Goal: Task Accomplishment & Management: Manage account settings

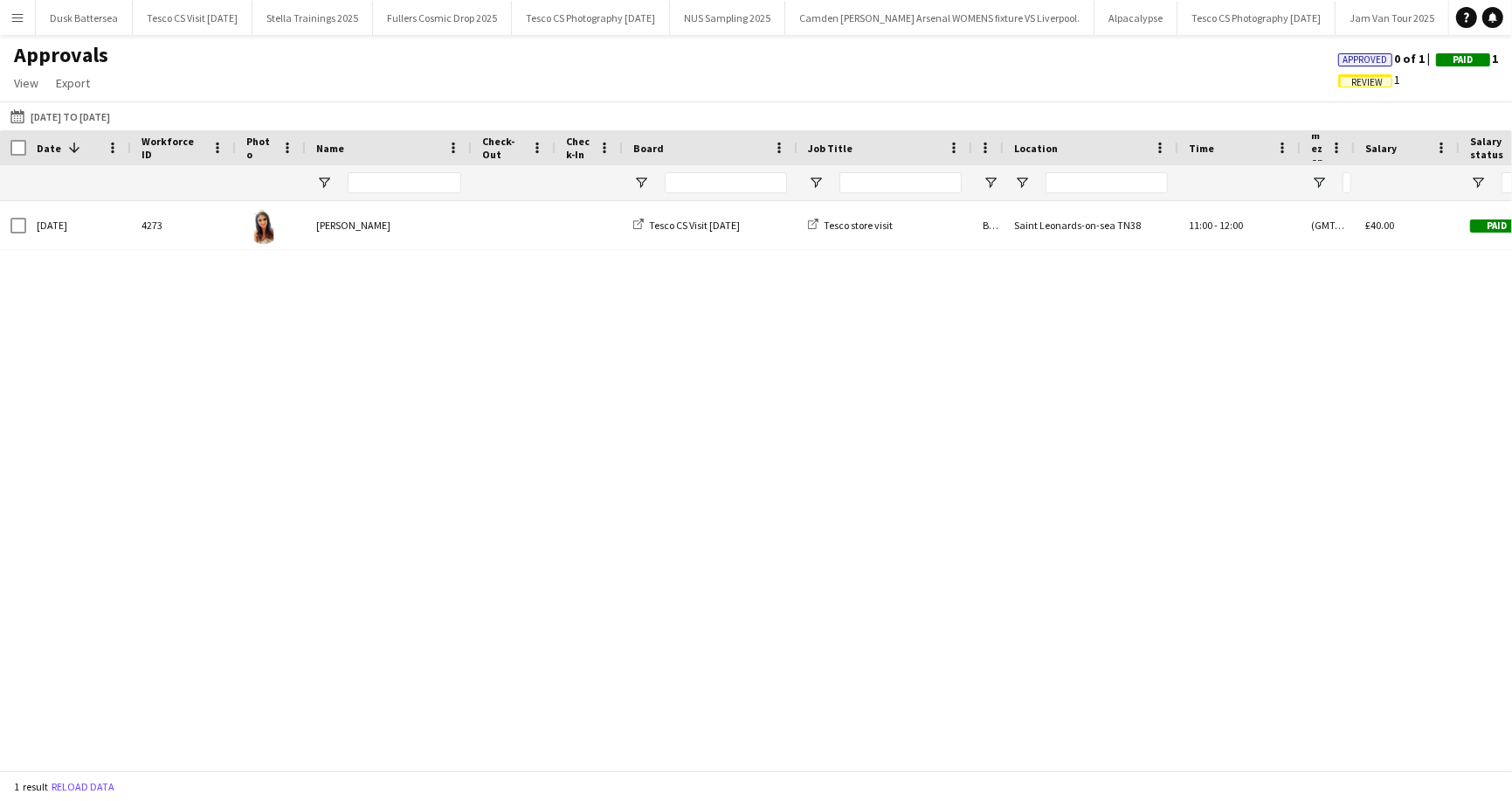
click at [1366, 83] on span "Review" at bounding box center [1367, 83] width 32 height 11
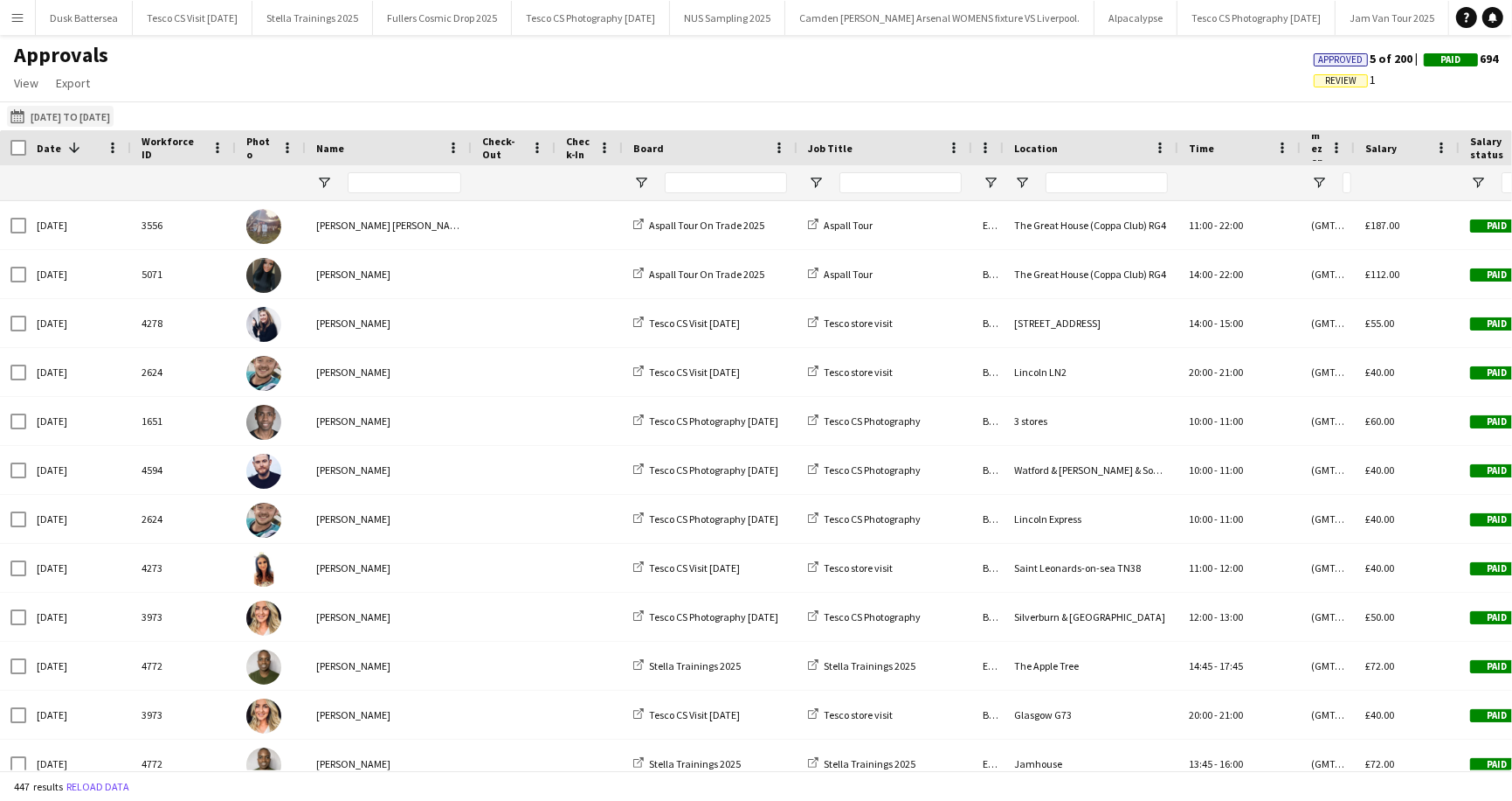
click at [74, 117] on button "[DATE] to [DATE] [DATE] to [DATE]" at bounding box center [60, 116] width 107 height 21
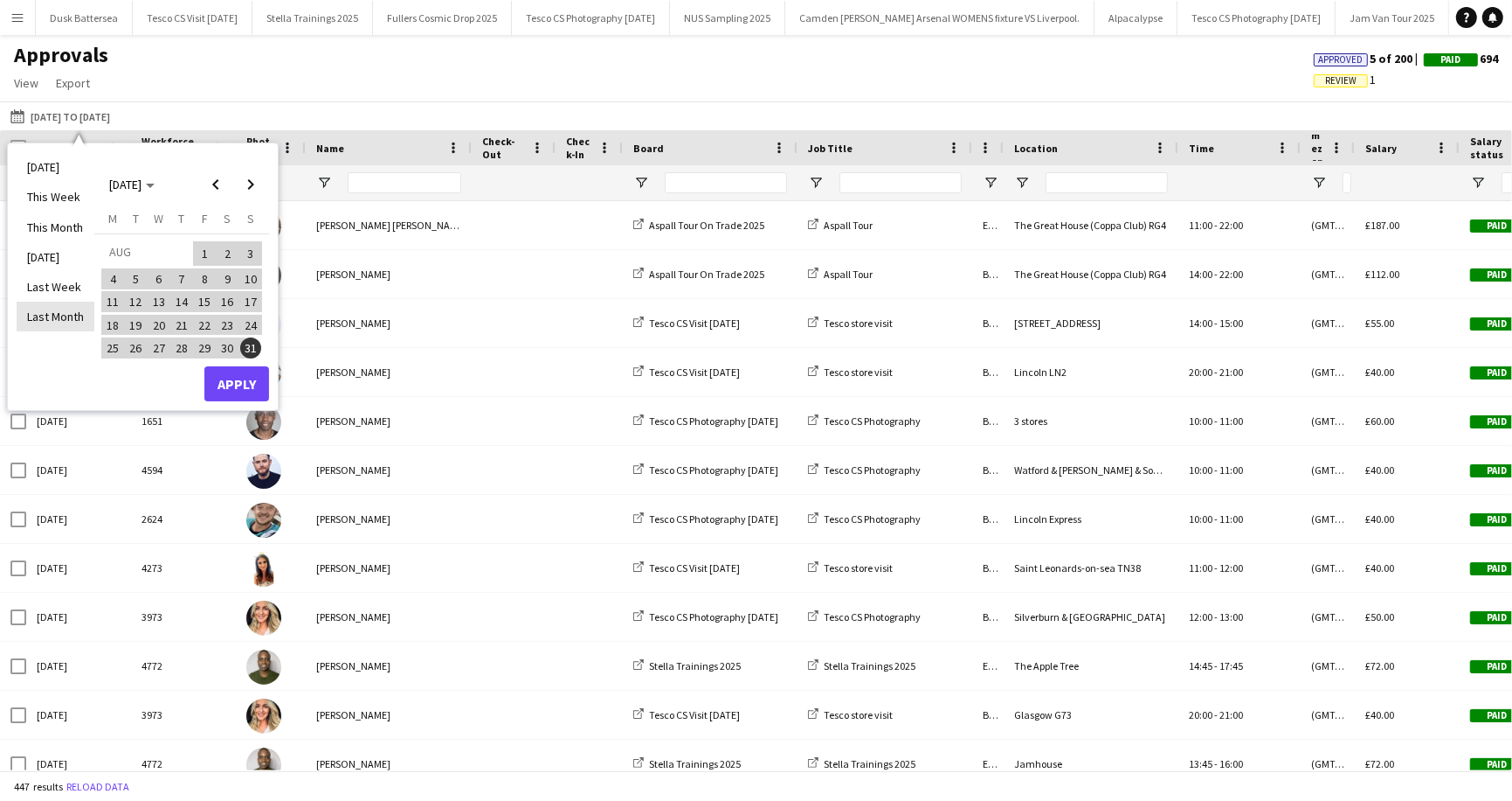
click at [54, 313] on li "Last Month" at bounding box center [56, 317] width 78 height 30
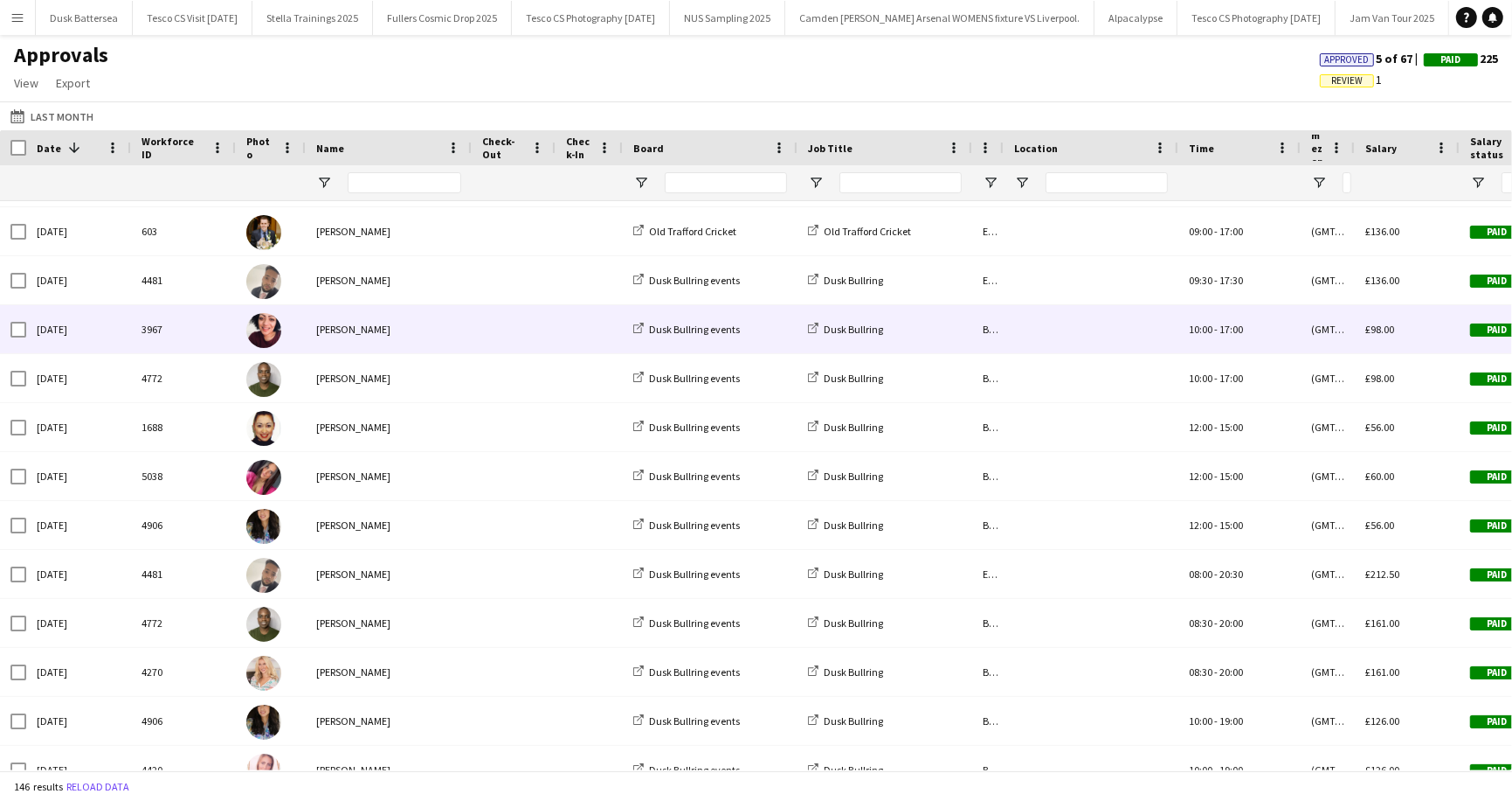
scroll to position [1823, 0]
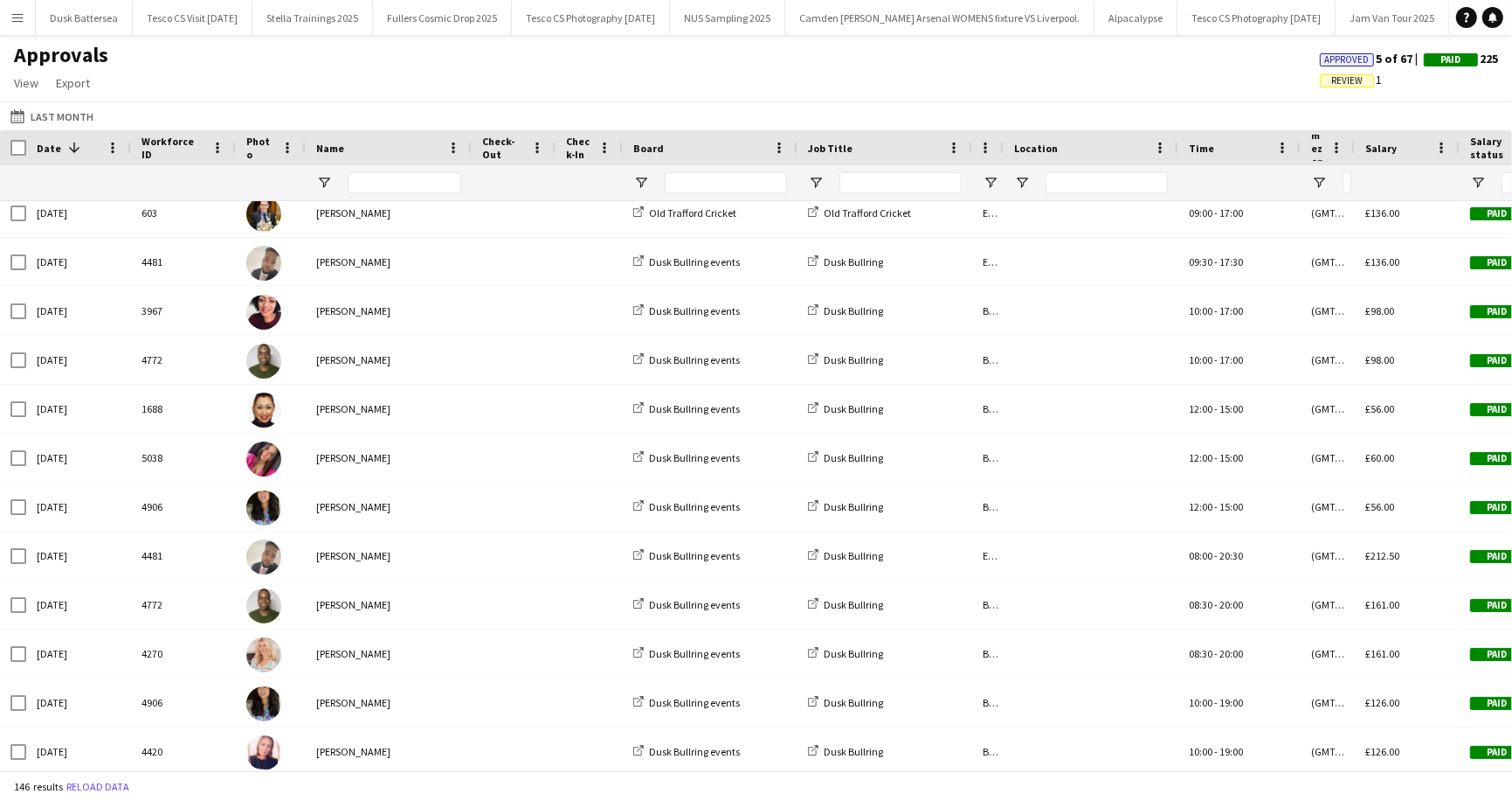
click at [1346, 81] on span "Review" at bounding box center [1348, 81] width 32 height 11
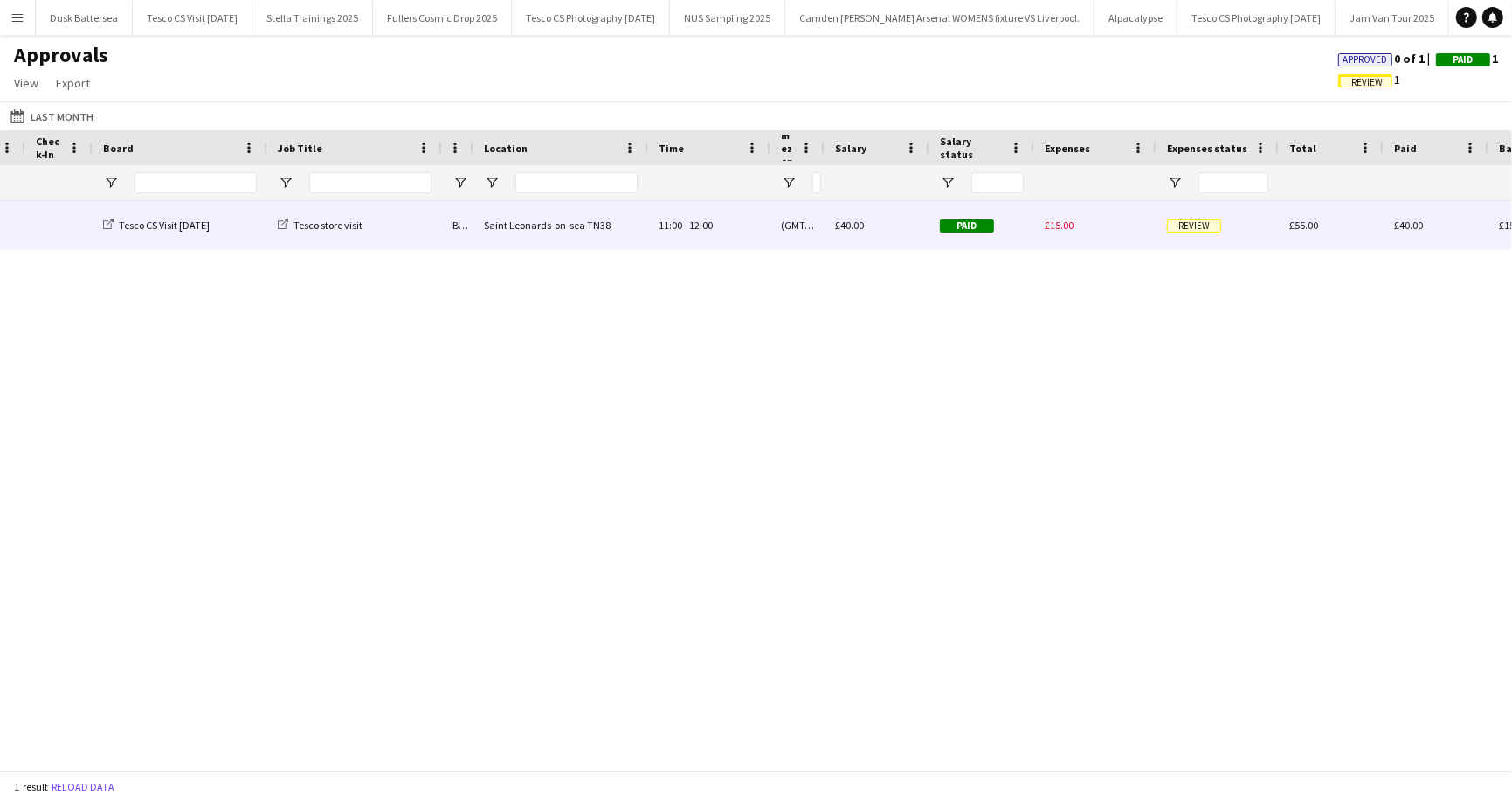
click at [1199, 225] on span "Review" at bounding box center [1194, 226] width 54 height 13
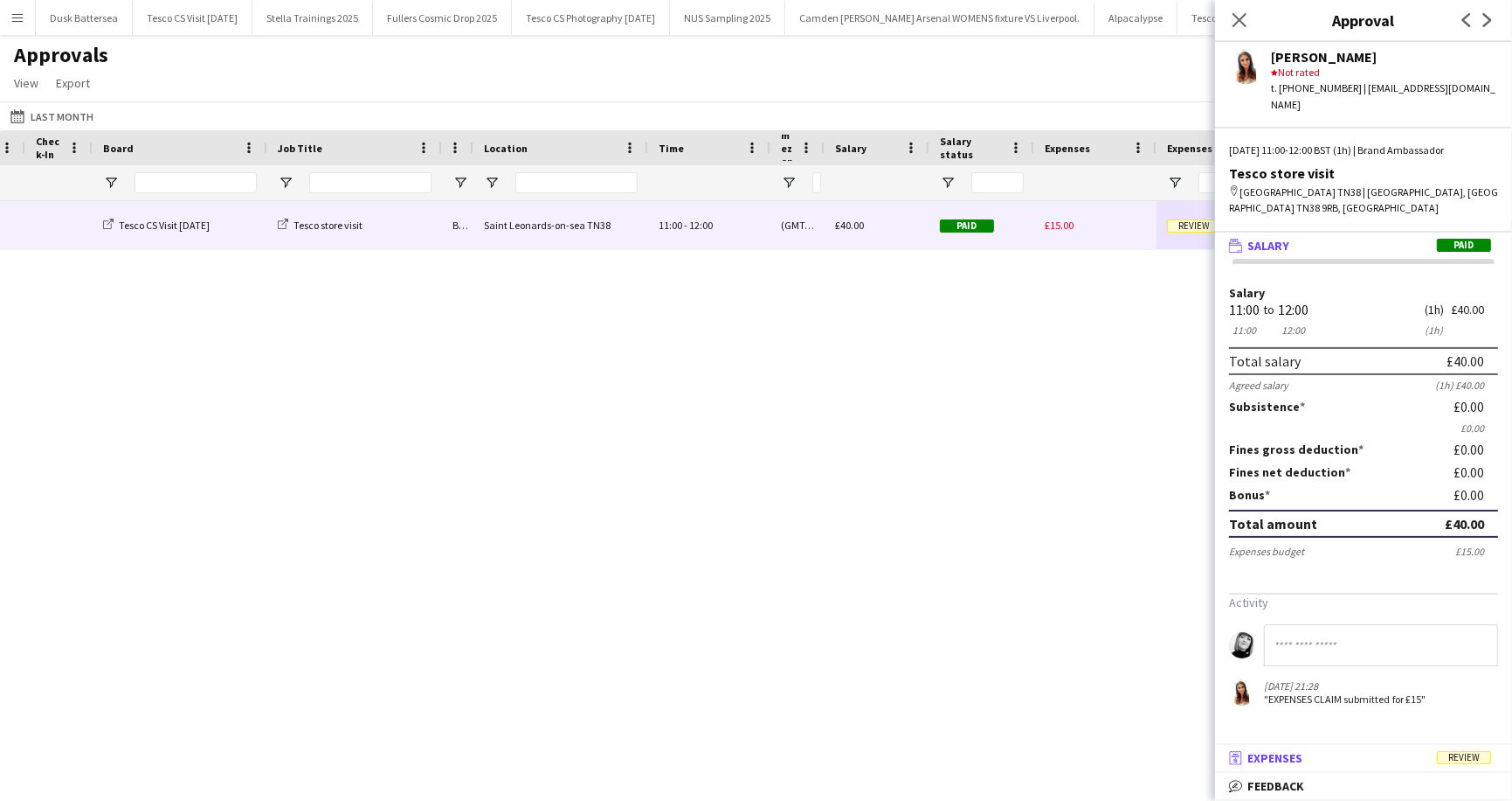
click at [1459, 759] on span "Review" at bounding box center [1464, 757] width 54 height 13
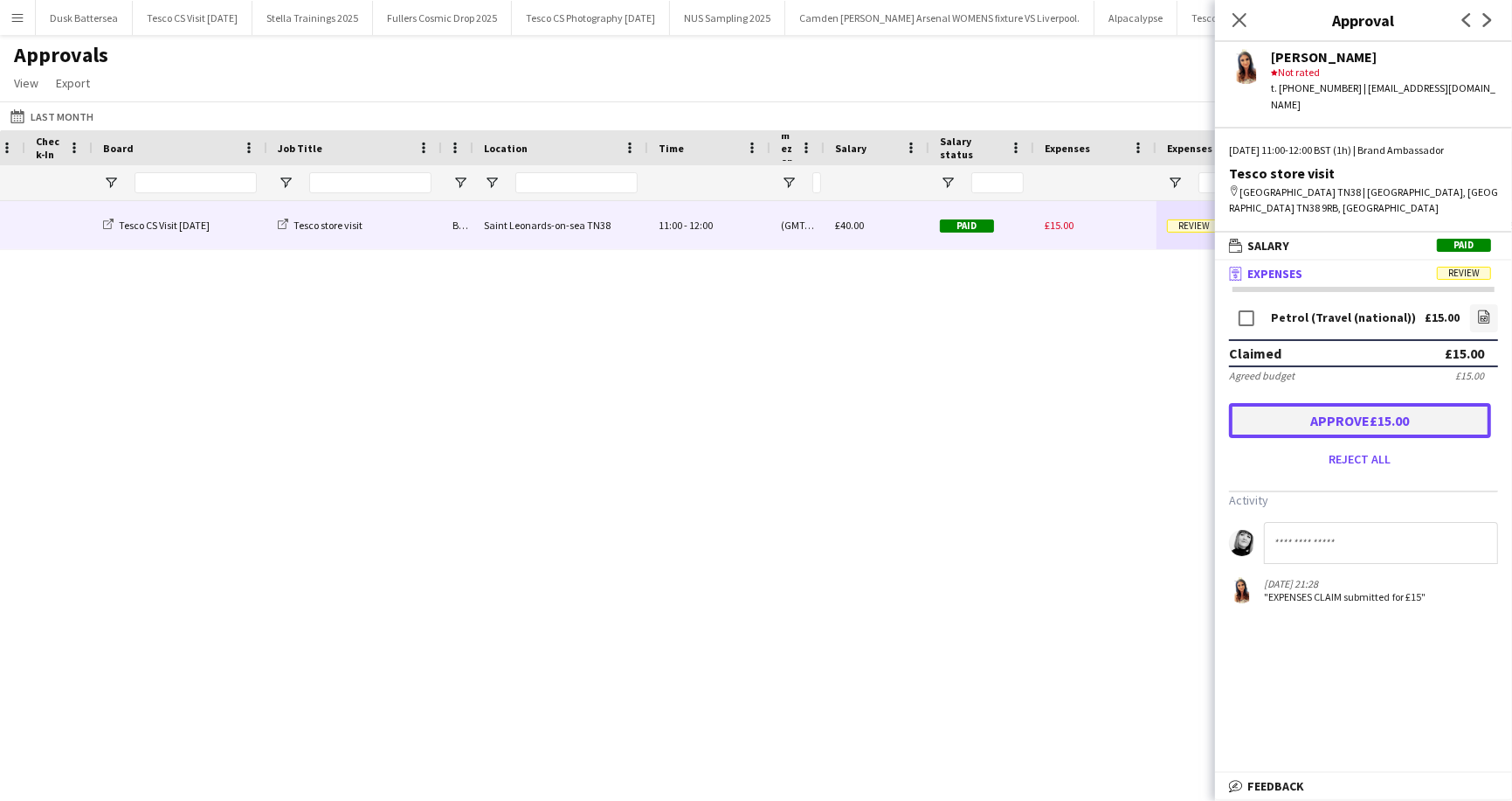
click at [1362, 403] on button "Approve £15.00" at bounding box center [1361, 421] width 262 height 35
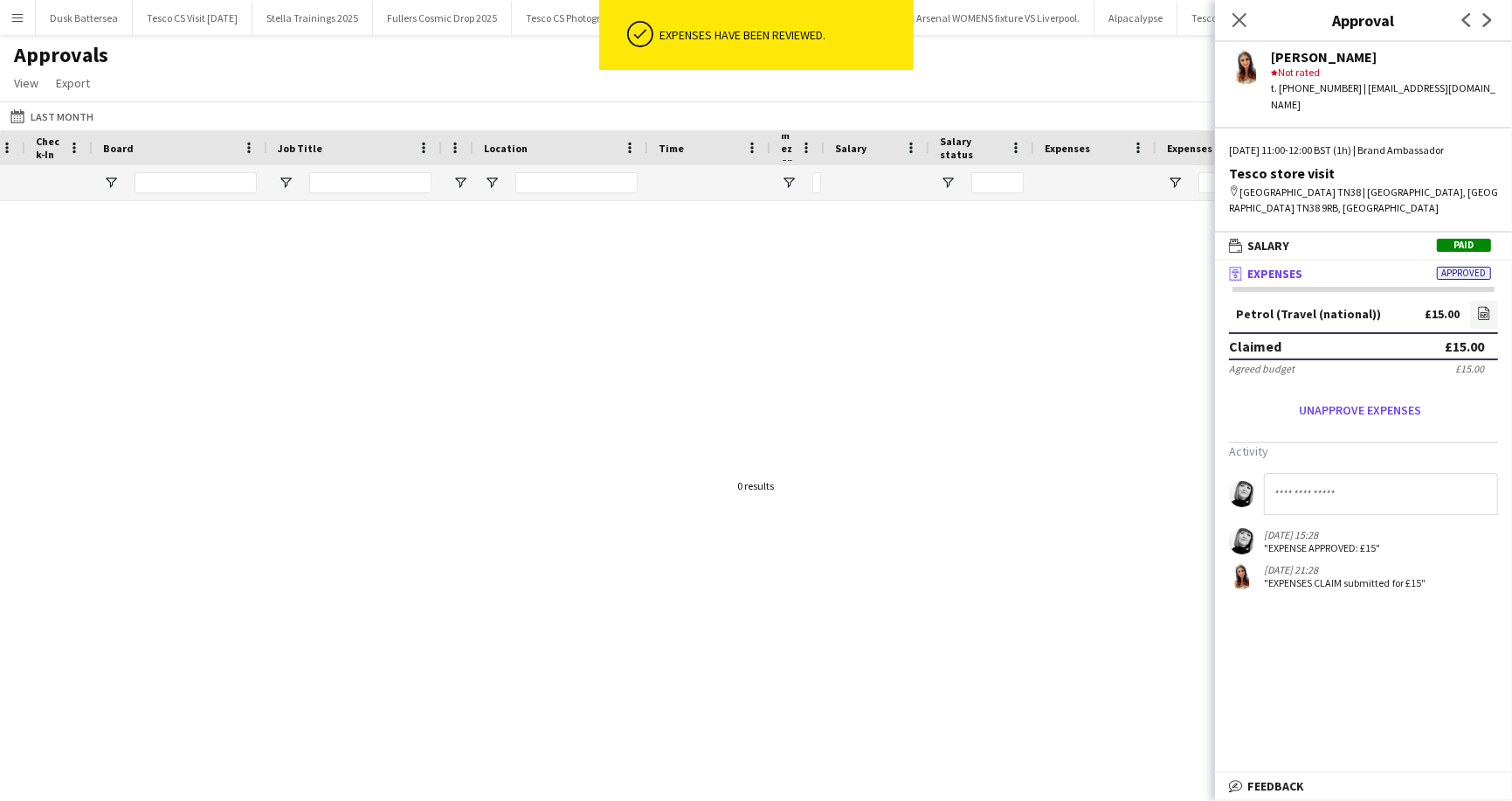
click at [1139, 81] on div "Approvals View Customise view Customise filters Reset Filters Reset View Reset …" at bounding box center [756, 72] width 1512 height 59
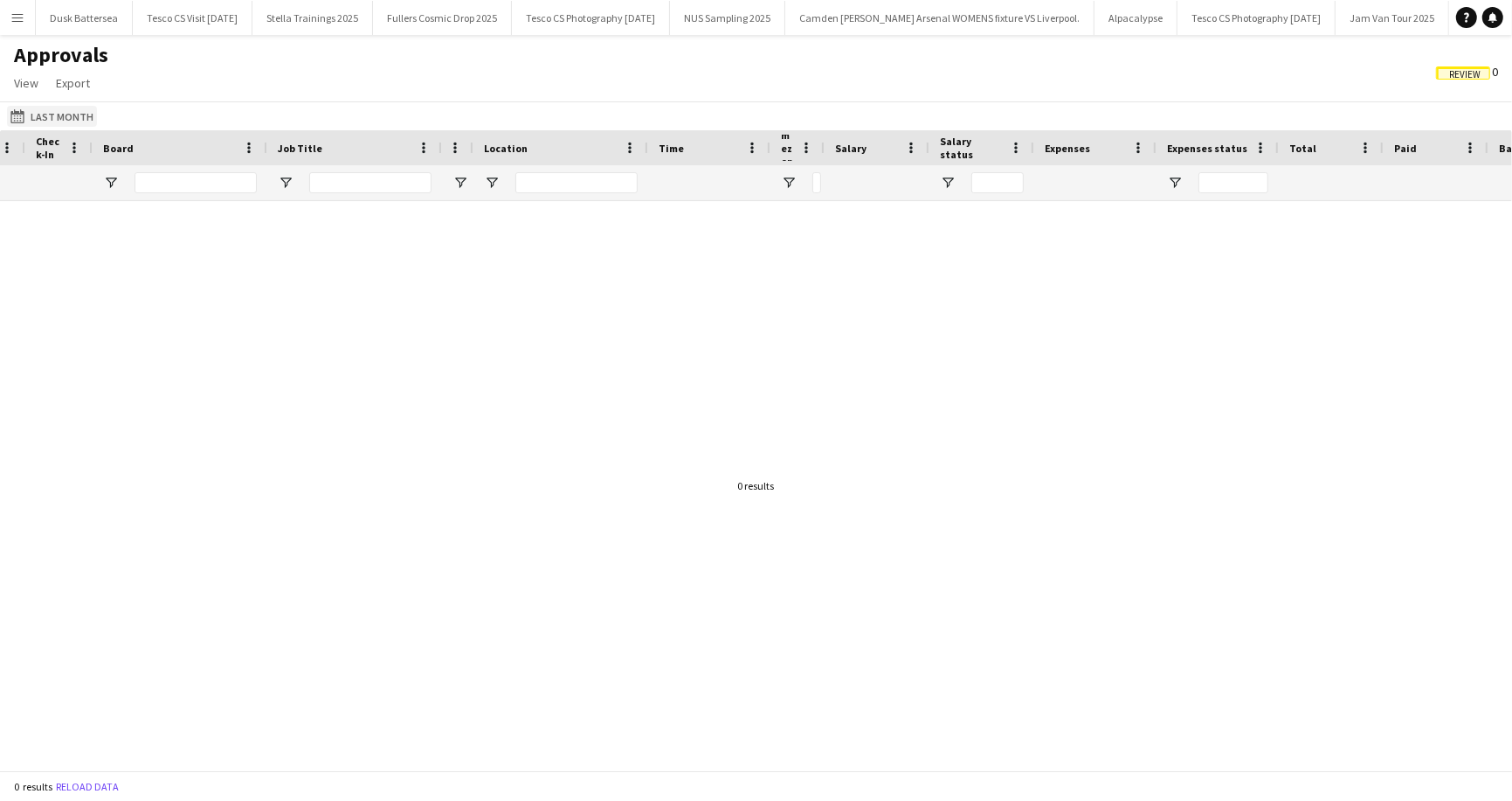
click at [75, 112] on button "[DATE] to [DATE] Last Month" at bounding box center [52, 116] width 90 height 21
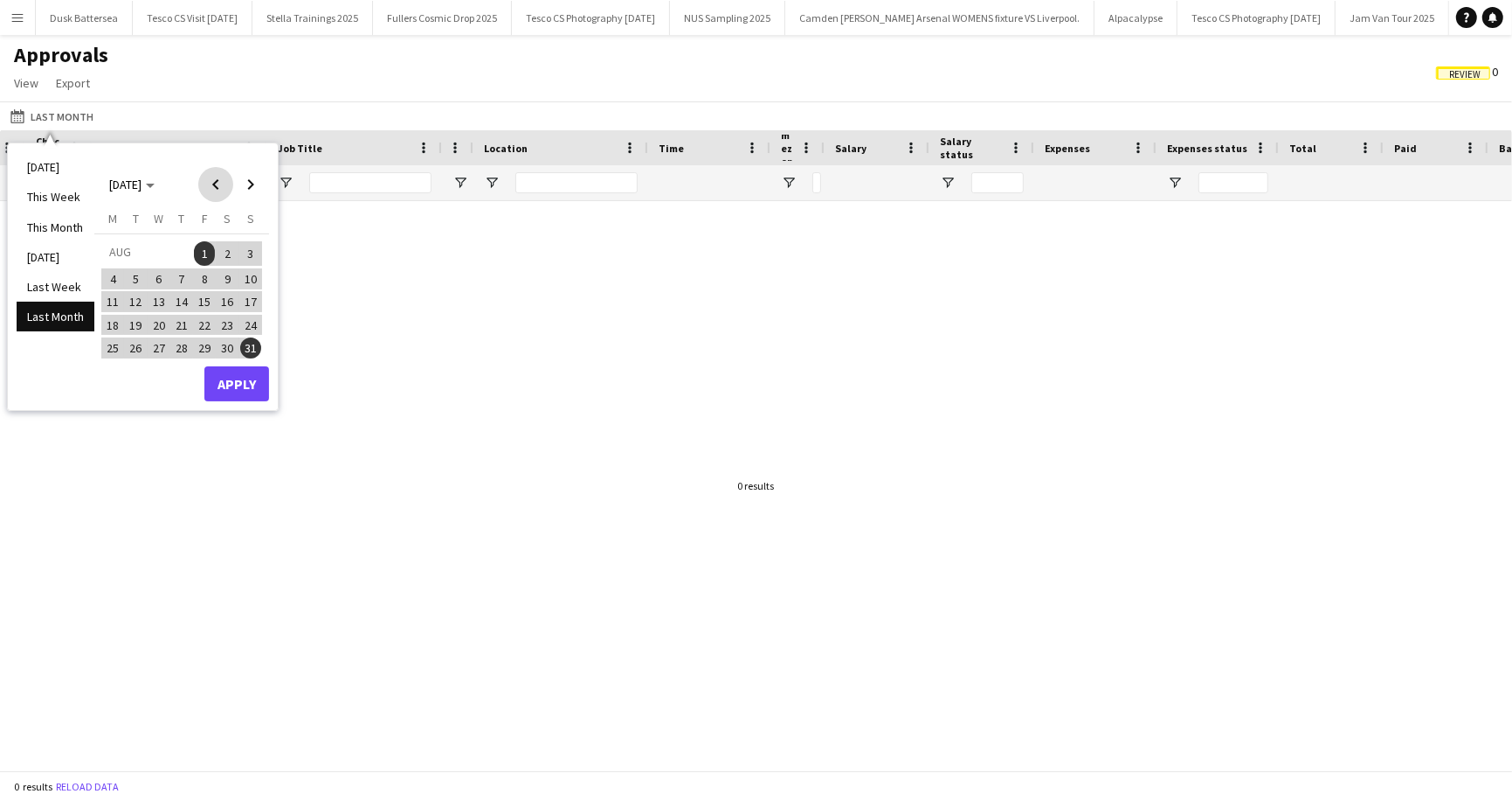
click at [216, 185] on span "Previous month" at bounding box center [216, 185] width 35 height 35
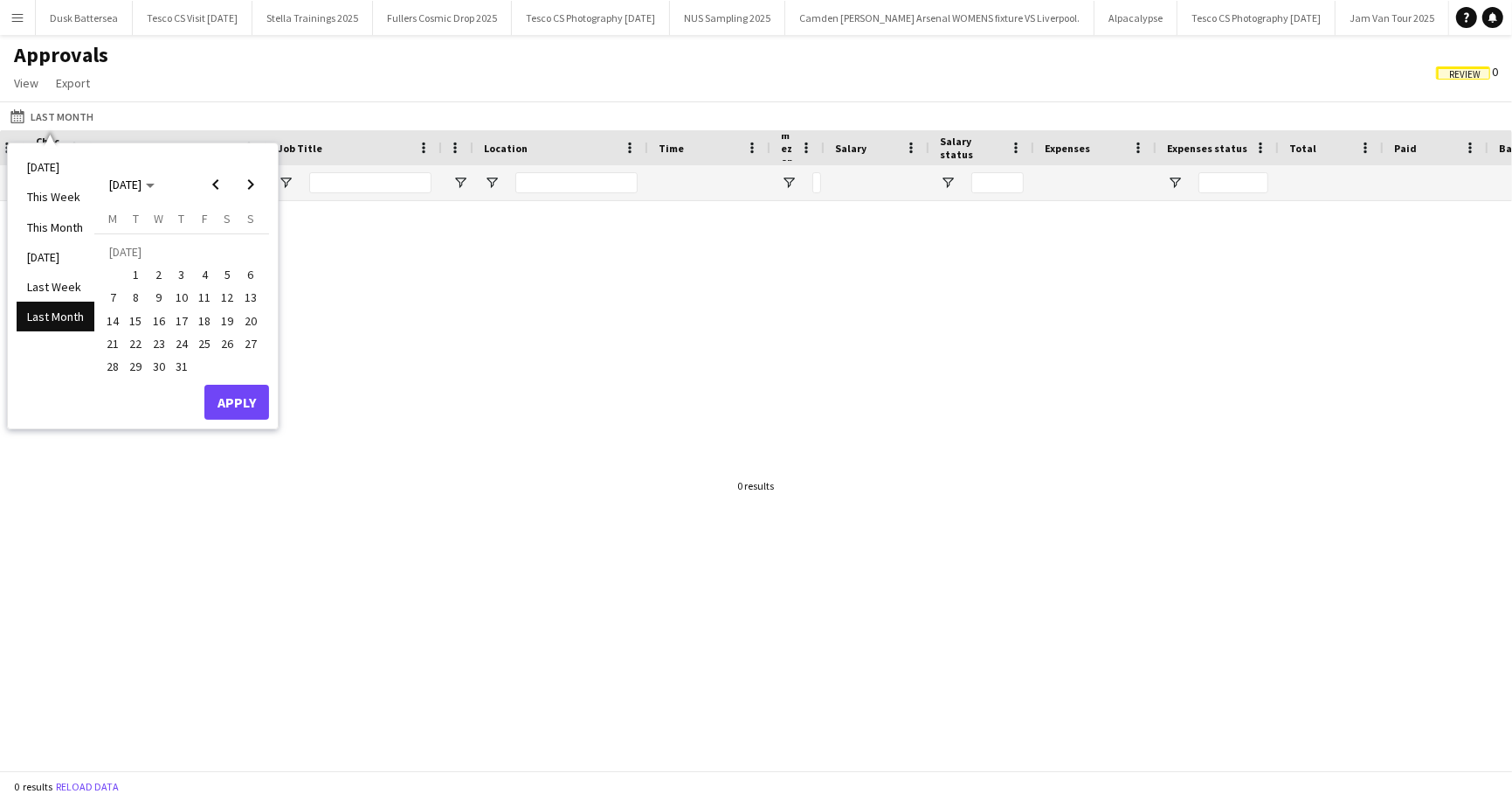
click at [135, 273] on span "1" at bounding box center [136, 274] width 21 height 21
click at [185, 366] on span "31" at bounding box center [181, 366] width 21 height 21
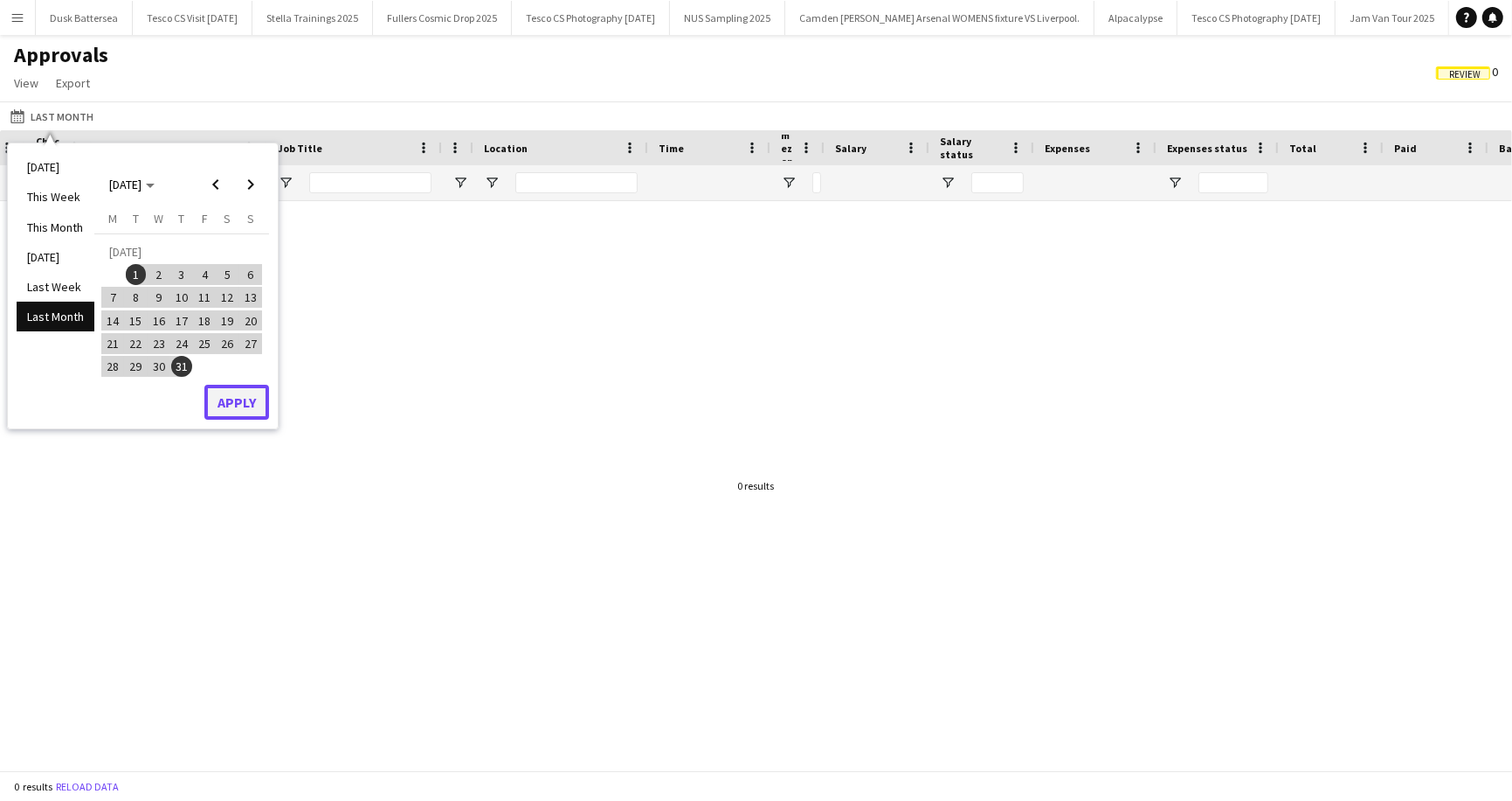
click at [228, 400] on button "Apply" at bounding box center [237, 402] width 65 height 35
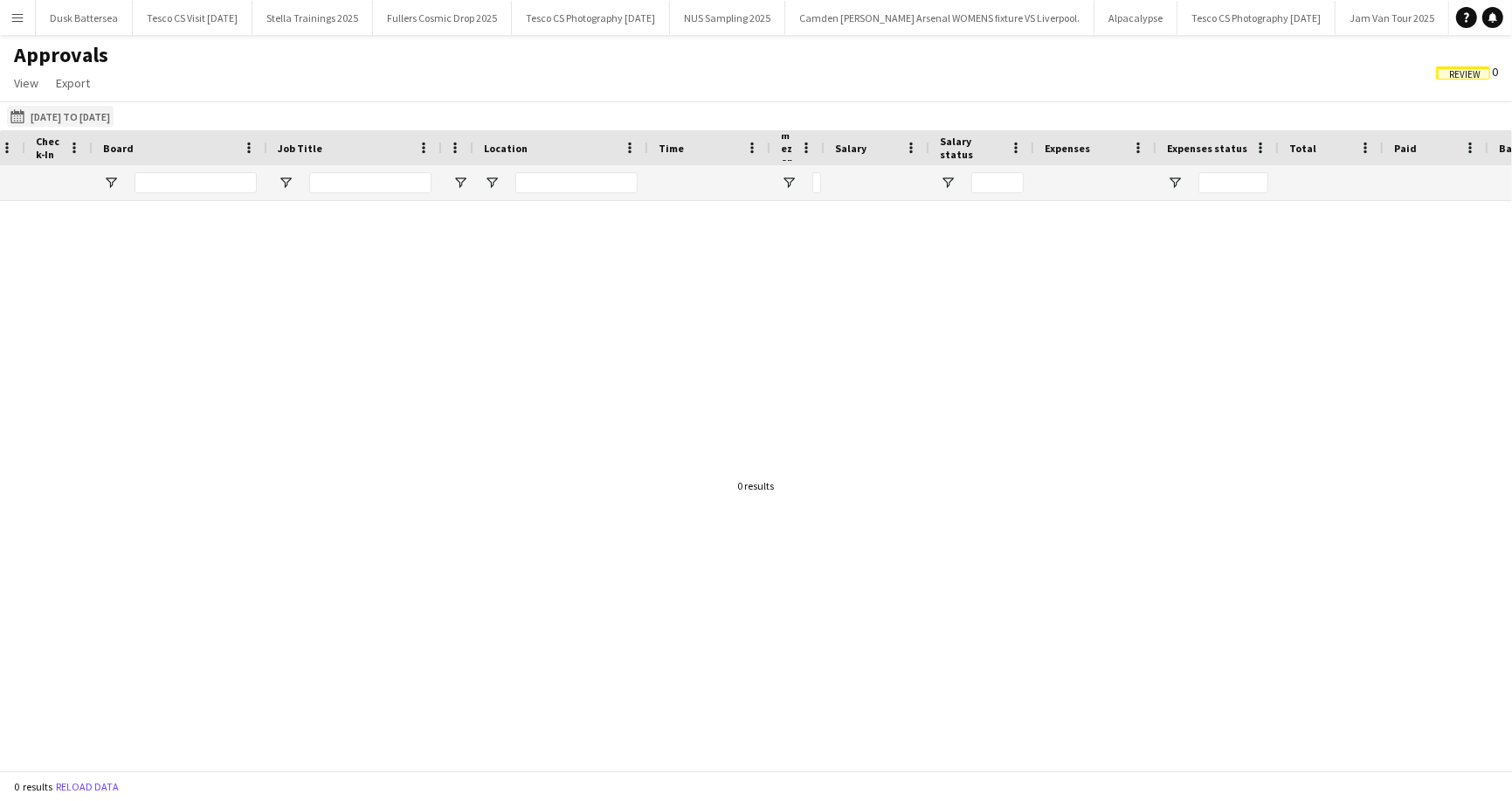
click at [104, 112] on button "[DATE] to [DATE] [DATE] to [DATE]" at bounding box center [60, 116] width 107 height 21
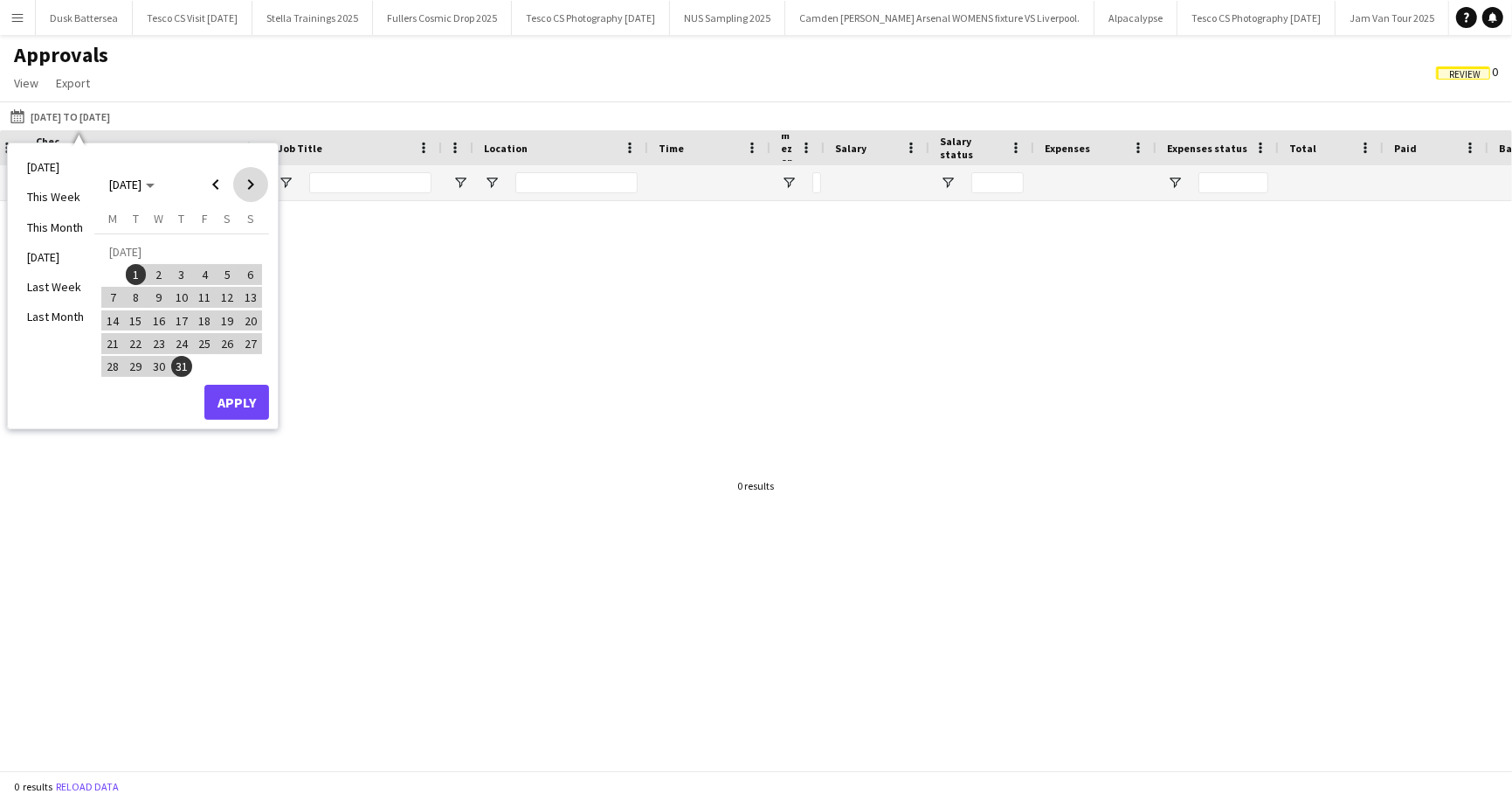
click at [254, 186] on span "Next month" at bounding box center [251, 185] width 35 height 35
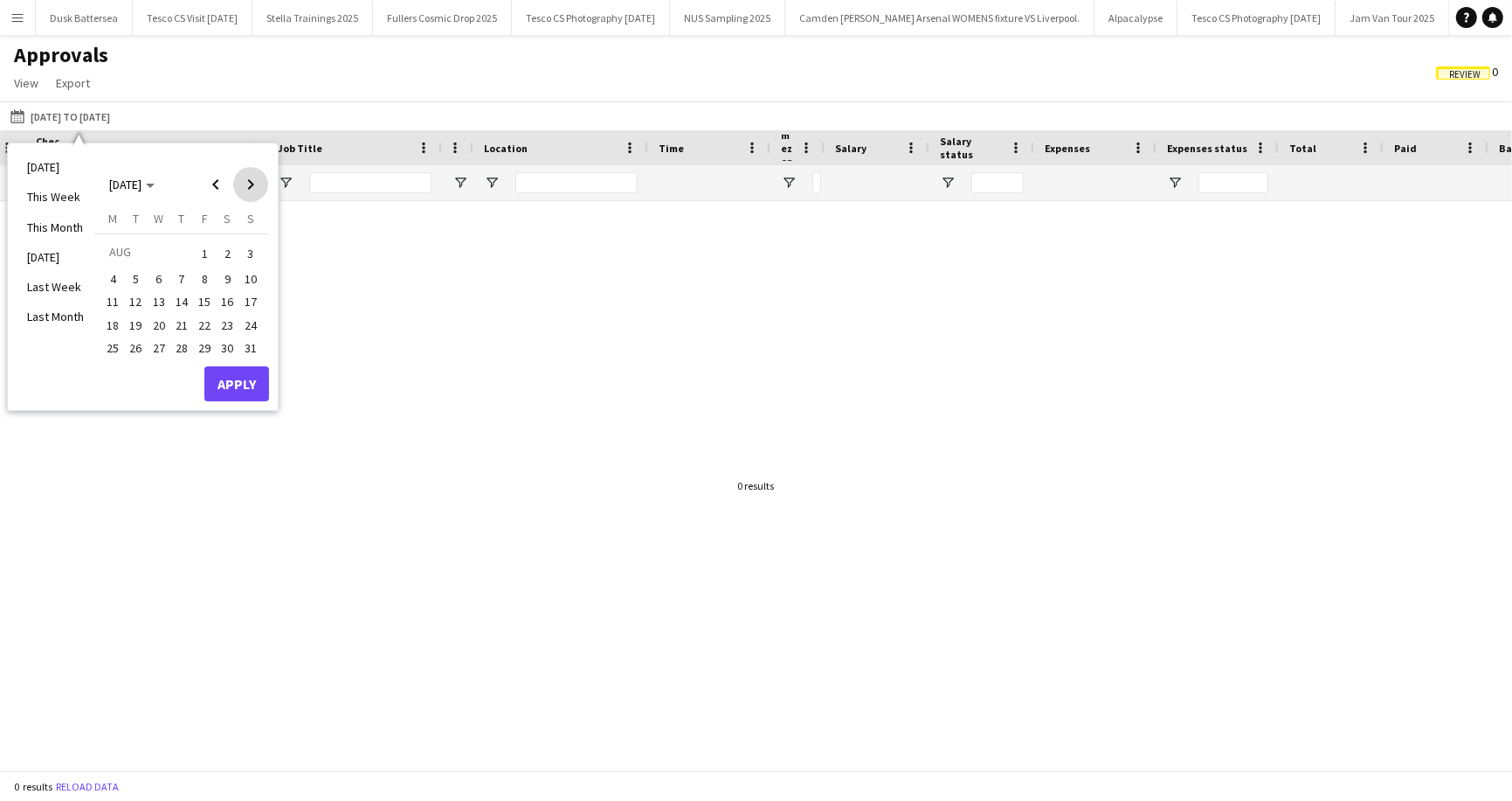
click at [254, 186] on span "Next month" at bounding box center [251, 185] width 35 height 35
click at [111, 275] on span "1" at bounding box center [112, 274] width 21 height 21
click at [135, 361] on span "30" at bounding box center [136, 366] width 21 height 21
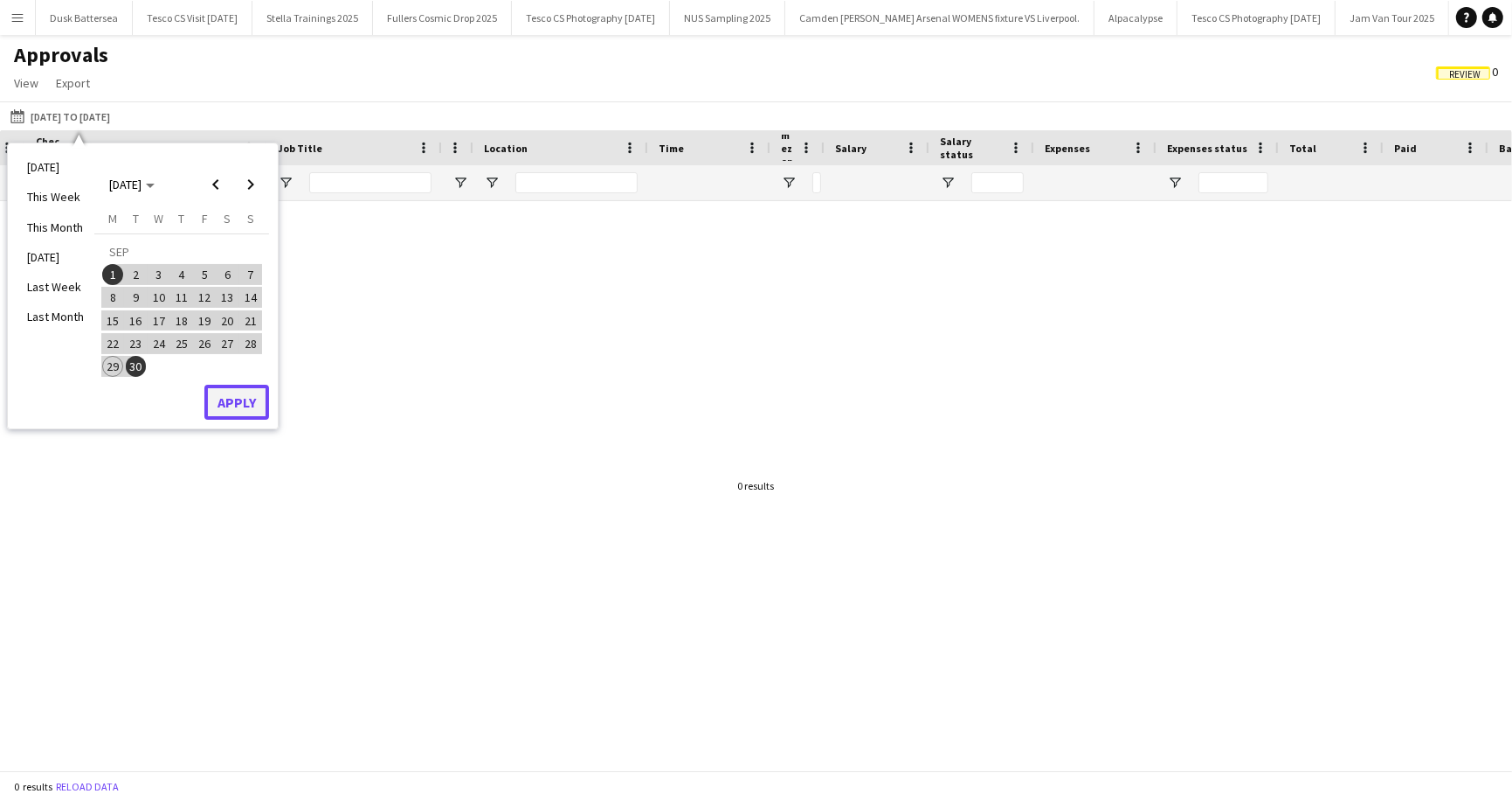
click at [236, 393] on button "Apply" at bounding box center [237, 402] width 65 height 35
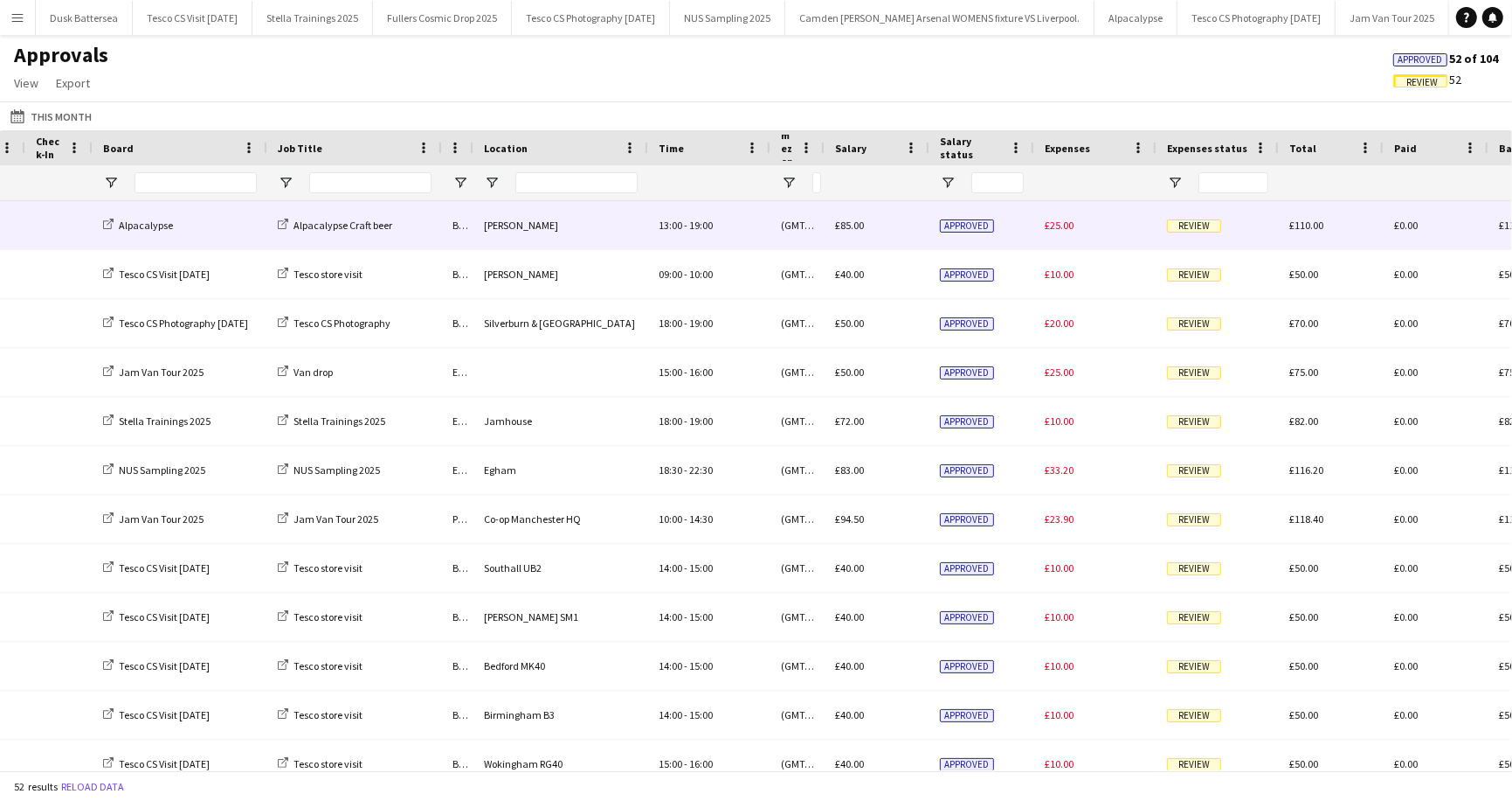
click at [1192, 224] on span "Review" at bounding box center [1194, 226] width 54 height 13
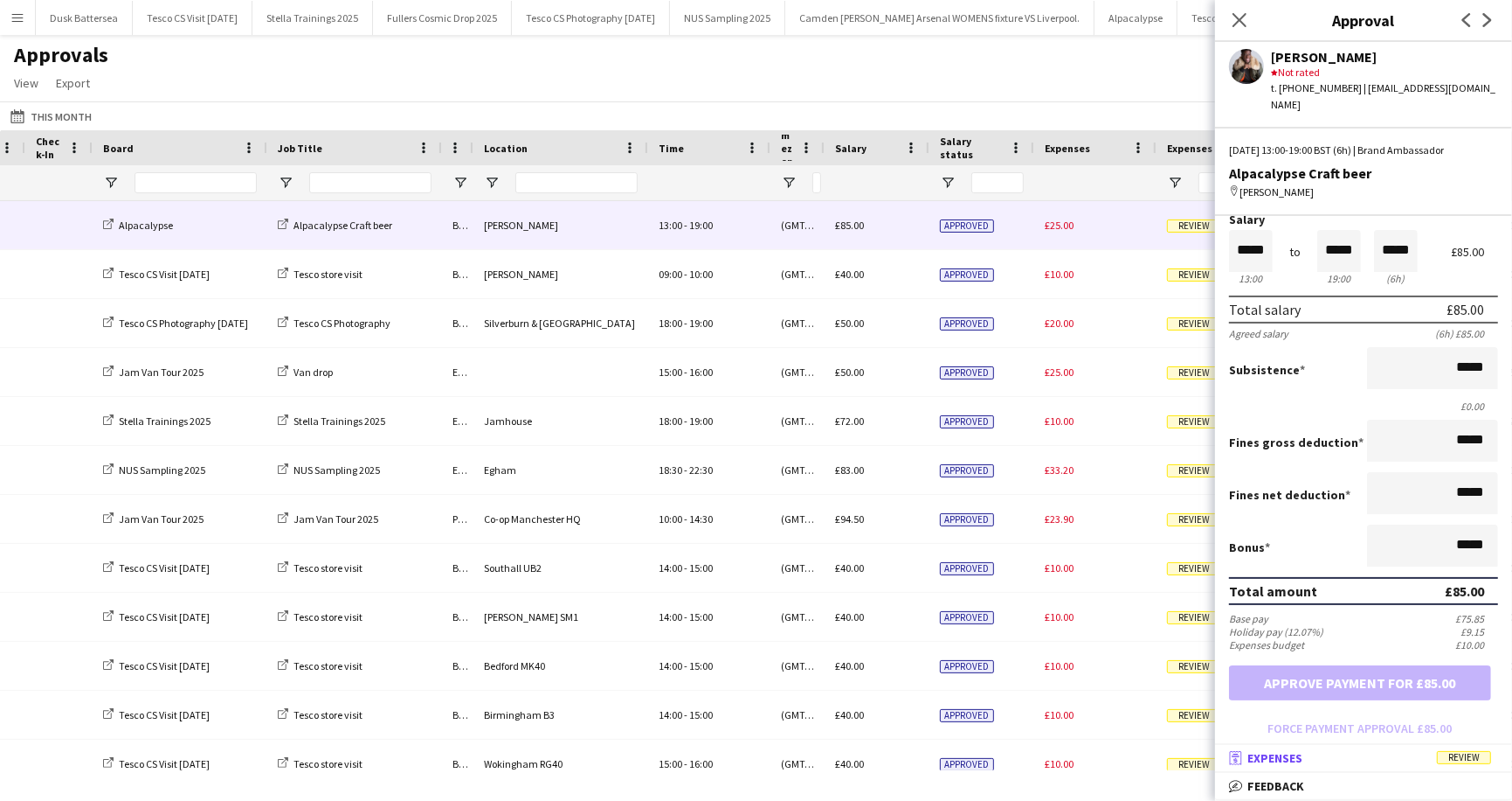
click at [1471, 757] on span "Review" at bounding box center [1464, 757] width 54 height 13
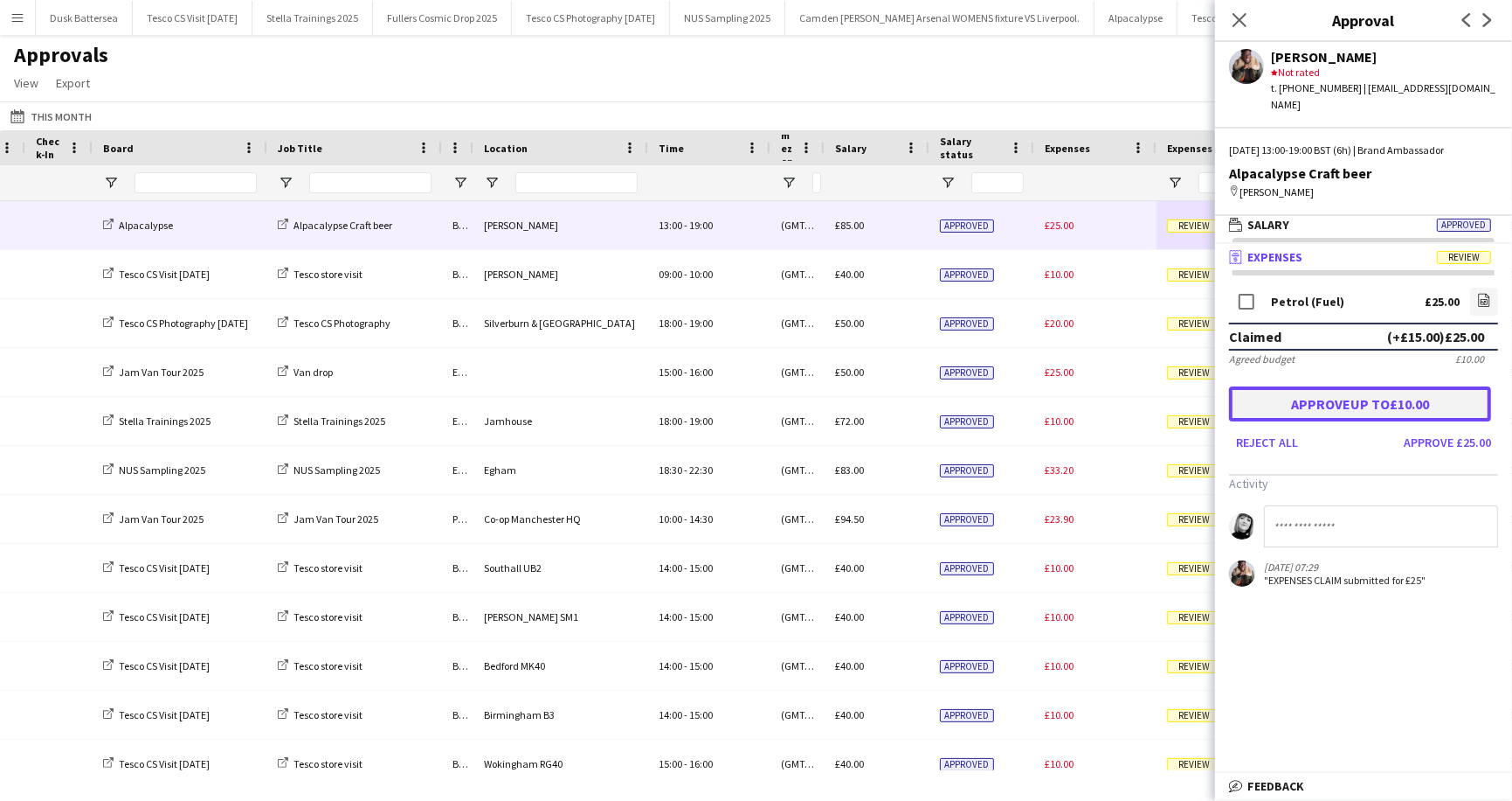
click at [1350, 387] on button "Approve up to £10.00" at bounding box center [1361, 404] width 262 height 35
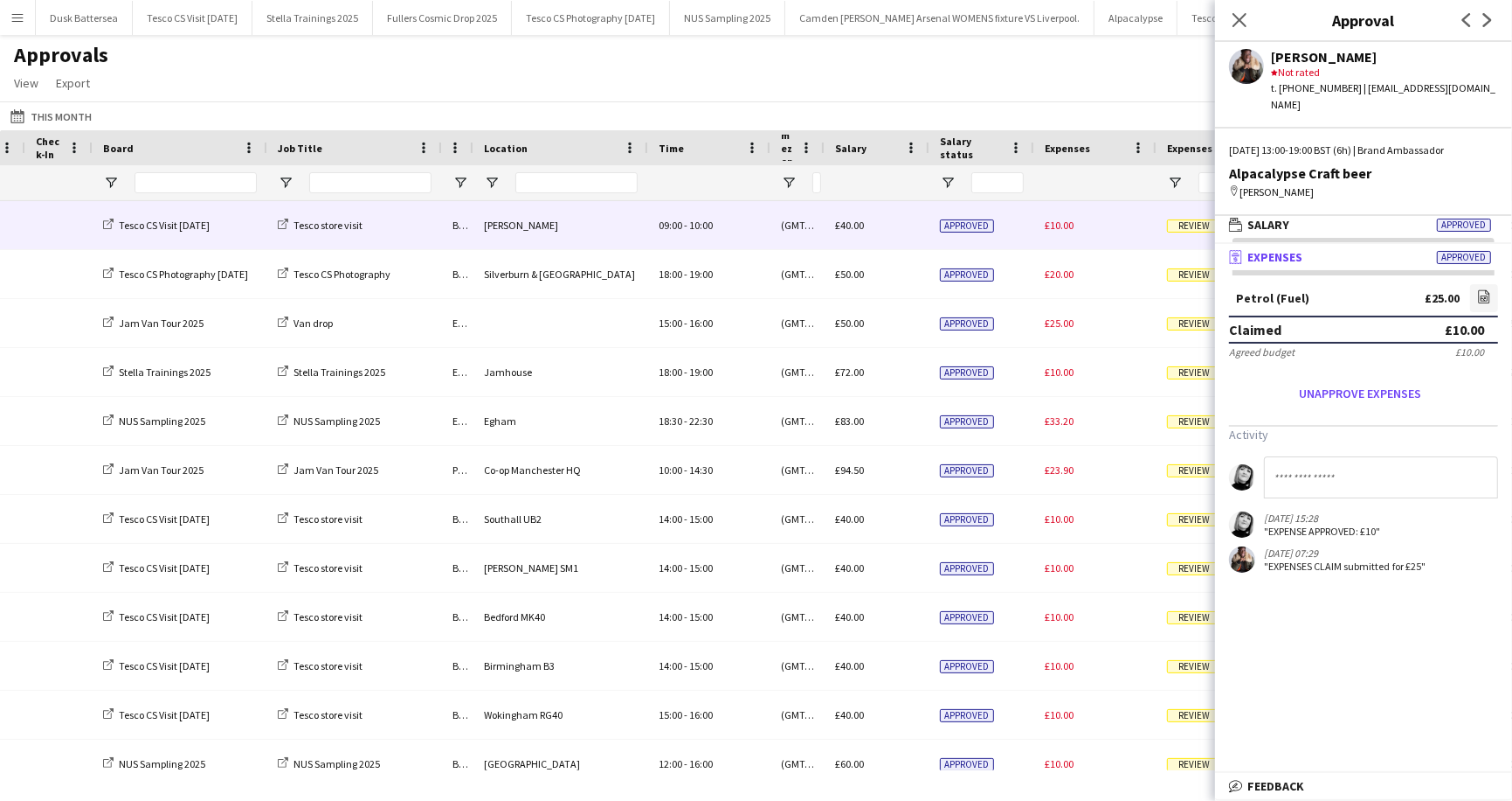
click at [1186, 228] on span "Review" at bounding box center [1194, 226] width 54 height 13
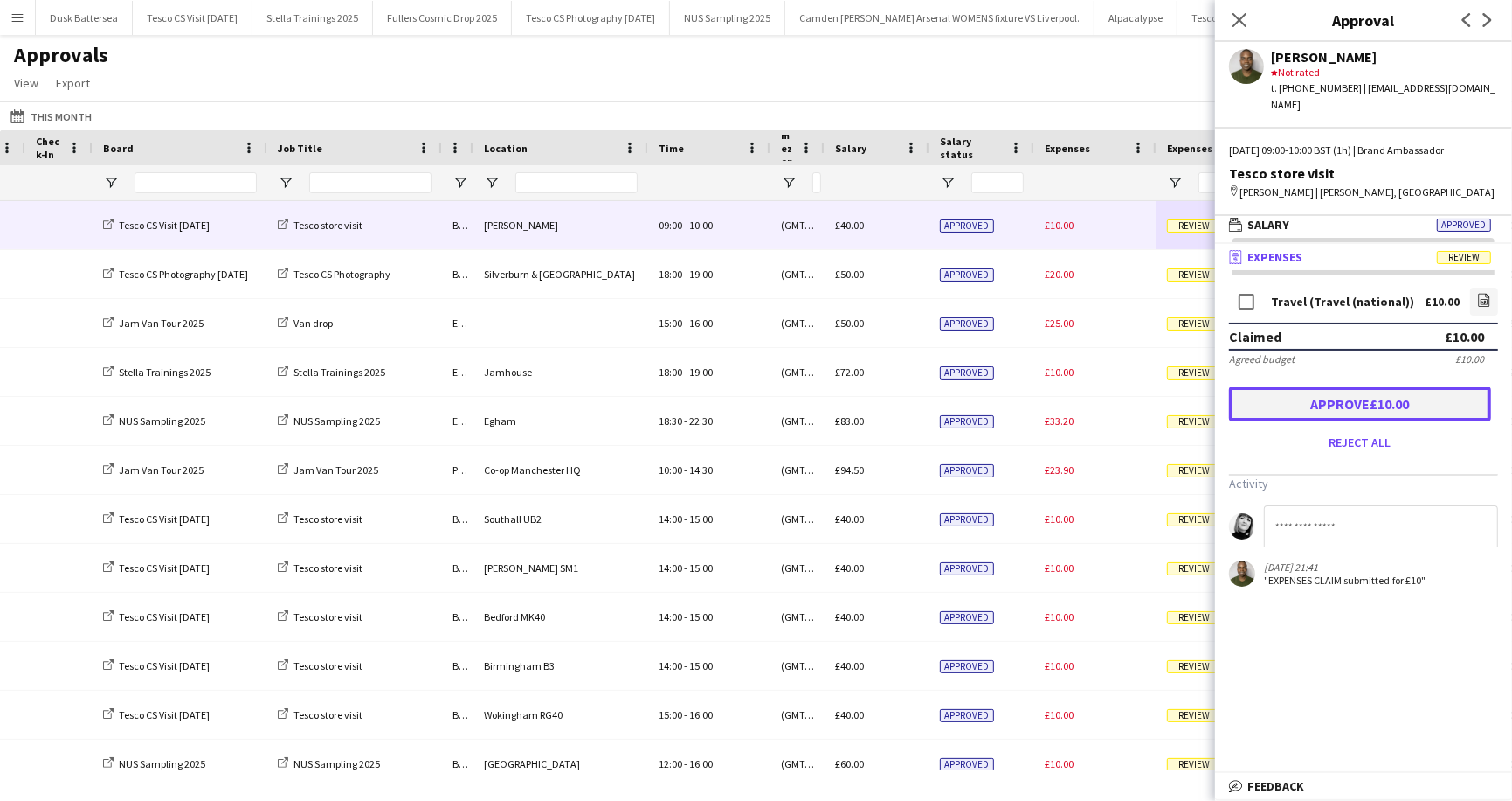
click at [1336, 390] on button "Approve £10.00" at bounding box center [1361, 404] width 262 height 35
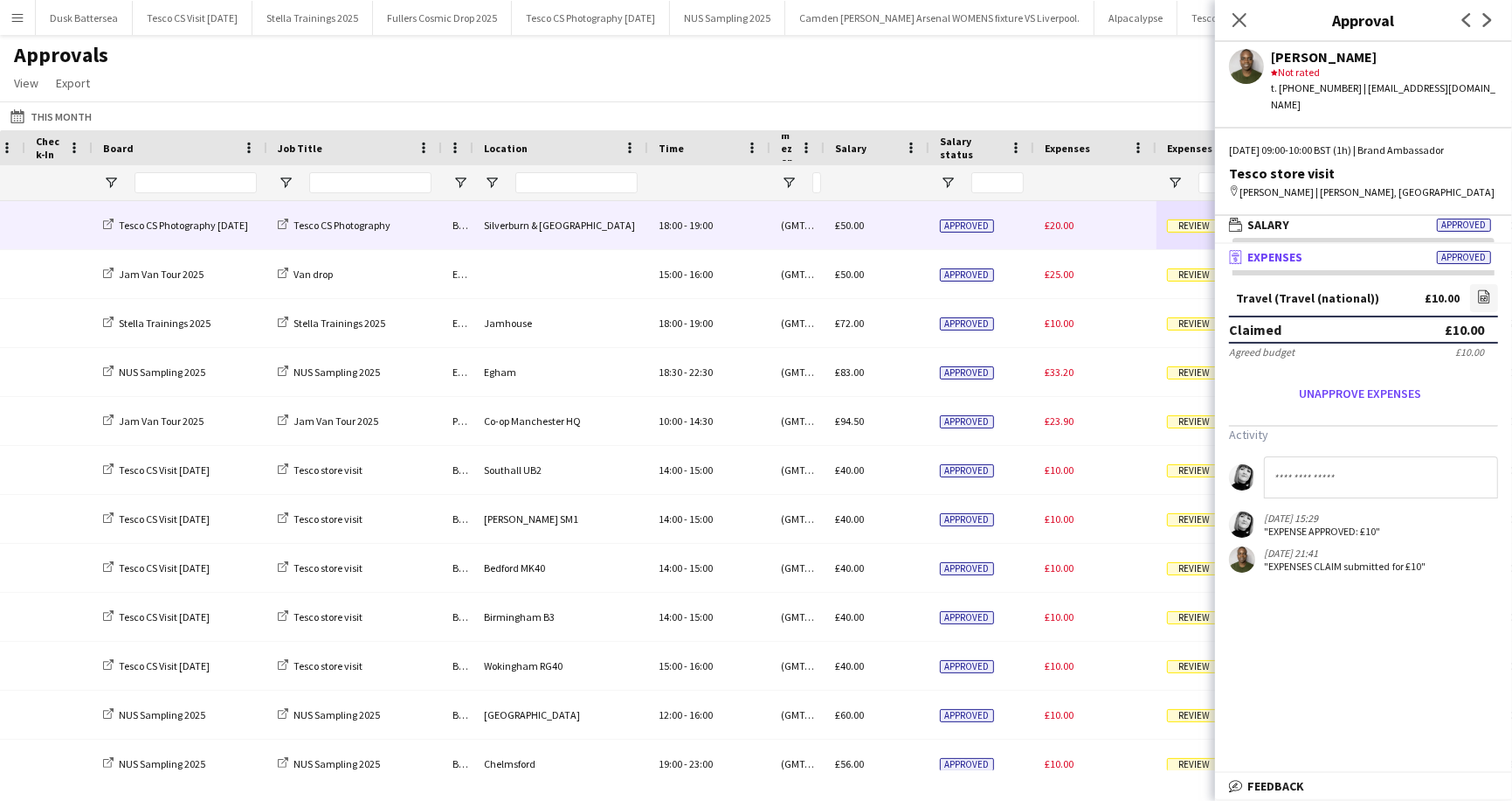
click at [1195, 228] on span "Review" at bounding box center [1194, 226] width 54 height 13
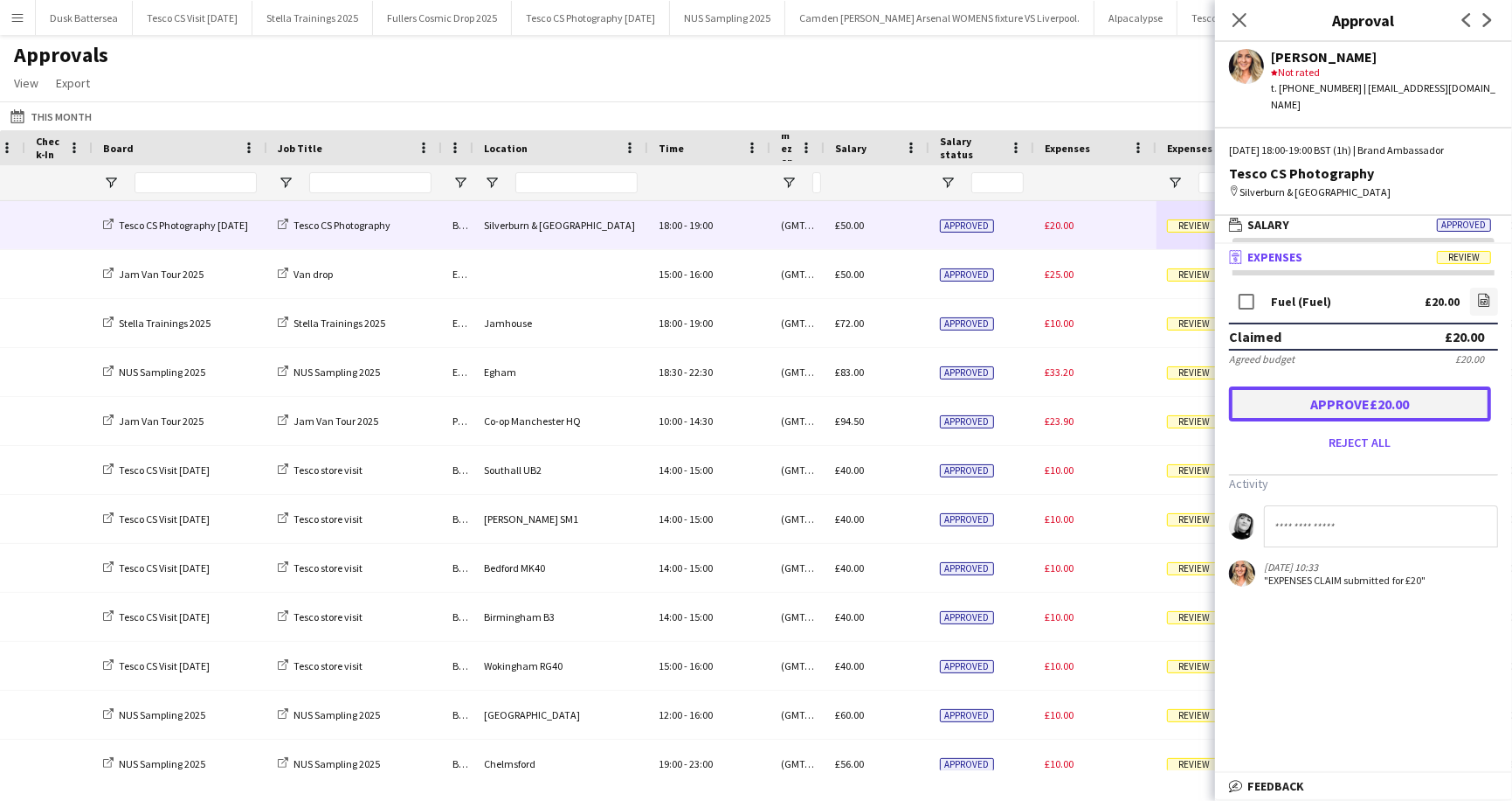
click at [1351, 387] on button "Approve £20.00" at bounding box center [1361, 404] width 262 height 35
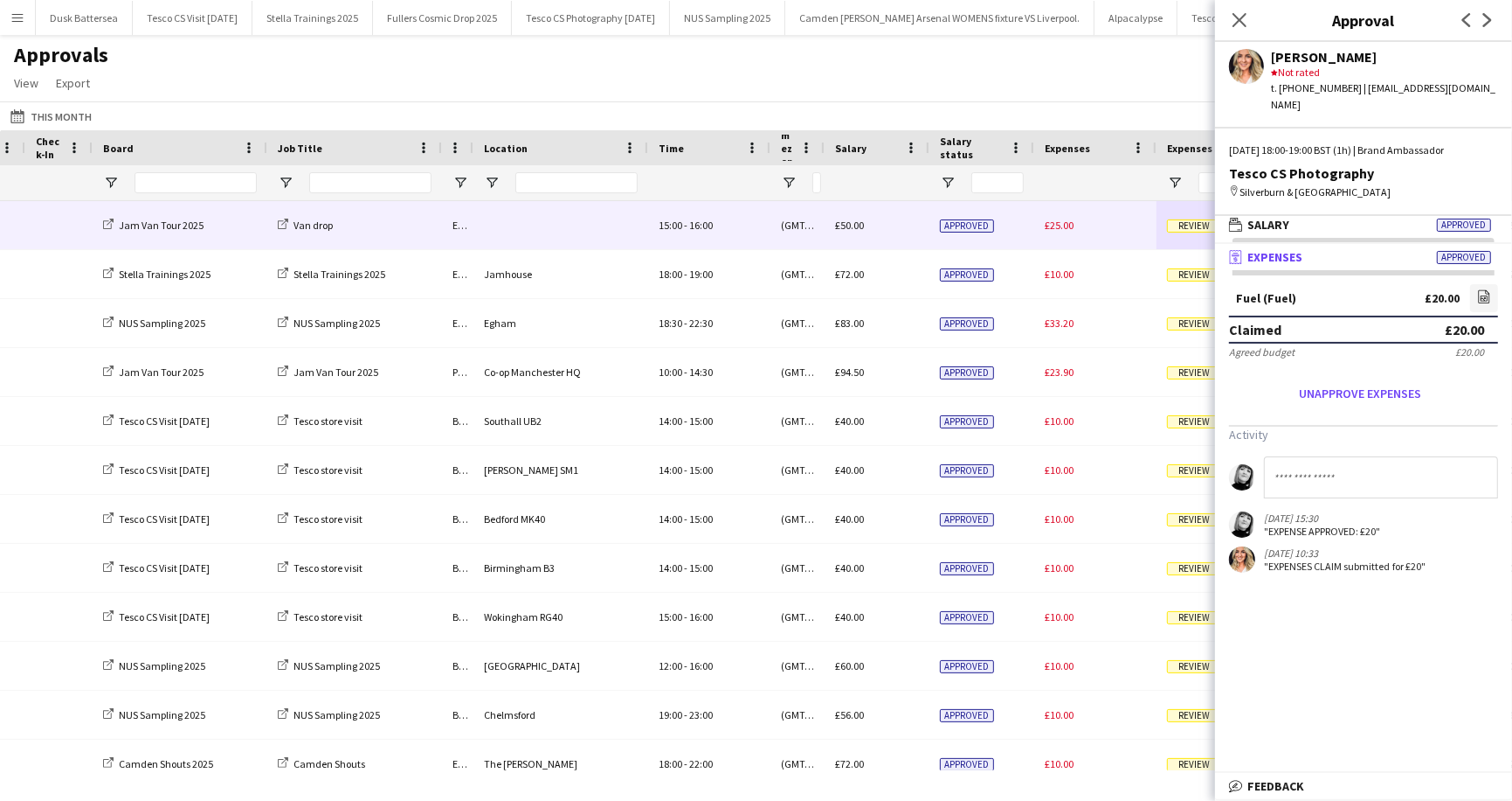
click at [1181, 228] on span "Review" at bounding box center [1194, 226] width 54 height 13
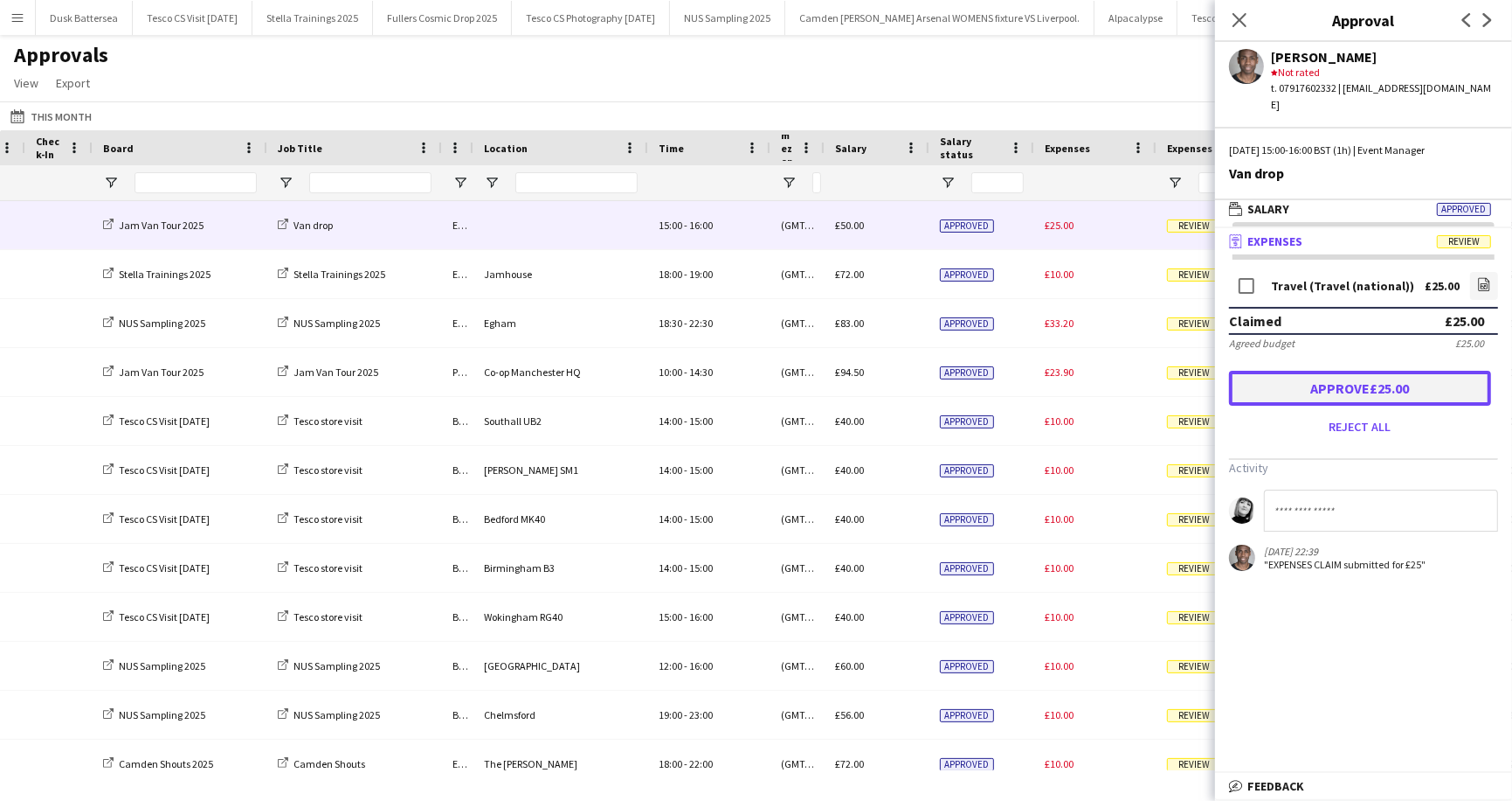
click at [1338, 371] on button "Approve £25.00" at bounding box center [1361, 388] width 262 height 35
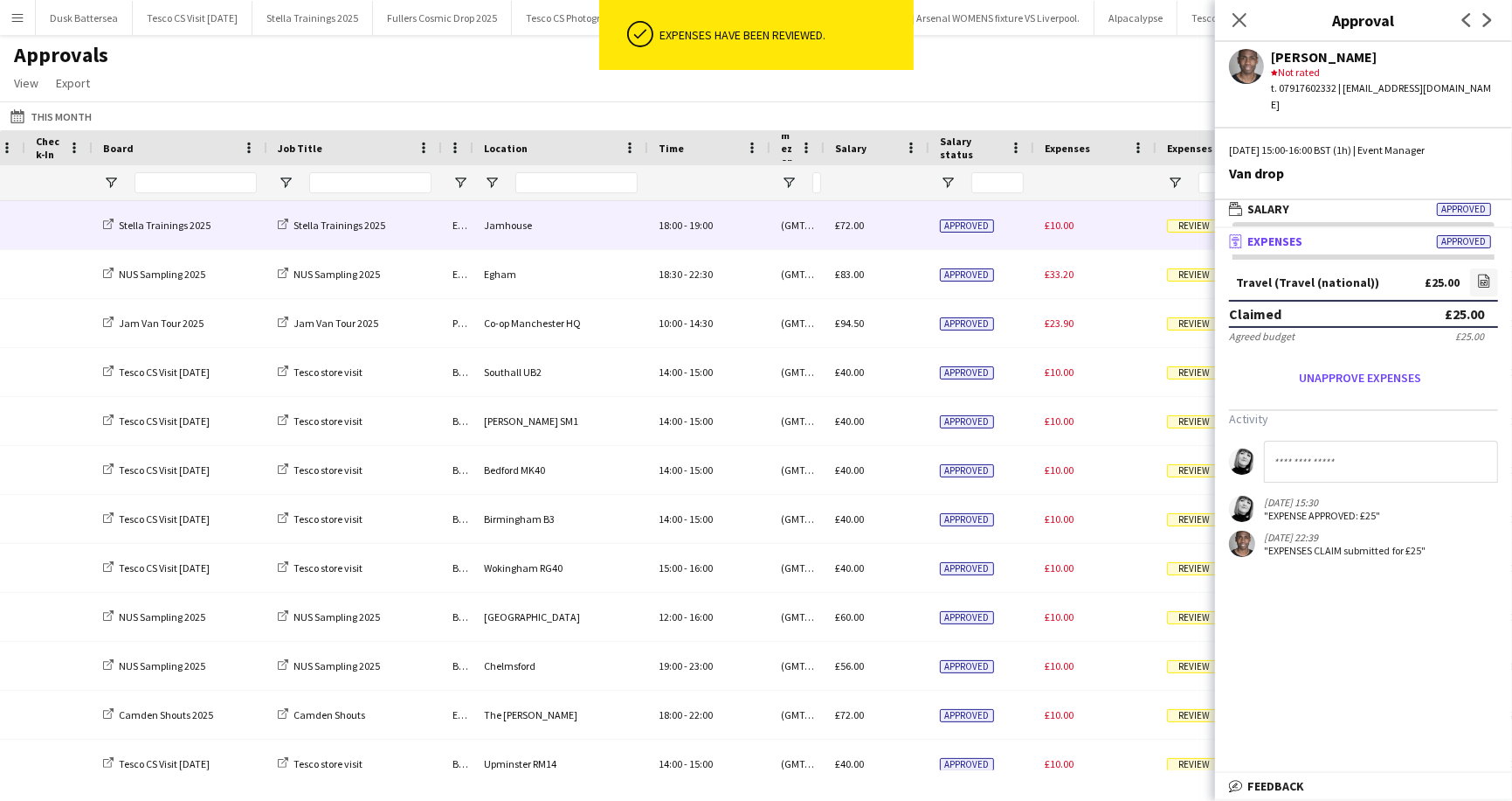
click at [1193, 226] on span "Review" at bounding box center [1194, 226] width 54 height 13
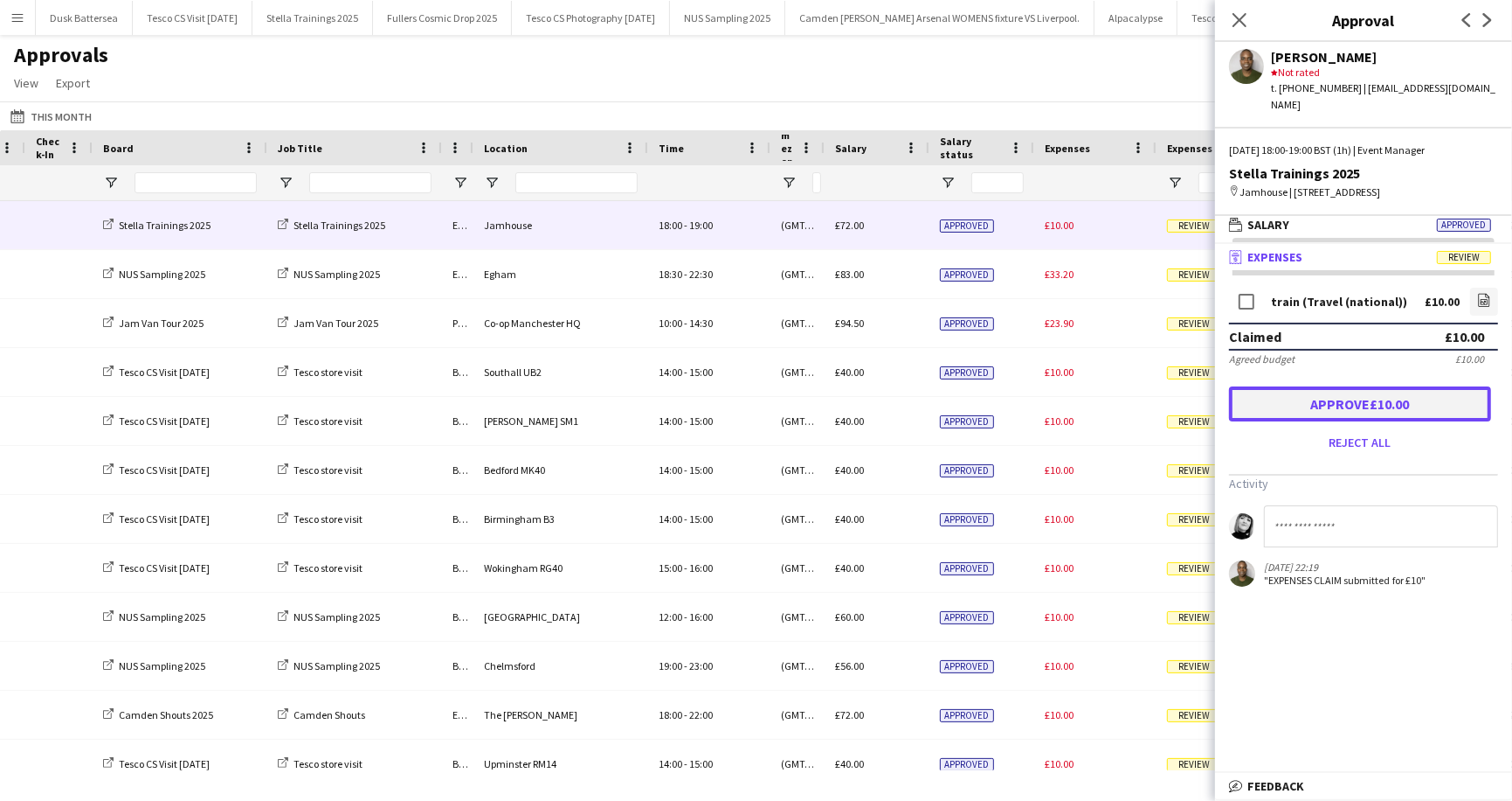
click at [1349, 387] on button "Approve £10.00" at bounding box center [1361, 404] width 262 height 35
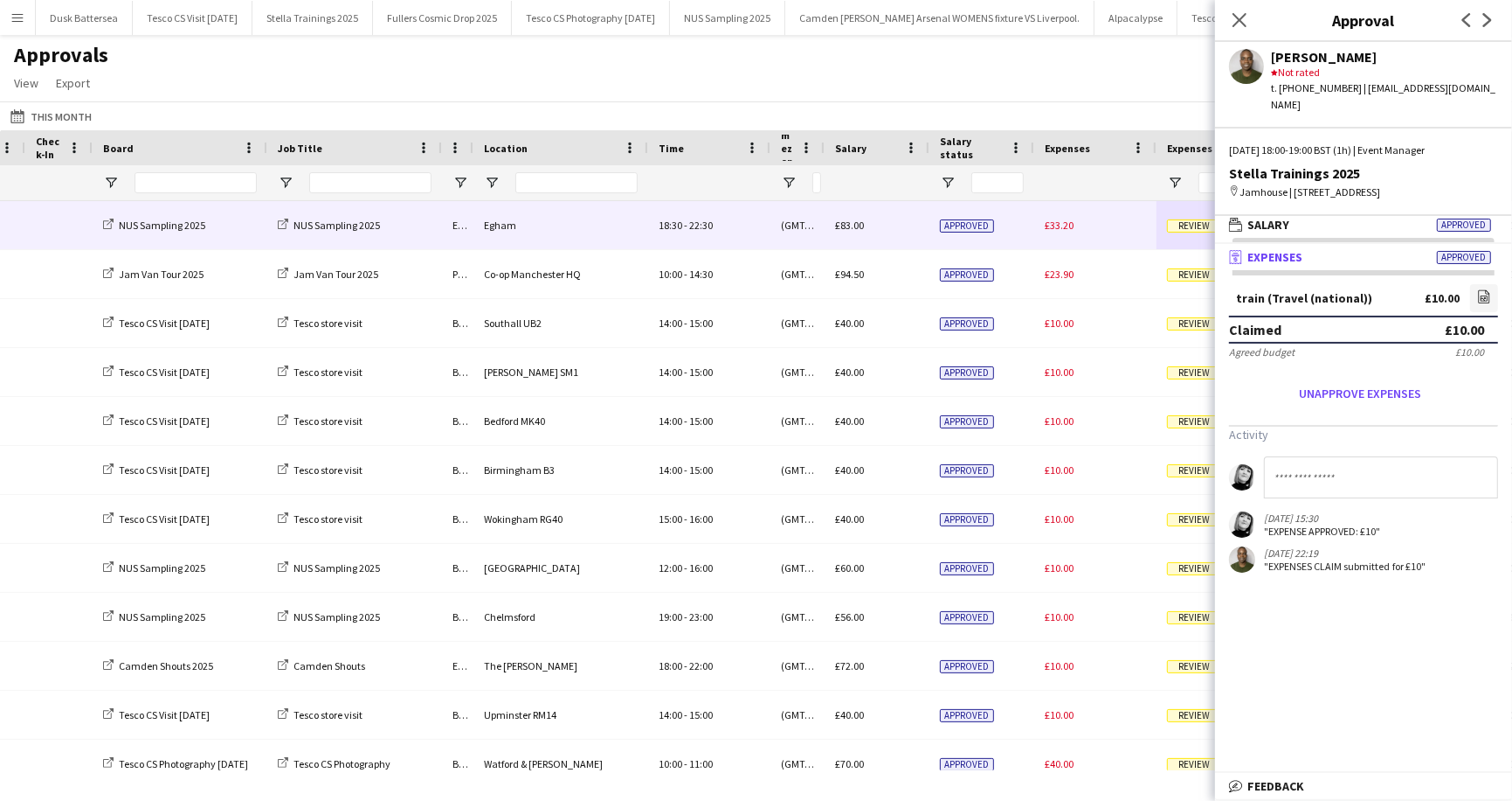
click at [1187, 224] on span "Review" at bounding box center [1194, 226] width 54 height 13
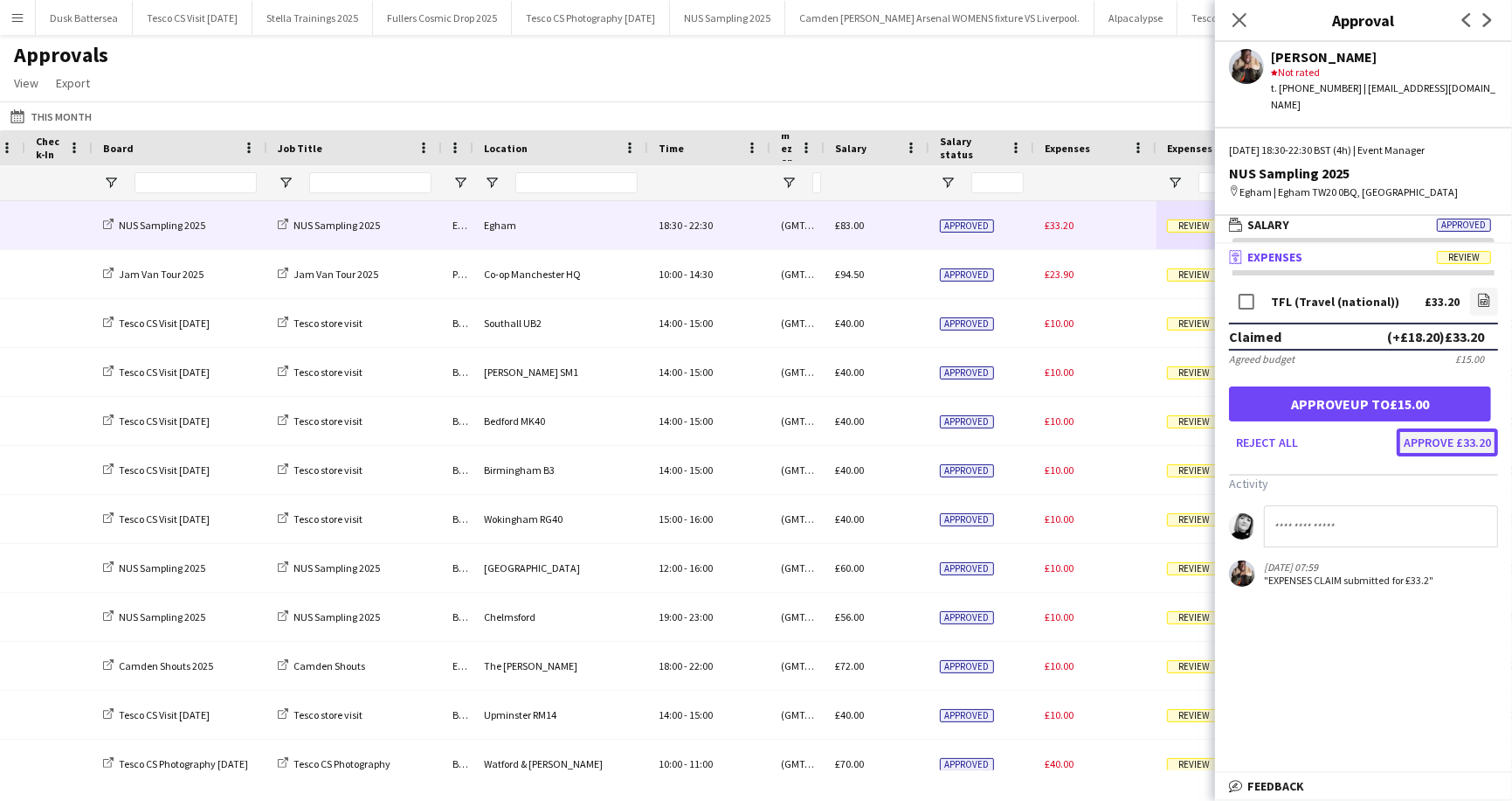
click at [1447, 428] on button "Approve £33.20" at bounding box center [1447, 442] width 101 height 28
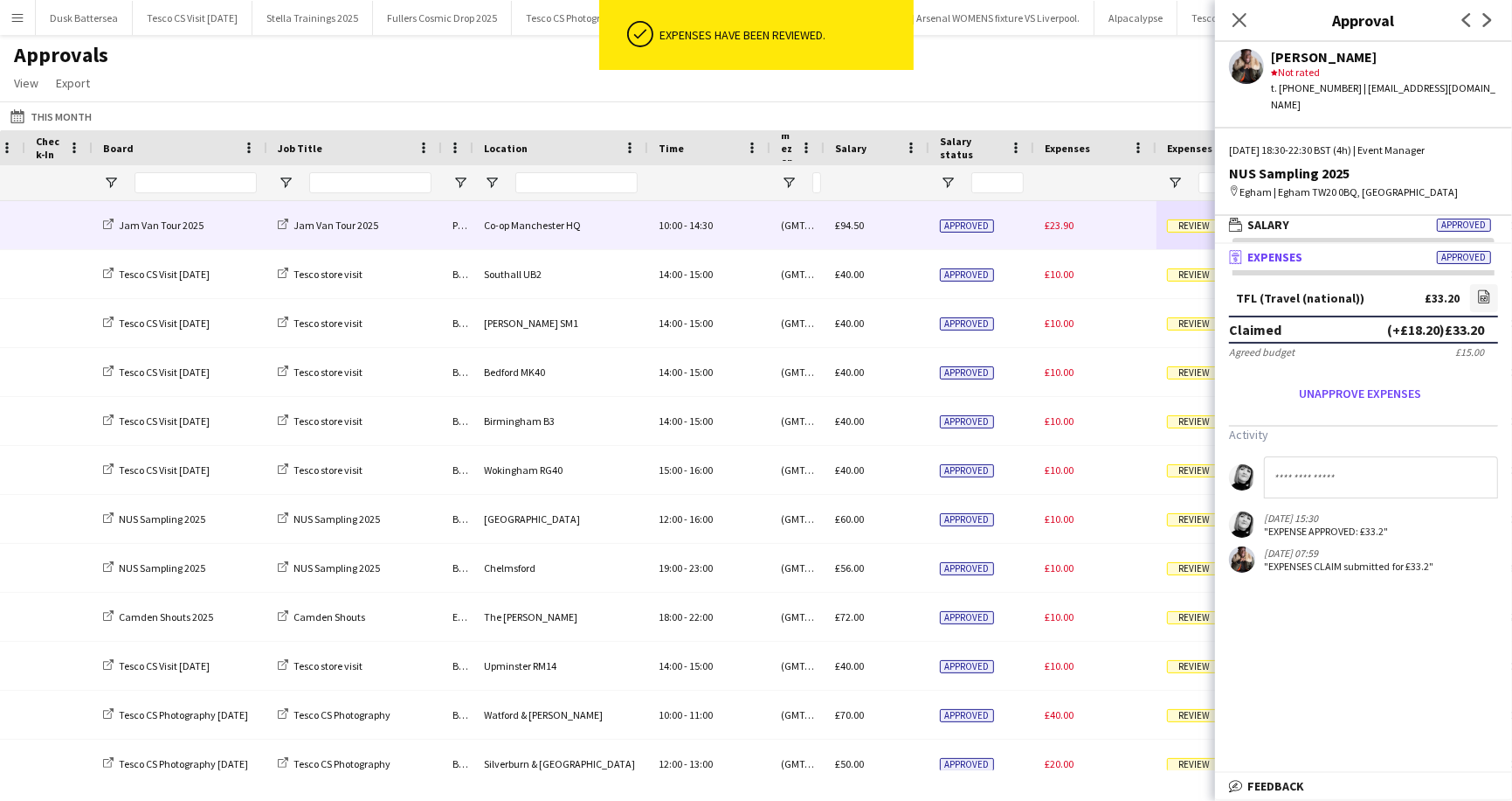
click at [1185, 227] on span "Review" at bounding box center [1194, 226] width 54 height 13
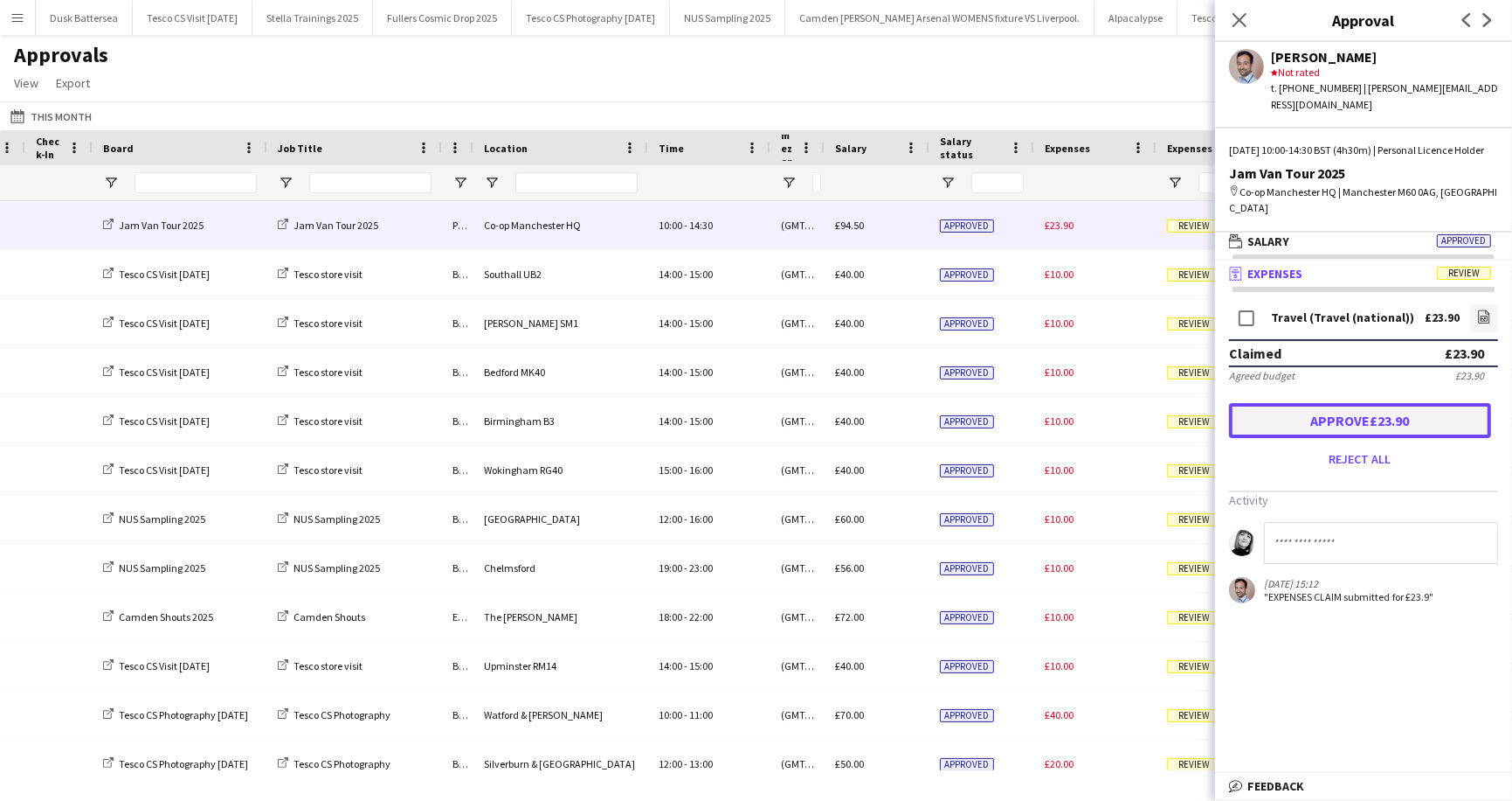
click at [1372, 403] on button "Approve £23.90" at bounding box center [1361, 421] width 262 height 35
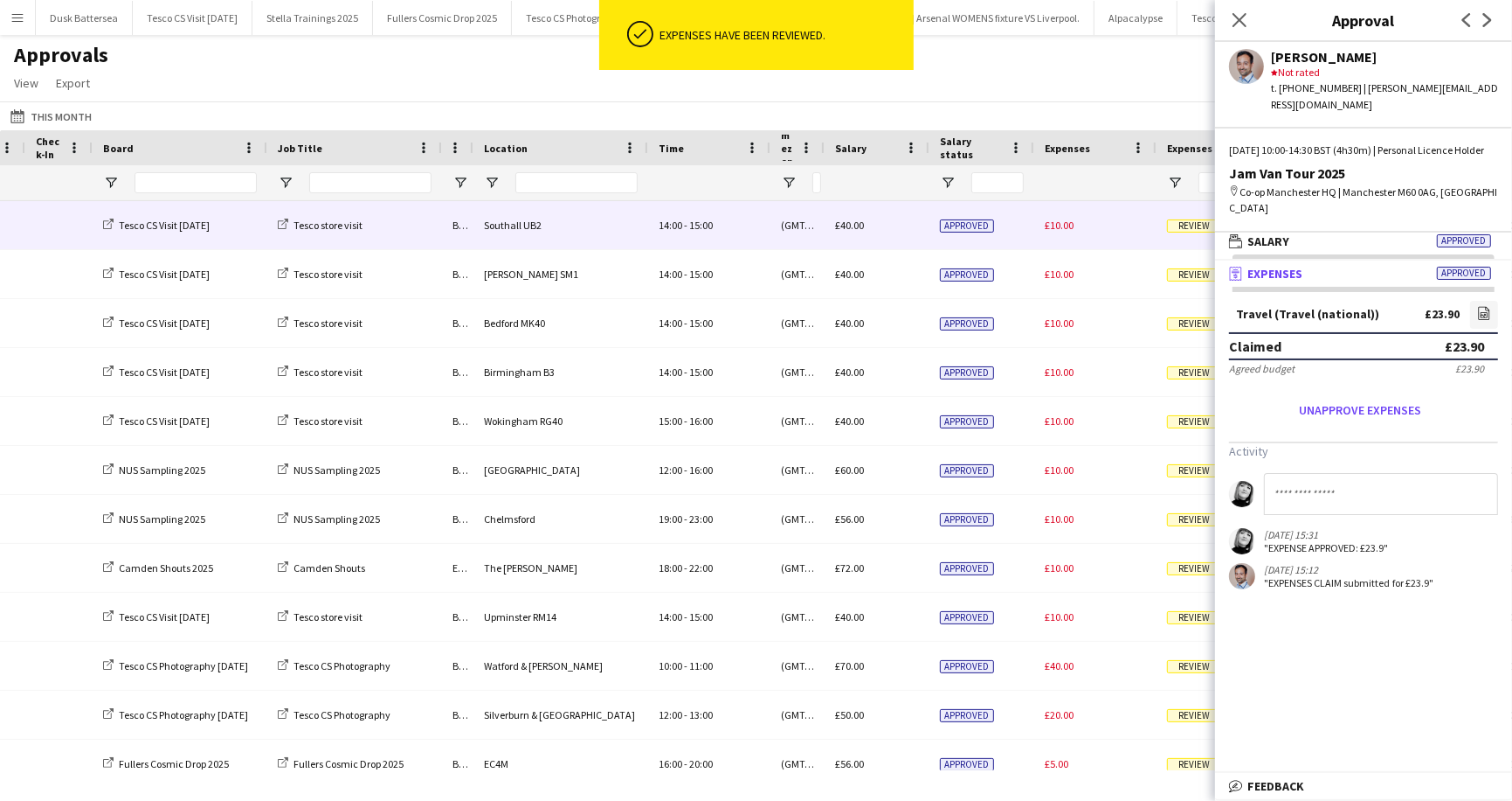
click at [1186, 222] on span "Review" at bounding box center [1194, 226] width 54 height 13
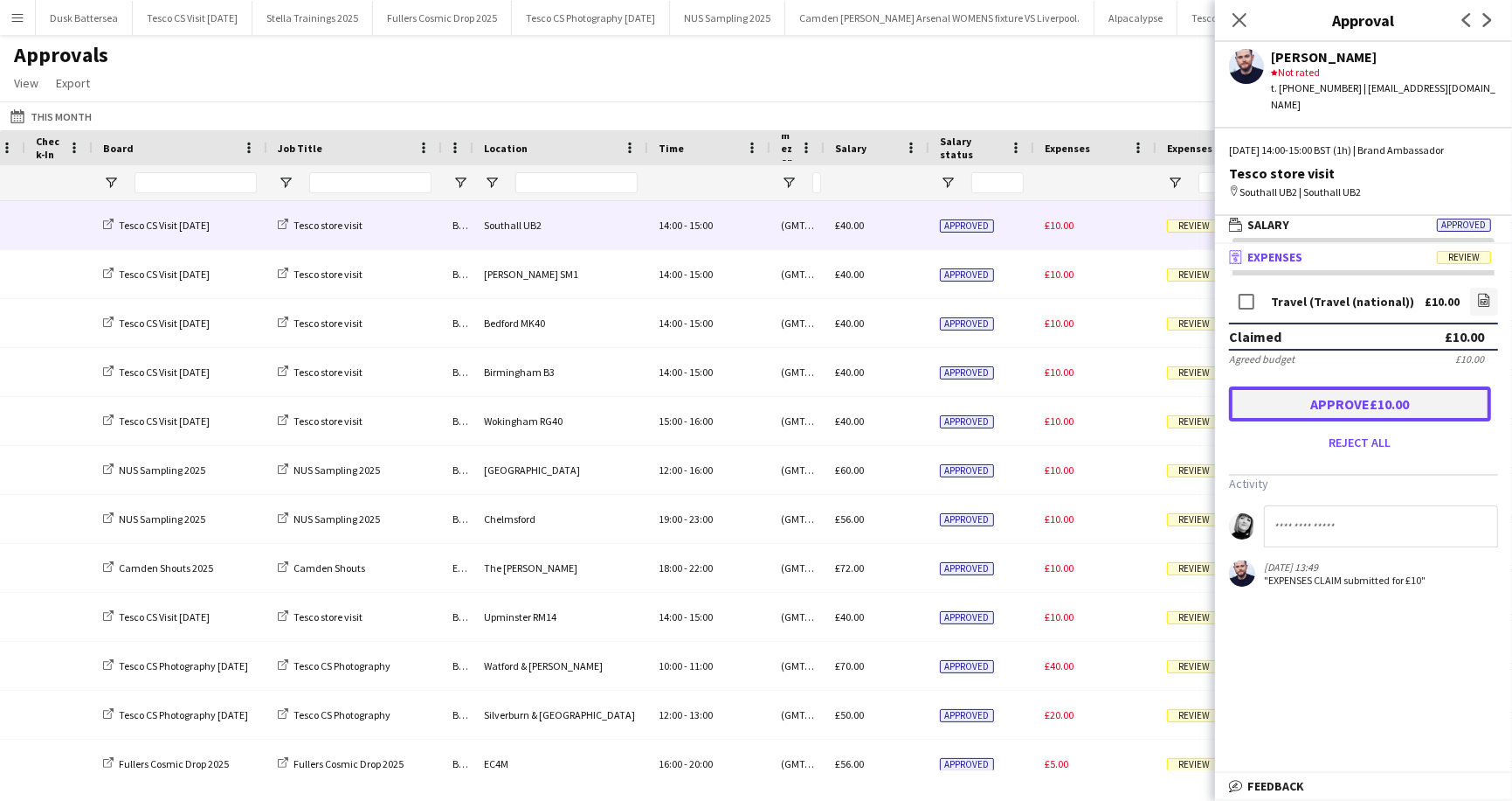
click at [1324, 409] on button "Approve £10.00" at bounding box center [1361, 404] width 262 height 35
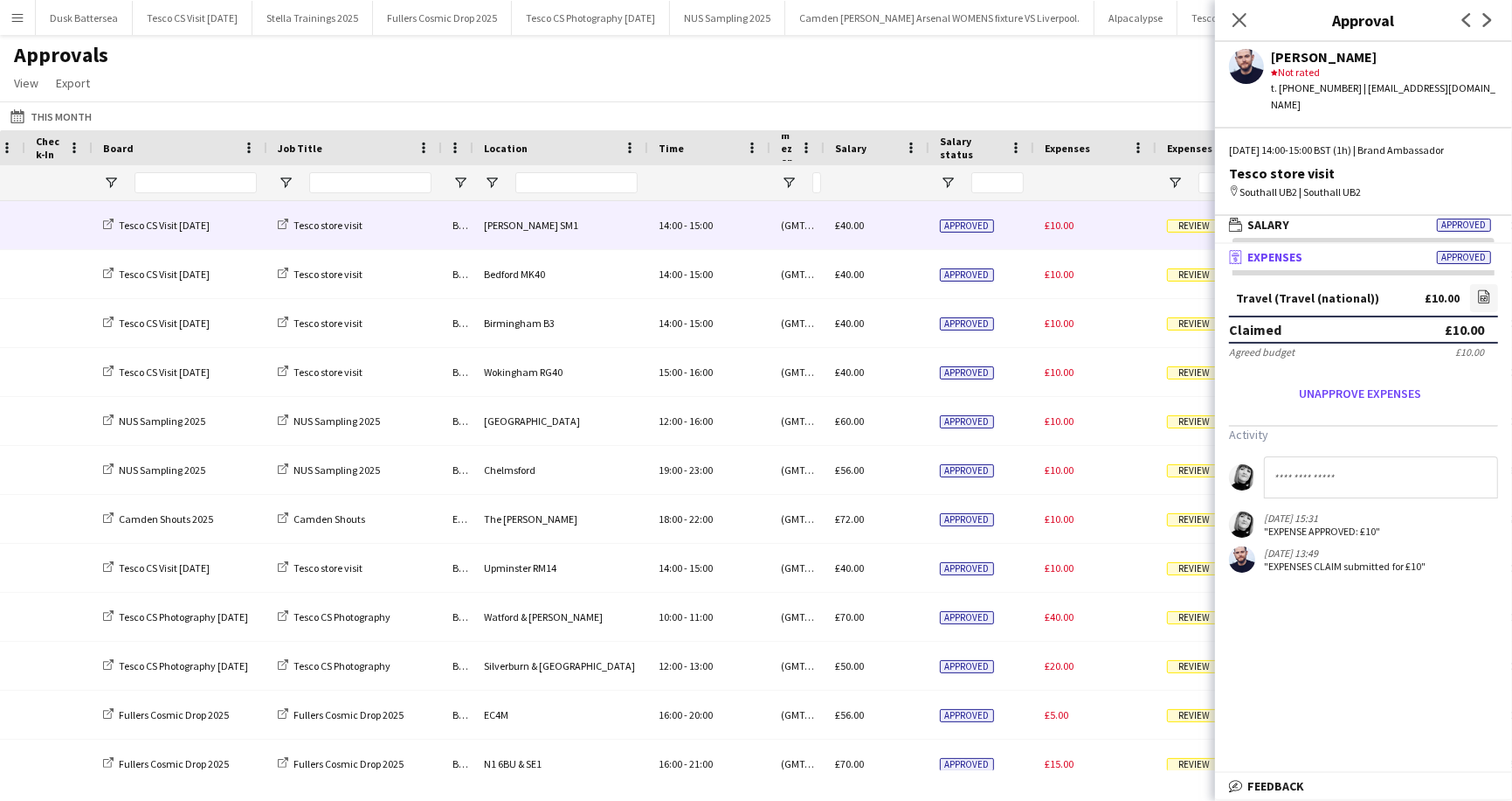
click at [1188, 230] on span "Review" at bounding box center [1194, 226] width 54 height 13
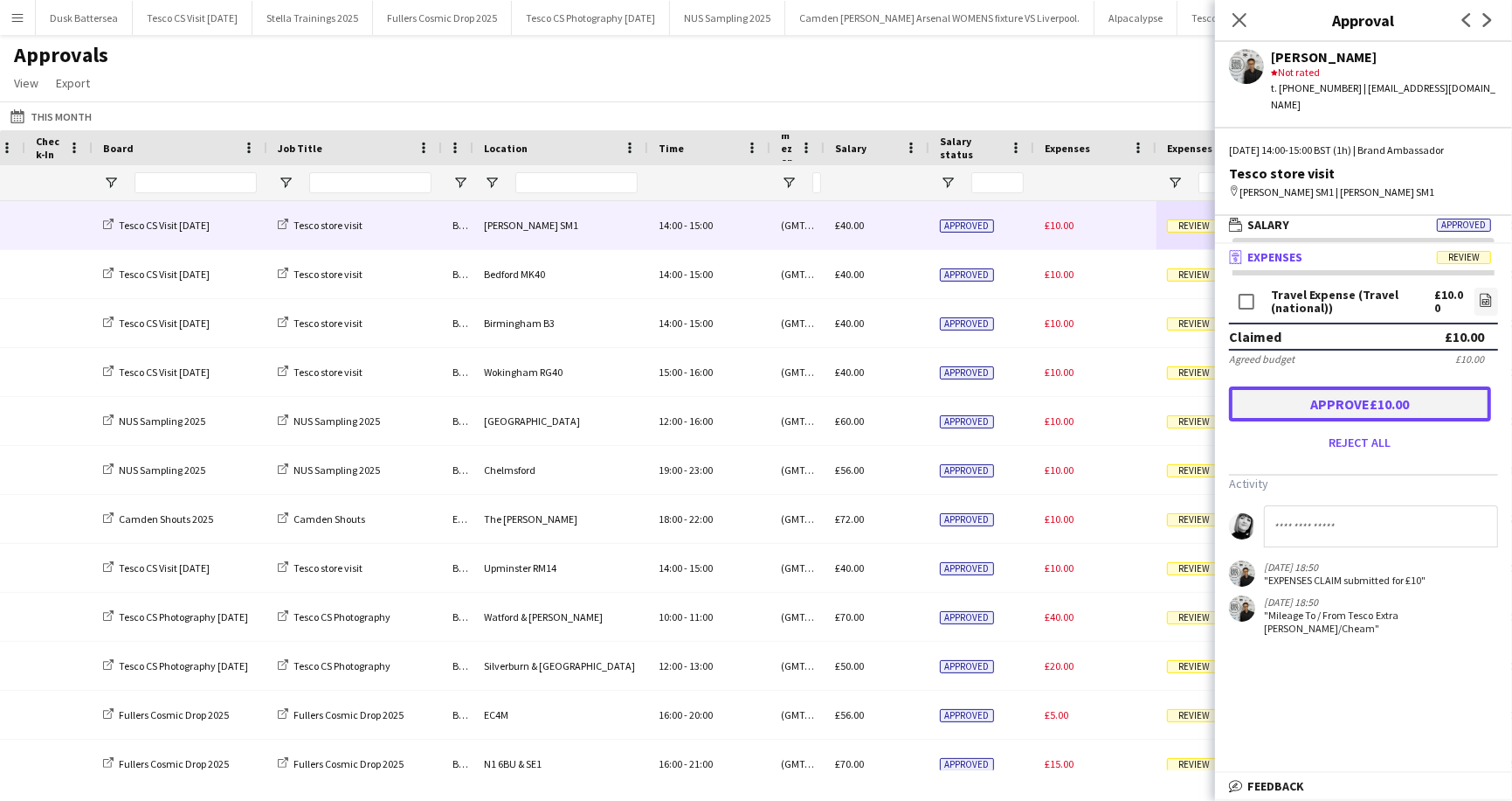
click at [1292, 390] on button "Approve £10.00" at bounding box center [1361, 404] width 262 height 35
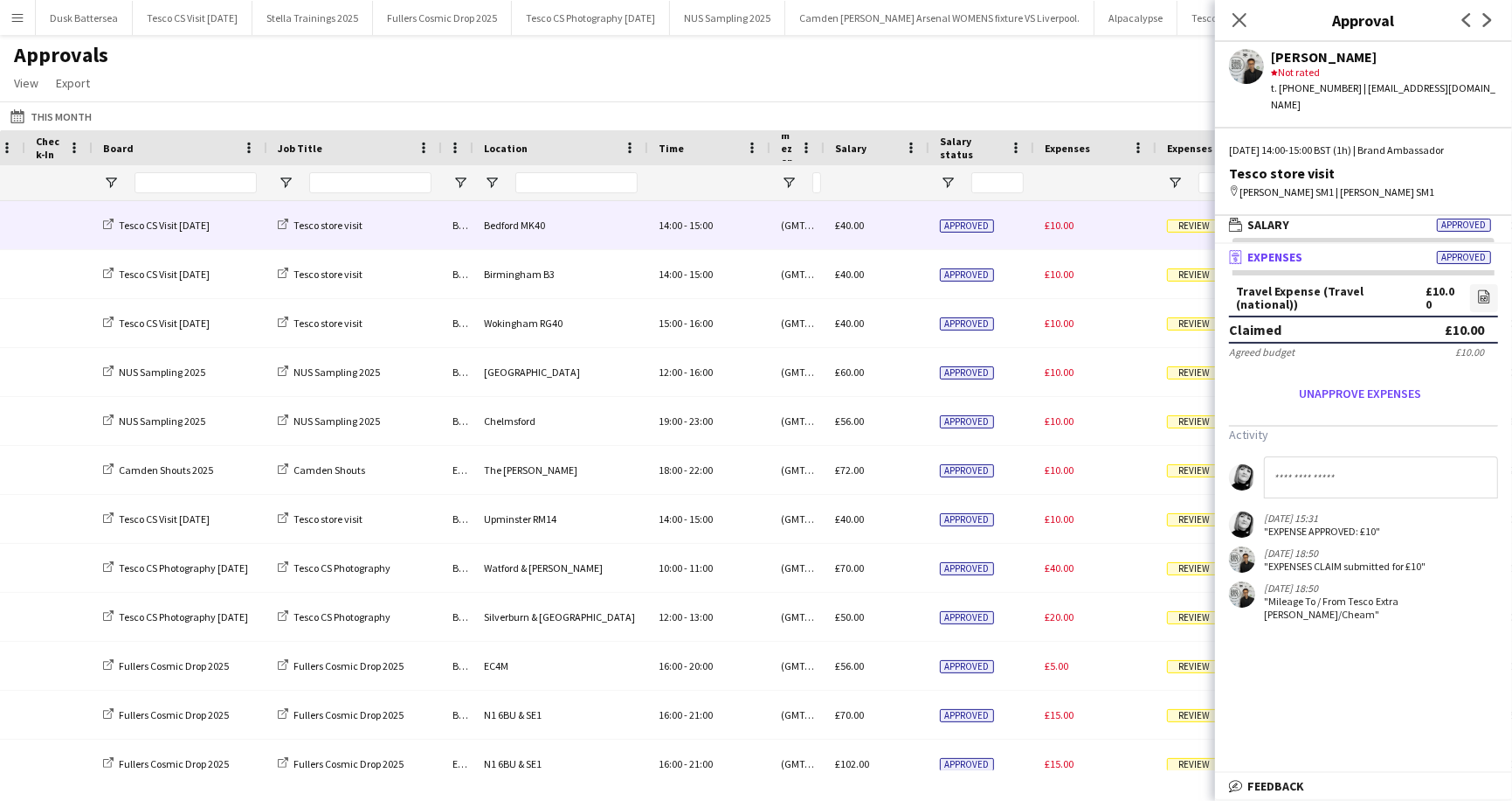
click at [1175, 226] on span "Review" at bounding box center [1194, 226] width 54 height 13
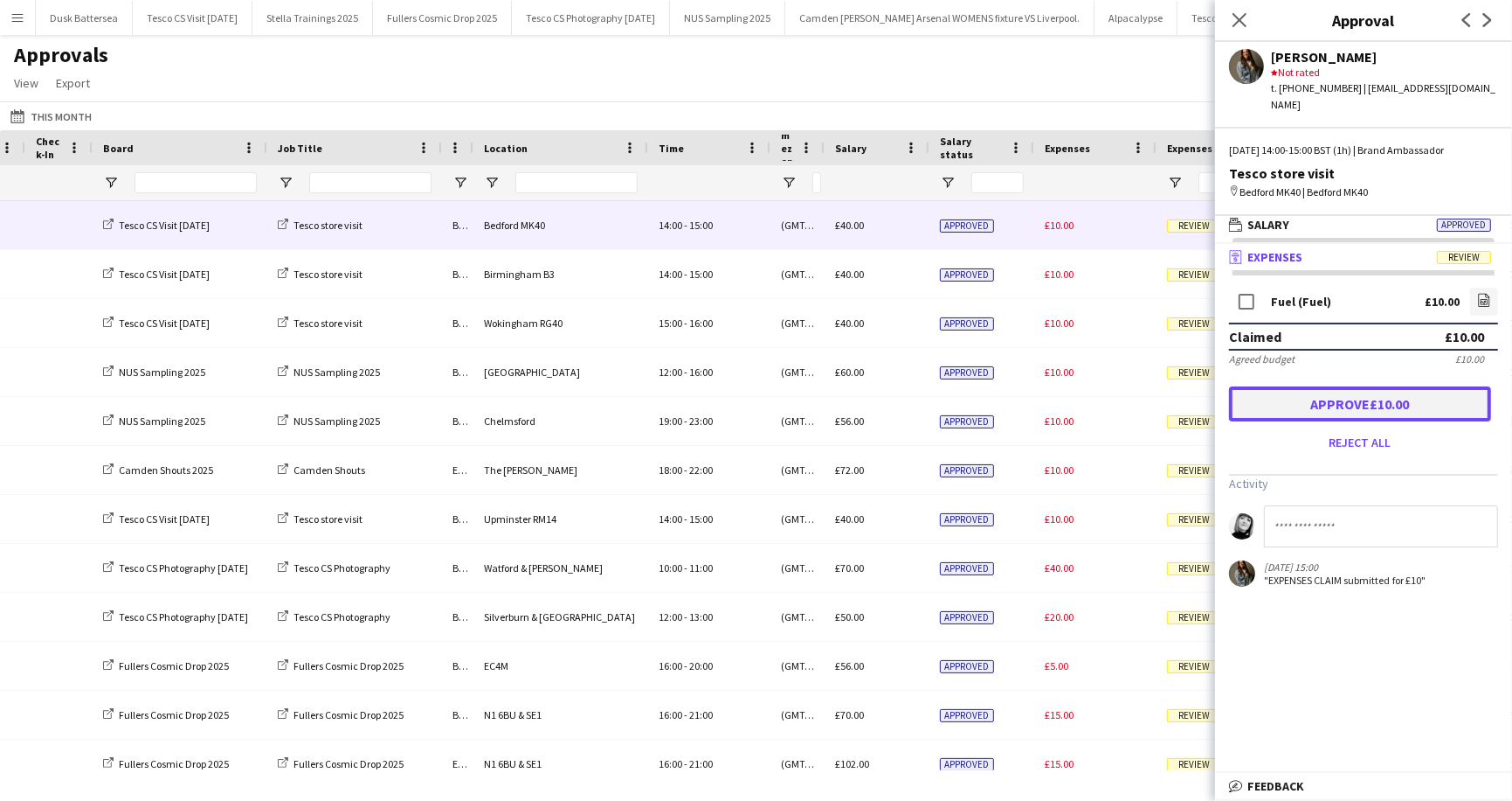
click at [1356, 387] on button "Approve £10.00" at bounding box center [1361, 404] width 262 height 35
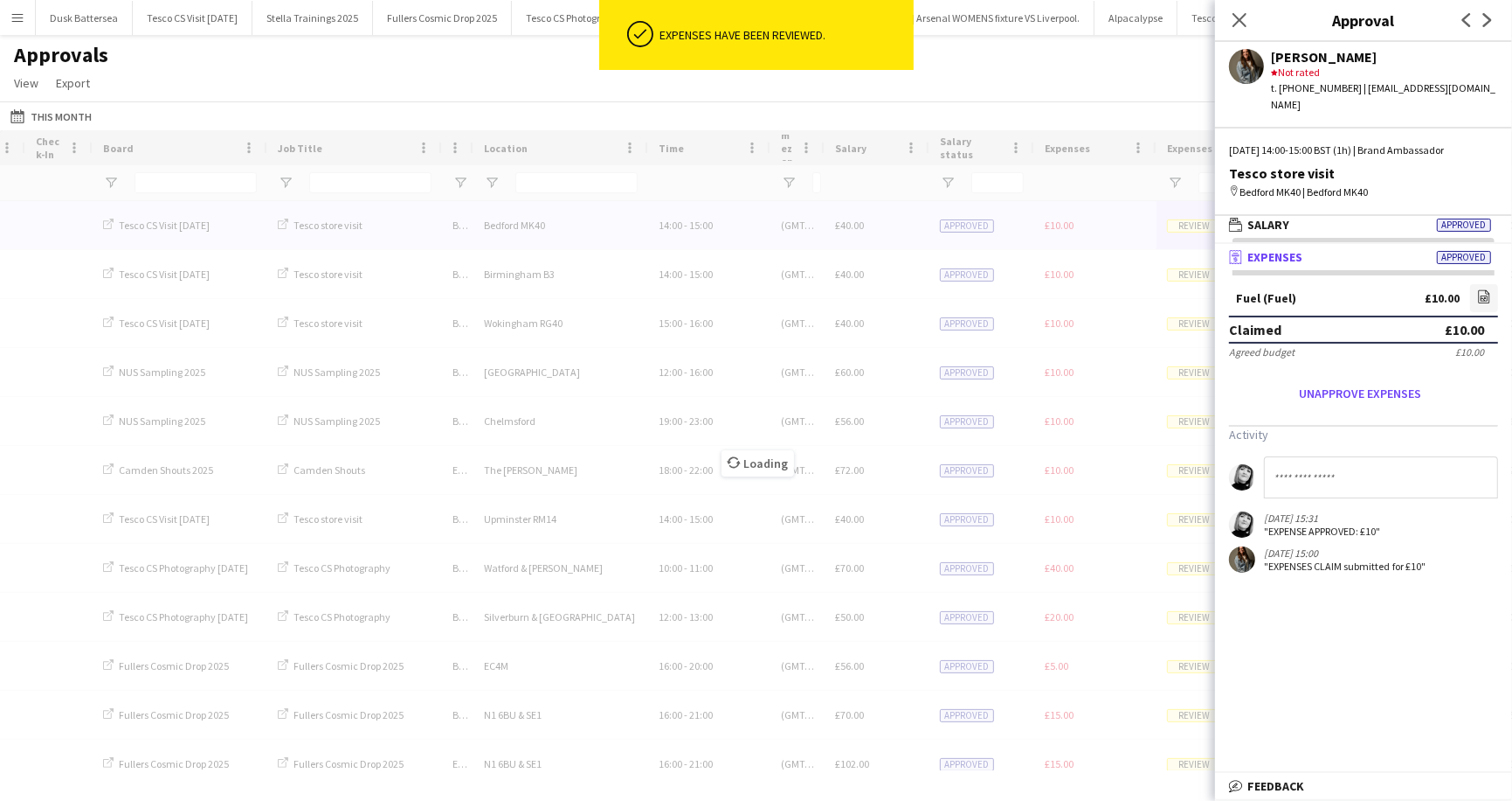
click at [1187, 226] on div "Loading" at bounding box center [756, 450] width 1512 height 640
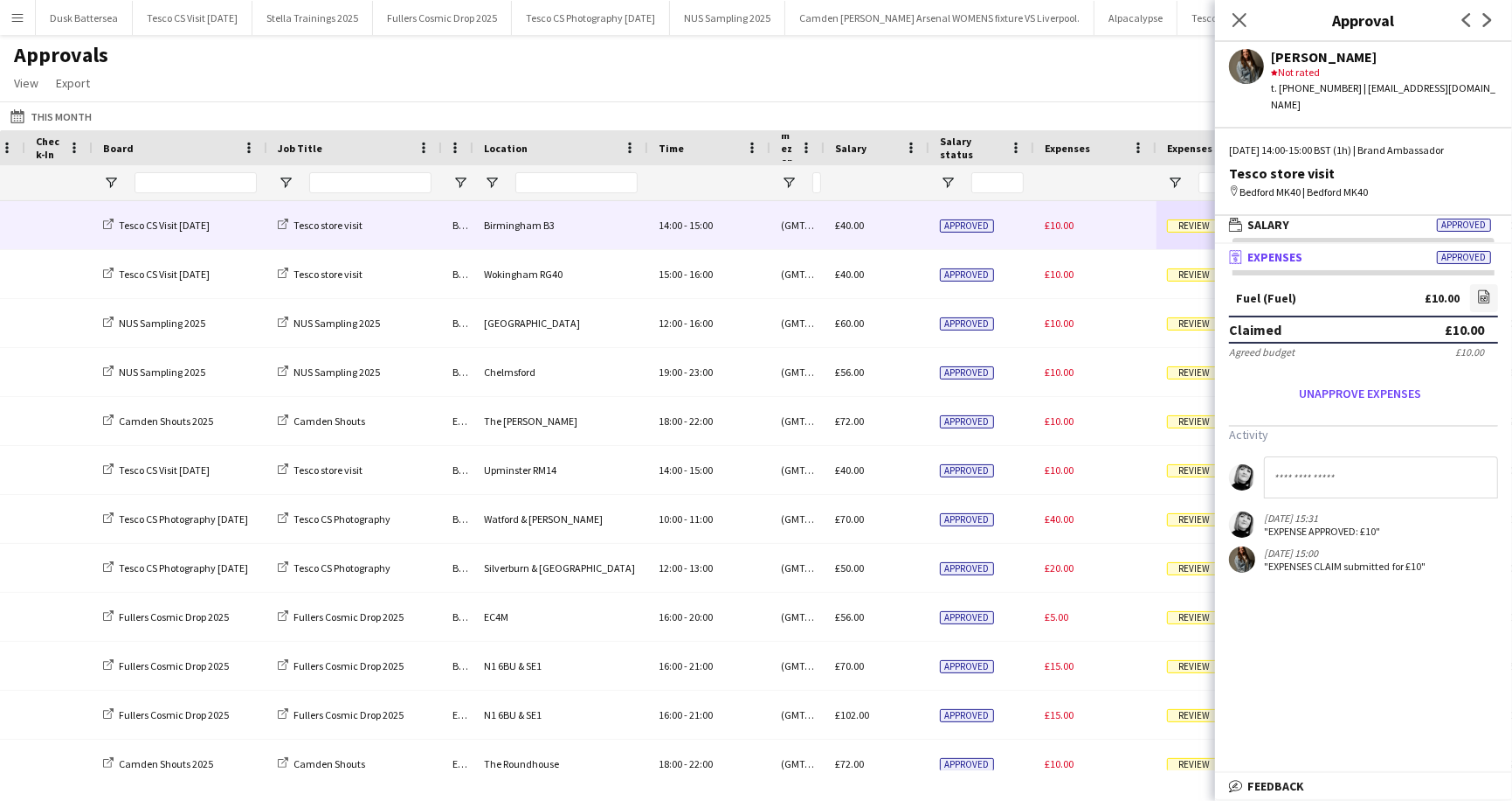
click at [1187, 226] on span "Review" at bounding box center [1194, 226] width 54 height 13
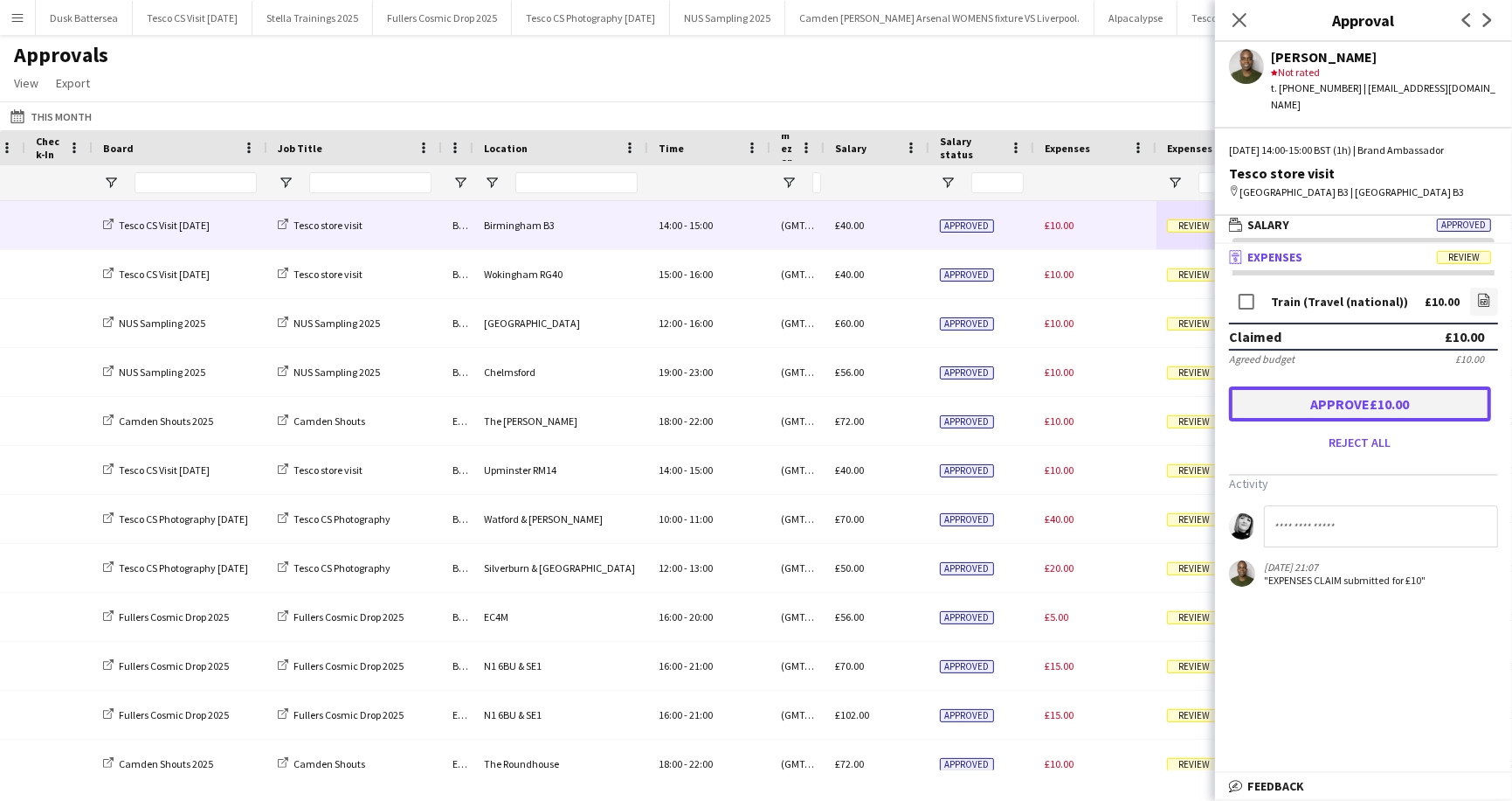
click at [1327, 387] on button "Approve £10.00" at bounding box center [1361, 404] width 262 height 35
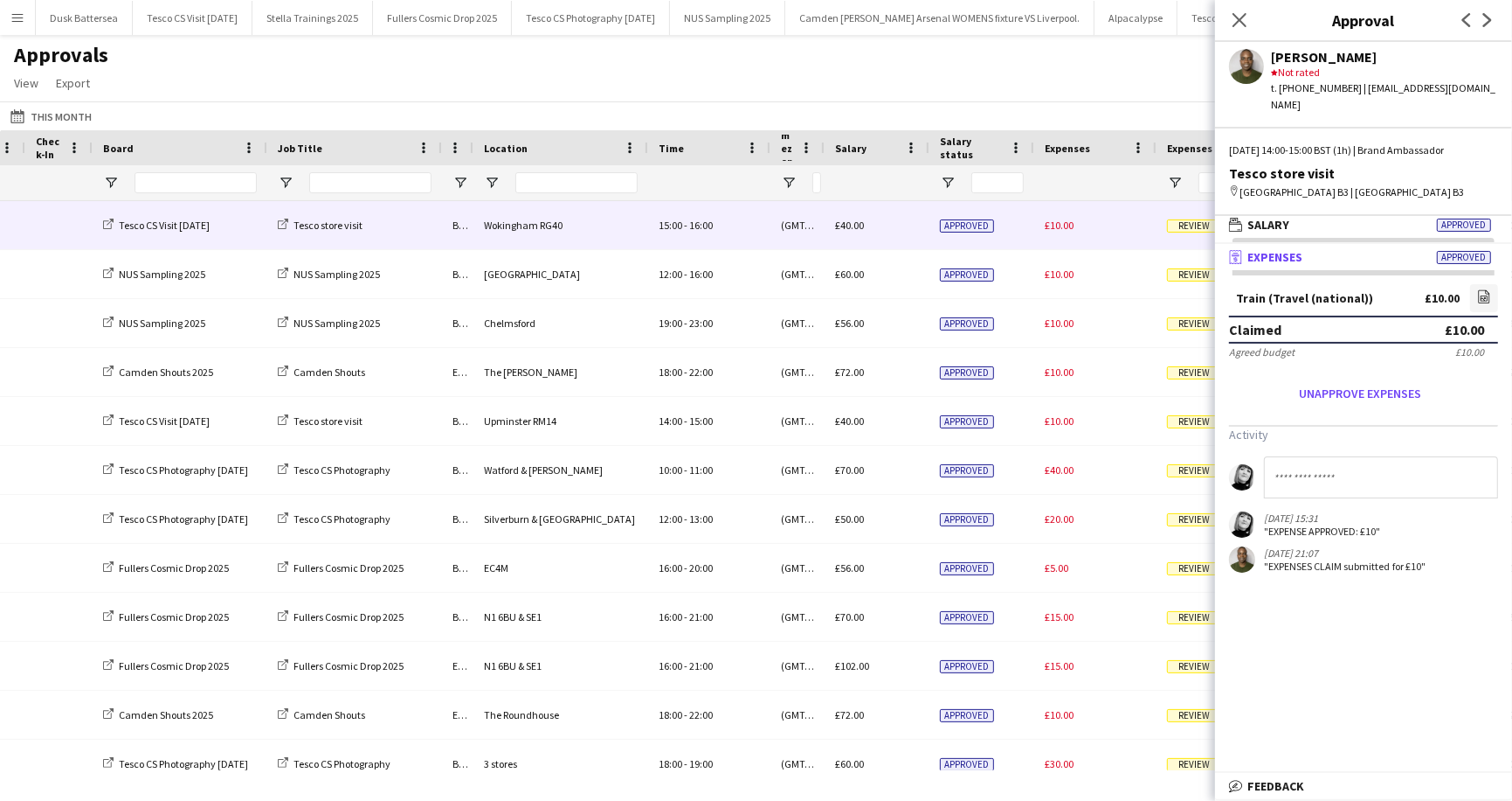
click at [1191, 225] on span "Review" at bounding box center [1194, 226] width 54 height 13
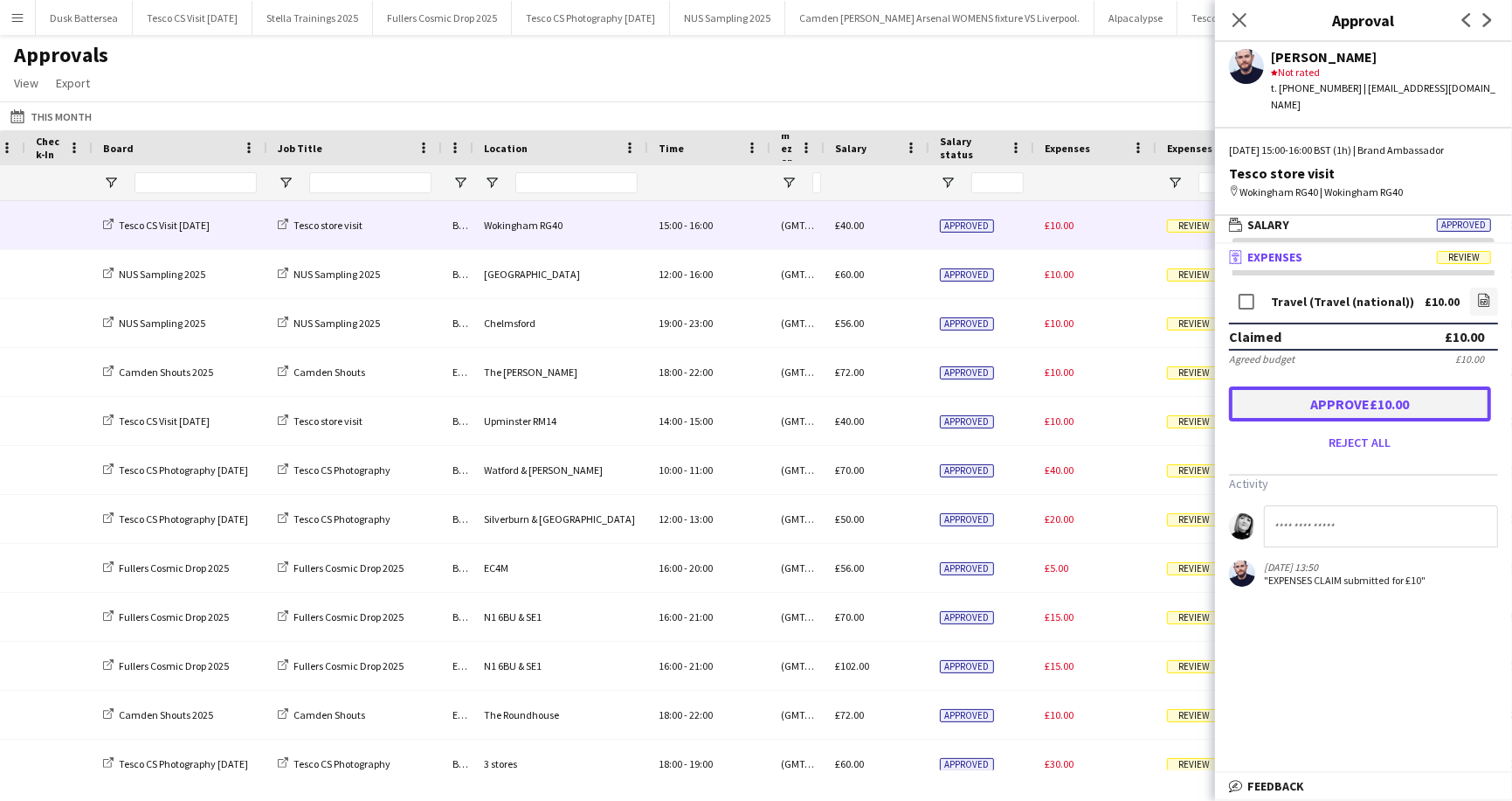
click at [1315, 405] on button "Approve £10.00" at bounding box center [1361, 404] width 262 height 35
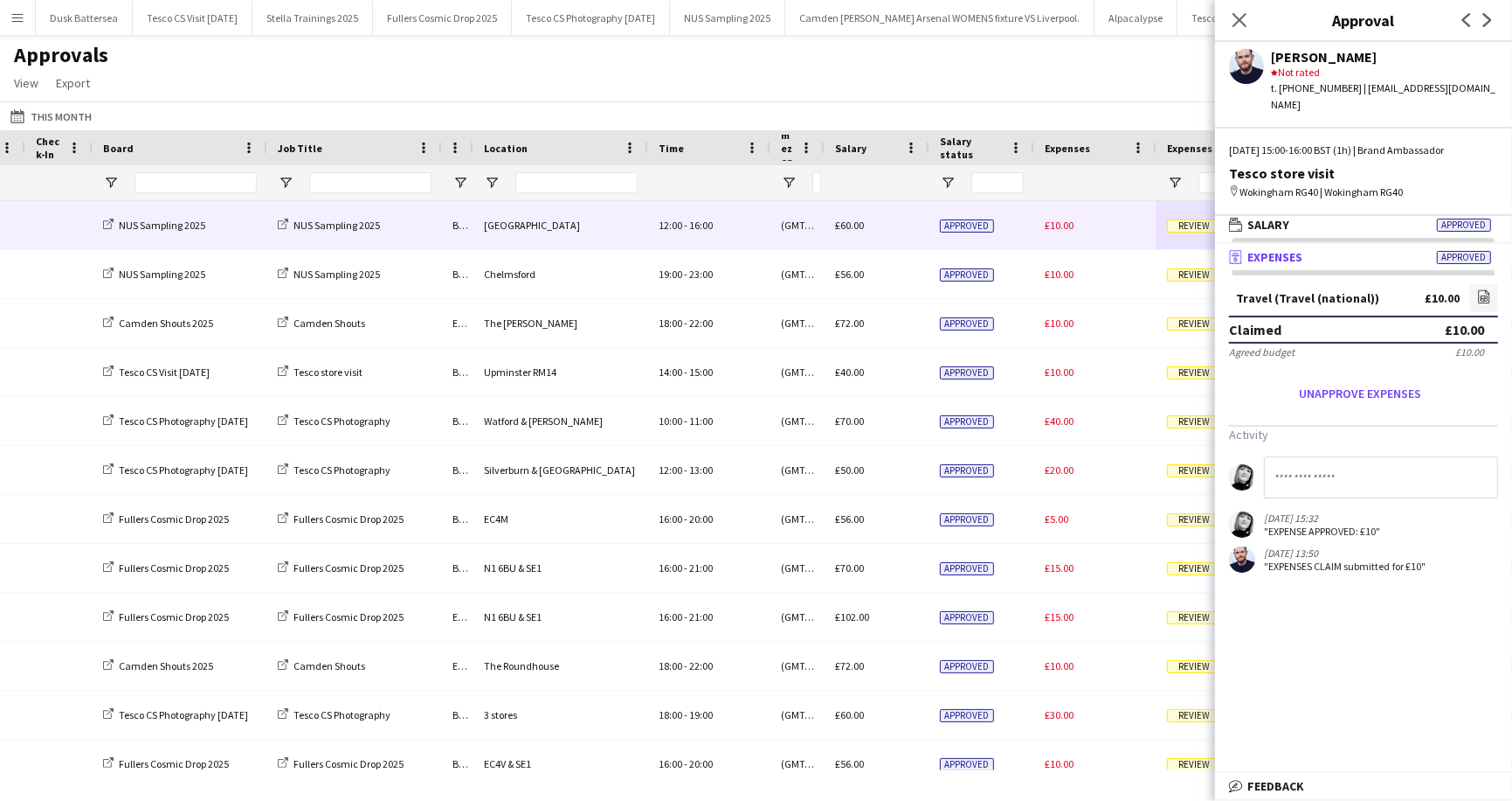
click at [1181, 225] on span "Review" at bounding box center [1194, 226] width 54 height 13
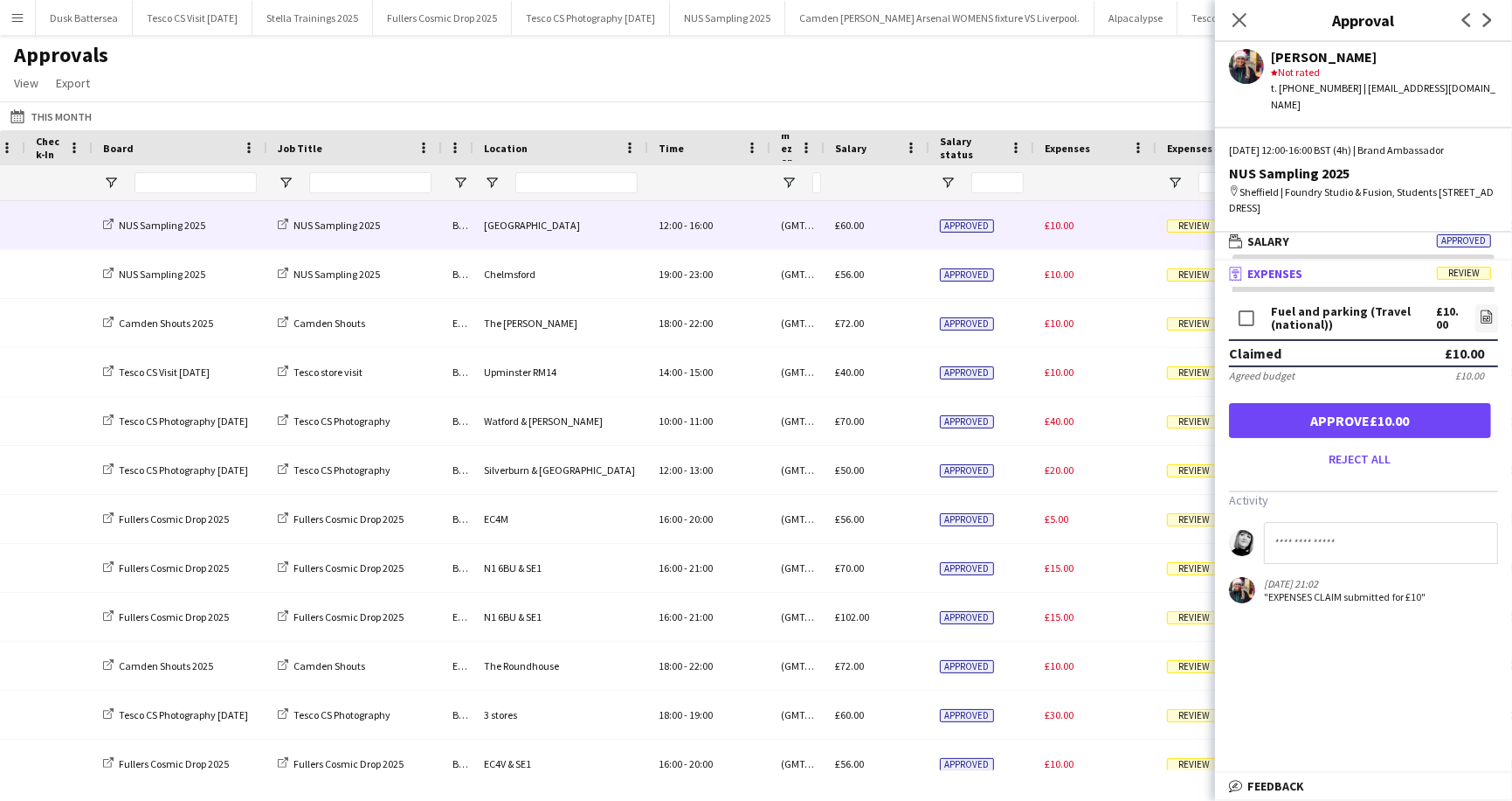
click at [1467, 266] on mat-panel-title "receipt Expenses Review" at bounding box center [1361, 273] width 290 height 16
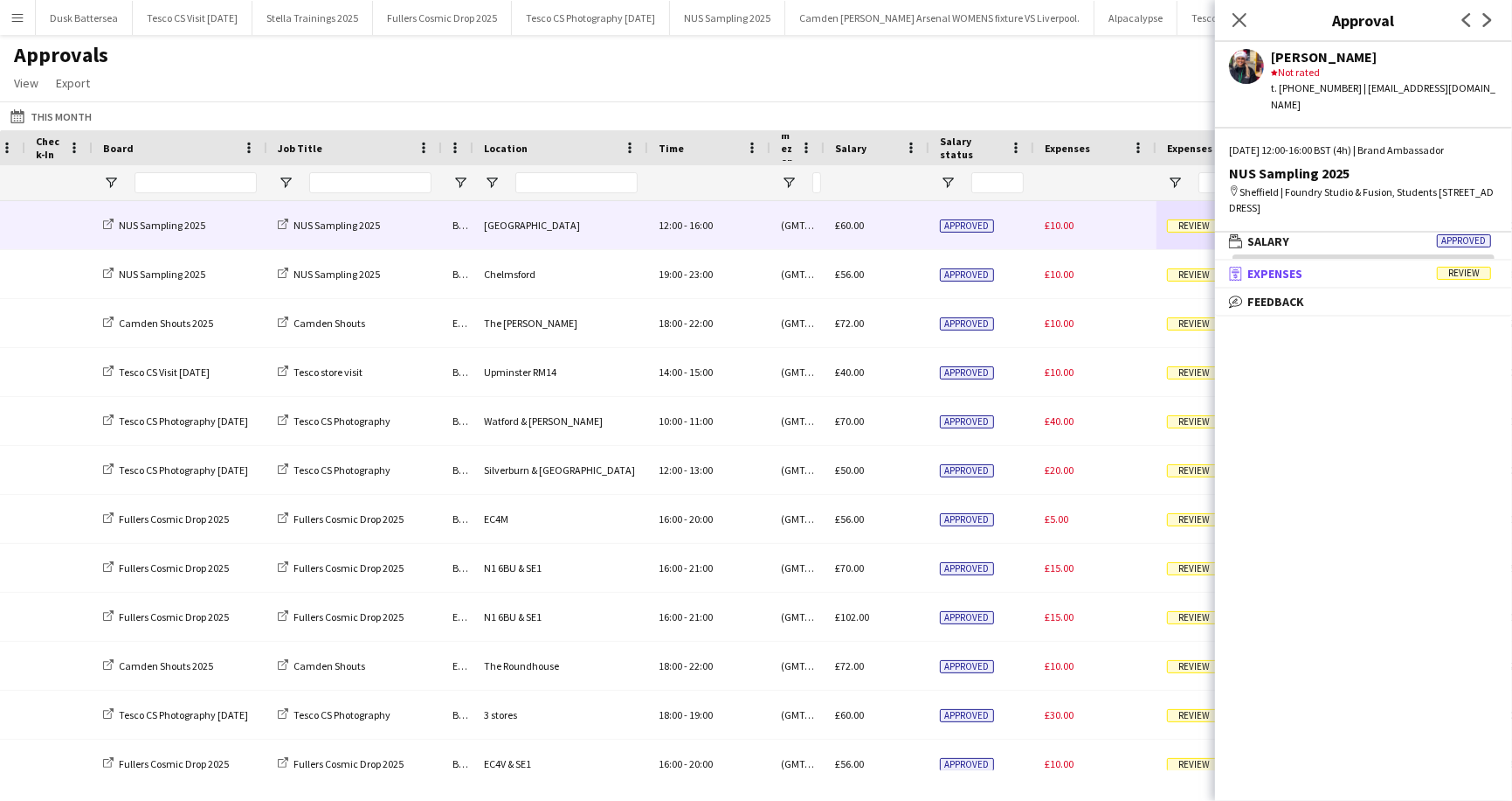
click at [1466, 267] on span "Review" at bounding box center [1464, 273] width 54 height 13
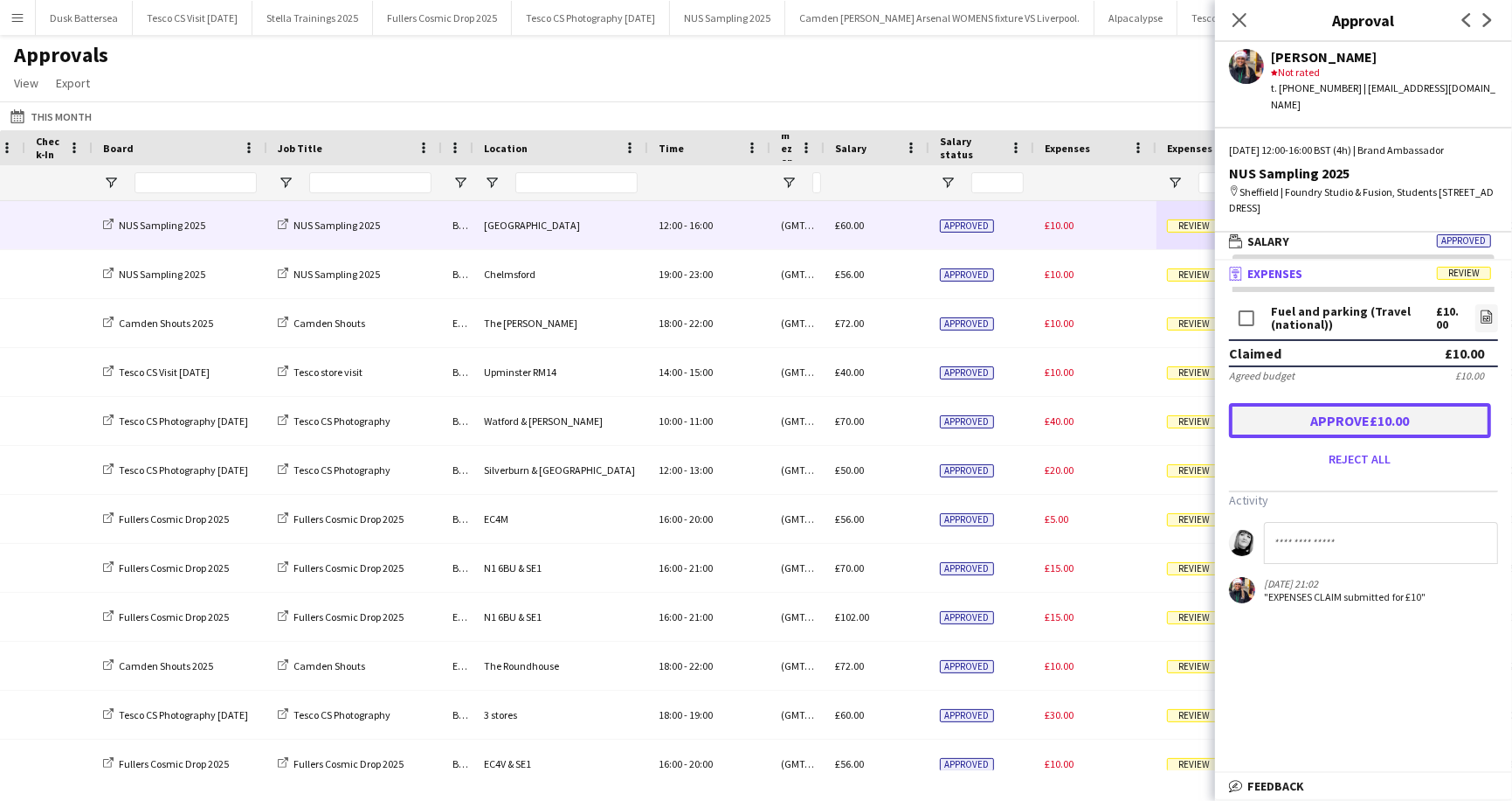
click at [1325, 403] on button "Approve £10.00" at bounding box center [1361, 421] width 262 height 35
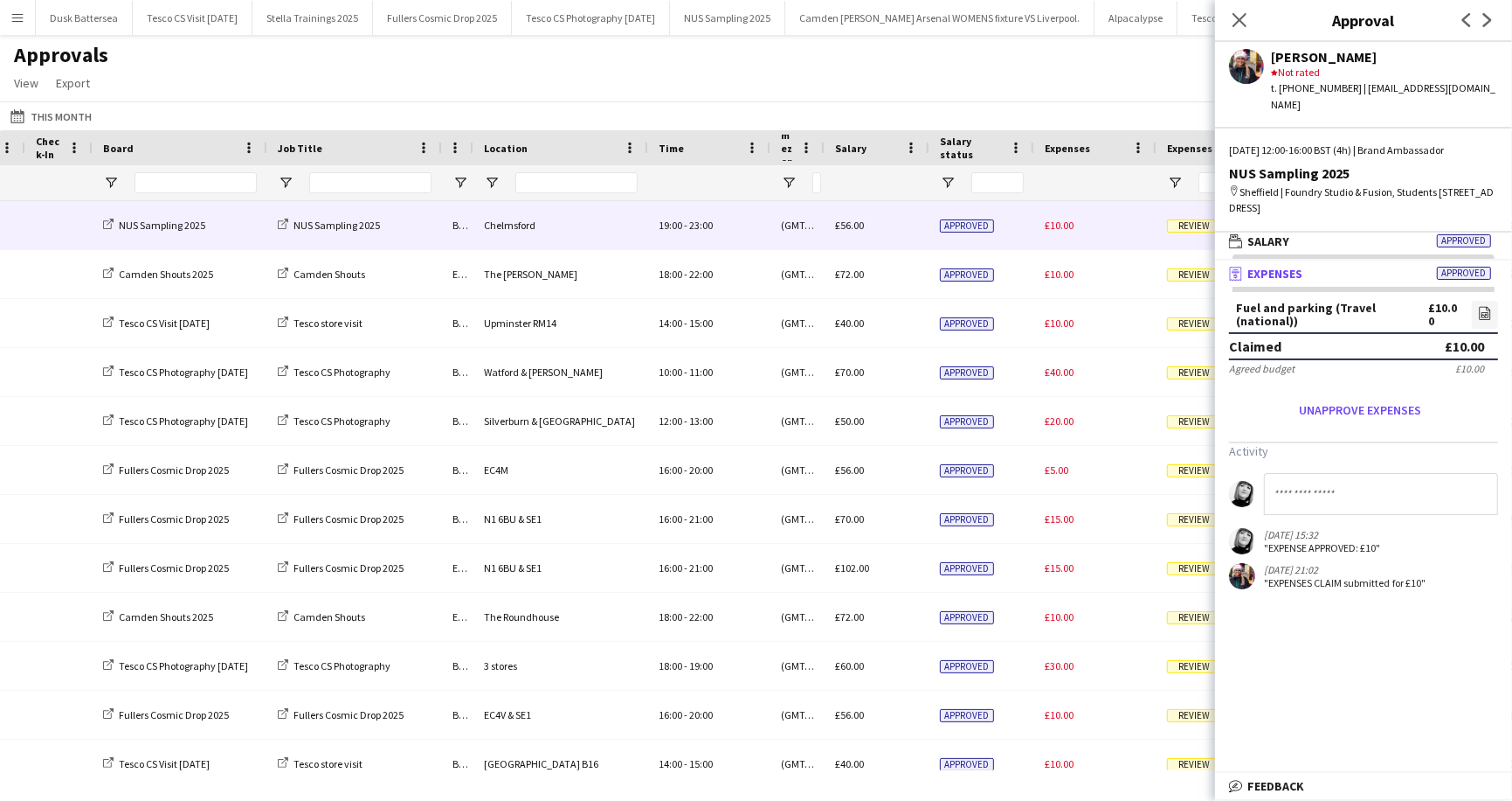
click at [1185, 222] on span "Review" at bounding box center [1194, 226] width 54 height 13
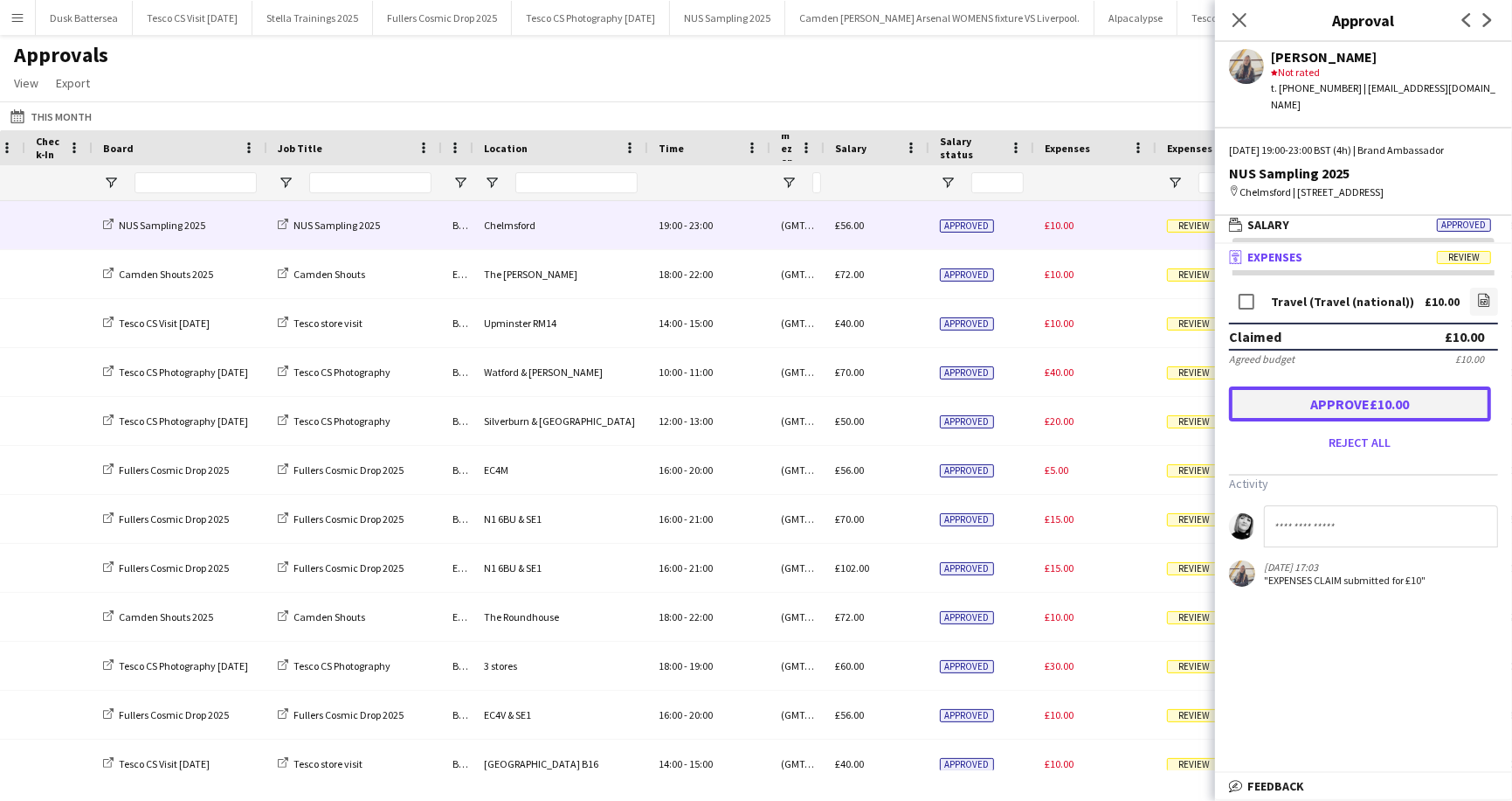
click at [1363, 400] on button "Approve £10.00" at bounding box center [1361, 404] width 262 height 35
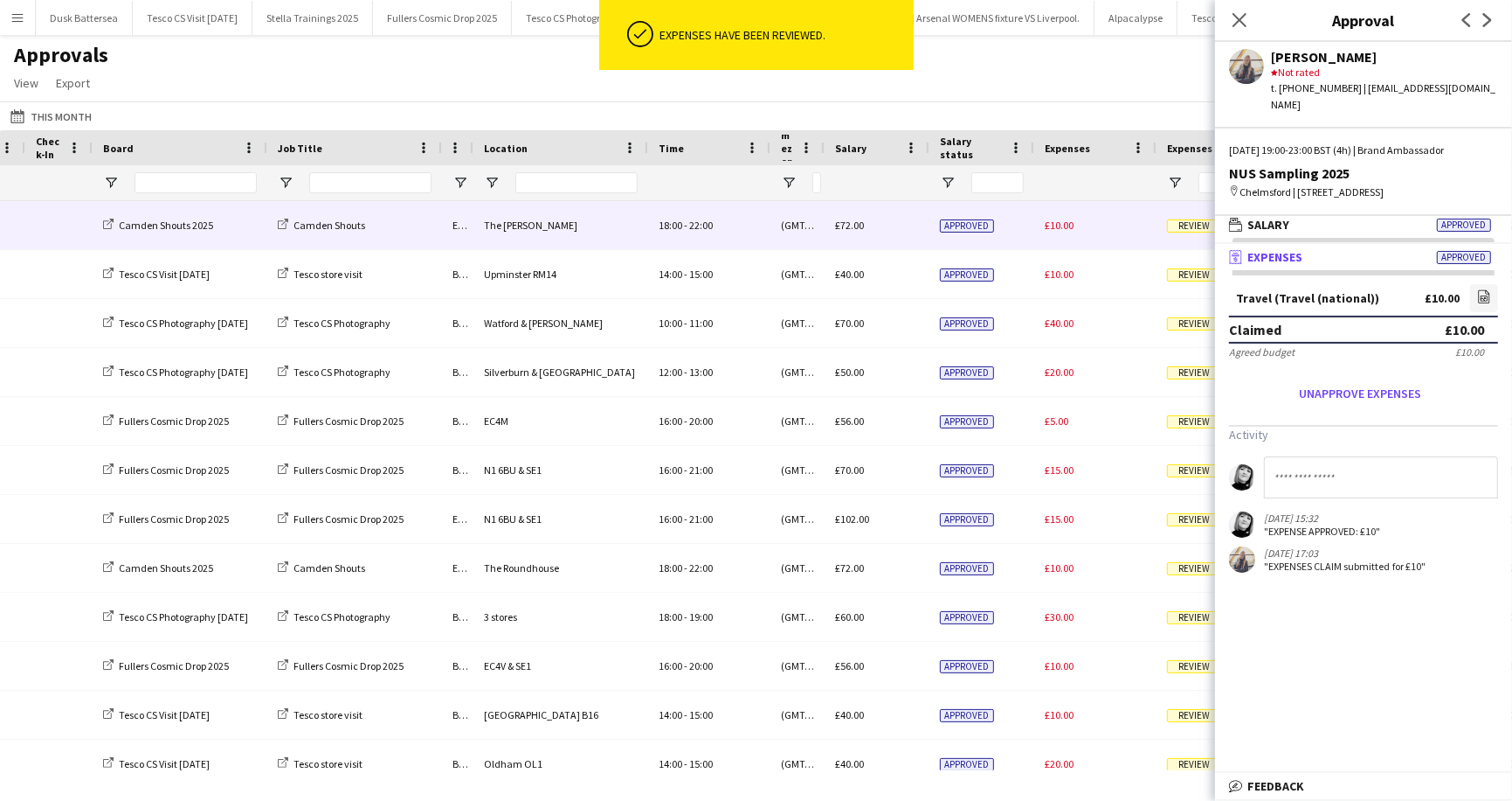
click at [1194, 226] on span "Review" at bounding box center [1194, 226] width 54 height 13
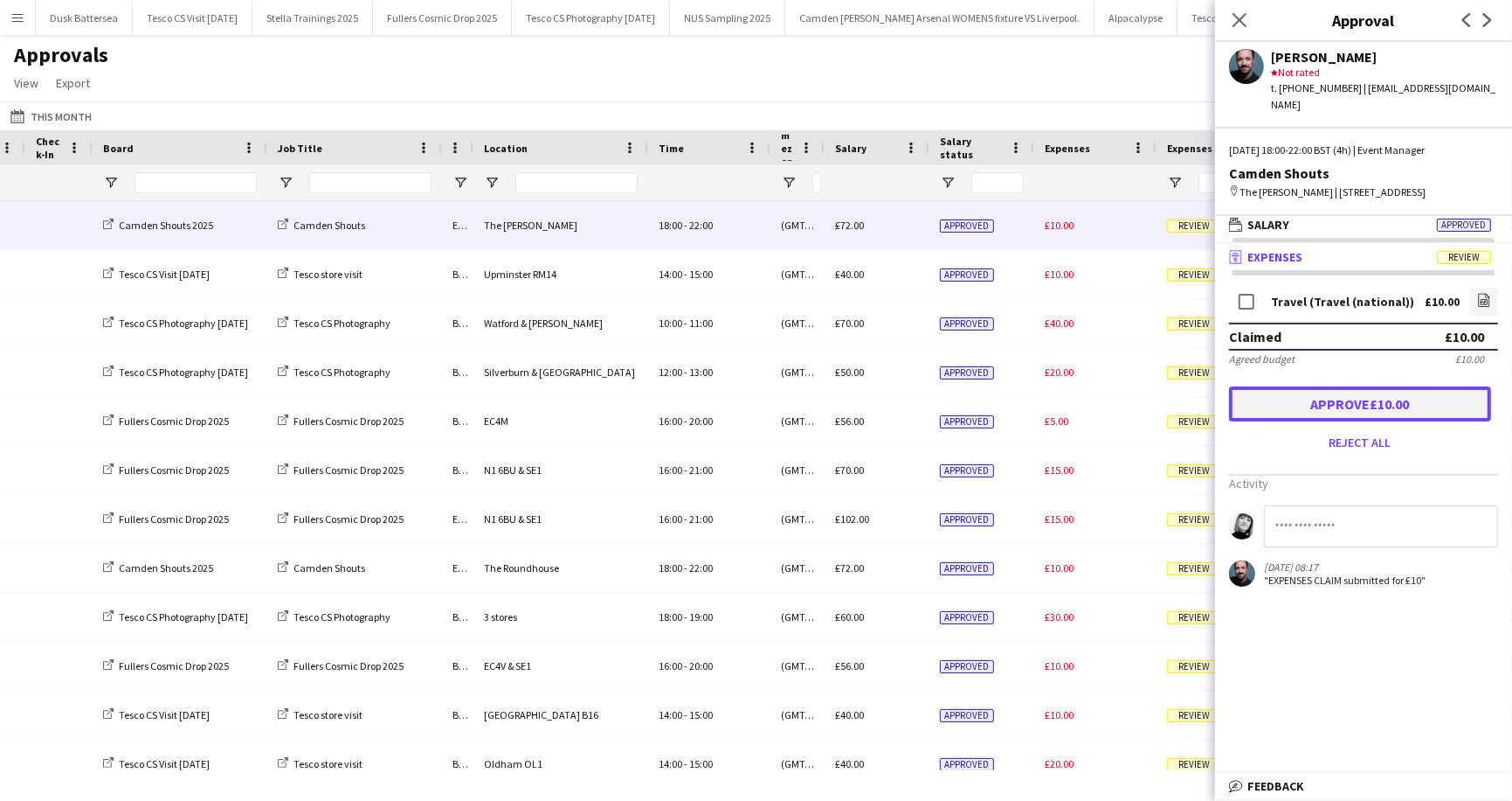
click at [1349, 387] on button "Approve £10.00" at bounding box center [1361, 404] width 262 height 35
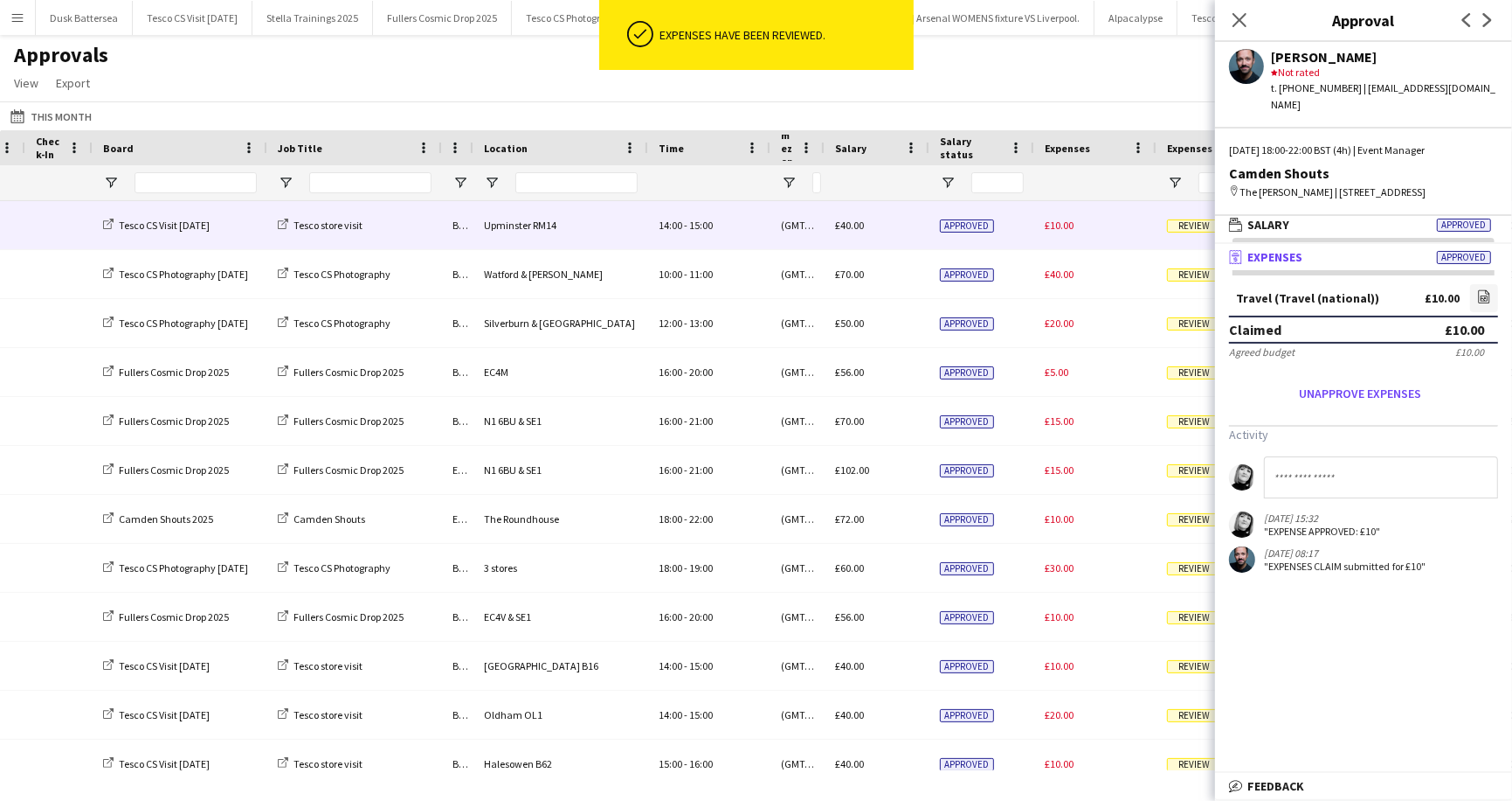
click at [1193, 227] on span "Review" at bounding box center [1194, 226] width 54 height 13
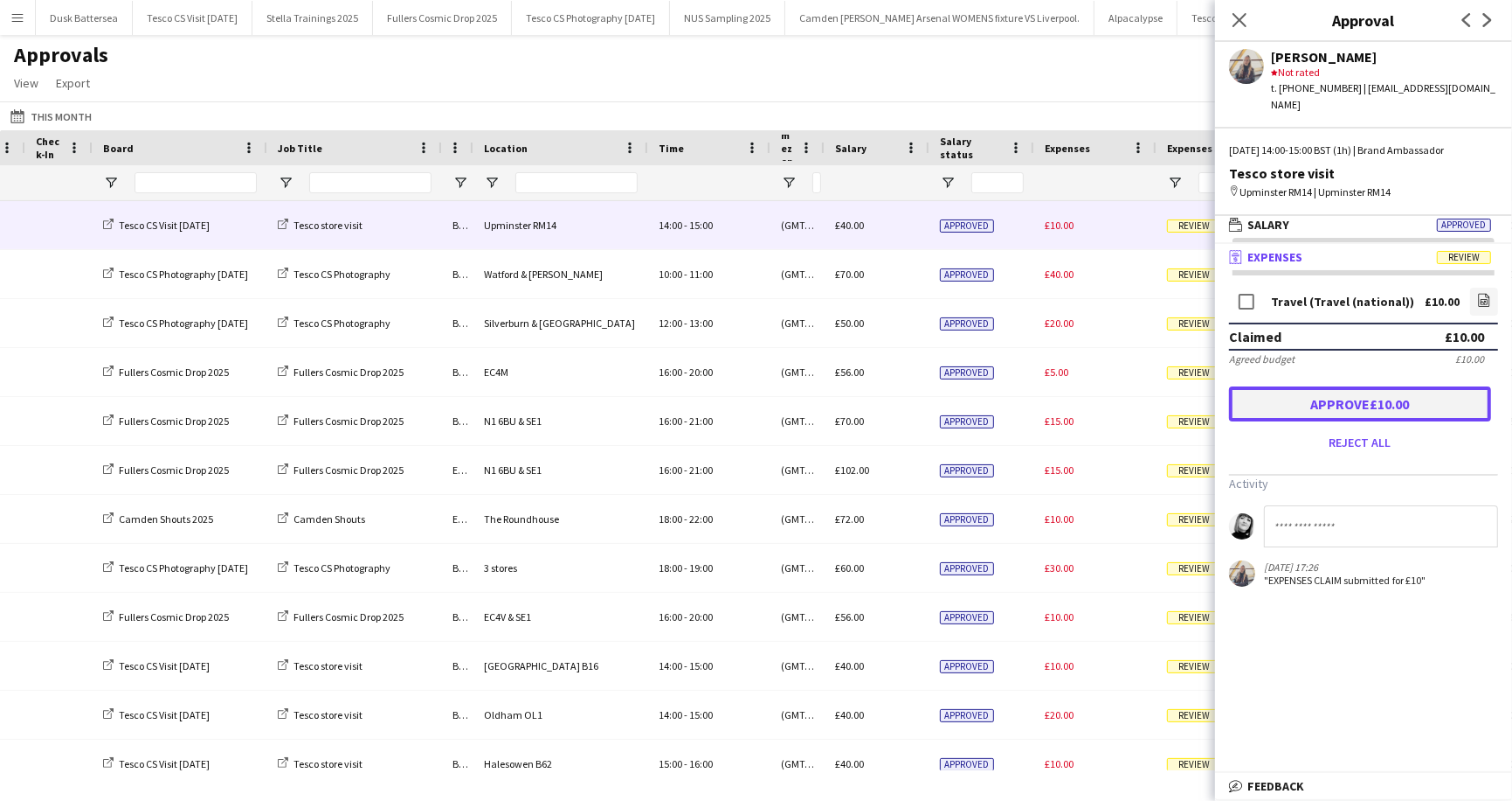
click at [1307, 395] on button "Approve £10.00" at bounding box center [1361, 404] width 262 height 35
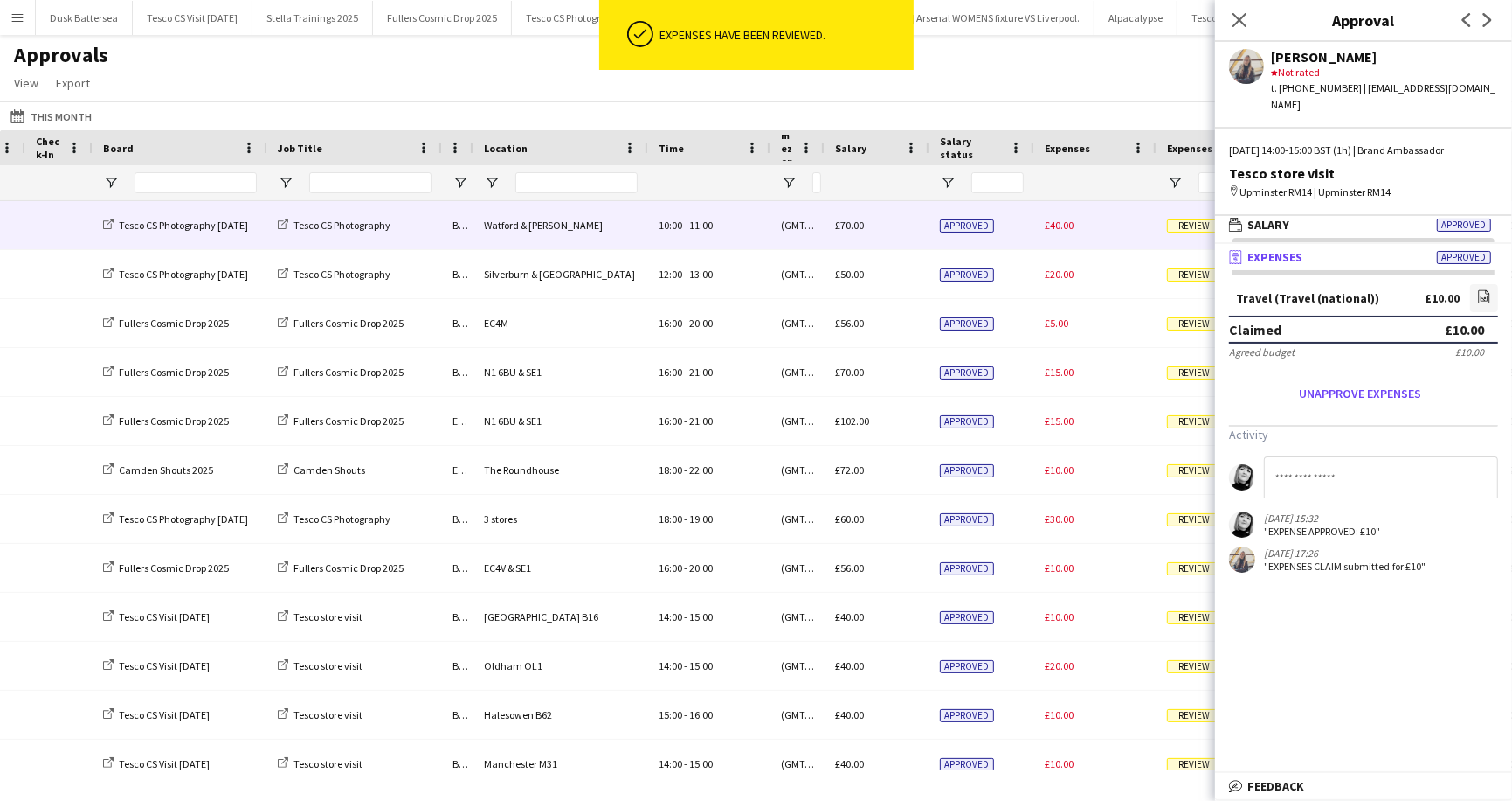
click at [1185, 221] on span "Review" at bounding box center [1194, 226] width 54 height 13
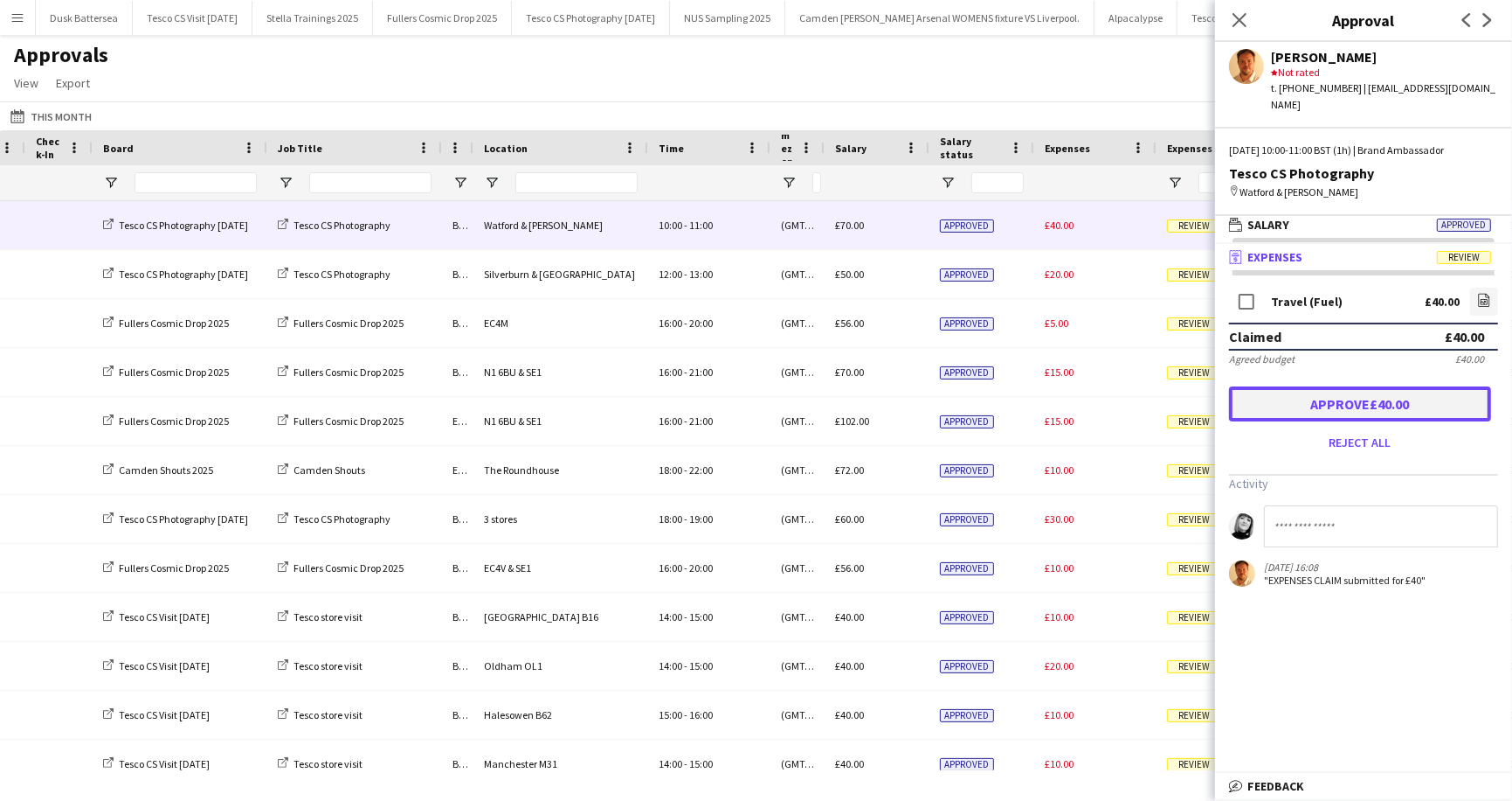
click at [1336, 401] on button "Approve £40.00" at bounding box center [1361, 404] width 262 height 35
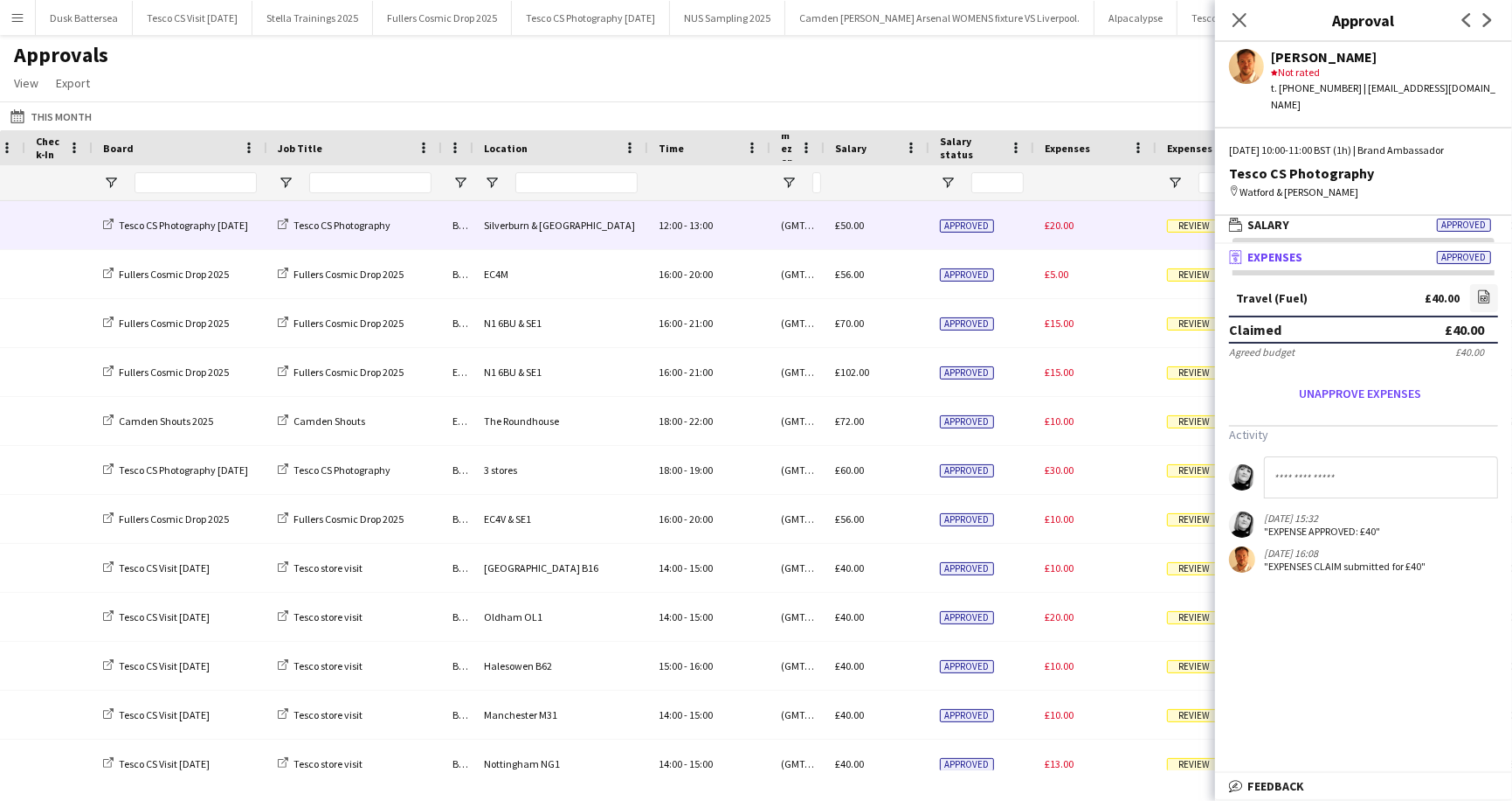
click at [1189, 219] on span "Review" at bounding box center [1194, 226] width 54 height 13
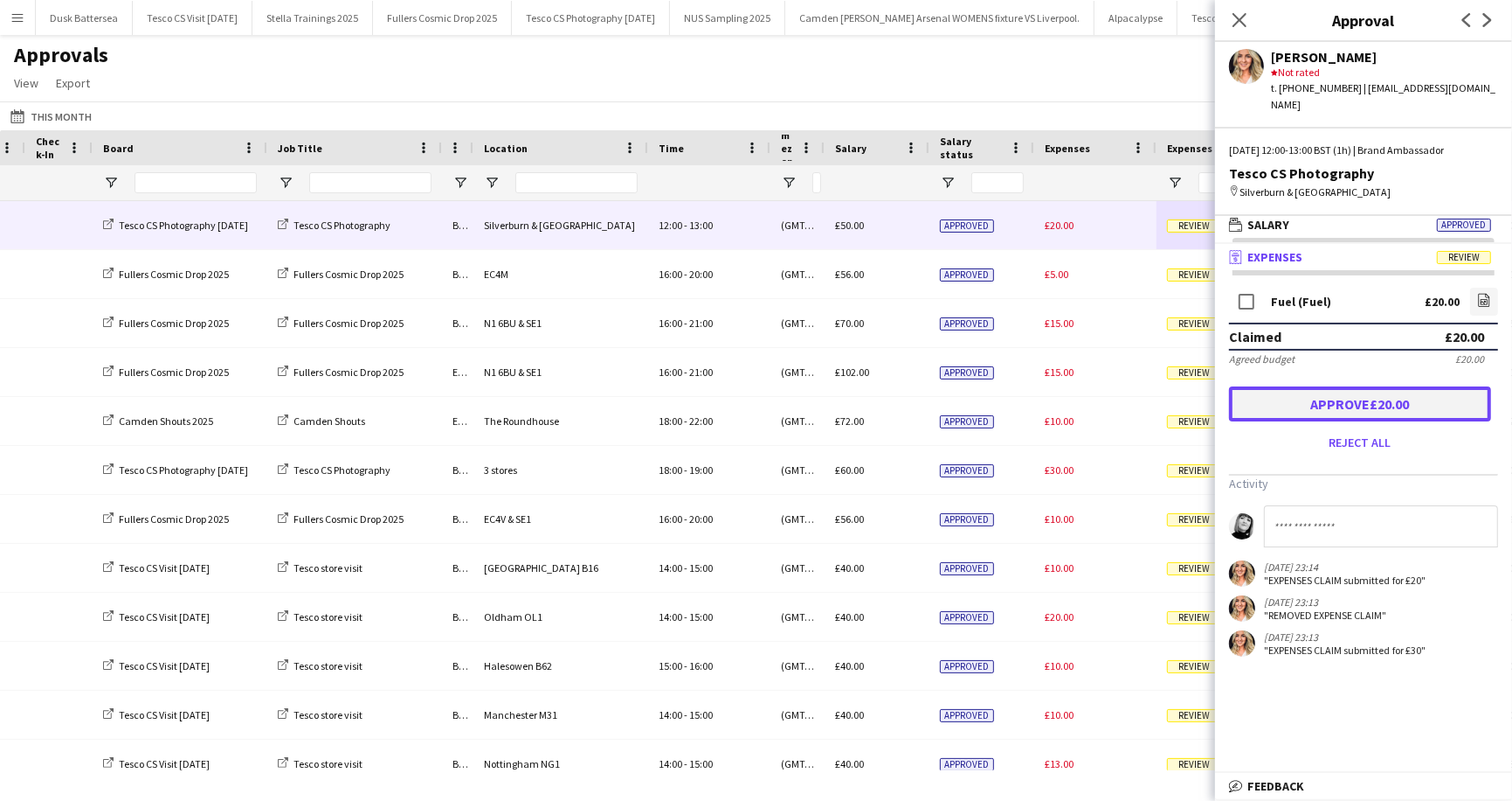
click at [1336, 387] on button "Approve £20.00" at bounding box center [1361, 404] width 262 height 35
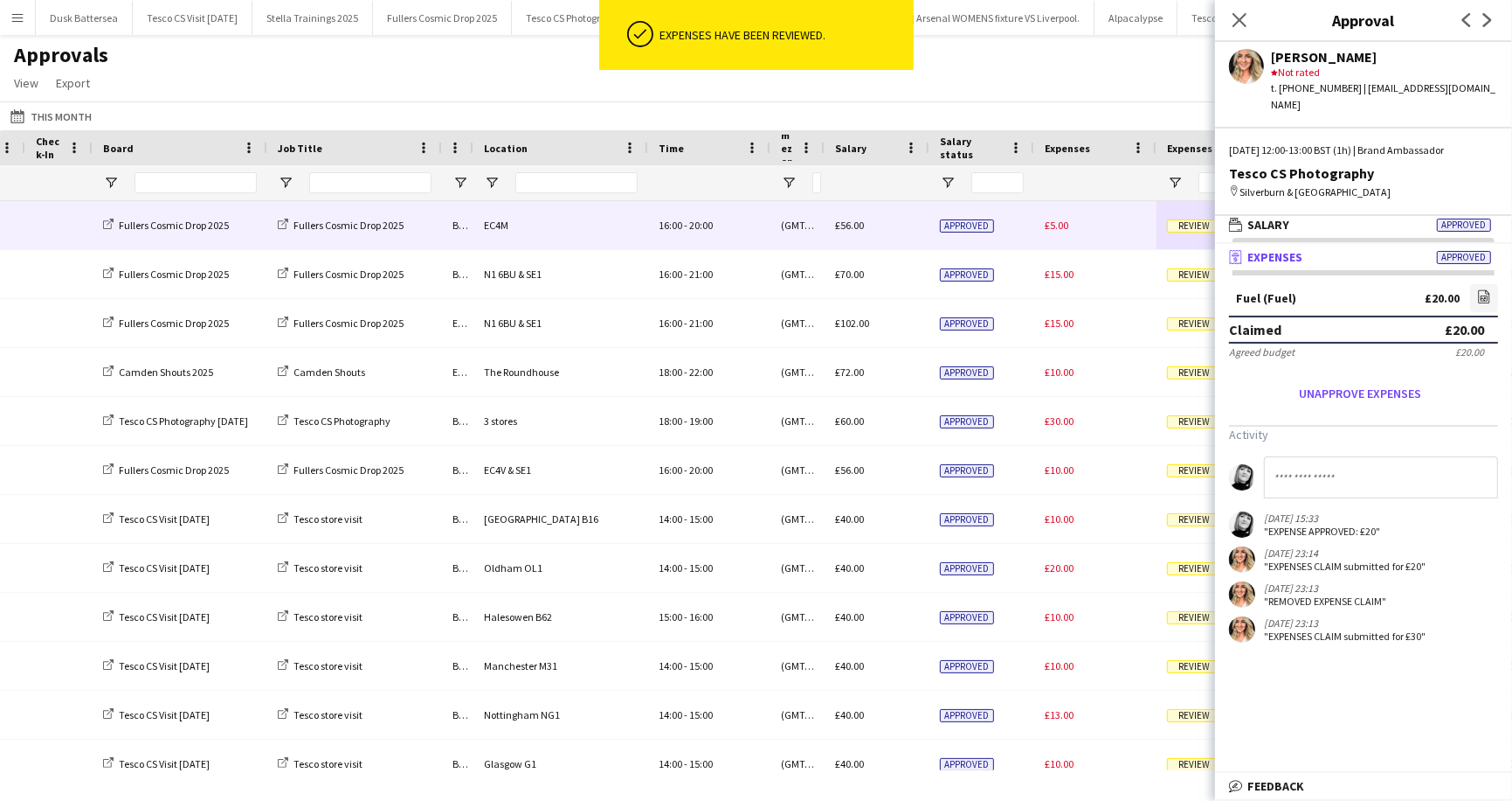
click at [1192, 225] on span "Review" at bounding box center [1194, 226] width 54 height 13
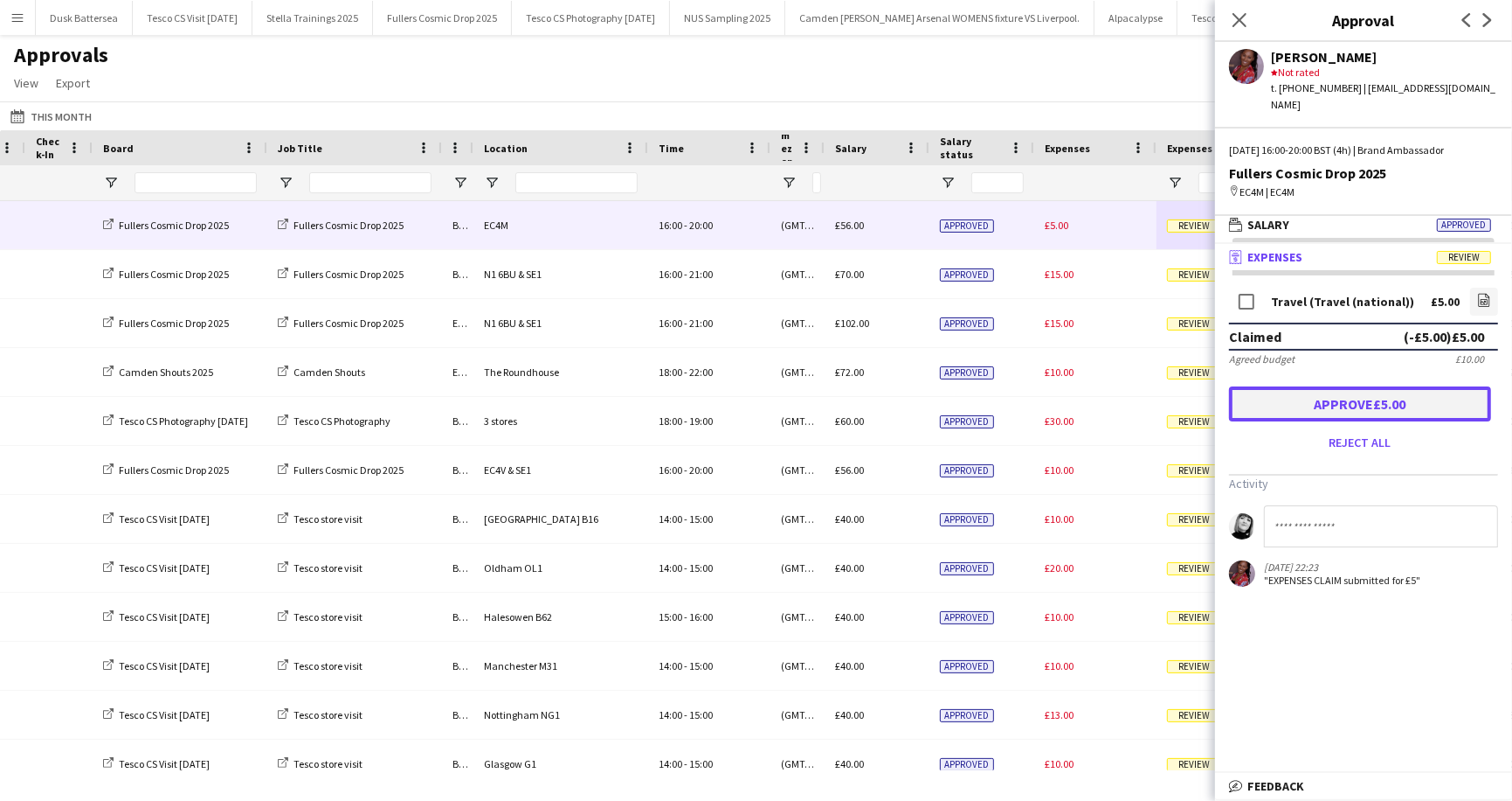
click at [1329, 387] on button "Approve £5.00" at bounding box center [1361, 404] width 262 height 35
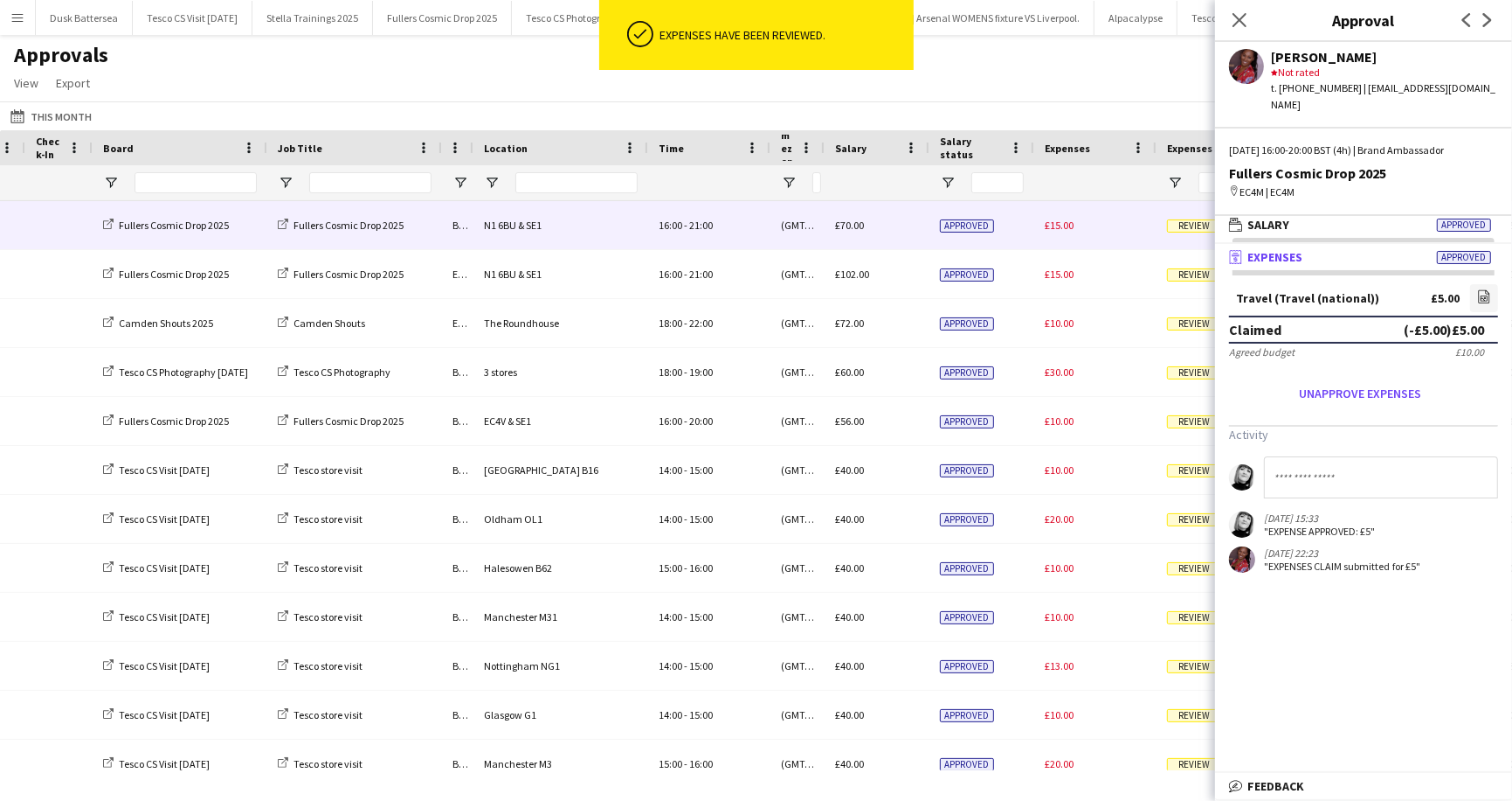
click at [1186, 228] on span "Review" at bounding box center [1194, 226] width 54 height 13
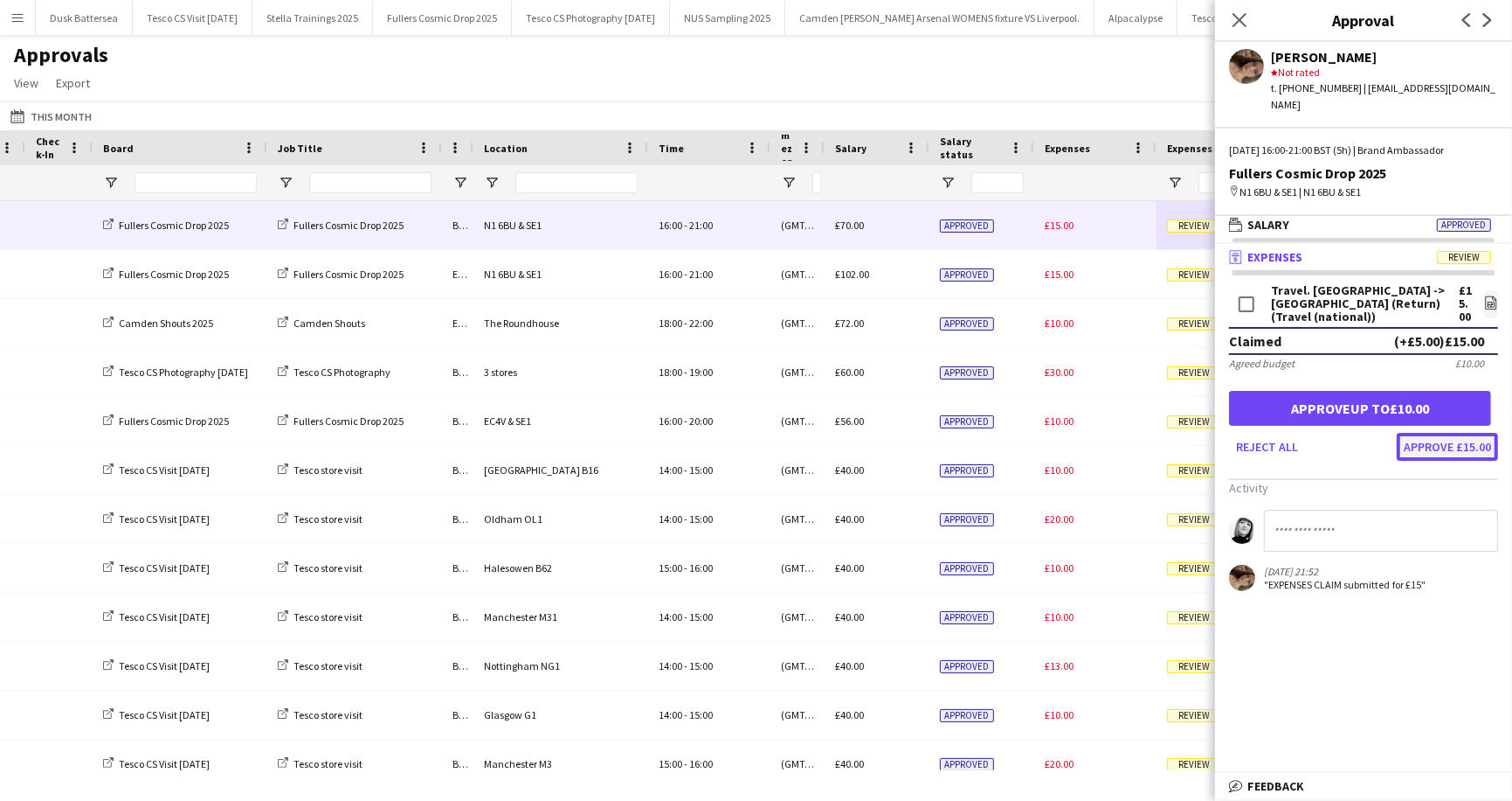
click at [1437, 433] on button "Approve £15.00" at bounding box center [1447, 447] width 101 height 28
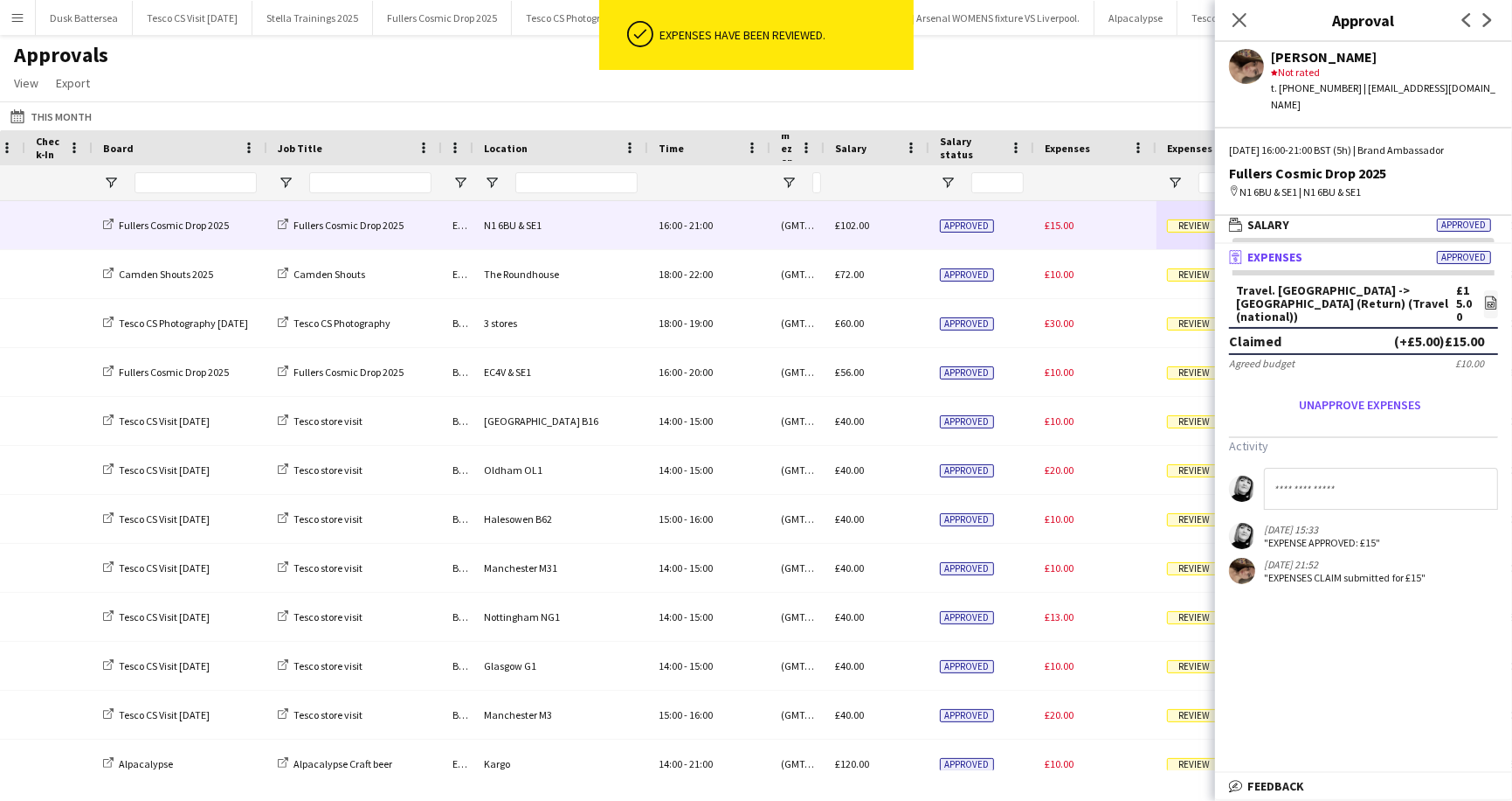
click at [1187, 226] on span "Review" at bounding box center [1194, 226] width 54 height 13
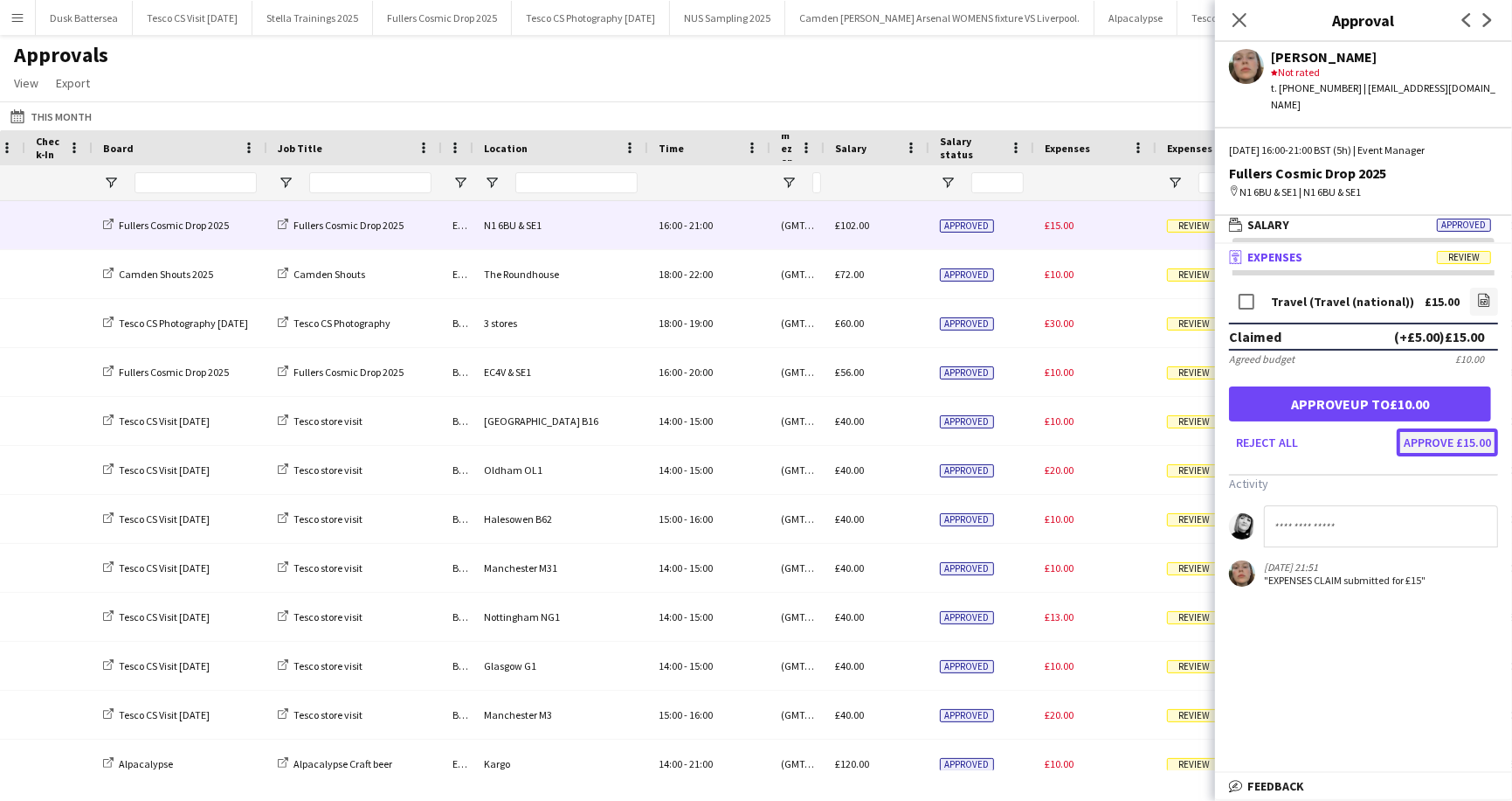
click at [1426, 428] on button "Approve £15.00" at bounding box center [1447, 442] width 101 height 28
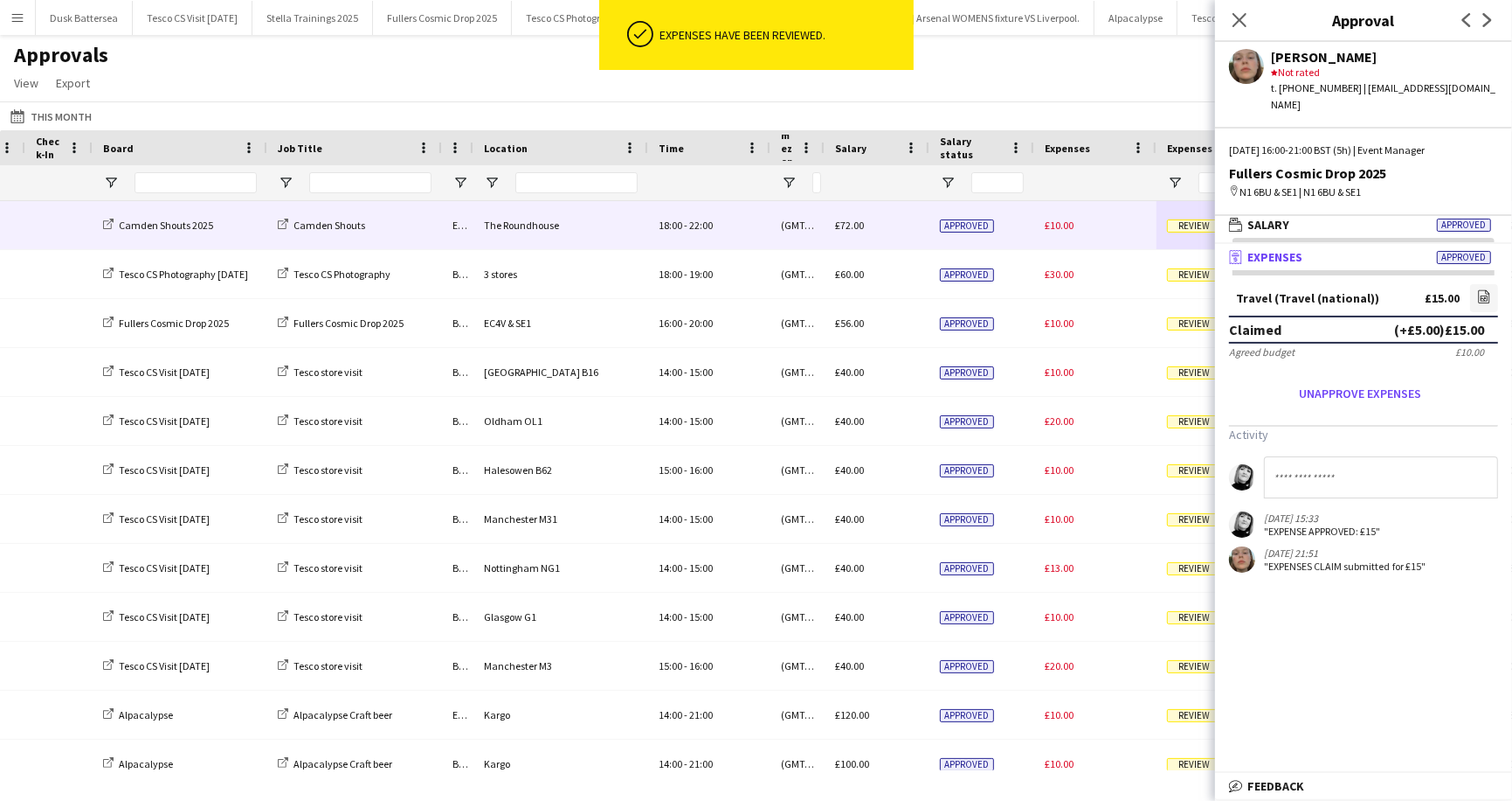
click at [1183, 225] on span "Review" at bounding box center [1194, 226] width 54 height 13
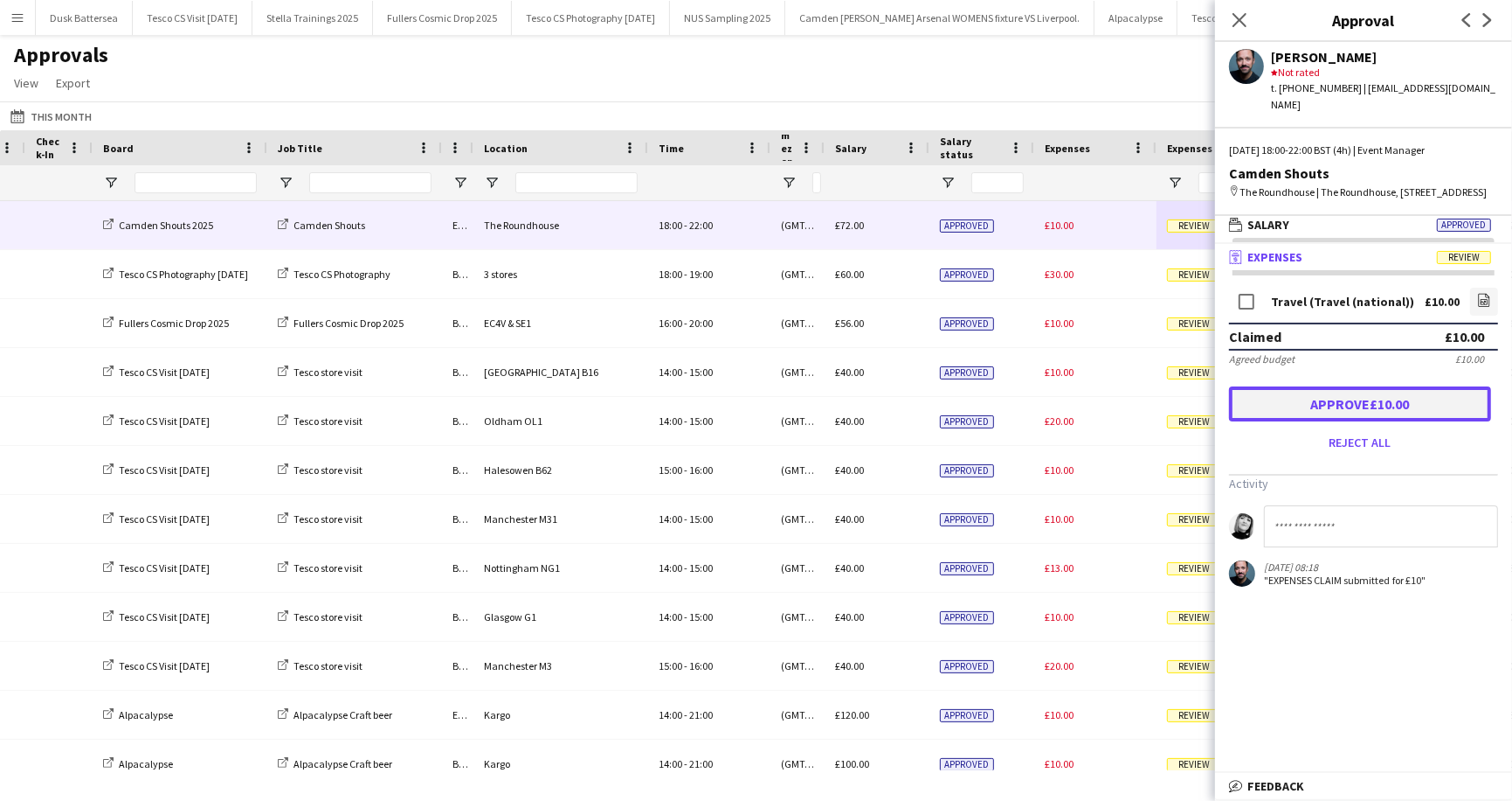
click at [1336, 409] on button "Approve £10.00" at bounding box center [1361, 404] width 262 height 35
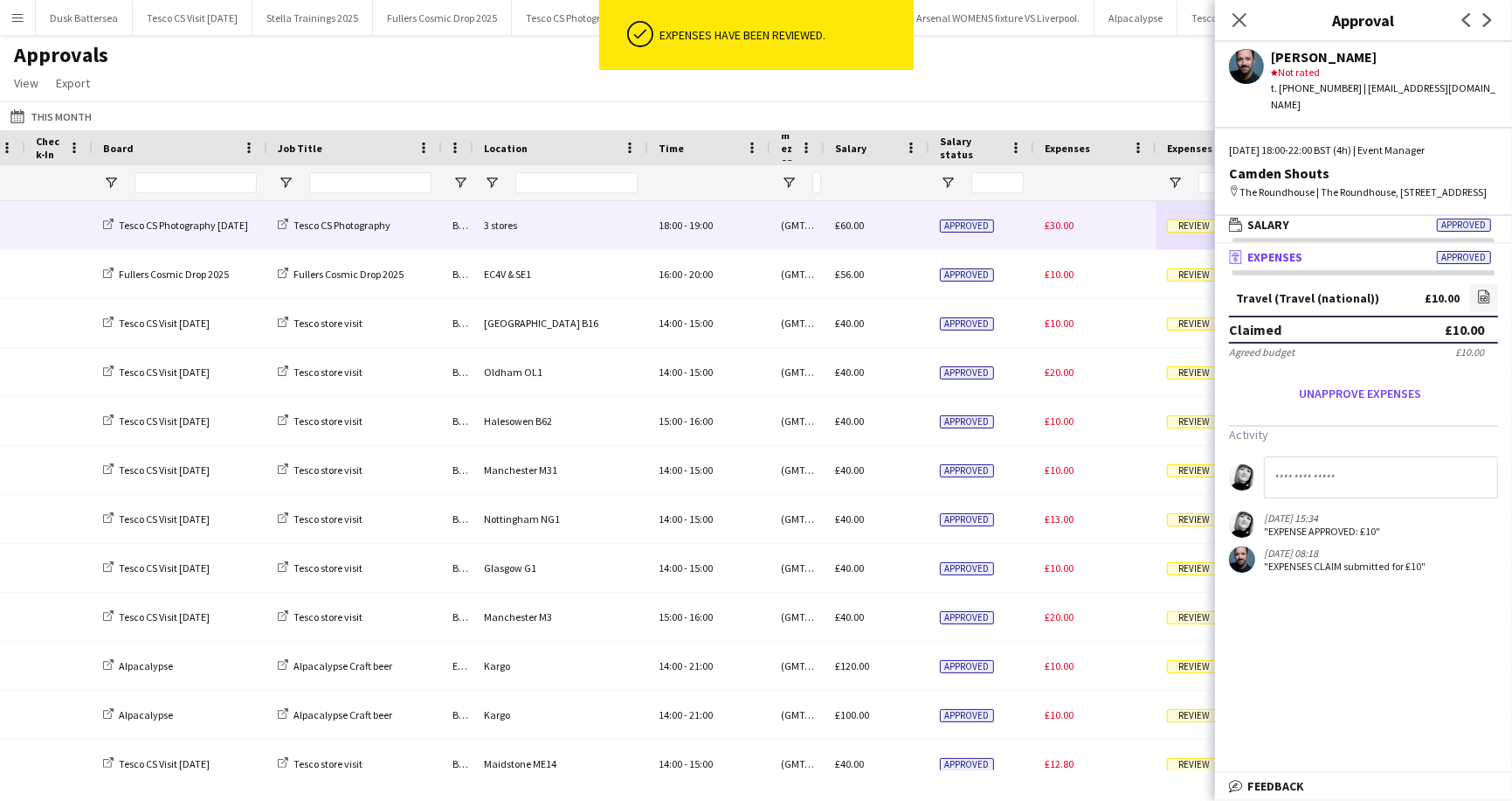
click at [1189, 219] on span "Review" at bounding box center [1194, 226] width 54 height 13
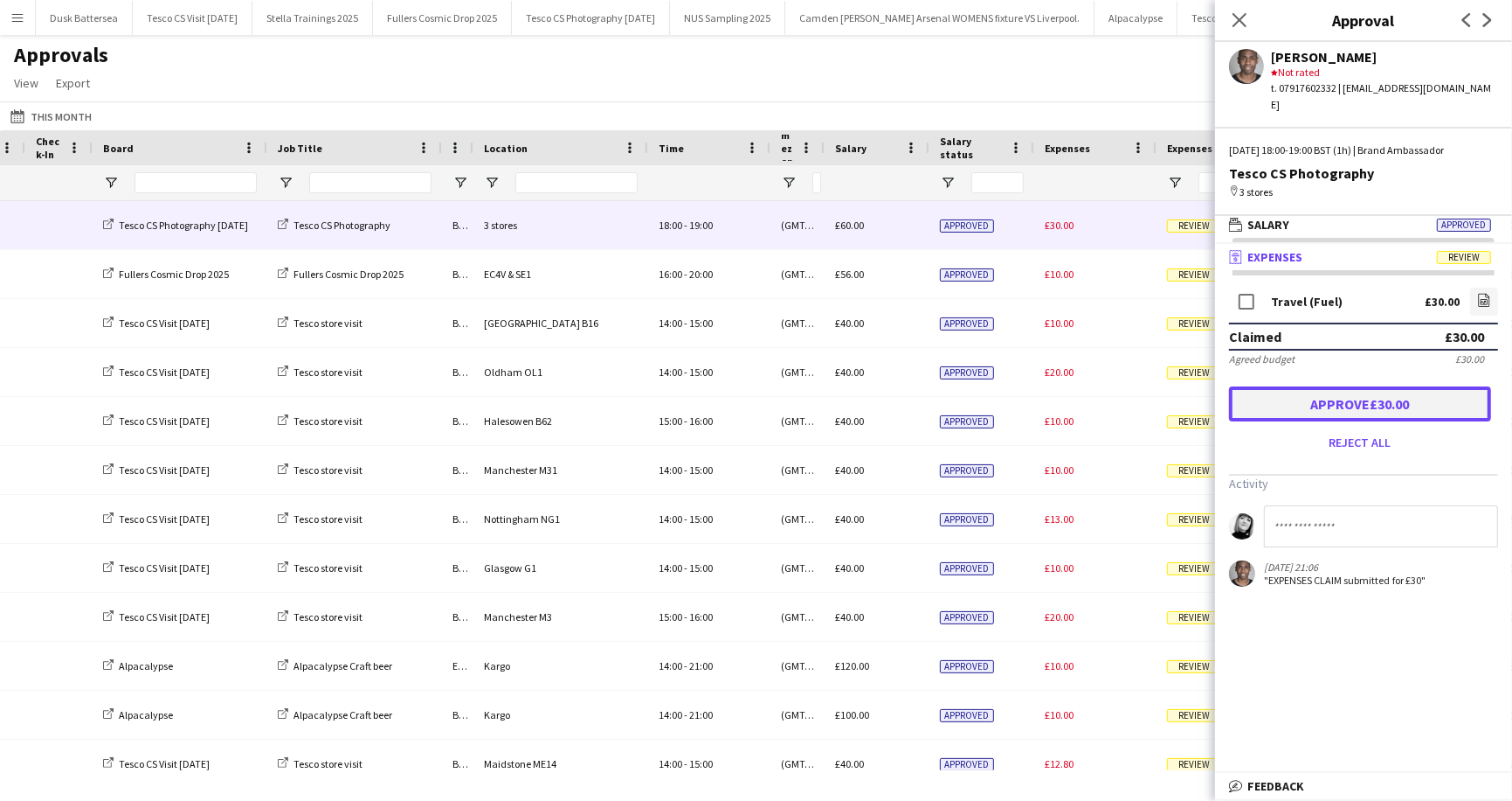
click at [1315, 387] on button "Approve £30.00" at bounding box center [1361, 404] width 262 height 35
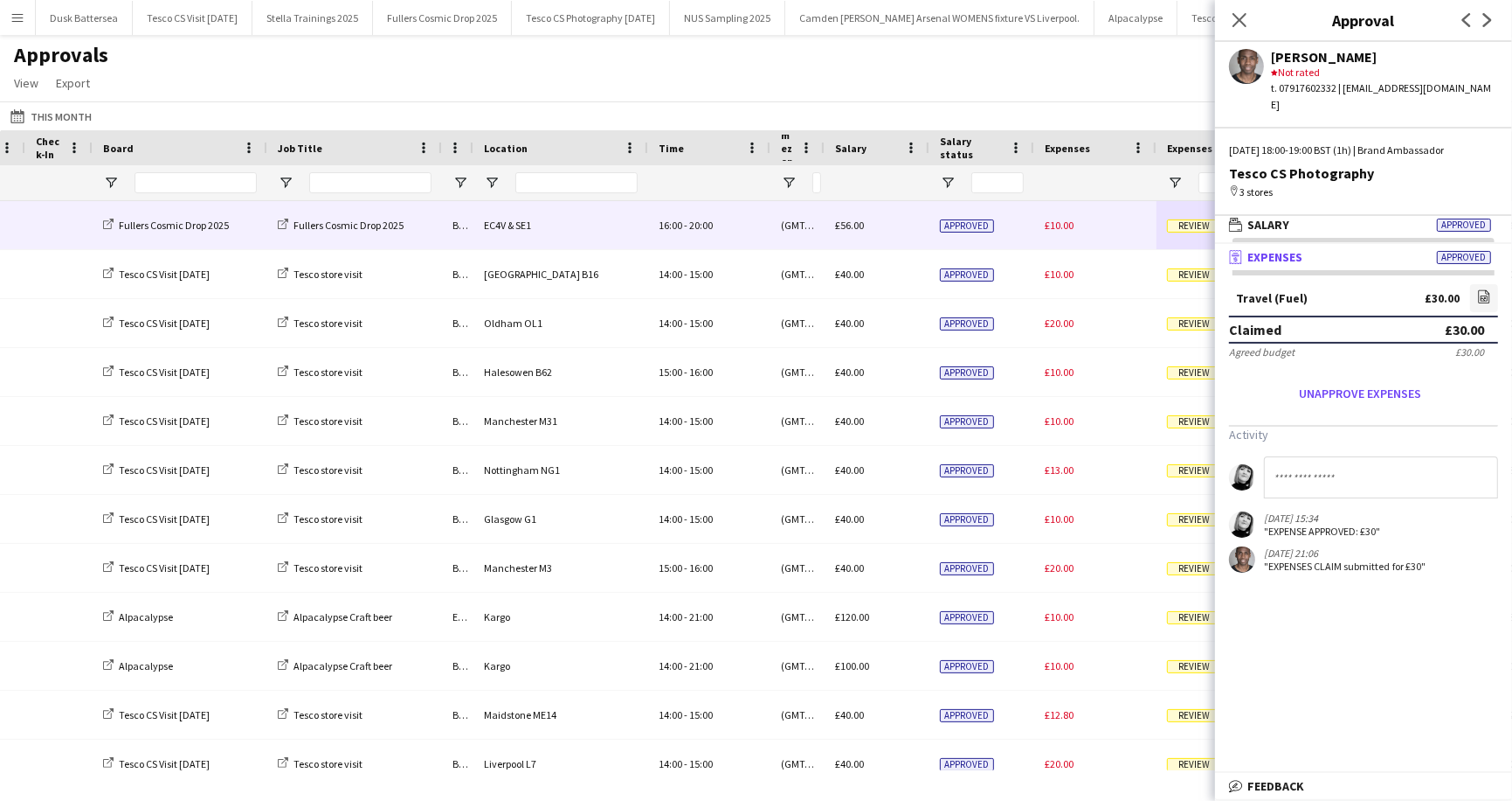
click at [1193, 227] on span "Review" at bounding box center [1194, 226] width 54 height 13
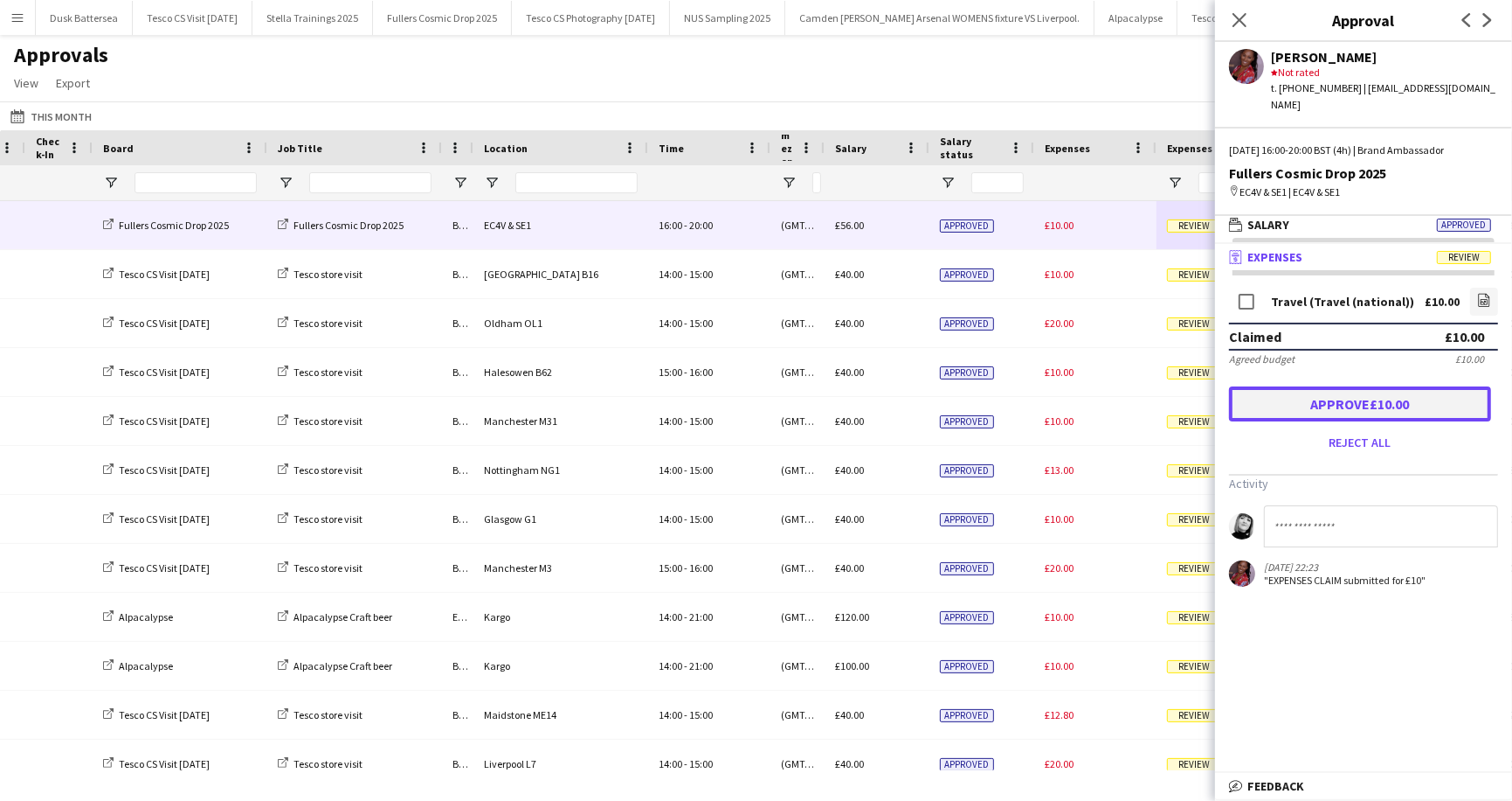
click at [1322, 388] on button "Approve £10.00" at bounding box center [1361, 404] width 262 height 35
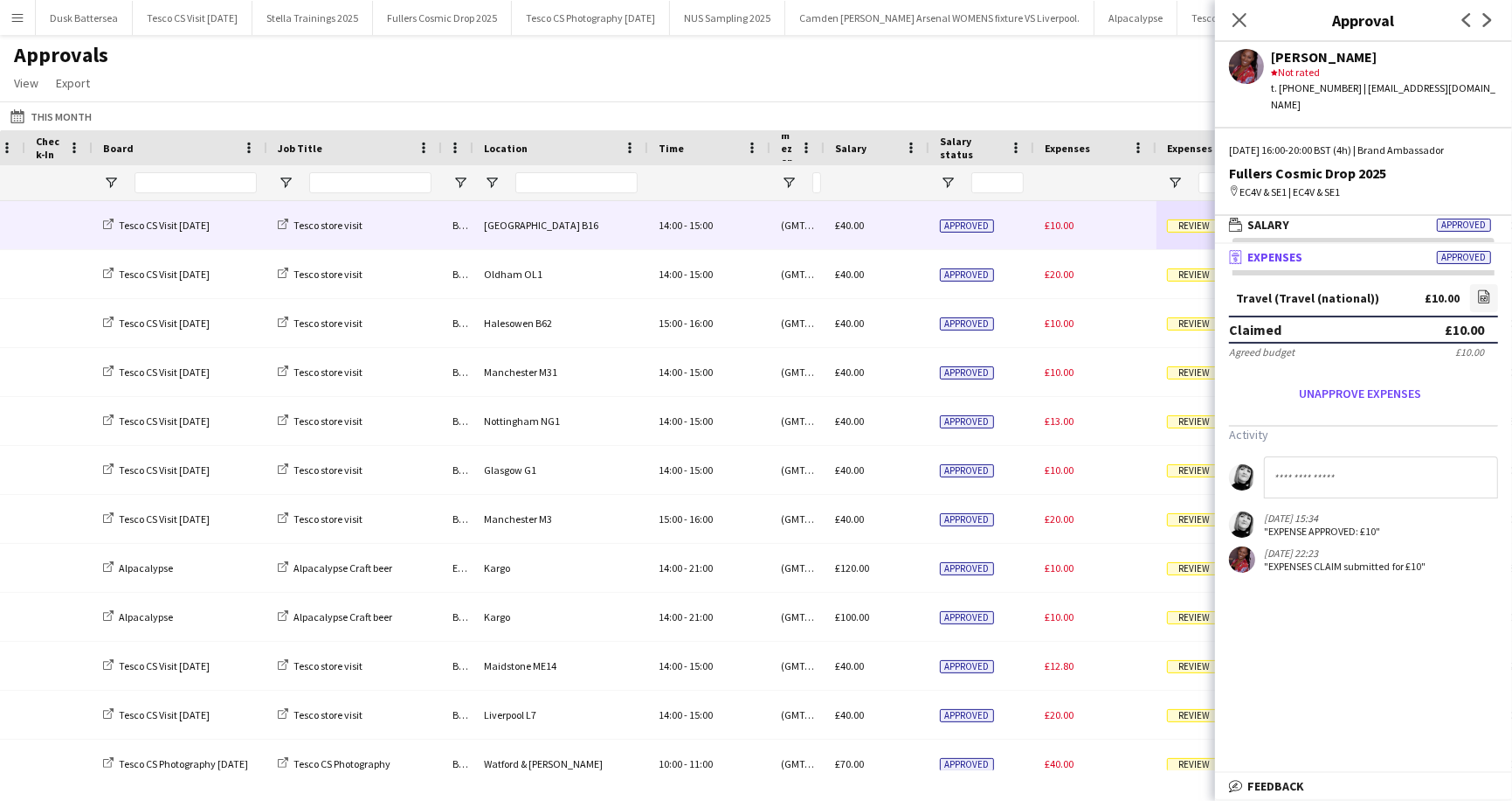
click at [1182, 227] on span "Review" at bounding box center [1194, 226] width 54 height 13
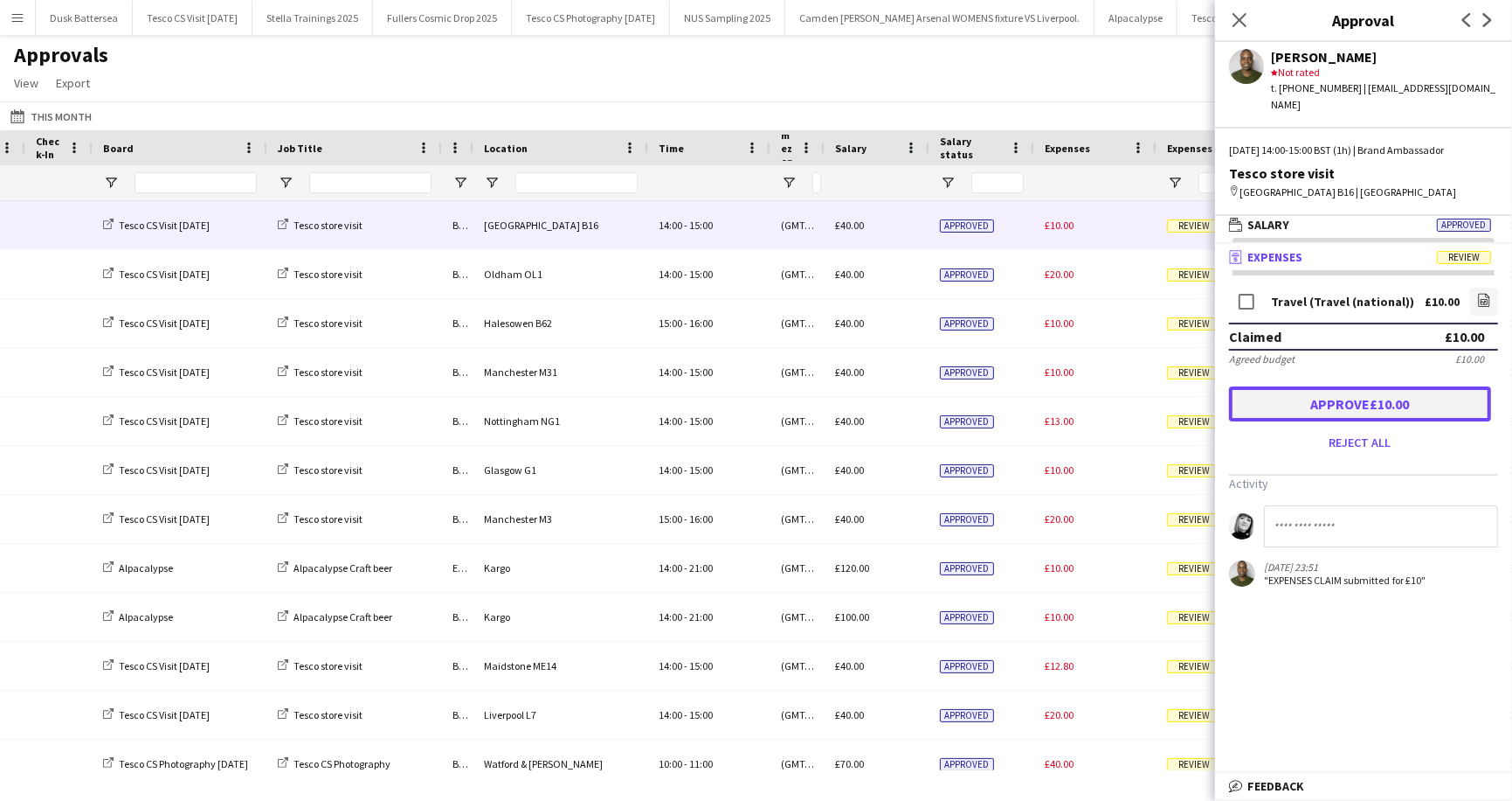
click at [1310, 391] on button "Approve £10.00" at bounding box center [1361, 404] width 262 height 35
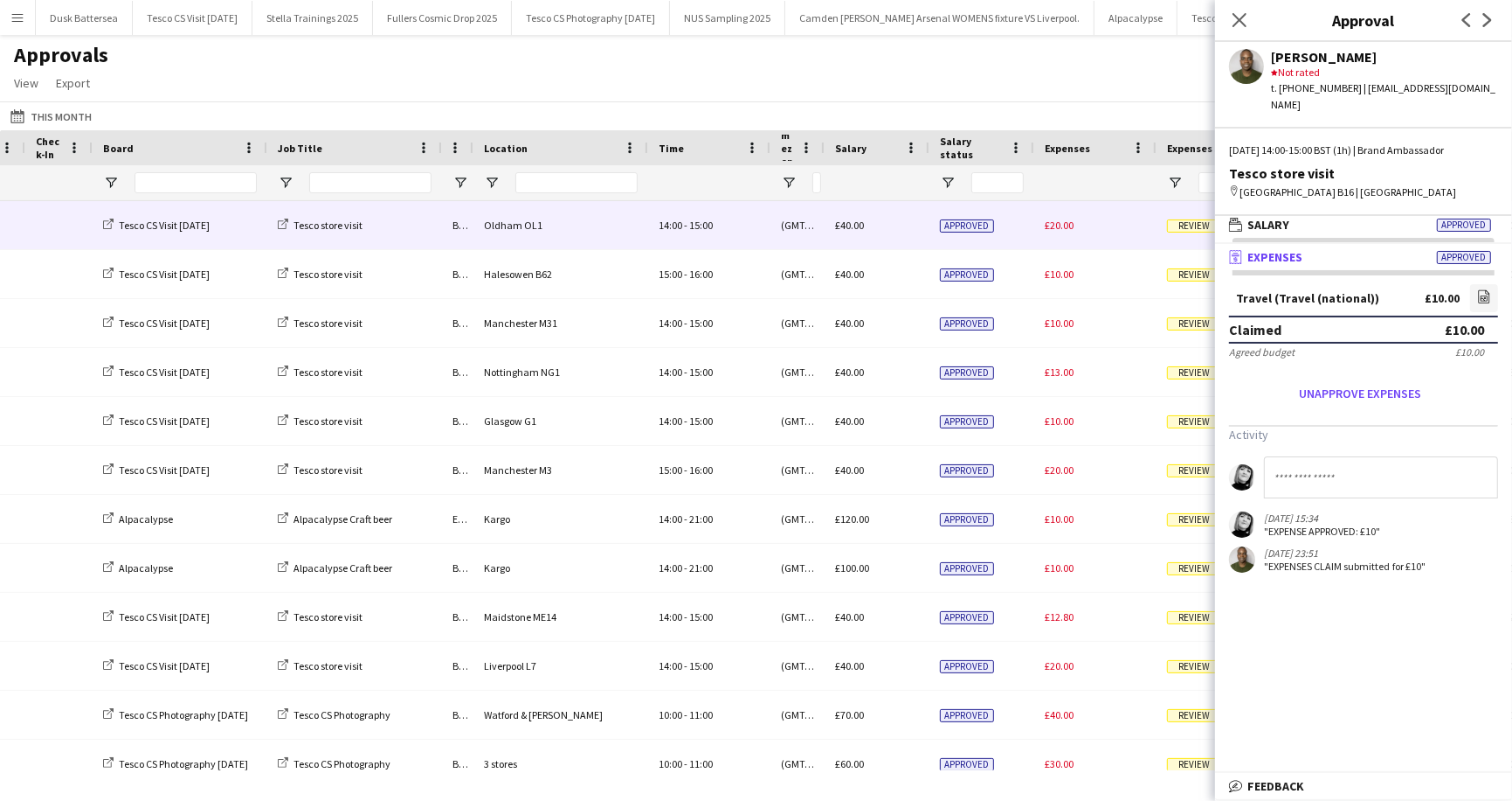
click at [1190, 227] on span "Review" at bounding box center [1194, 226] width 54 height 13
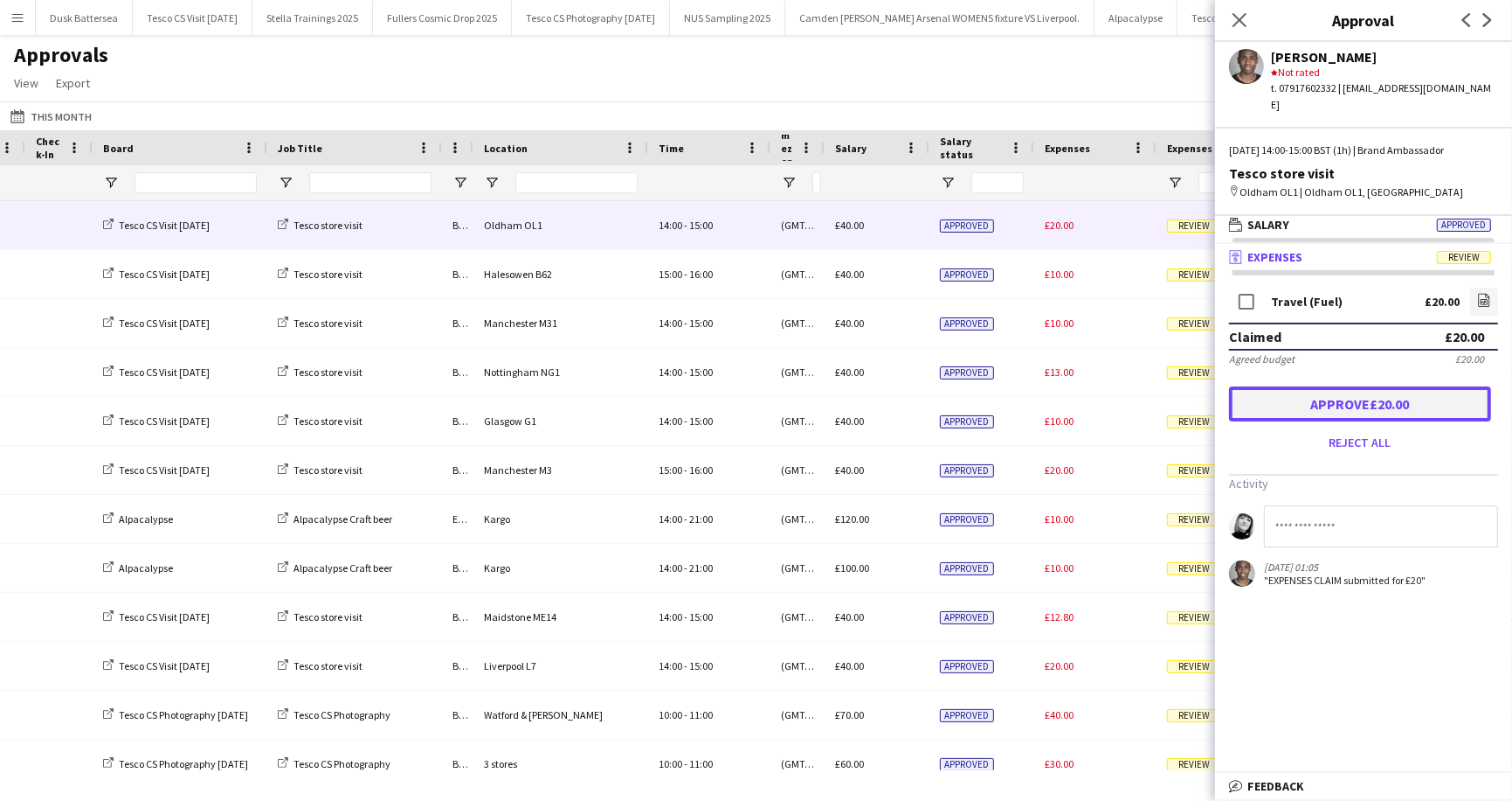
click at [1302, 387] on button "Approve £20.00" at bounding box center [1361, 404] width 262 height 35
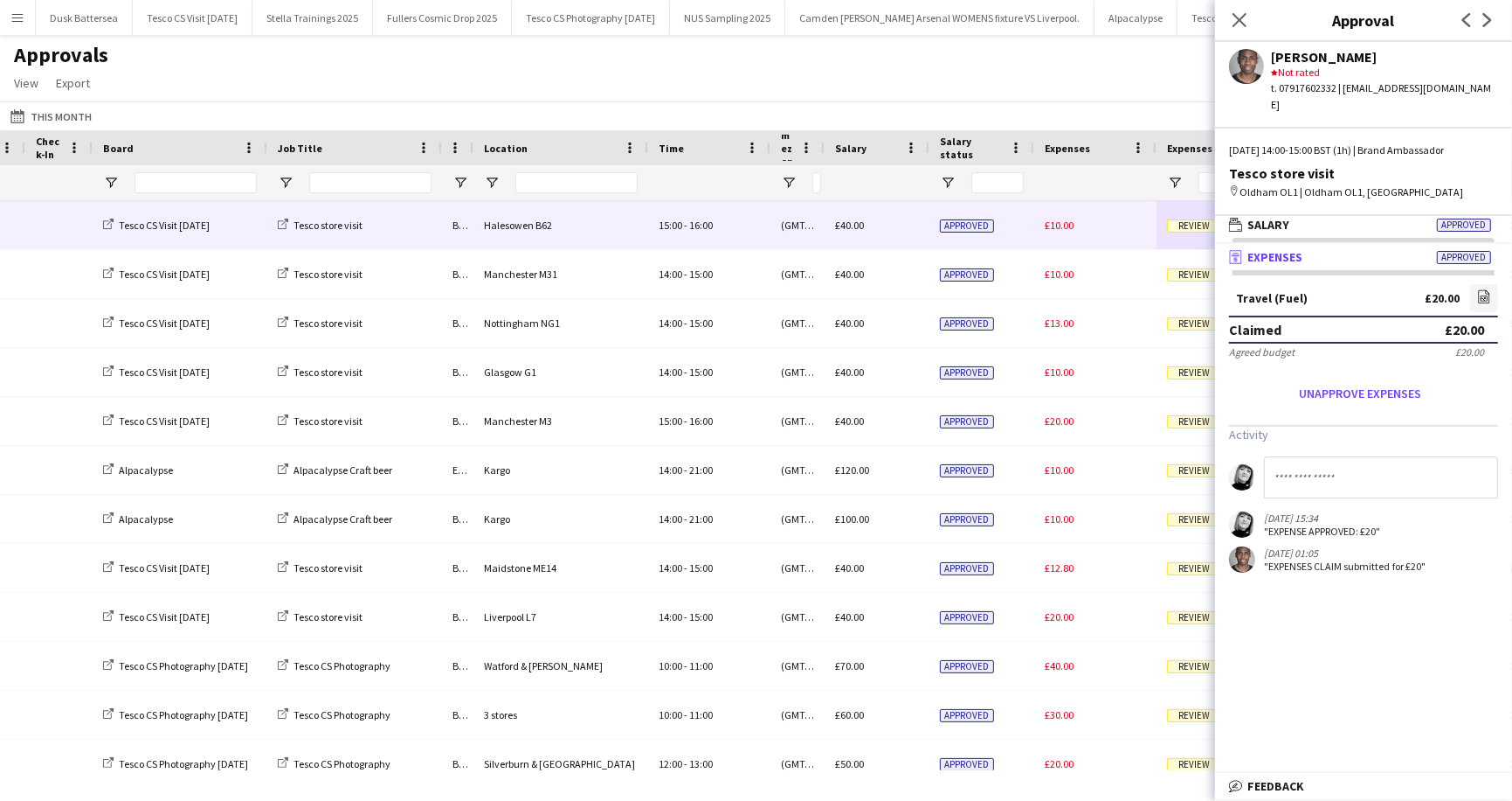
click at [1184, 222] on span "Review" at bounding box center [1194, 226] width 54 height 13
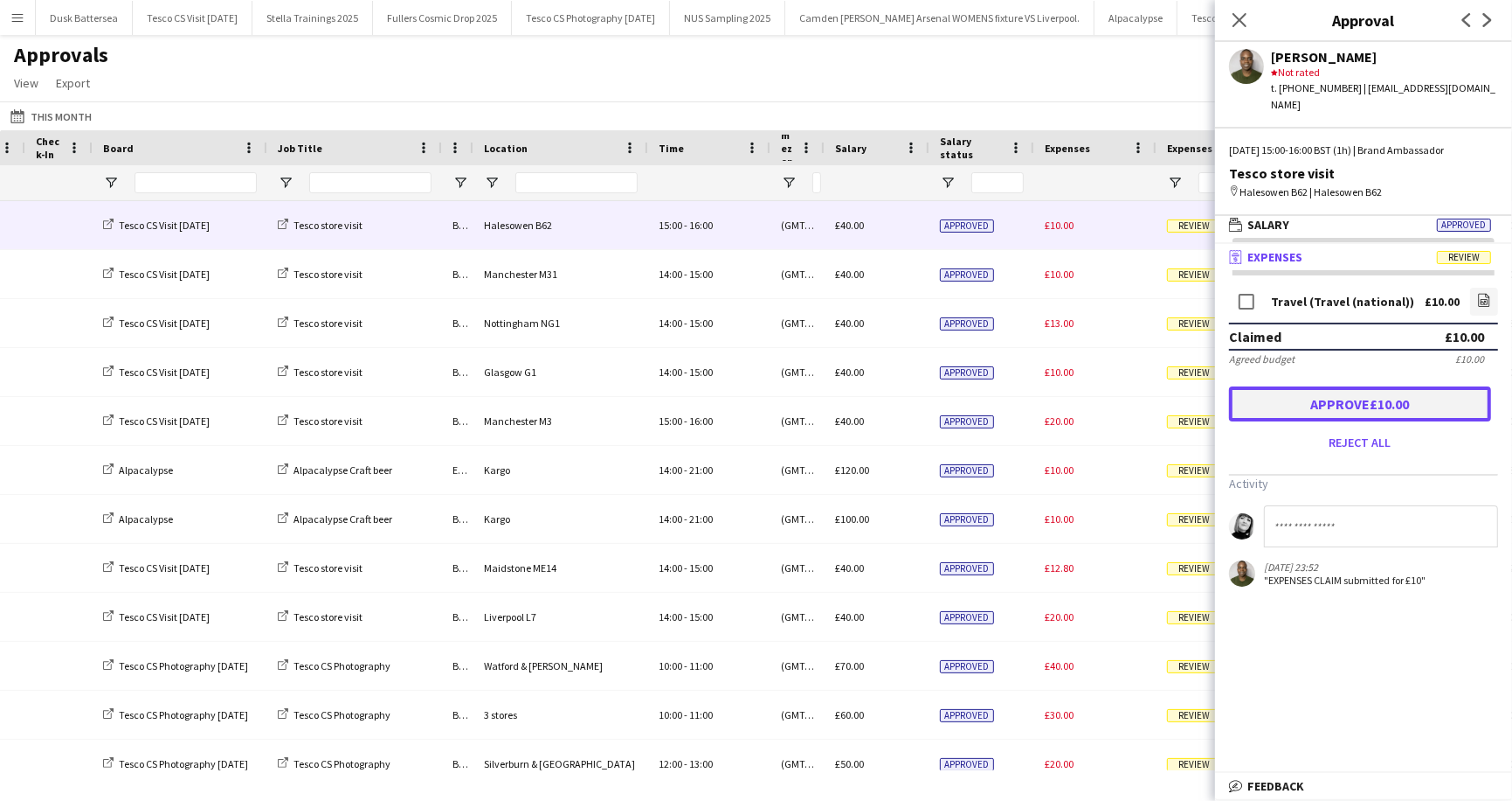
click at [1340, 387] on button "Approve £10.00" at bounding box center [1361, 404] width 262 height 35
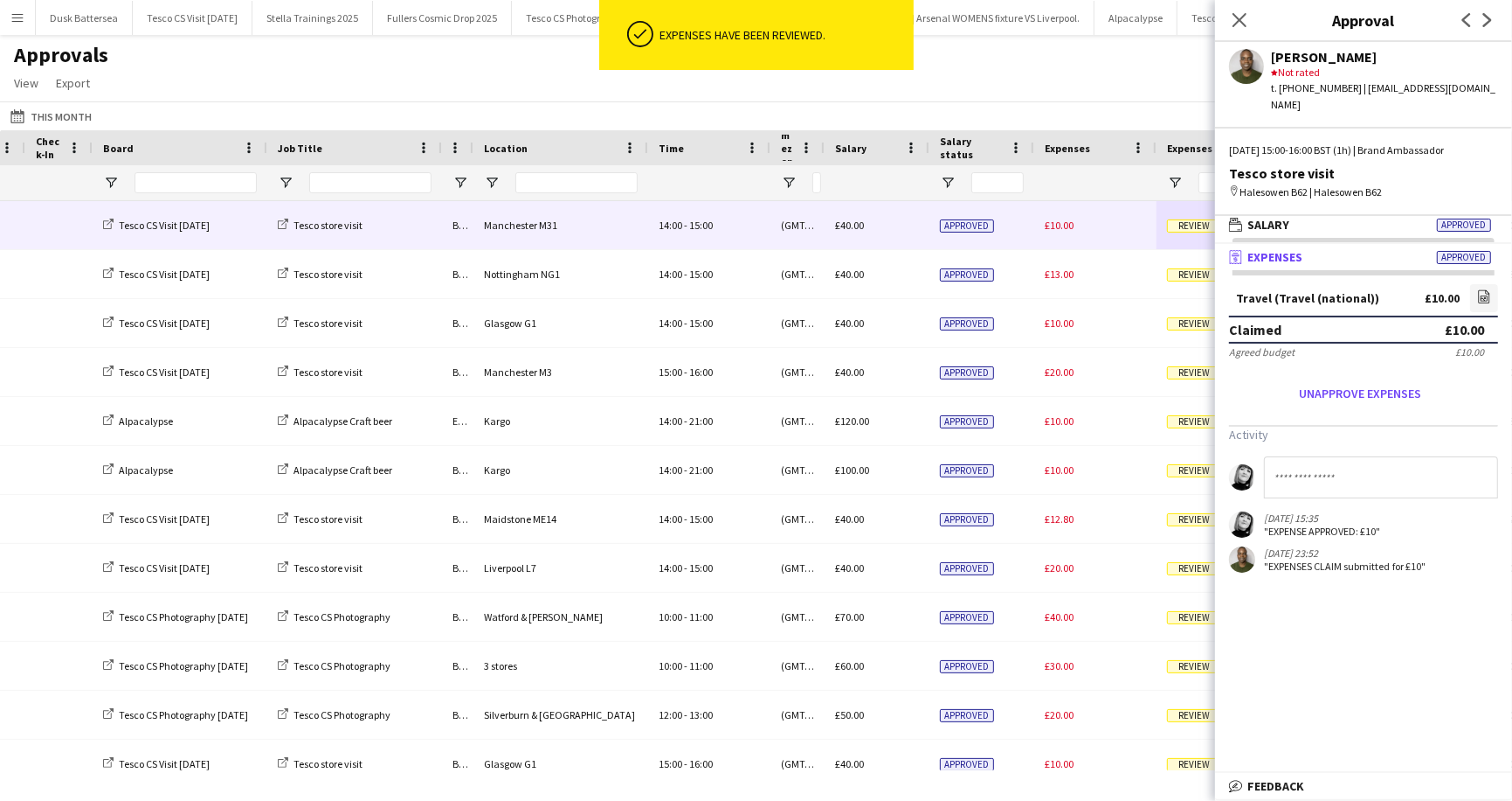
click at [1190, 227] on span "Review" at bounding box center [1194, 226] width 54 height 13
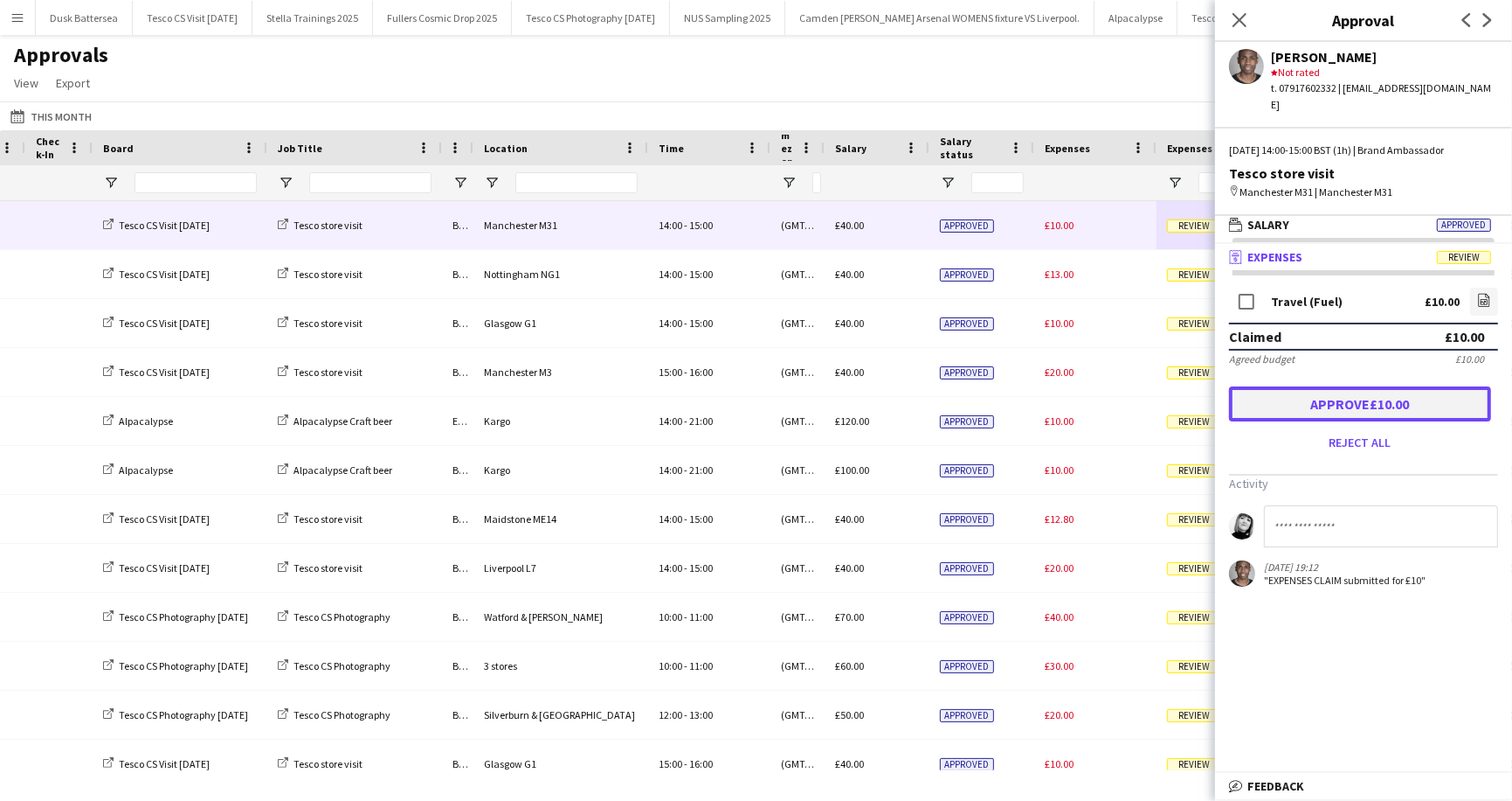
click at [1319, 387] on button "Approve £10.00" at bounding box center [1361, 404] width 262 height 35
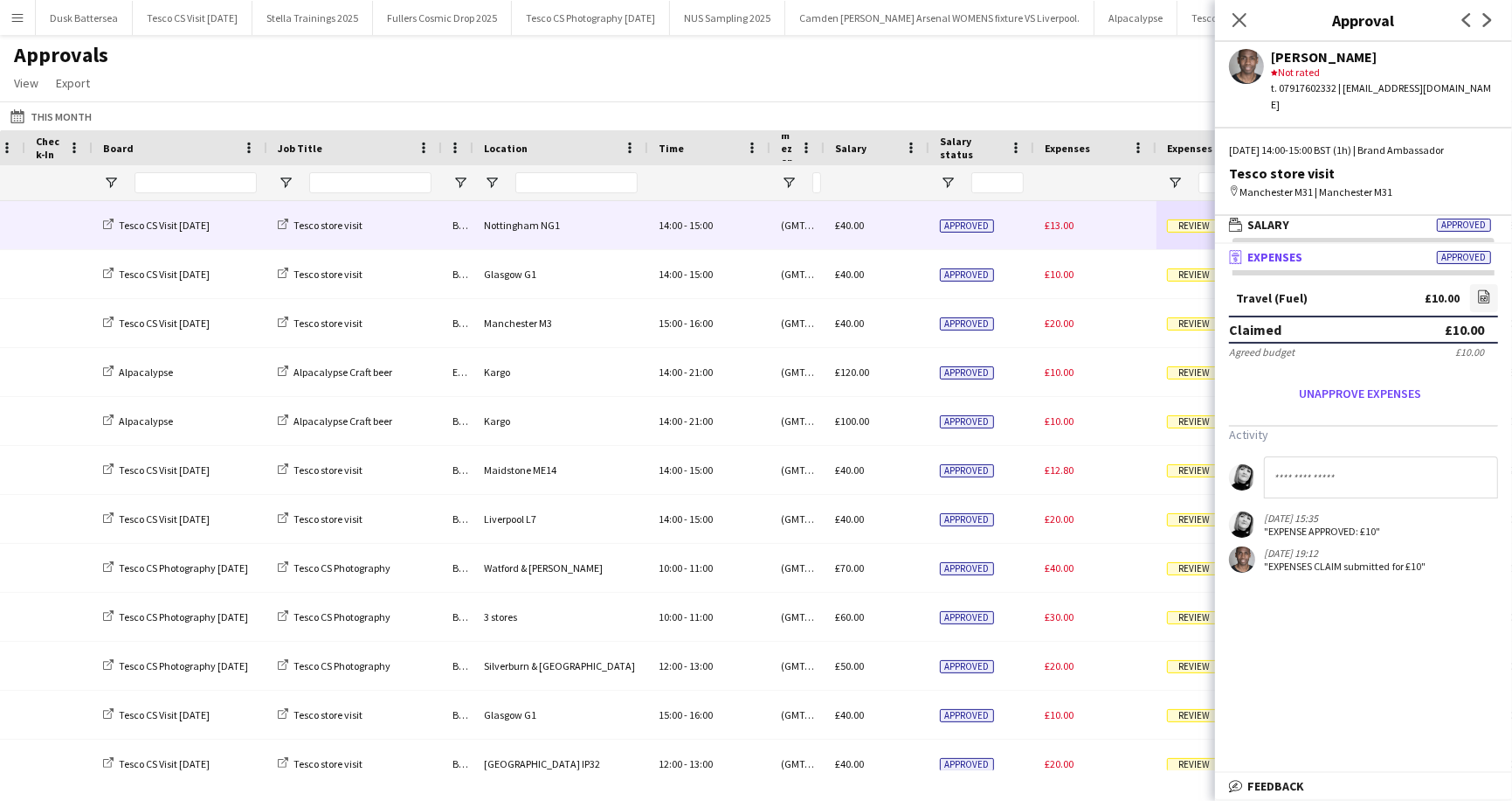
click at [1186, 229] on span "Review" at bounding box center [1194, 226] width 54 height 13
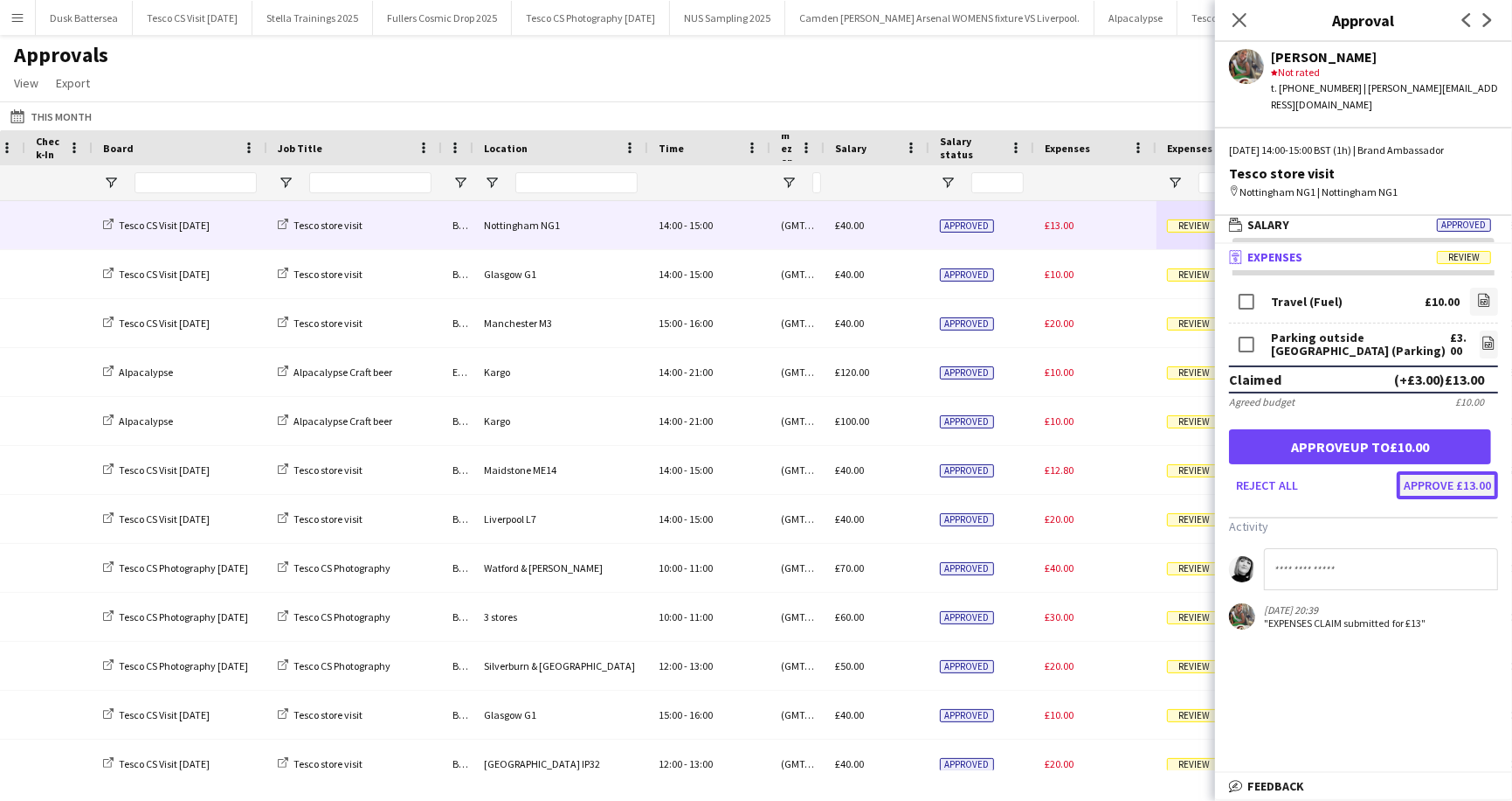
click at [1427, 471] on button "Approve £13.00" at bounding box center [1447, 485] width 101 height 28
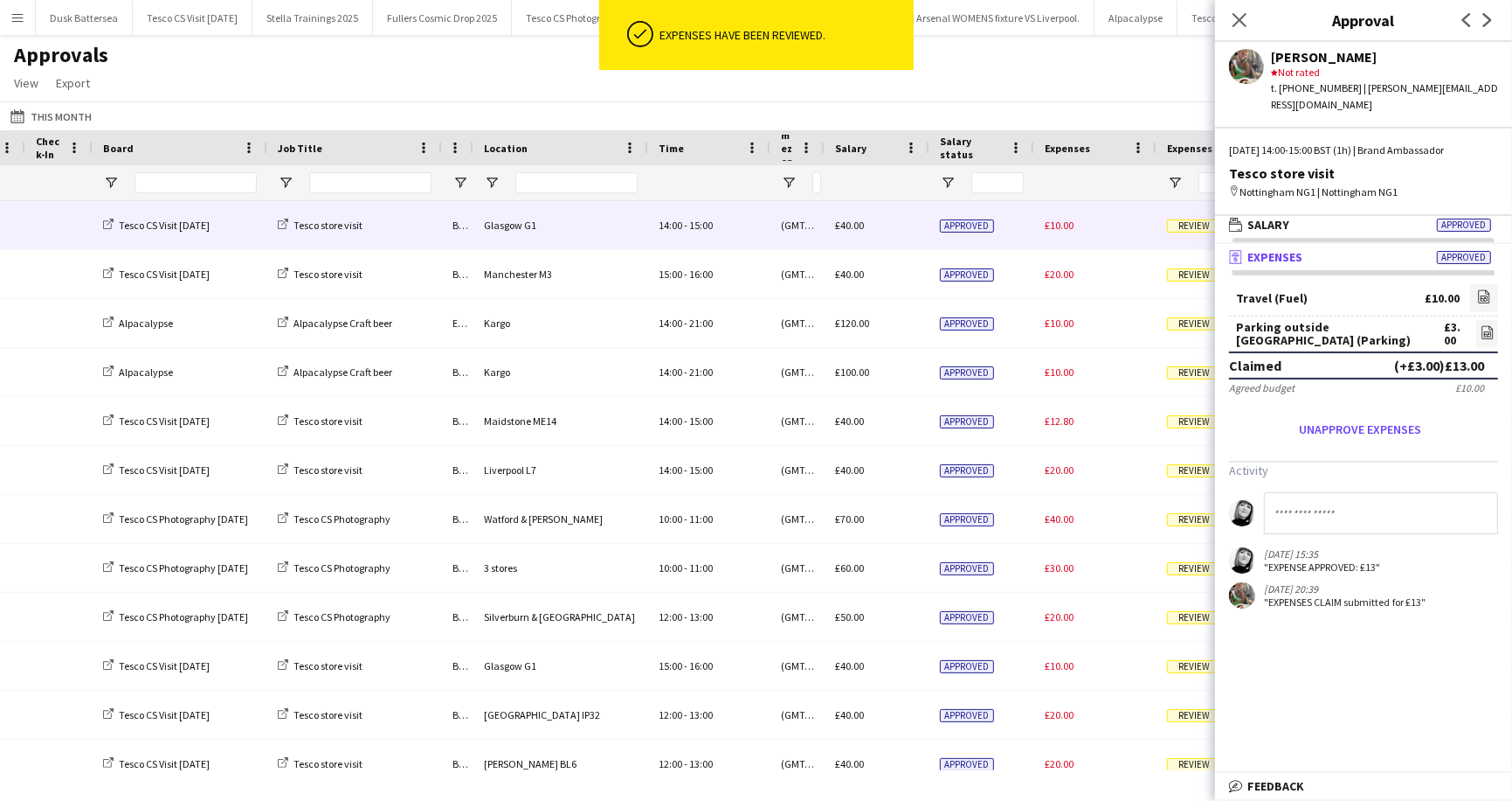
click at [1186, 224] on span "Review" at bounding box center [1194, 226] width 54 height 13
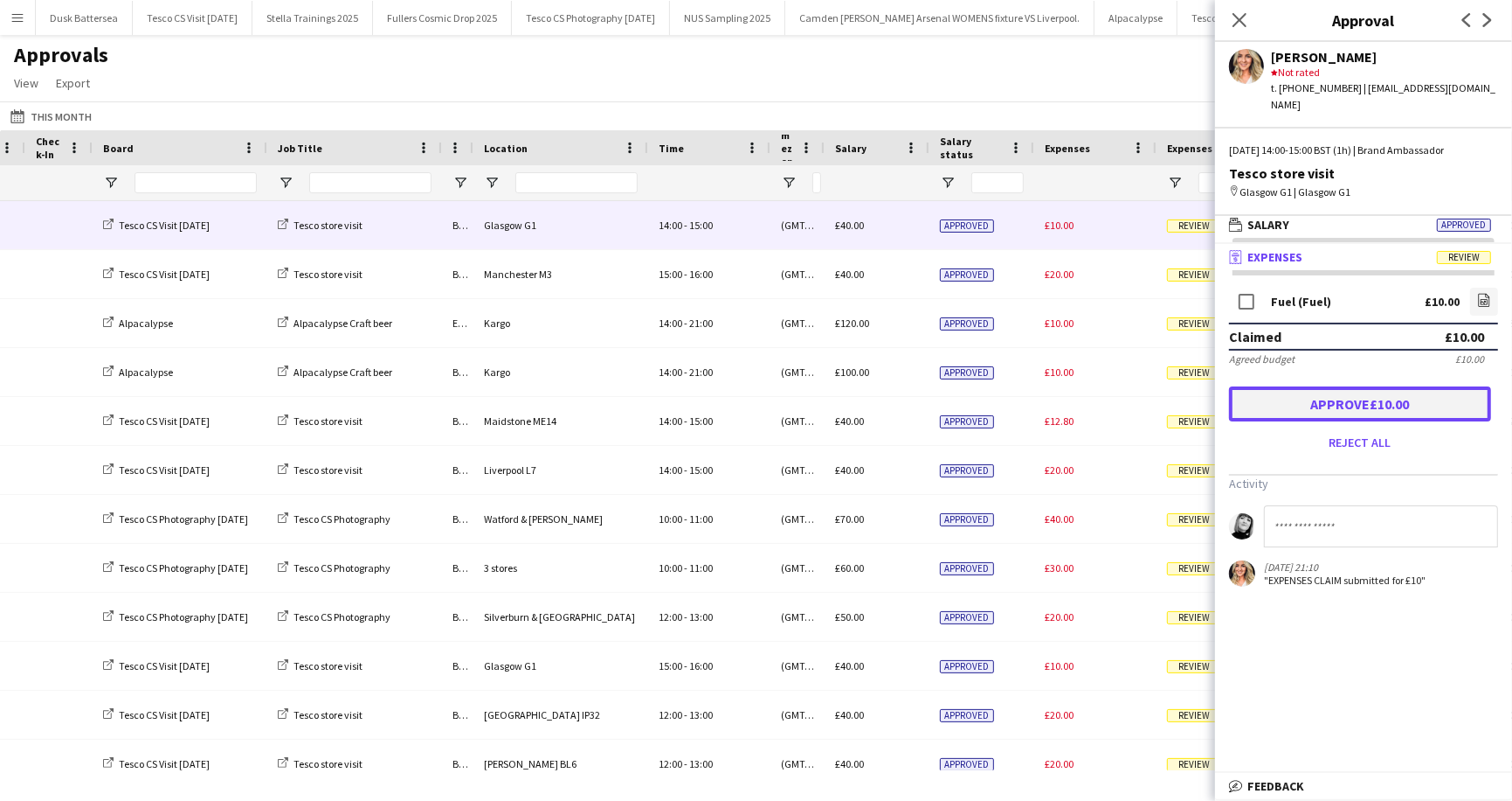
click at [1318, 387] on button "Approve £10.00" at bounding box center [1361, 404] width 262 height 35
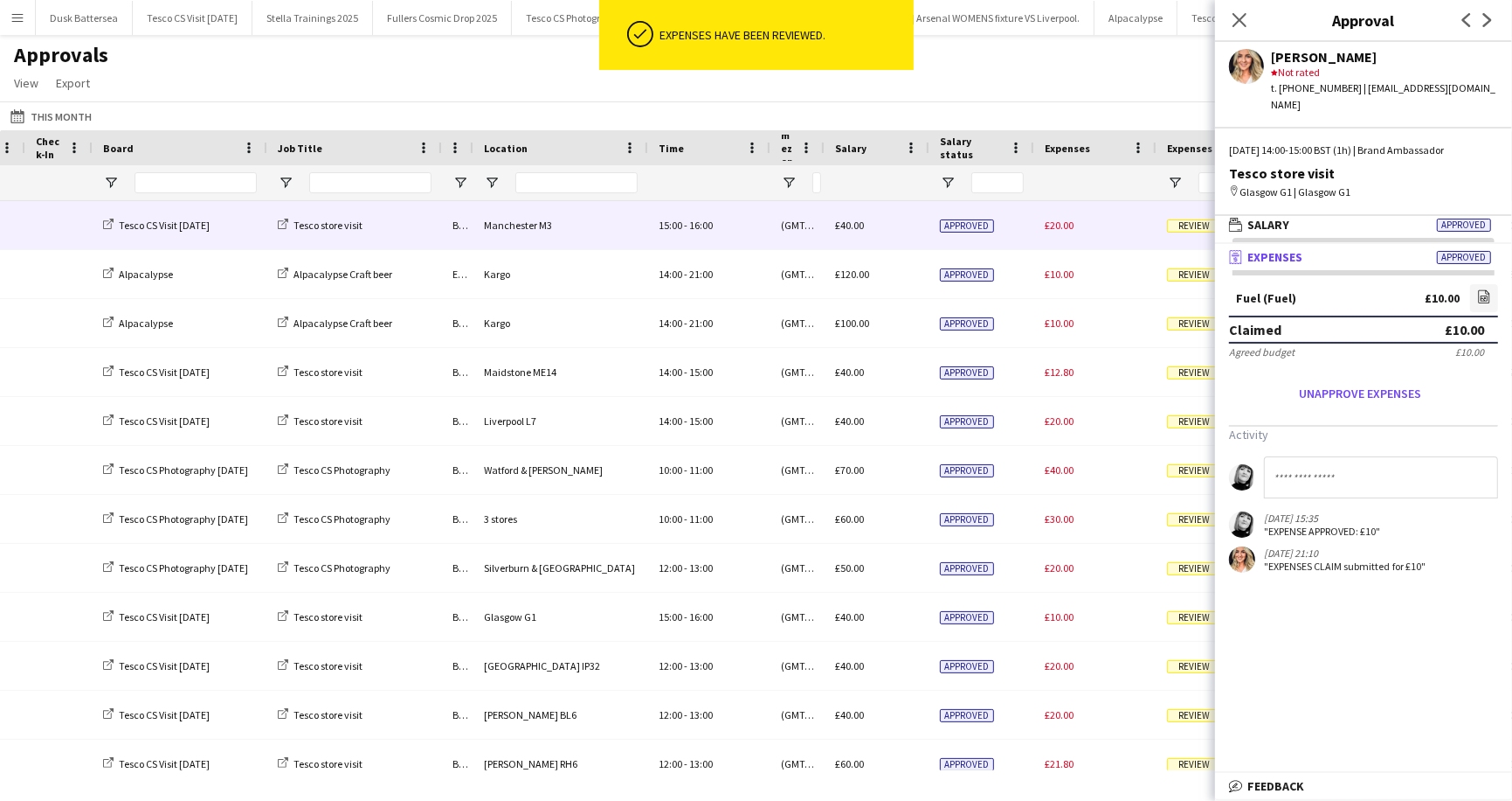
click at [1190, 224] on span "Review" at bounding box center [1194, 226] width 54 height 13
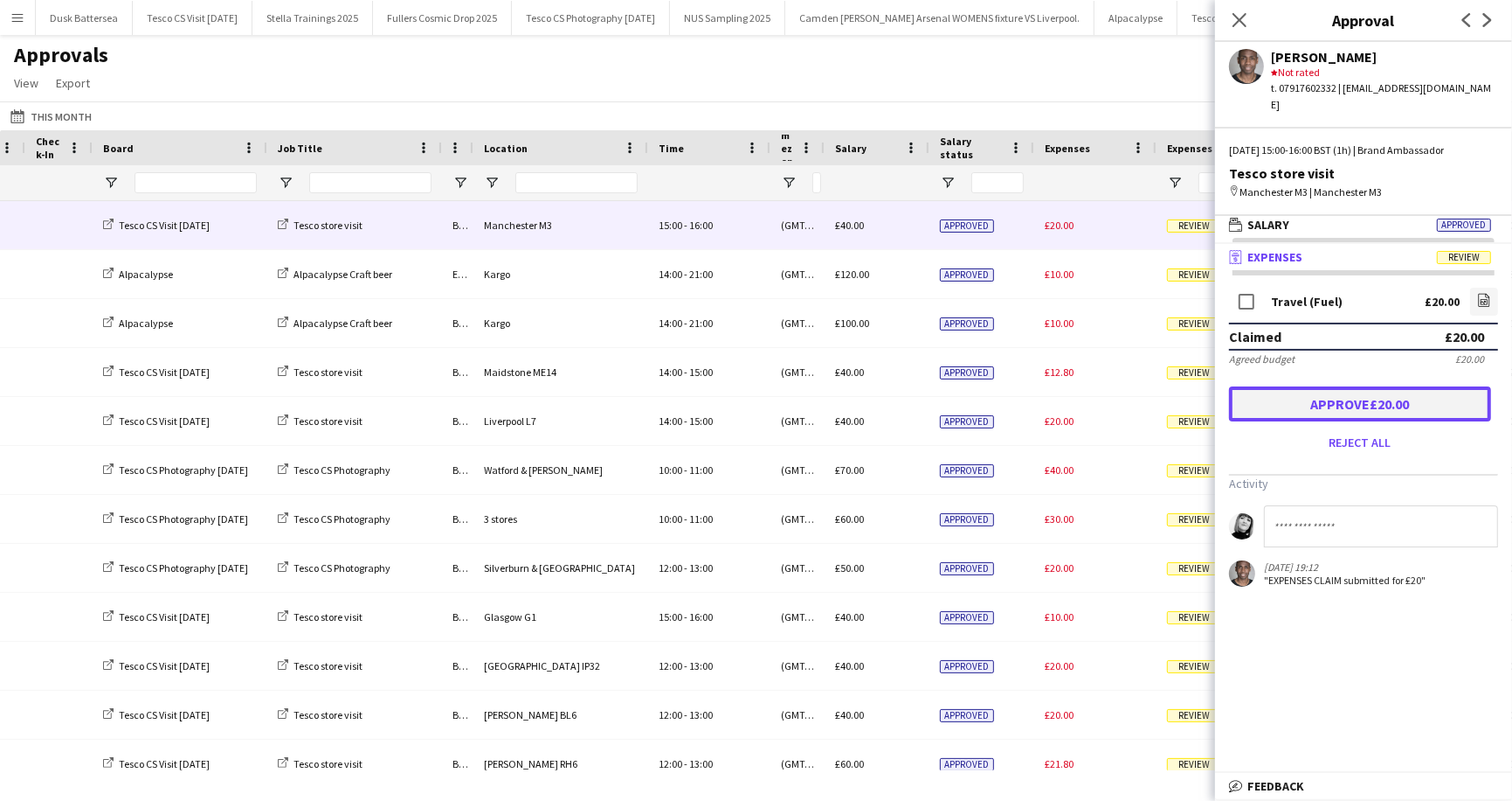
click at [1316, 394] on button "Approve £20.00" at bounding box center [1361, 404] width 262 height 35
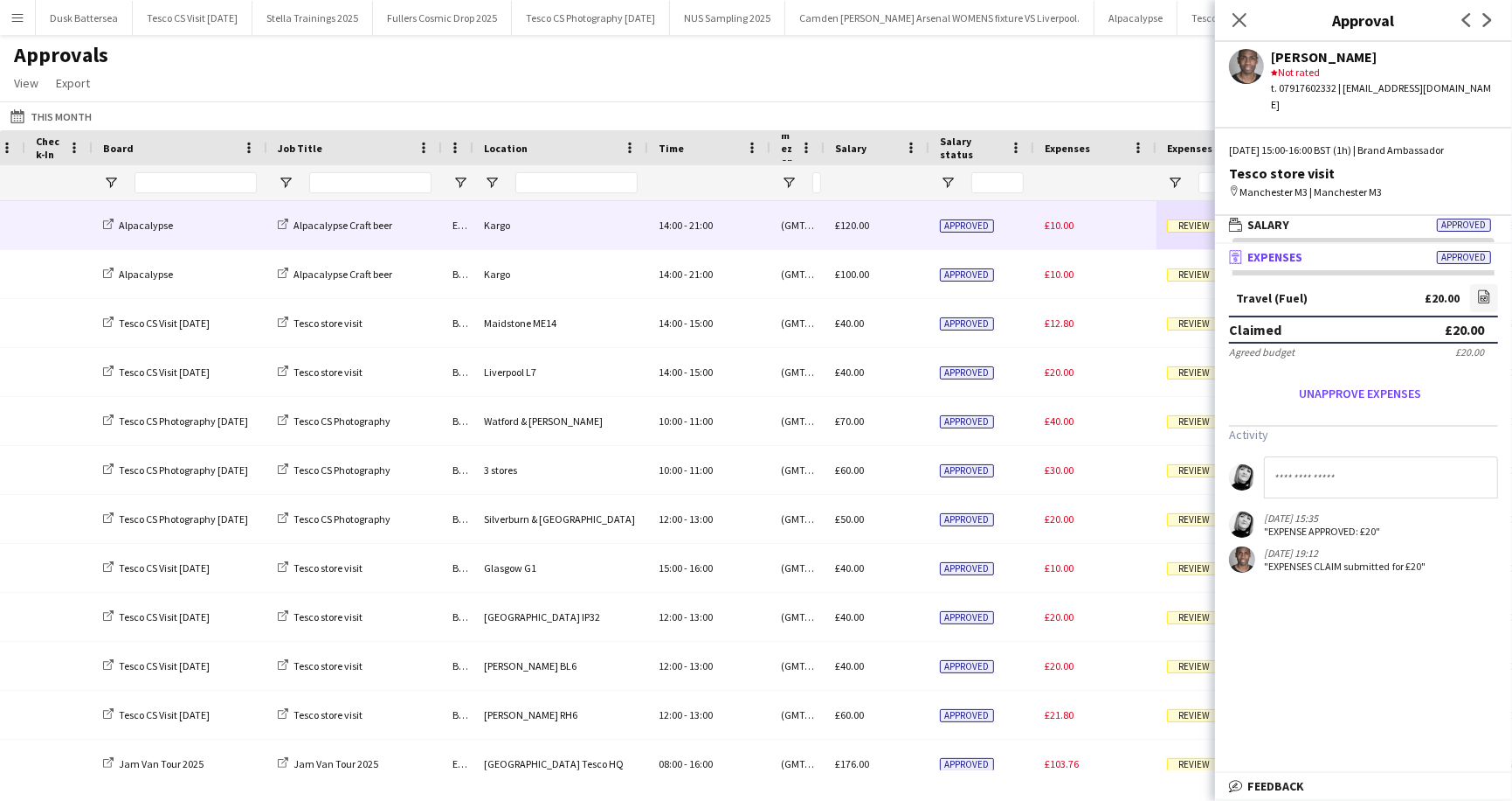
click at [1188, 225] on span "Review" at bounding box center [1194, 226] width 54 height 13
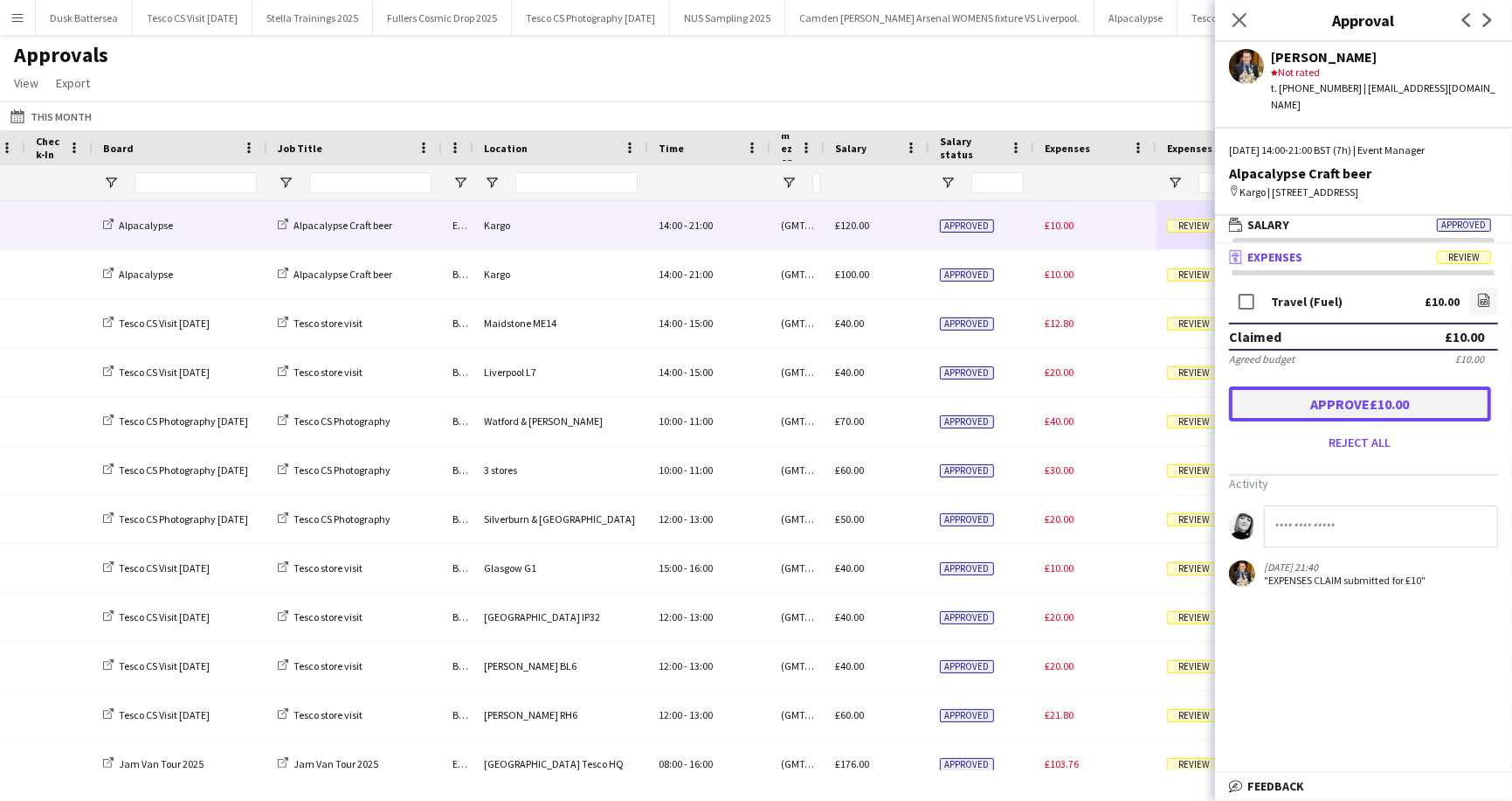
click at [1350, 396] on button "Approve £10.00" at bounding box center [1361, 404] width 262 height 35
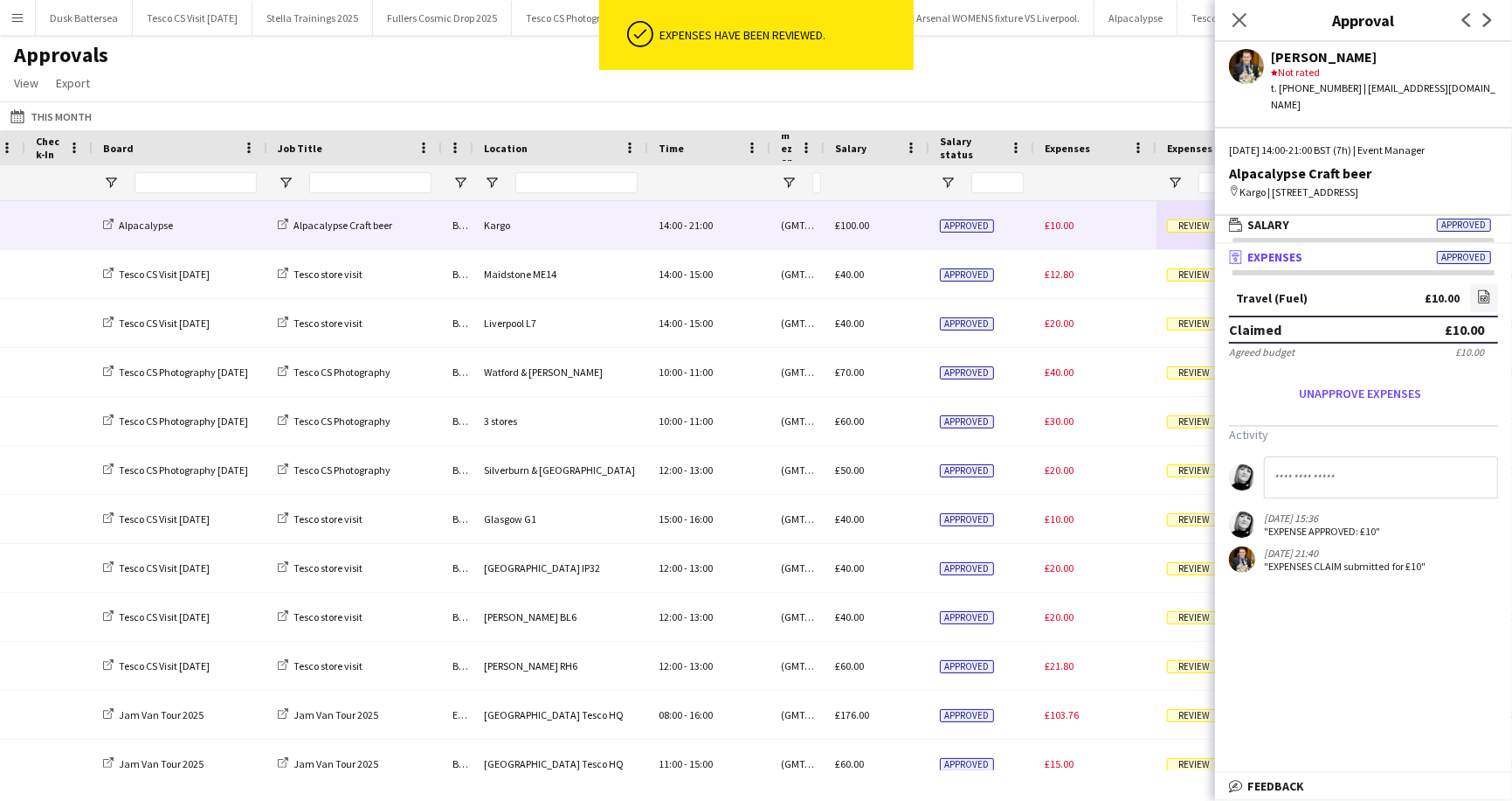
click at [1196, 222] on span "Review" at bounding box center [1194, 226] width 54 height 13
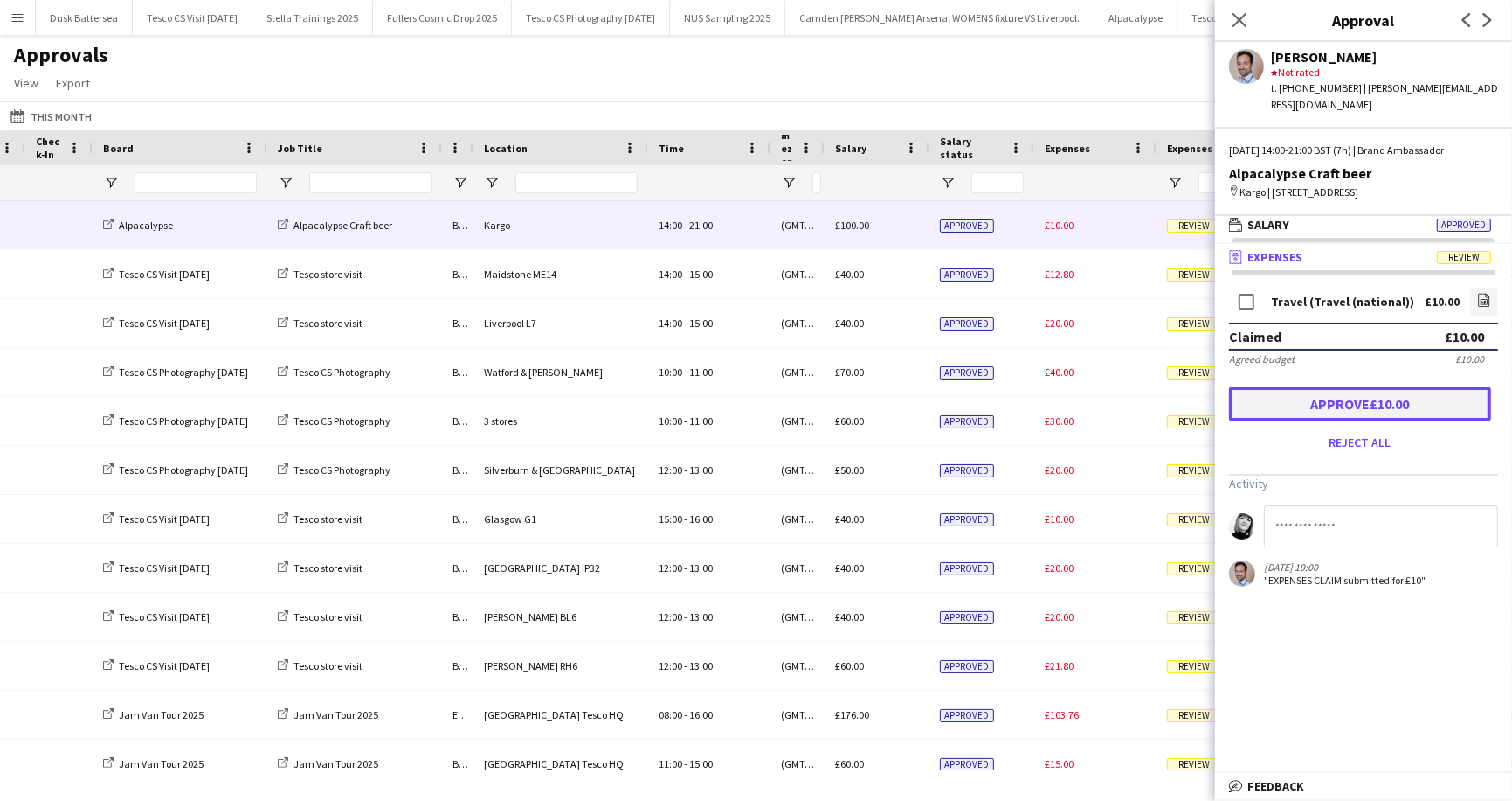
click at [1335, 398] on button "Approve £10.00" at bounding box center [1361, 404] width 262 height 35
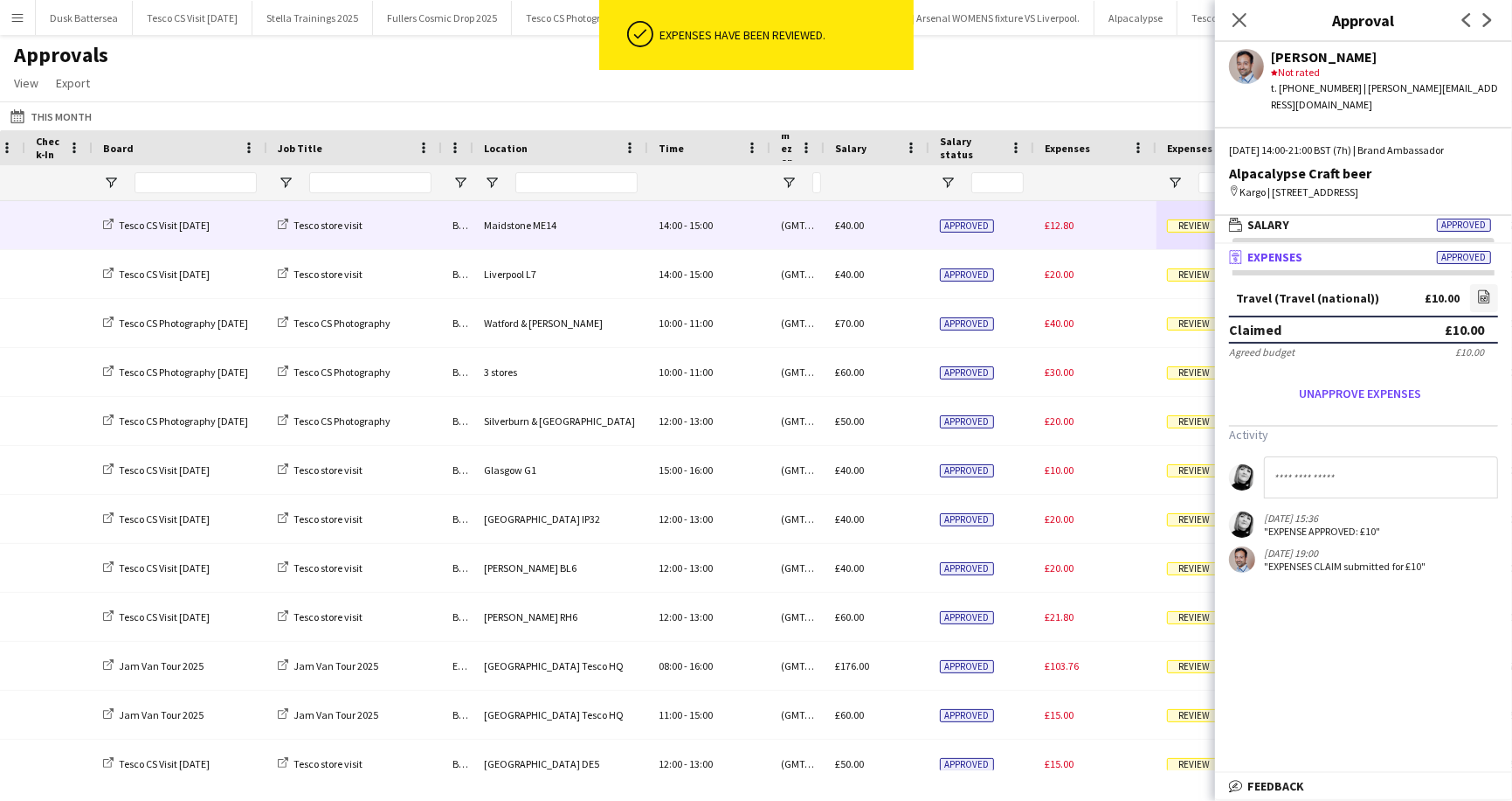
click at [1186, 224] on span "Review" at bounding box center [1194, 226] width 54 height 13
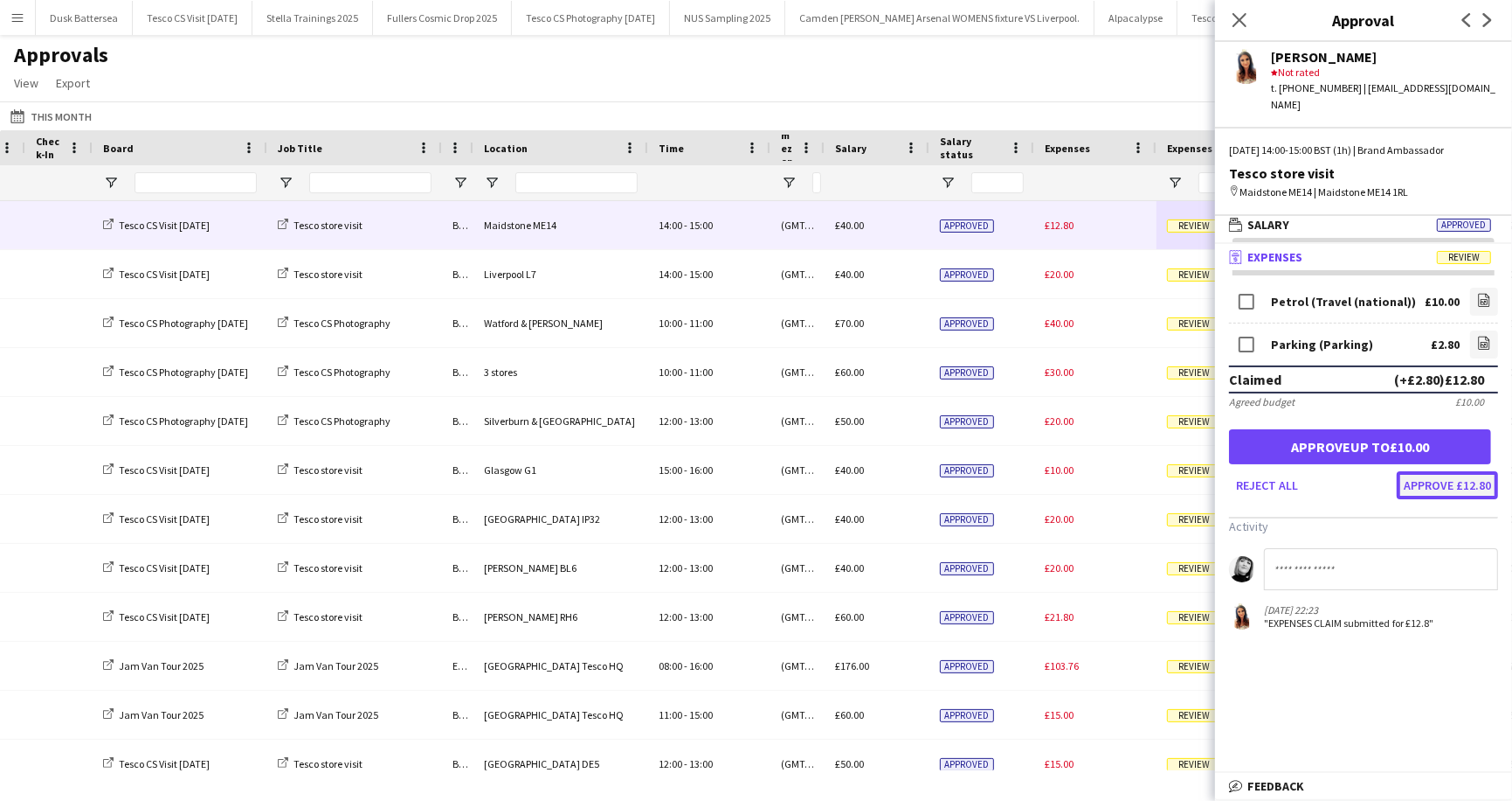
click at [1429, 471] on button "Approve £12.80" at bounding box center [1447, 485] width 101 height 28
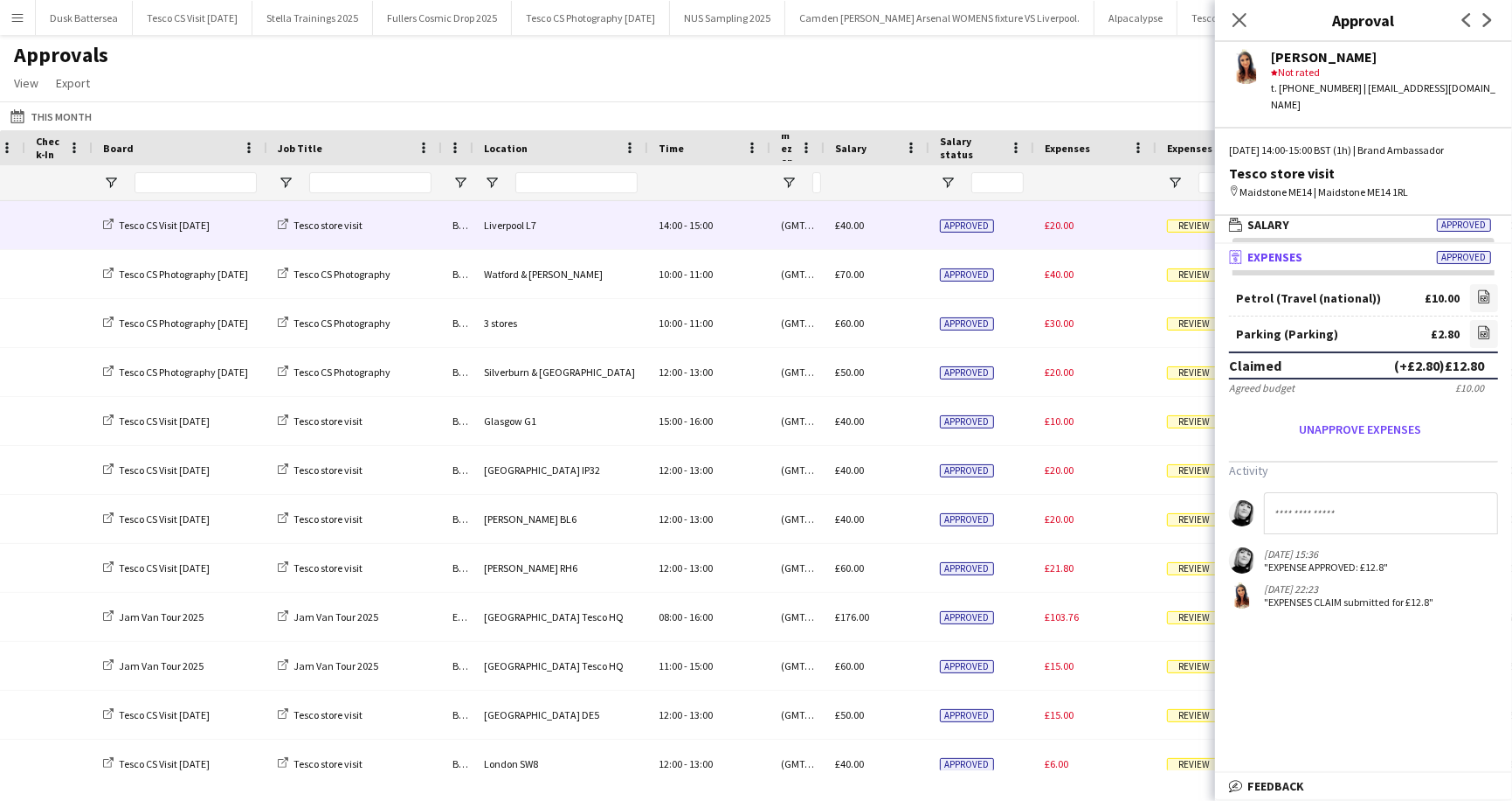
click at [1193, 222] on span "Review" at bounding box center [1194, 226] width 54 height 13
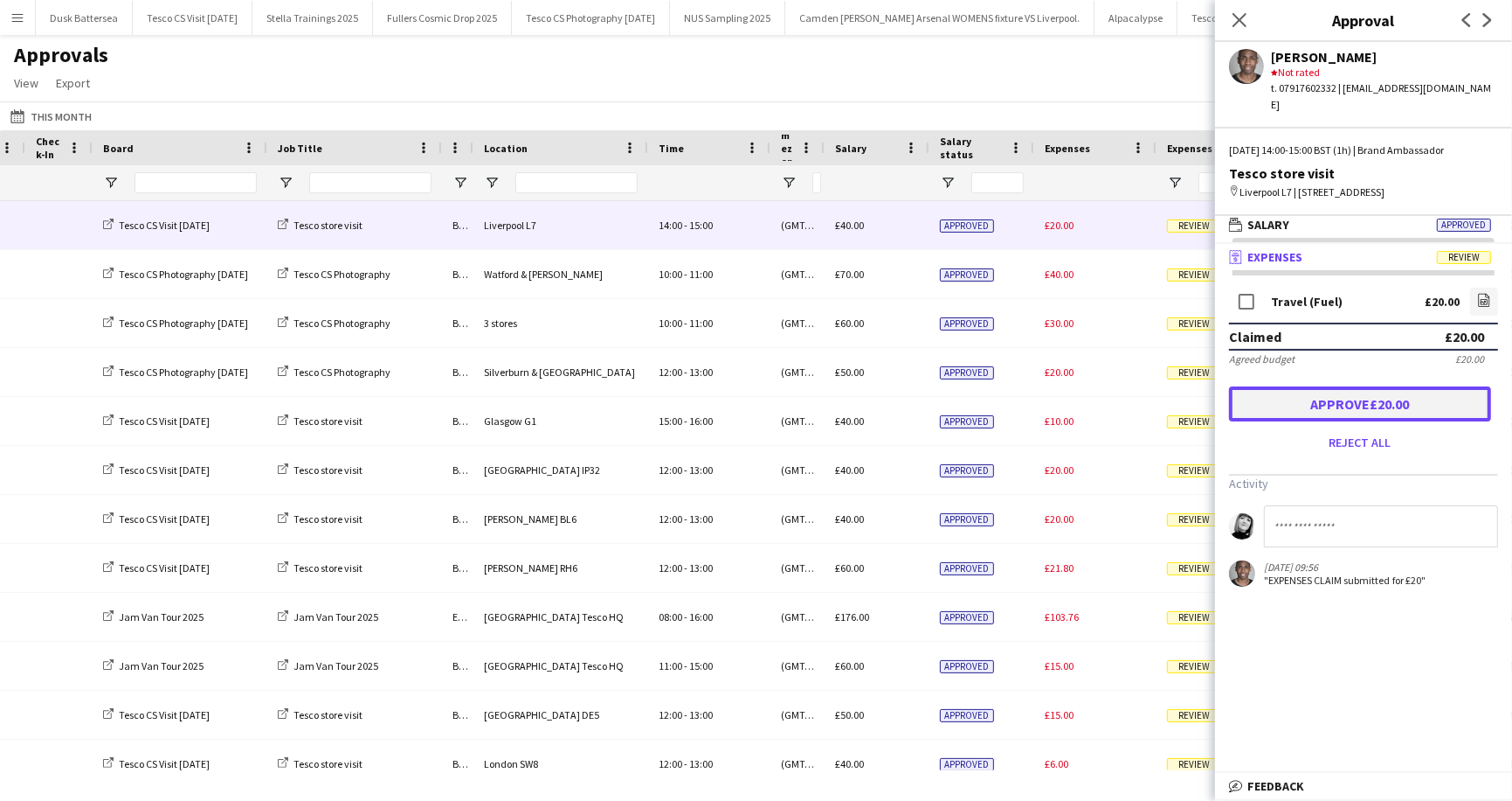
click at [1340, 387] on button "Approve £20.00" at bounding box center [1361, 404] width 262 height 35
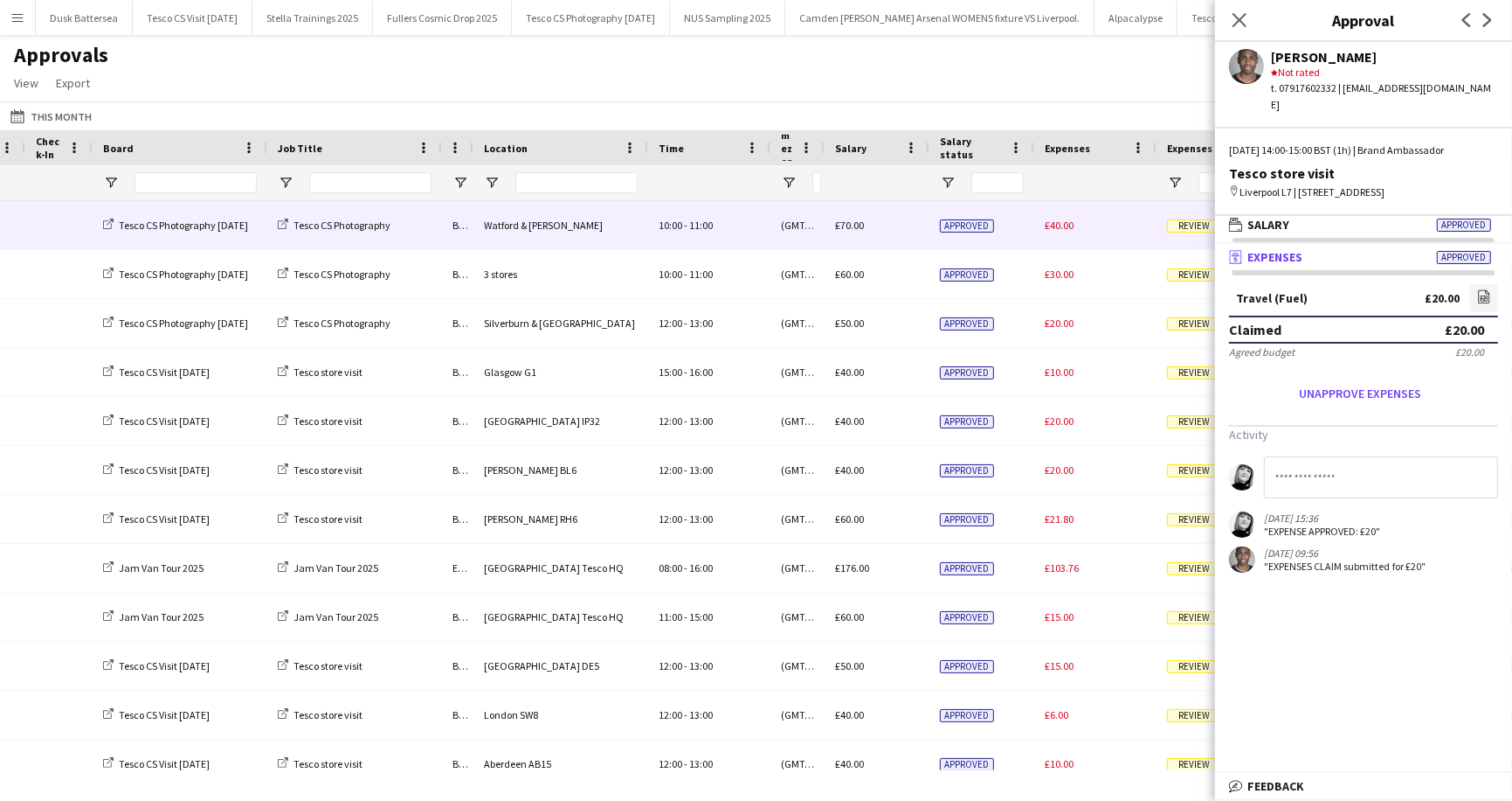
click at [1181, 228] on span "Review" at bounding box center [1194, 226] width 54 height 13
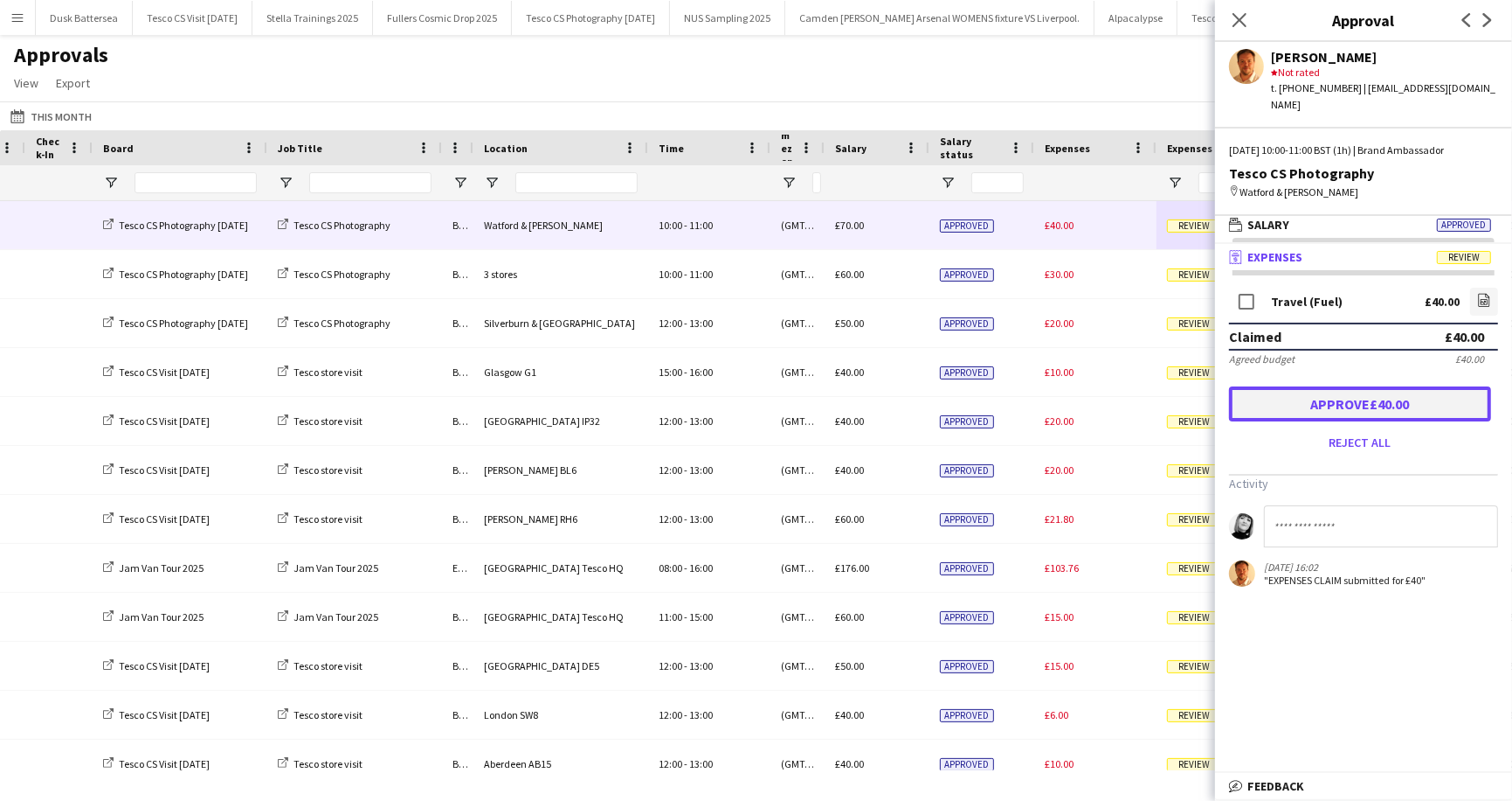
click at [1317, 393] on button "Approve £40.00" at bounding box center [1361, 404] width 262 height 35
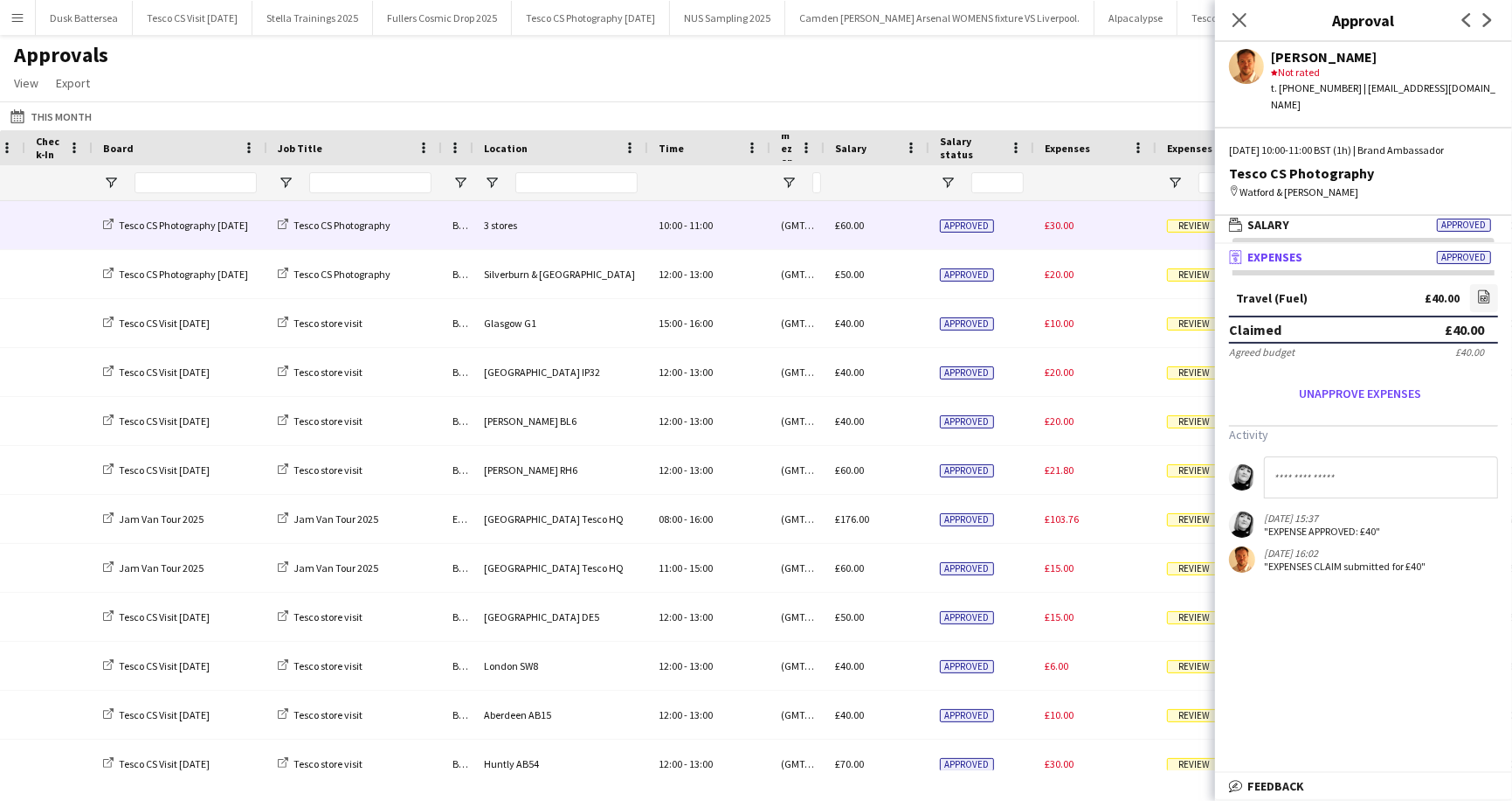
click at [1185, 230] on span "Review" at bounding box center [1194, 226] width 54 height 13
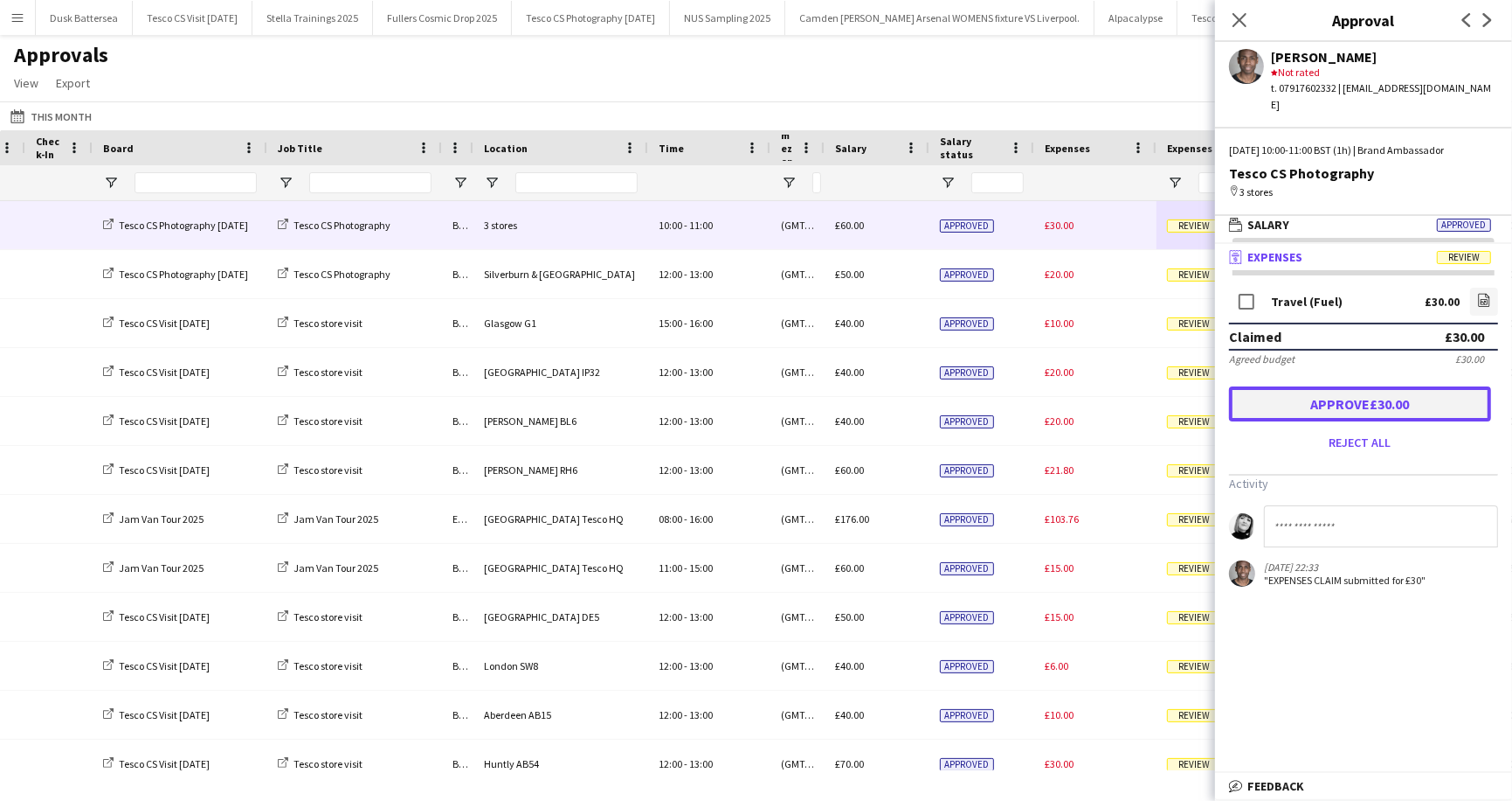
click at [1324, 391] on button "Approve £30.00" at bounding box center [1361, 404] width 262 height 35
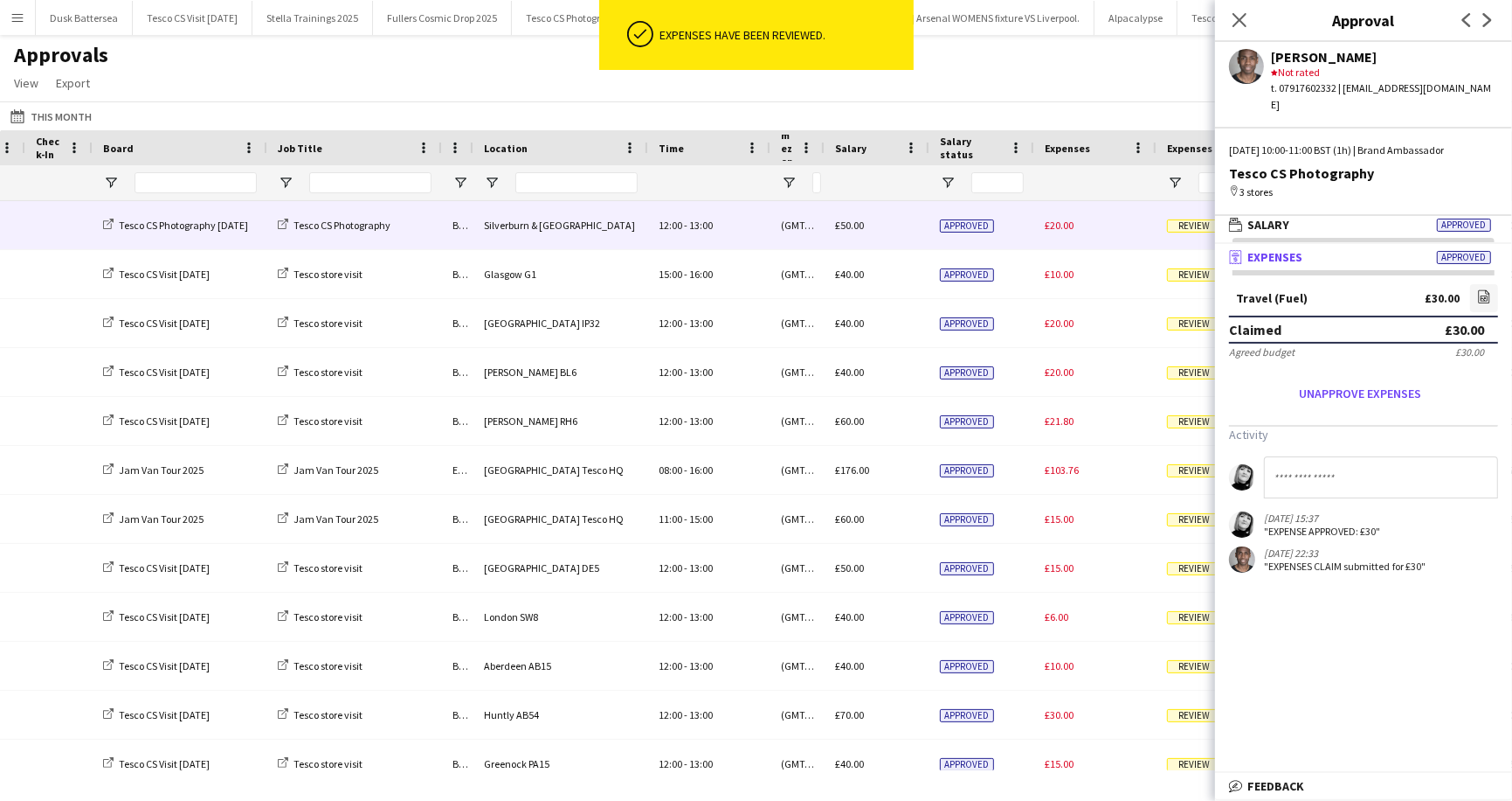
click at [1188, 229] on span "Review" at bounding box center [1194, 226] width 54 height 13
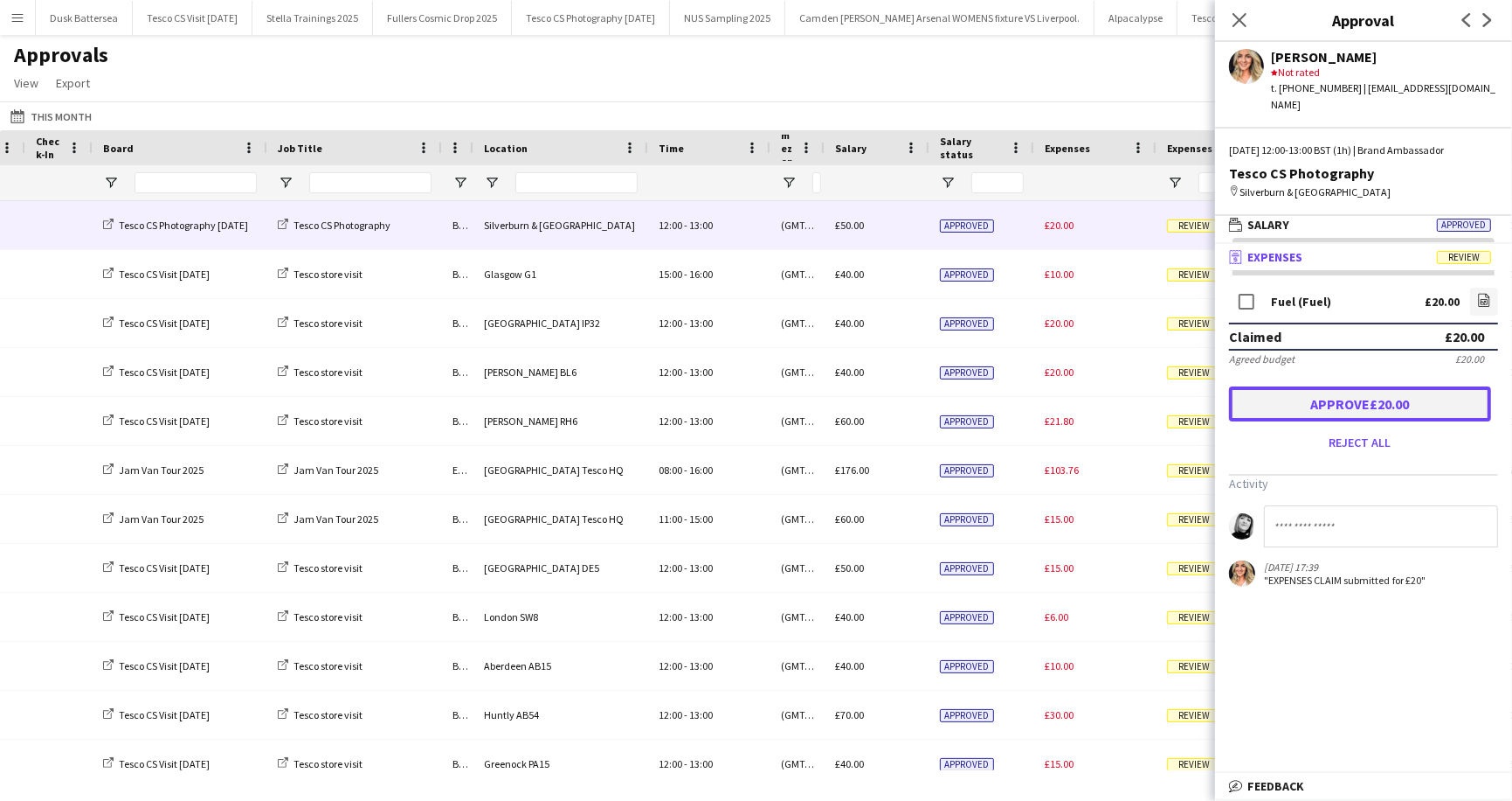
click at [1369, 389] on button "Approve £20.00" at bounding box center [1361, 404] width 262 height 35
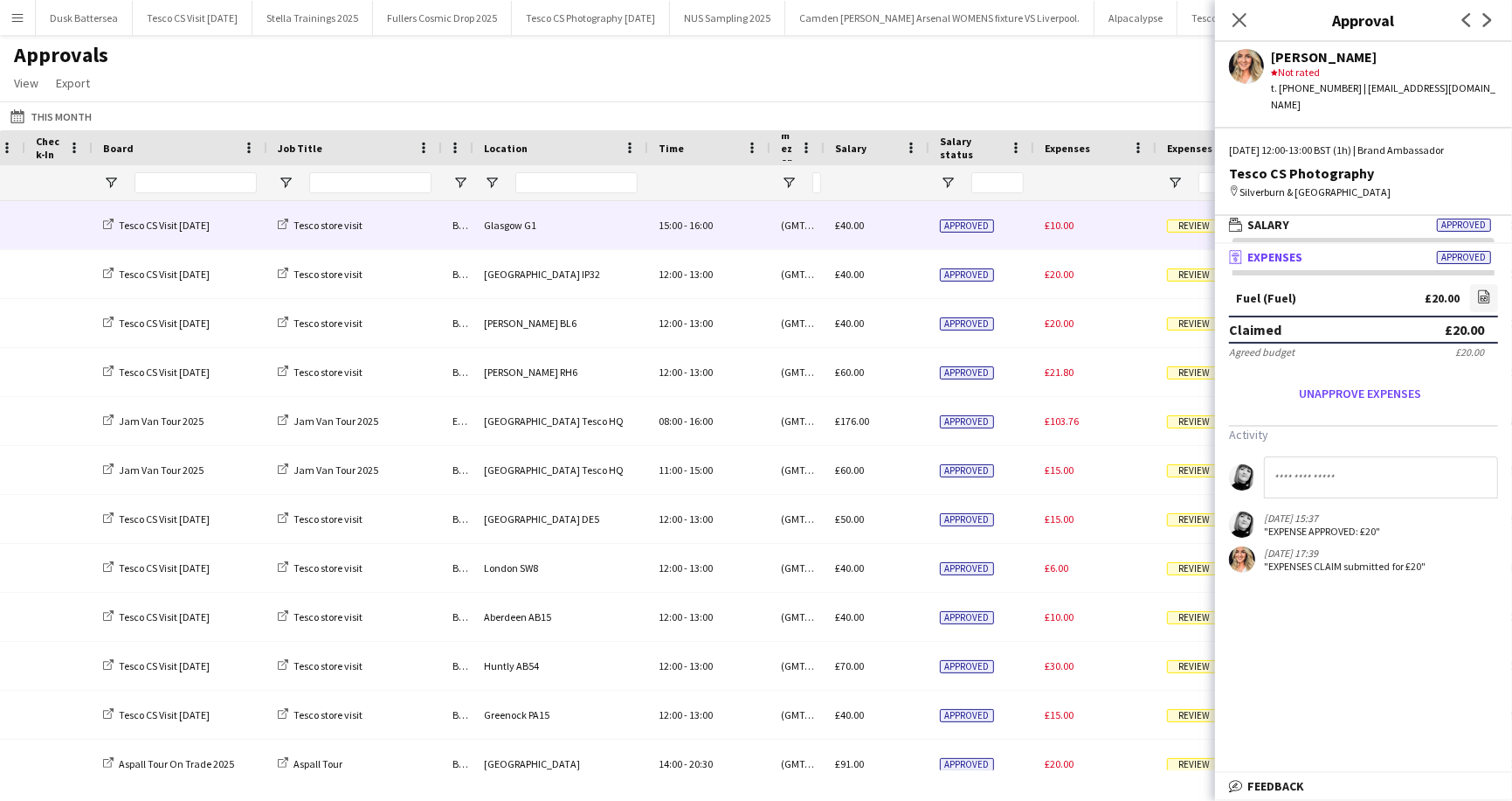
click at [1188, 229] on span "Review" at bounding box center [1194, 226] width 54 height 13
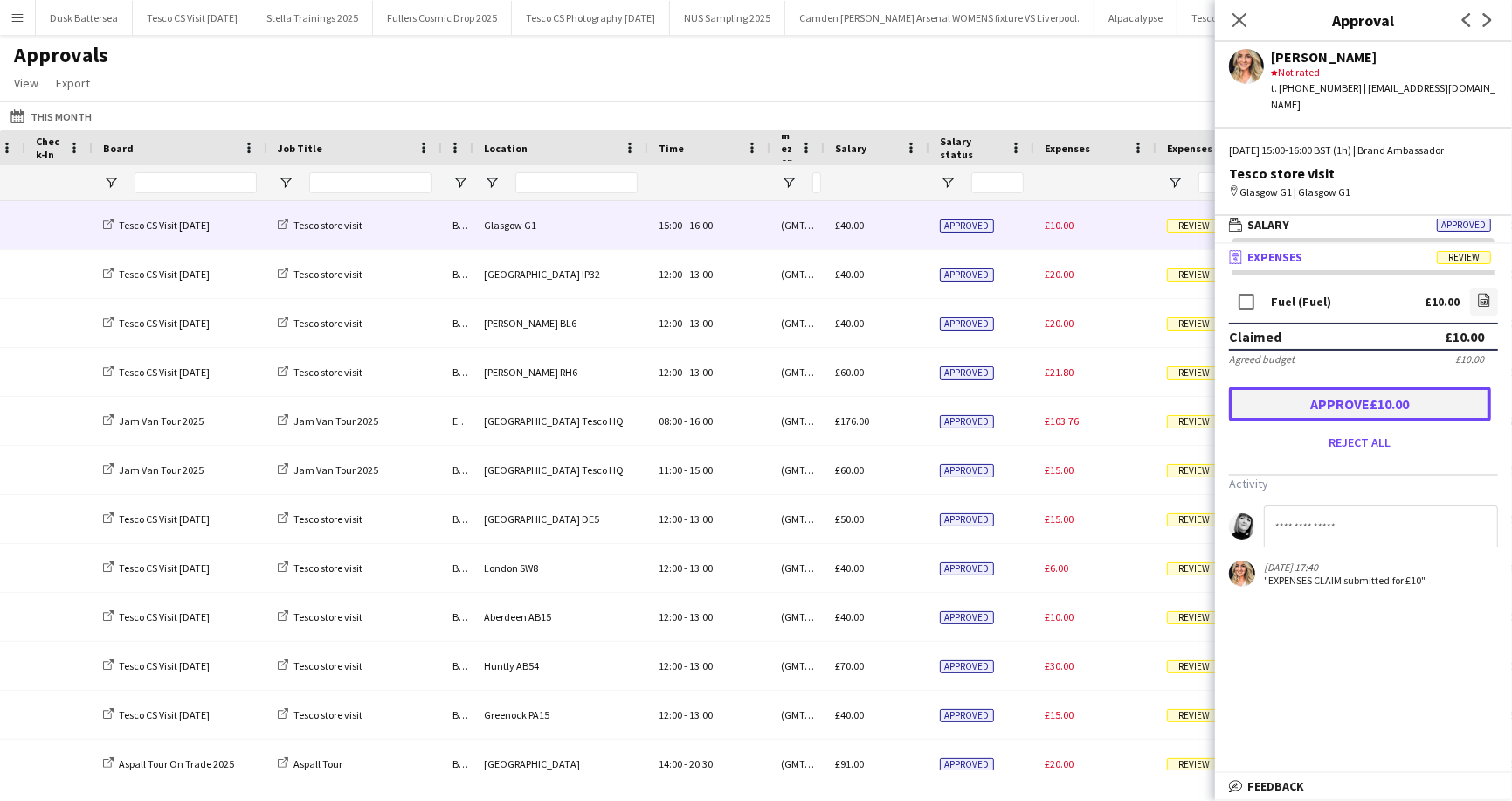
click at [1361, 390] on button "Approve £10.00" at bounding box center [1361, 404] width 262 height 35
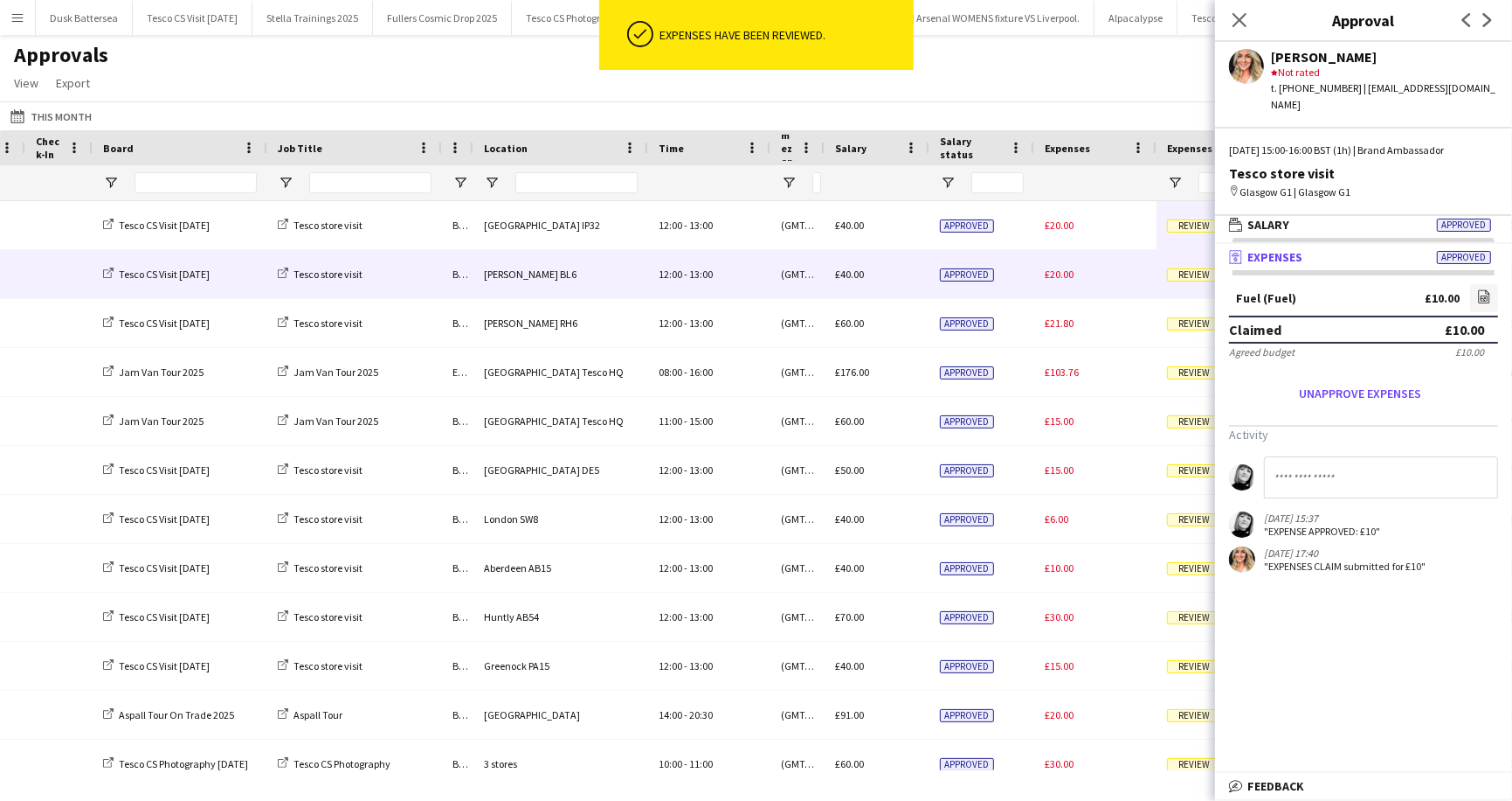
scroll to position [10, 0]
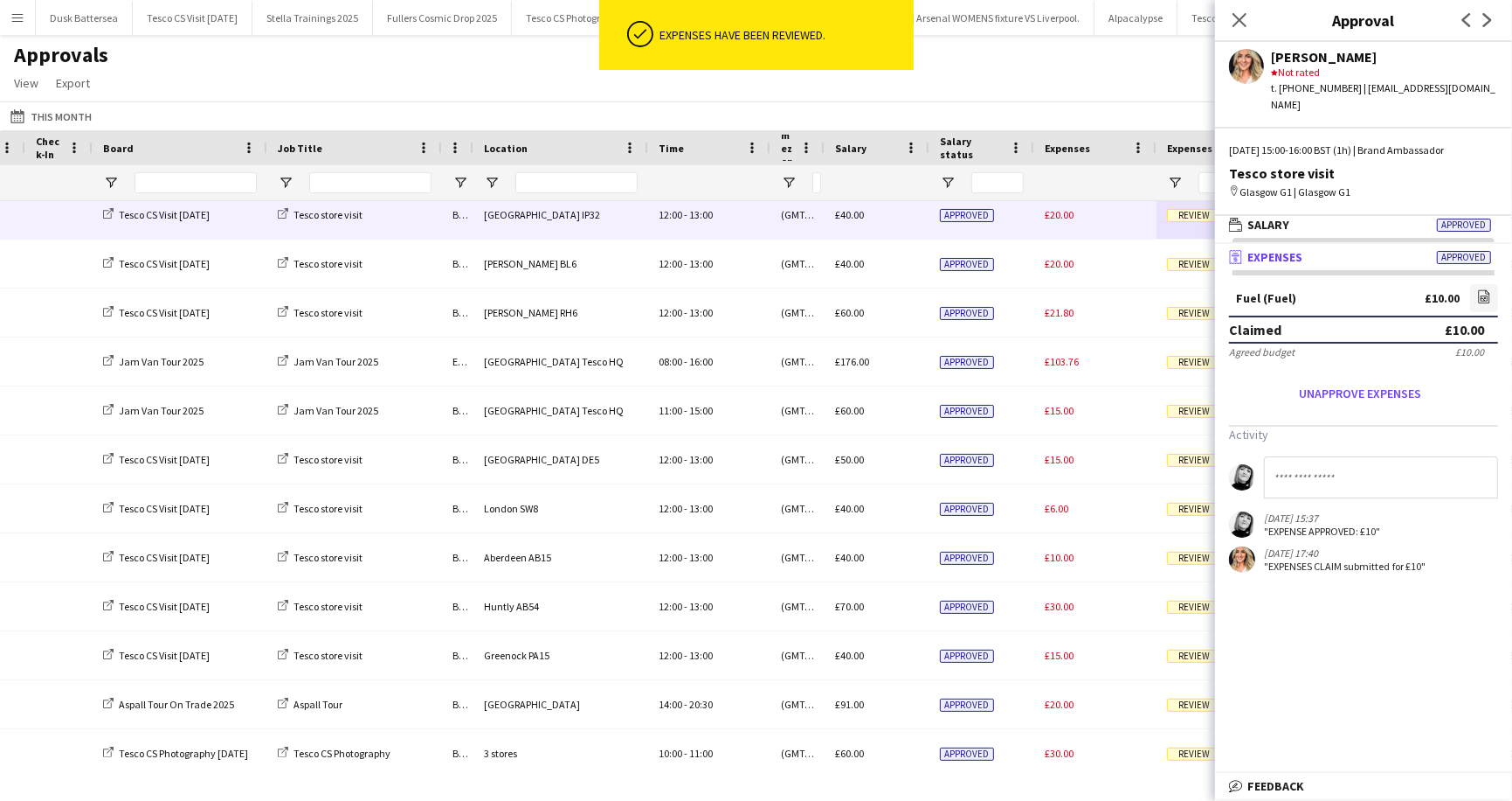
click at [1186, 209] on span "Review" at bounding box center [1194, 216] width 54 height 13
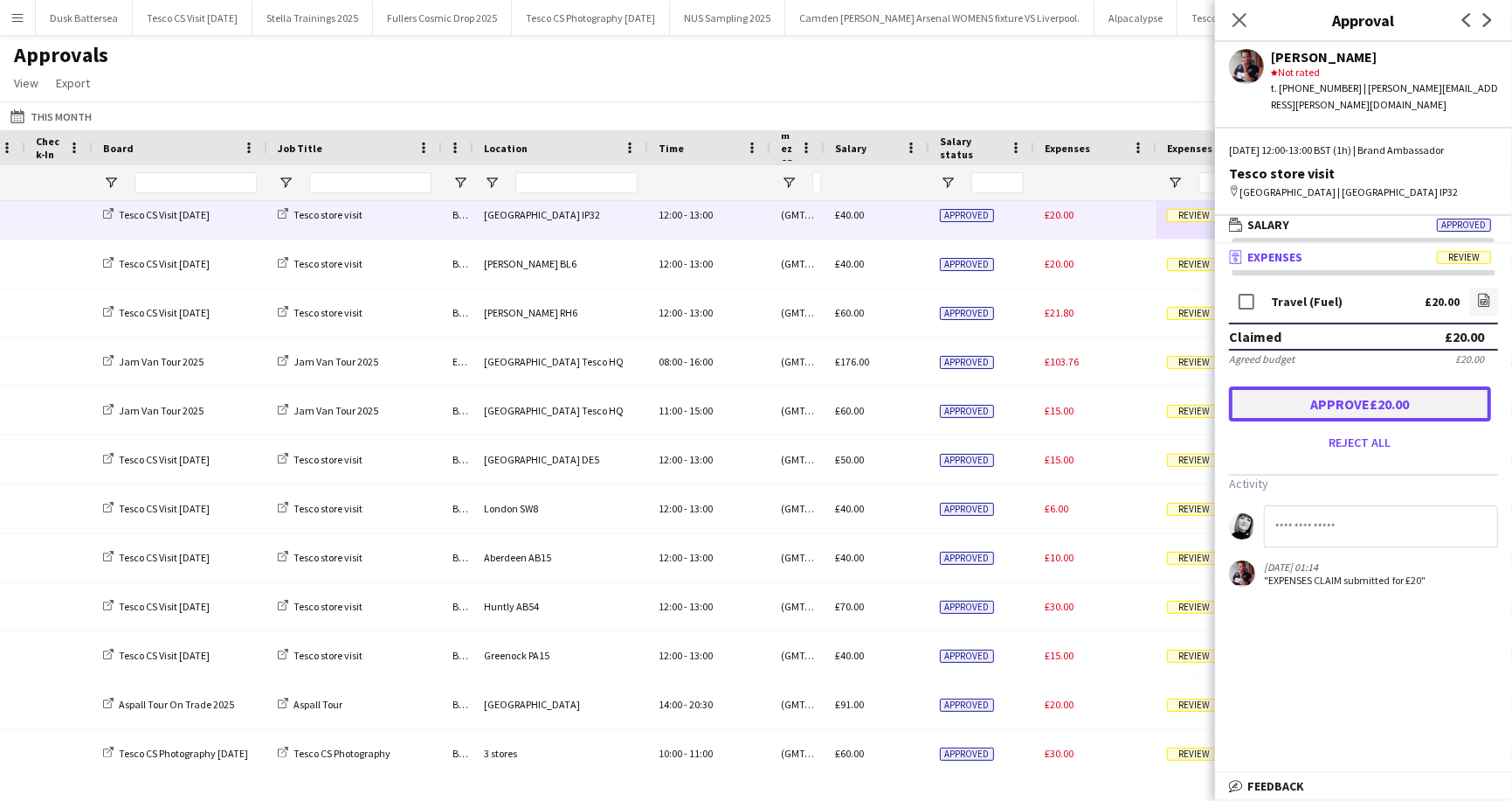
click at [1372, 387] on button "Approve £20.00" at bounding box center [1361, 404] width 262 height 35
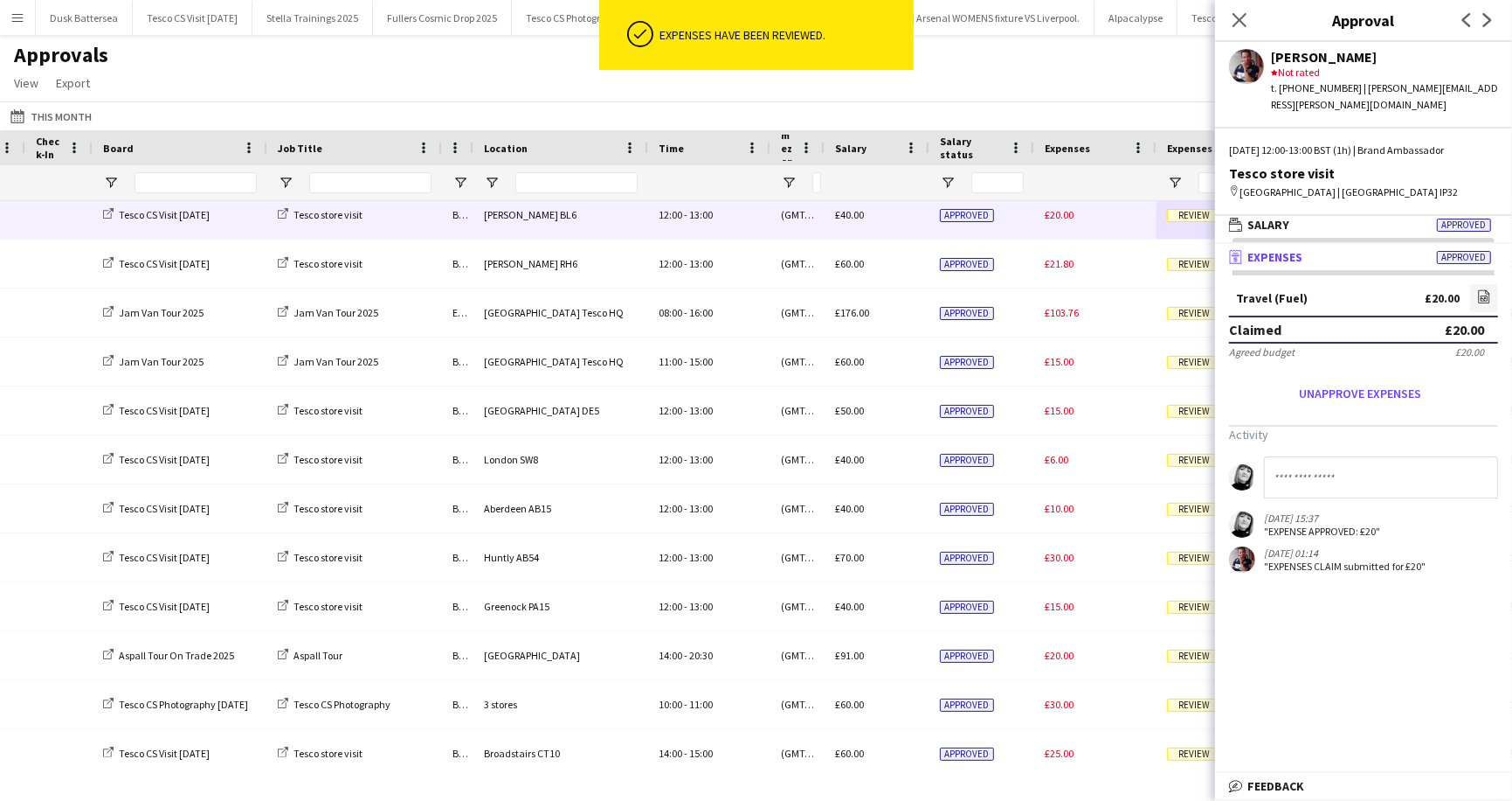
click at [1182, 209] on span "Review" at bounding box center [1194, 216] width 54 height 13
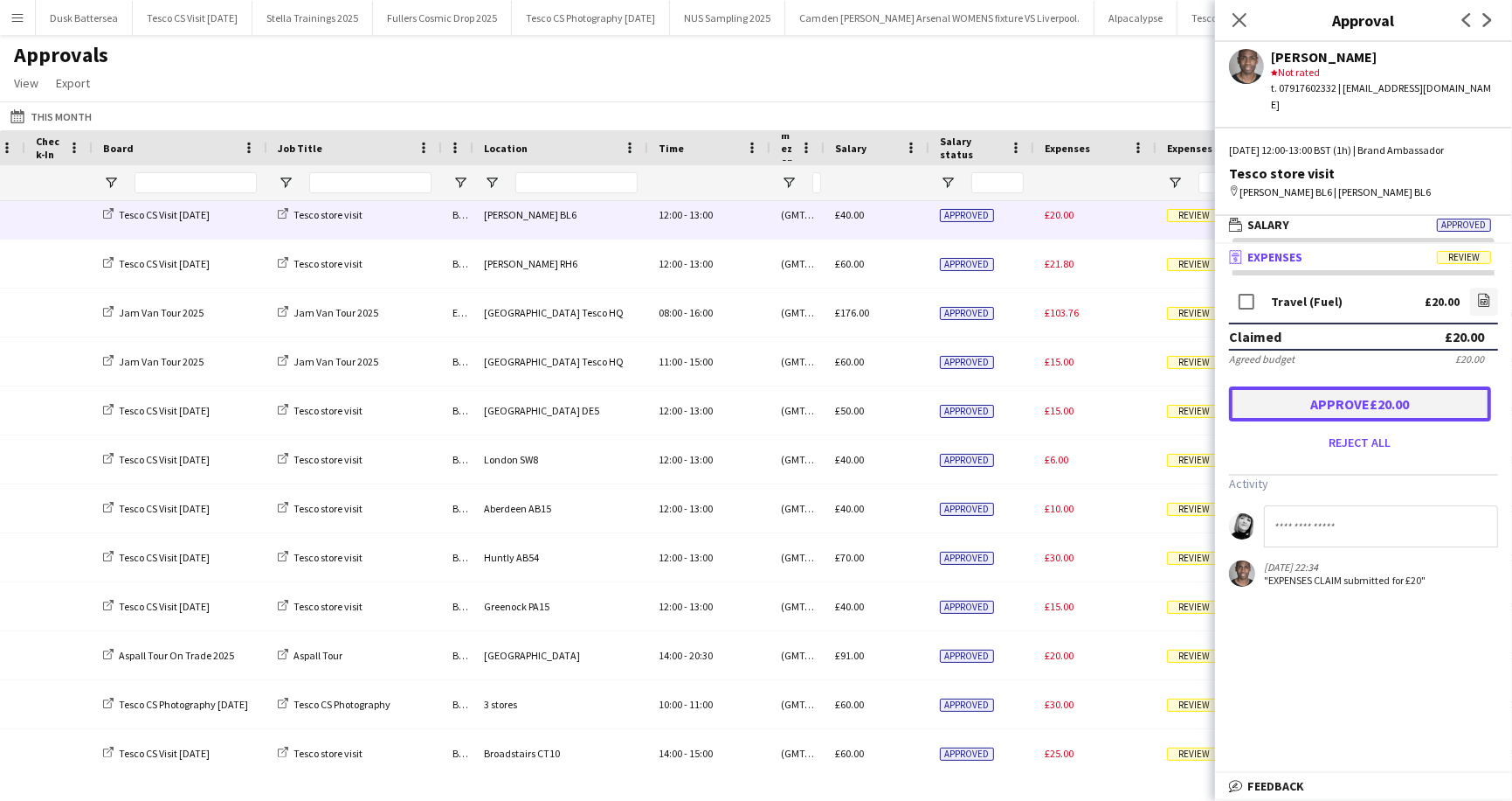
click at [1336, 393] on button "Approve £20.00" at bounding box center [1361, 404] width 262 height 35
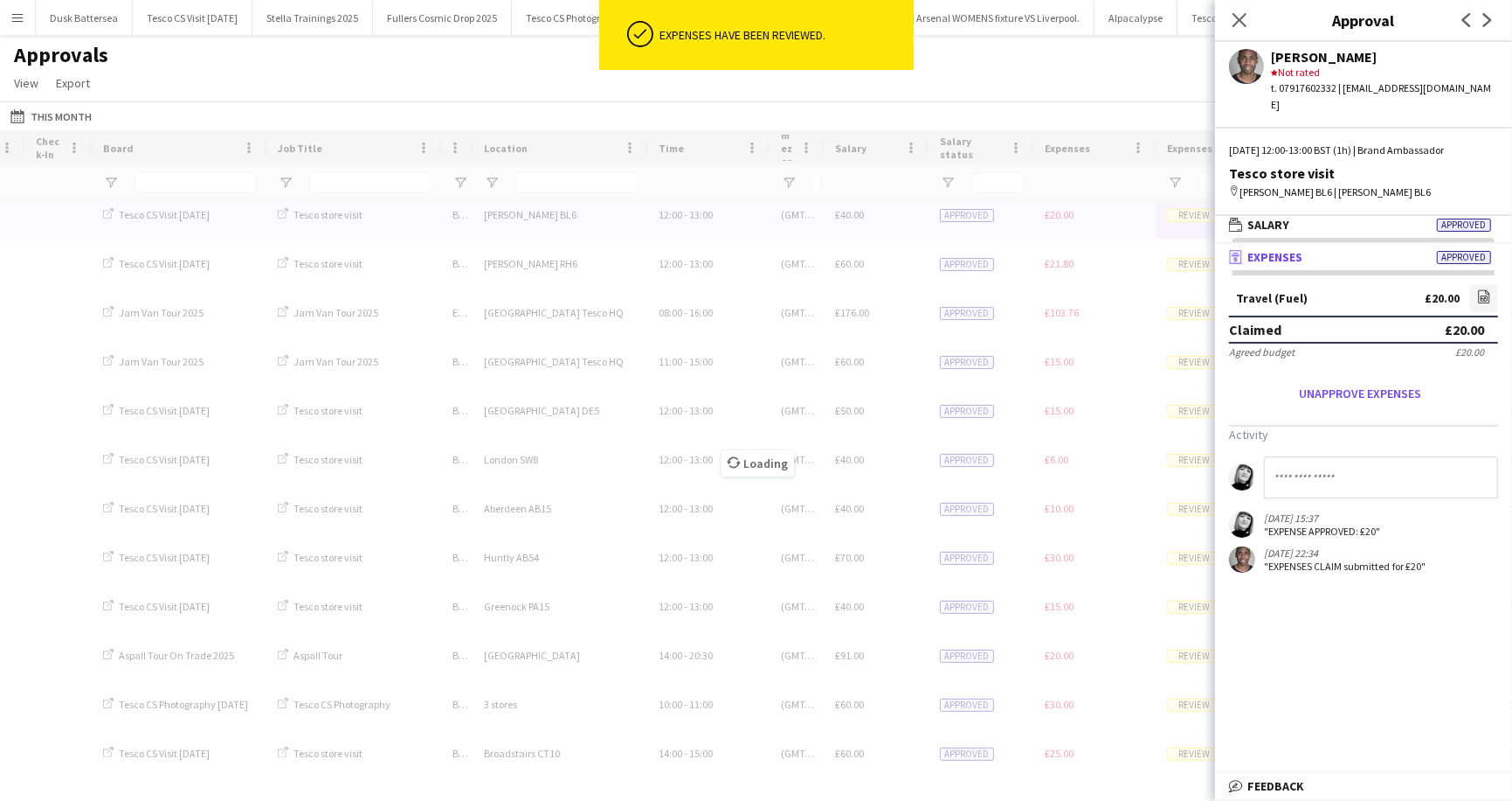
scroll to position [0, 0]
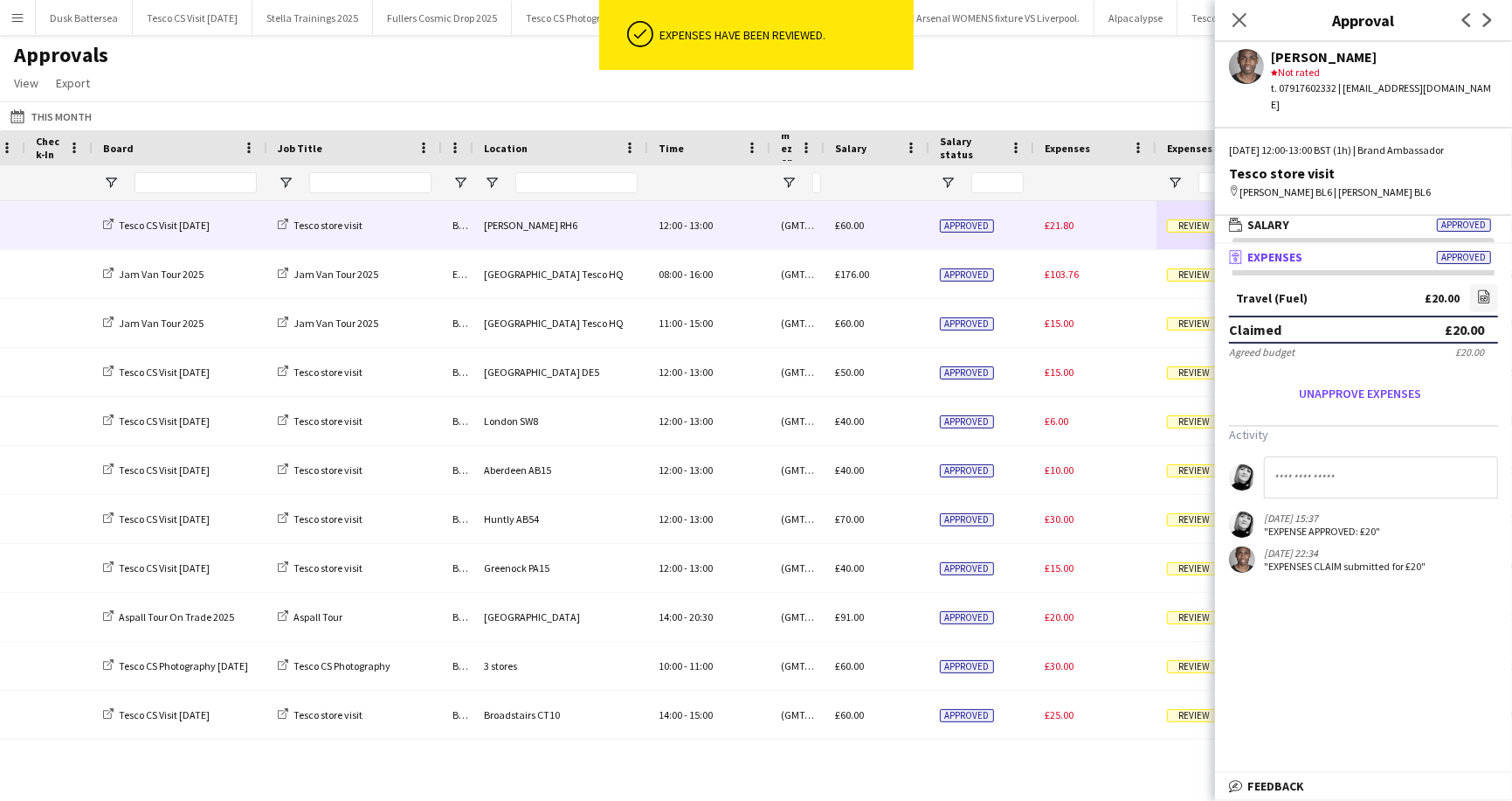
click at [1186, 222] on span "Review" at bounding box center [1194, 226] width 54 height 13
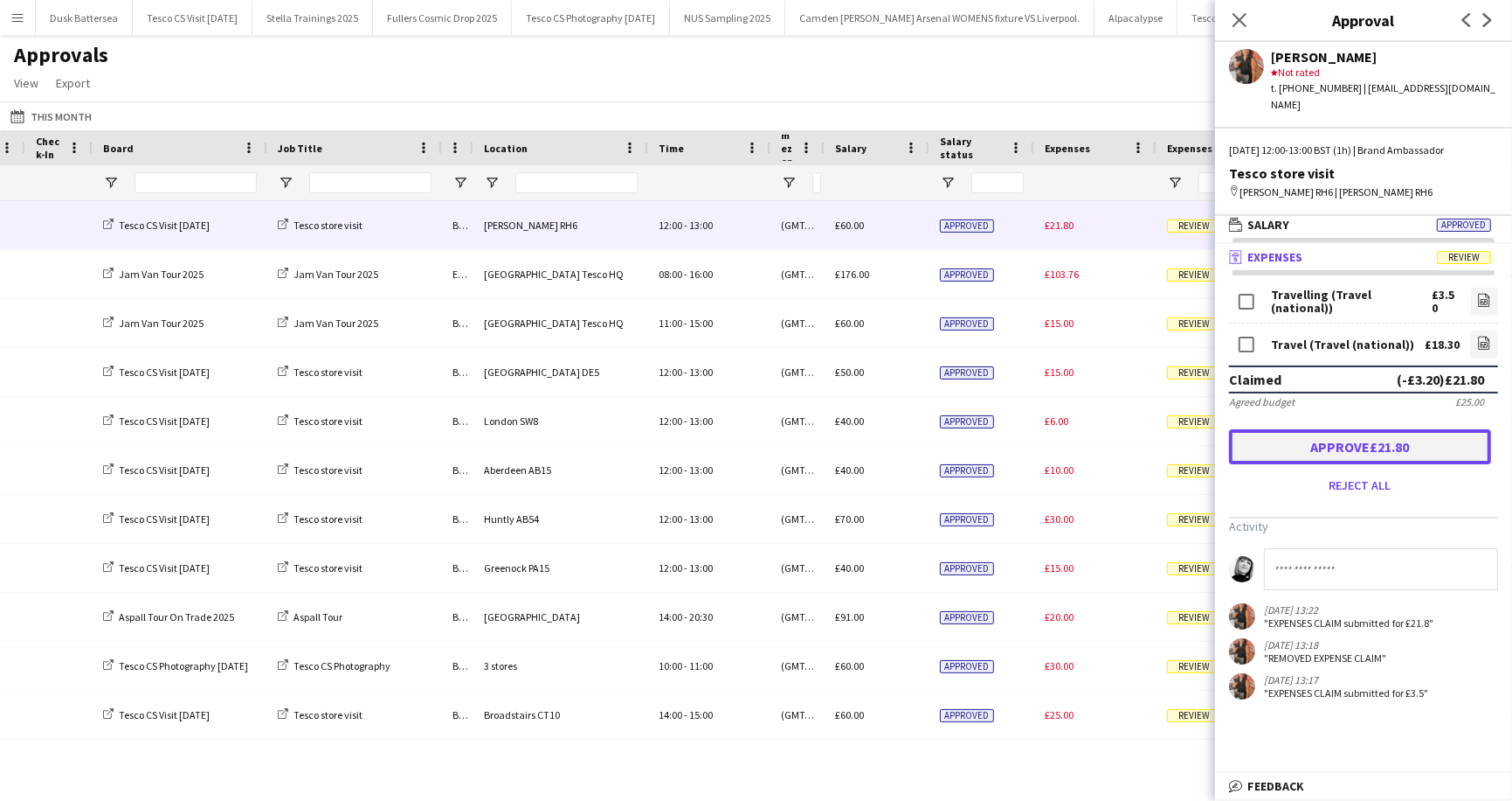
click at [1338, 429] on button "Approve £21.80" at bounding box center [1361, 447] width 262 height 35
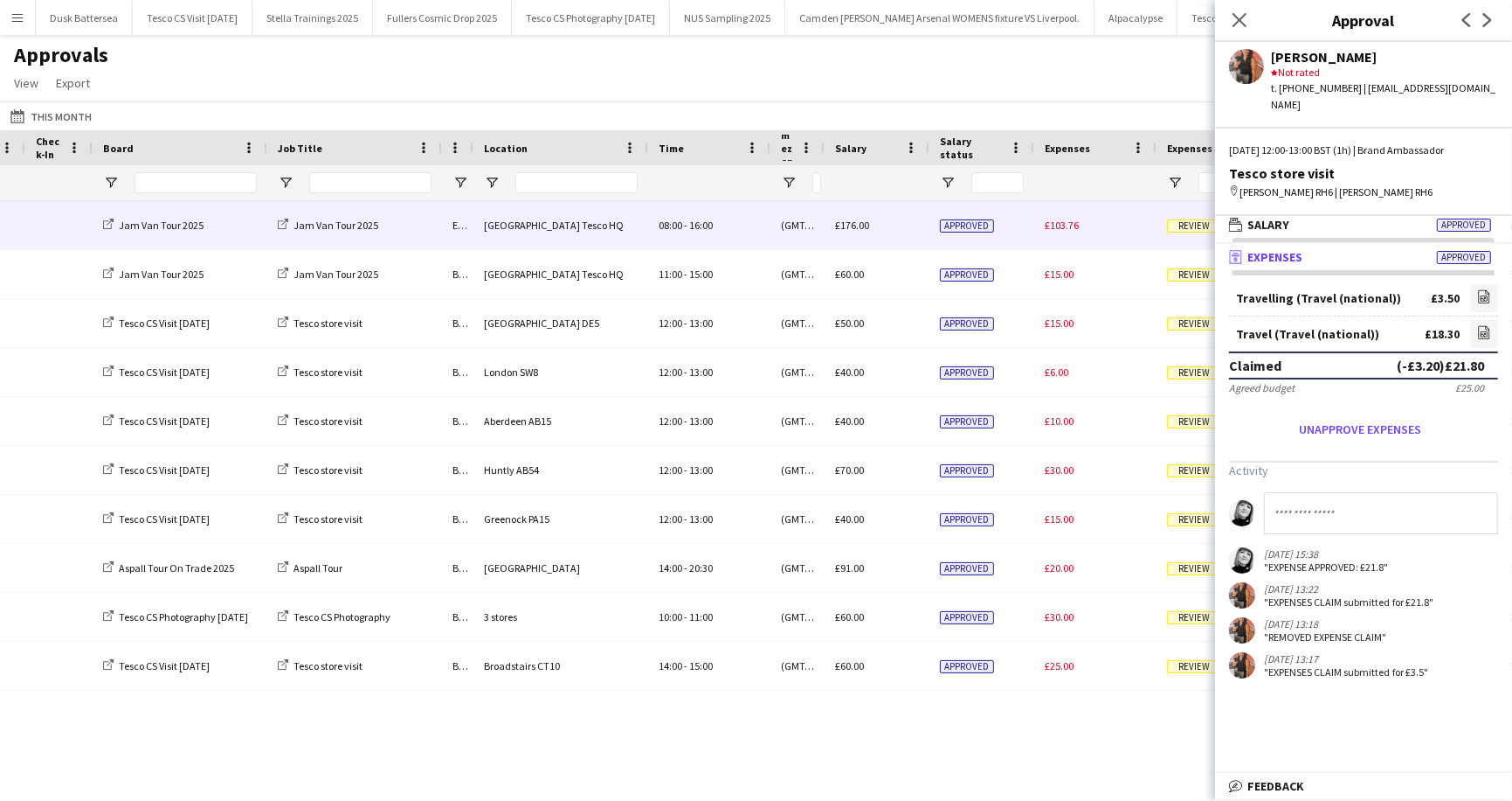
click at [1193, 225] on span "Review" at bounding box center [1194, 226] width 54 height 13
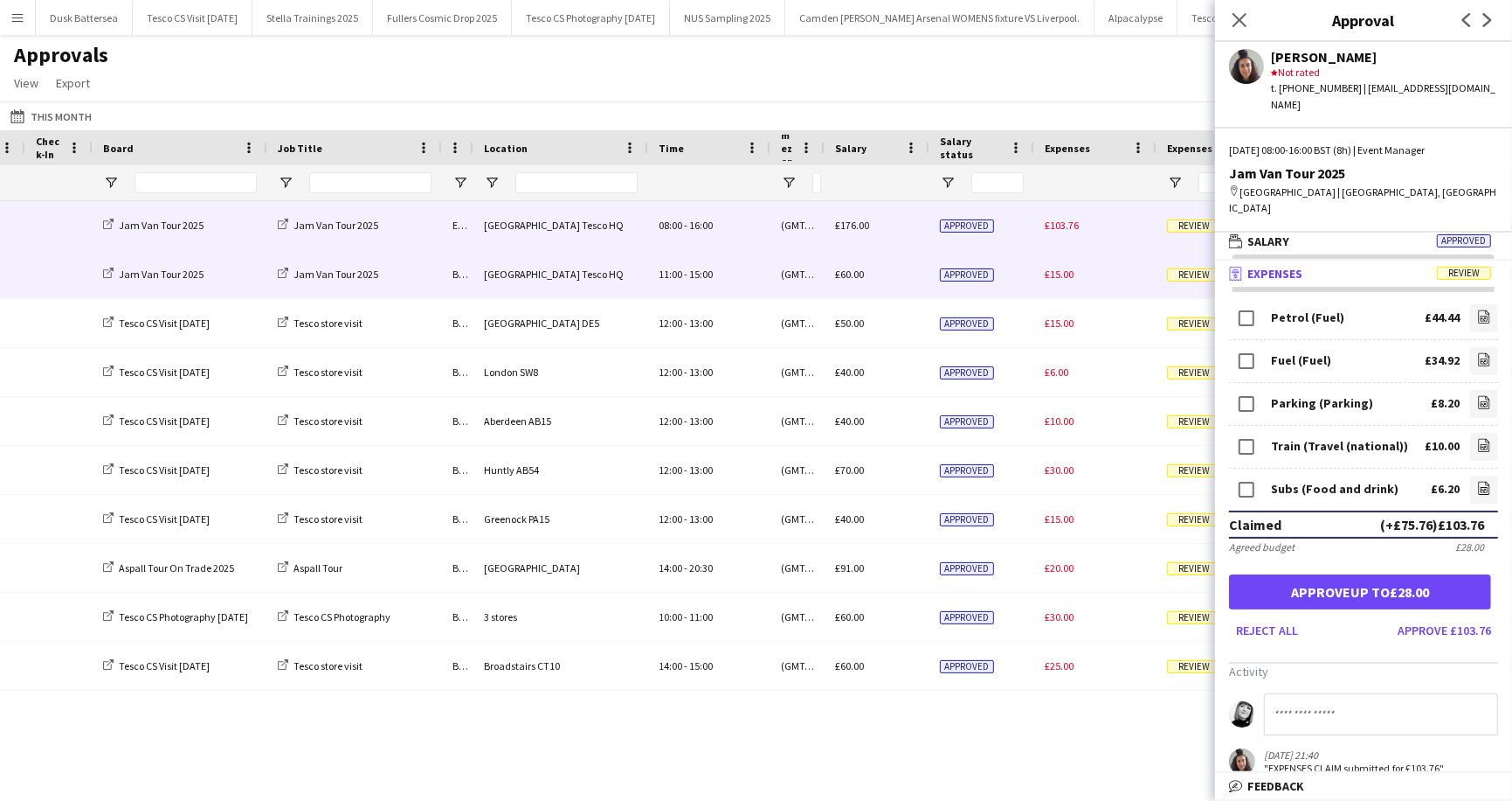
click at [1186, 273] on span "Review" at bounding box center [1194, 275] width 54 height 13
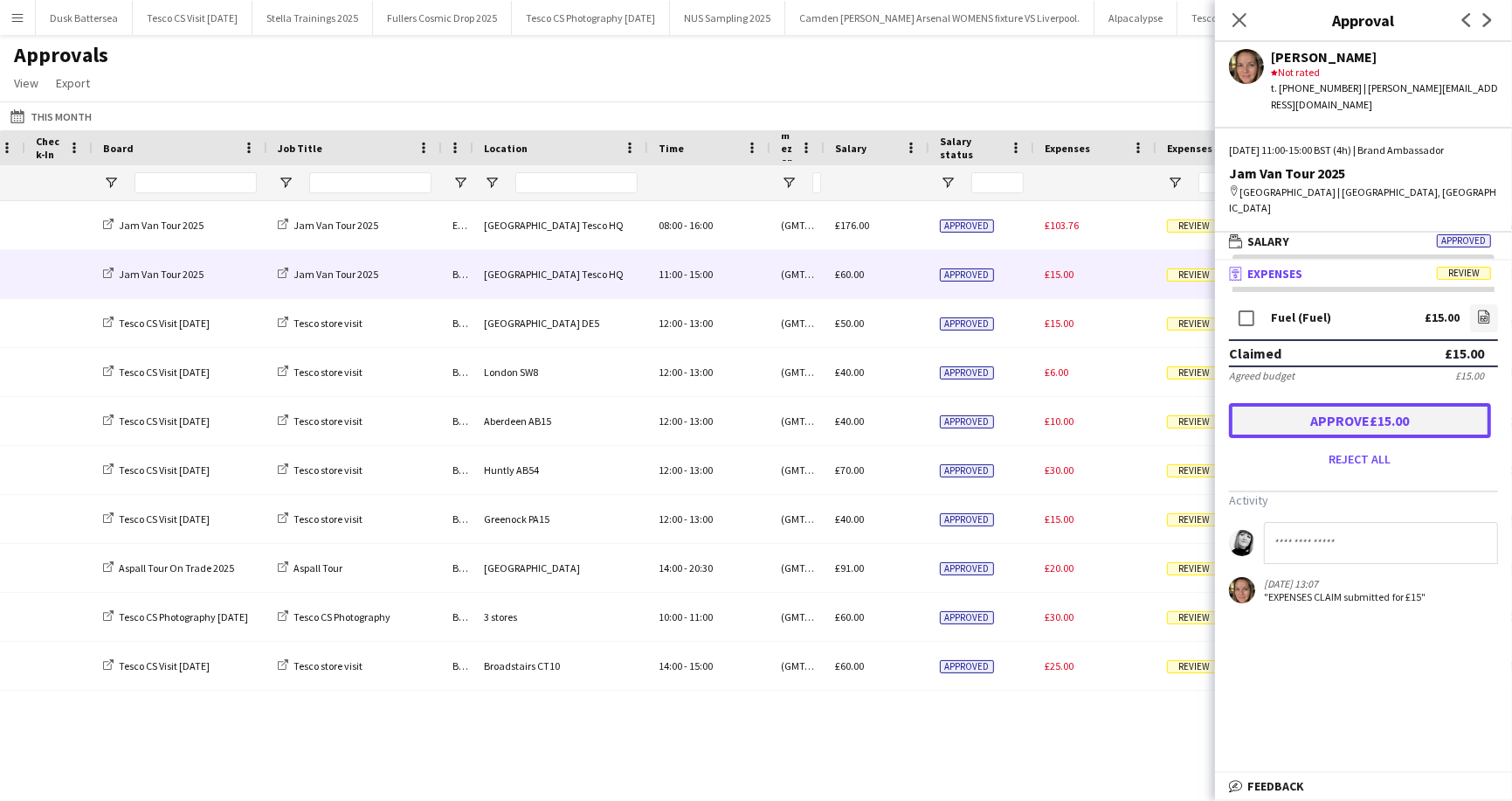
click at [1316, 403] on button "Approve £15.00" at bounding box center [1361, 421] width 262 height 35
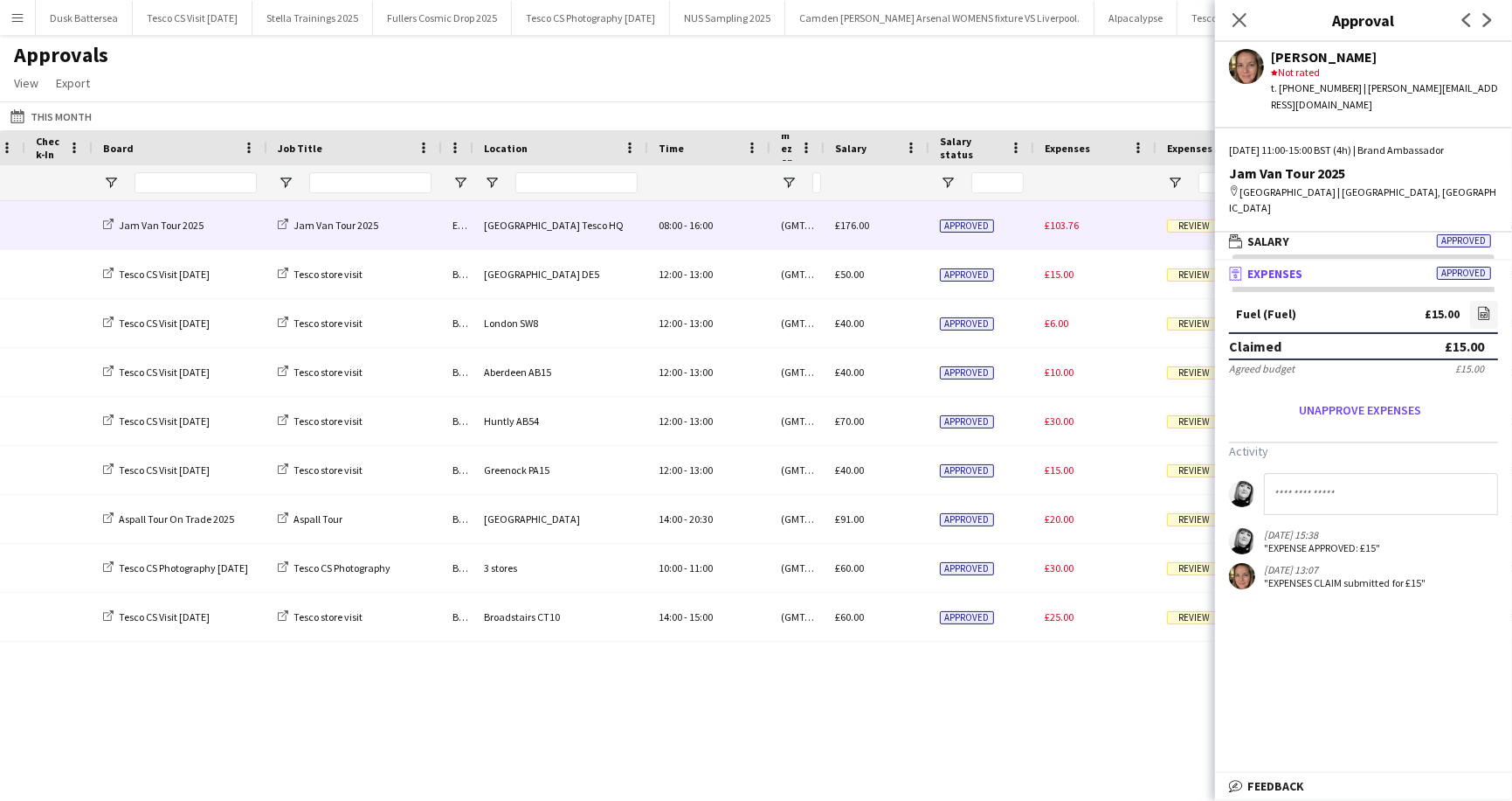
click at [1204, 222] on span "Review" at bounding box center [1194, 226] width 54 height 13
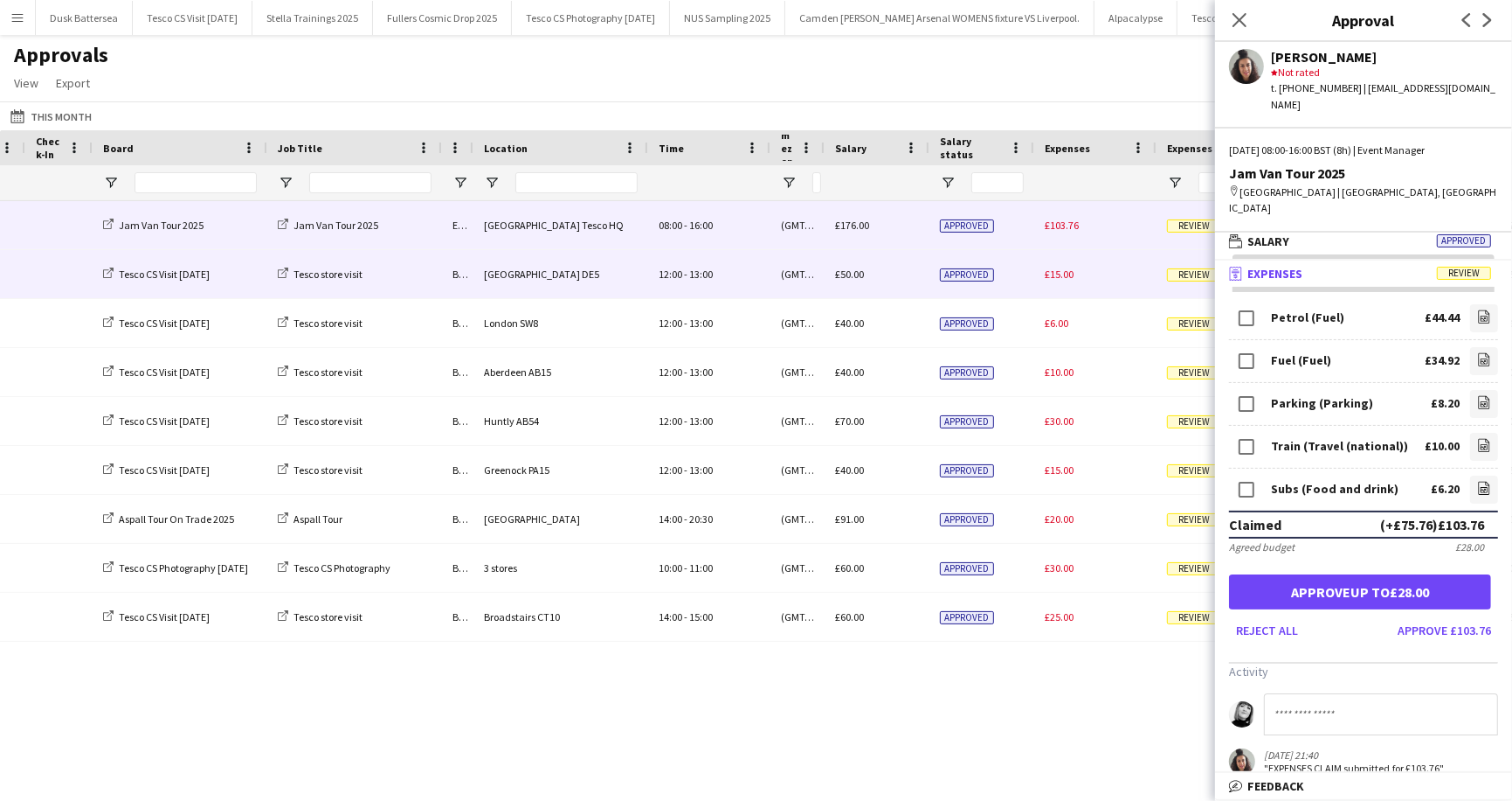
click at [1183, 275] on span "Review" at bounding box center [1194, 275] width 54 height 13
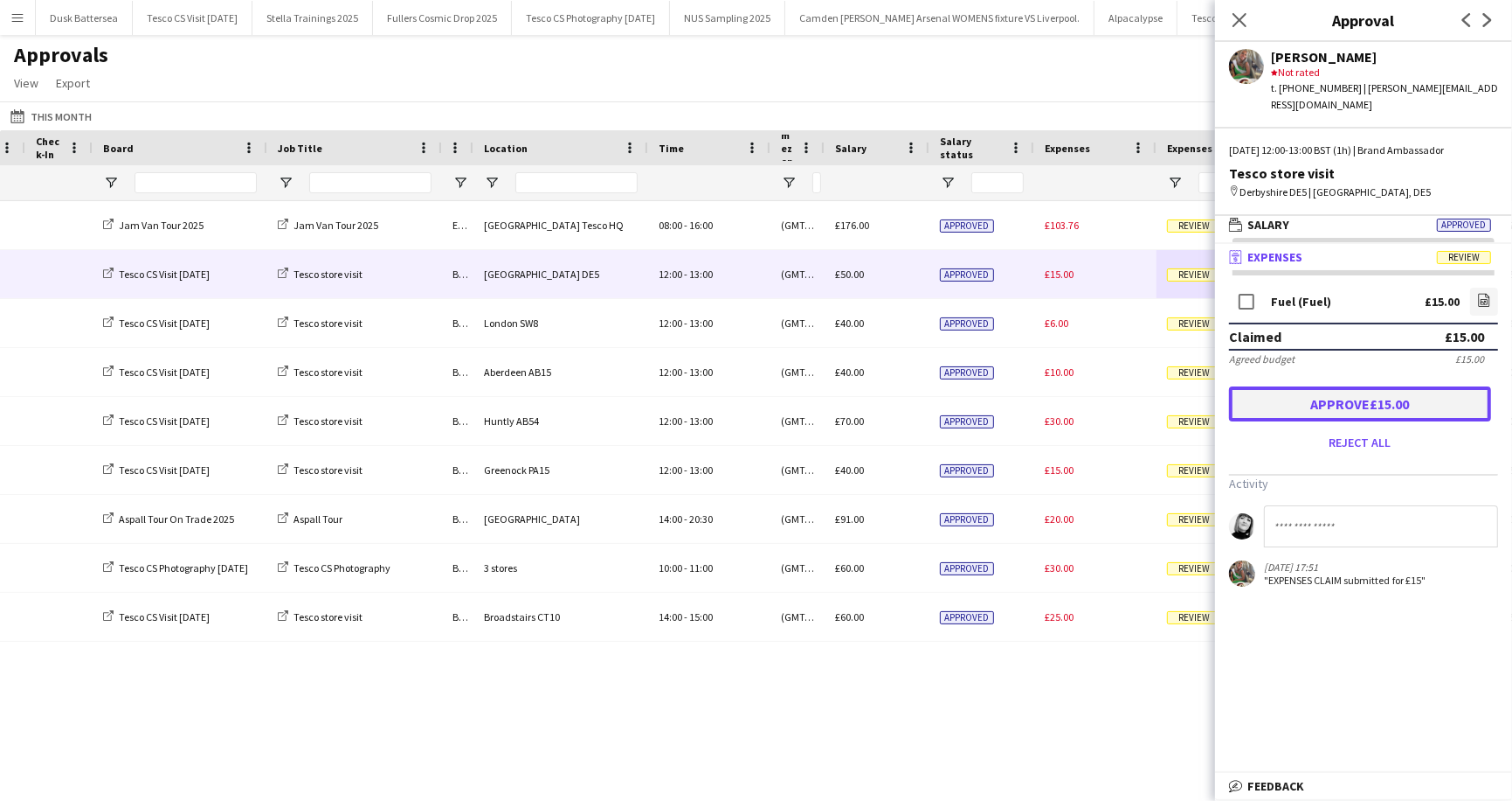
click at [1351, 387] on button "Approve £15.00" at bounding box center [1361, 404] width 262 height 35
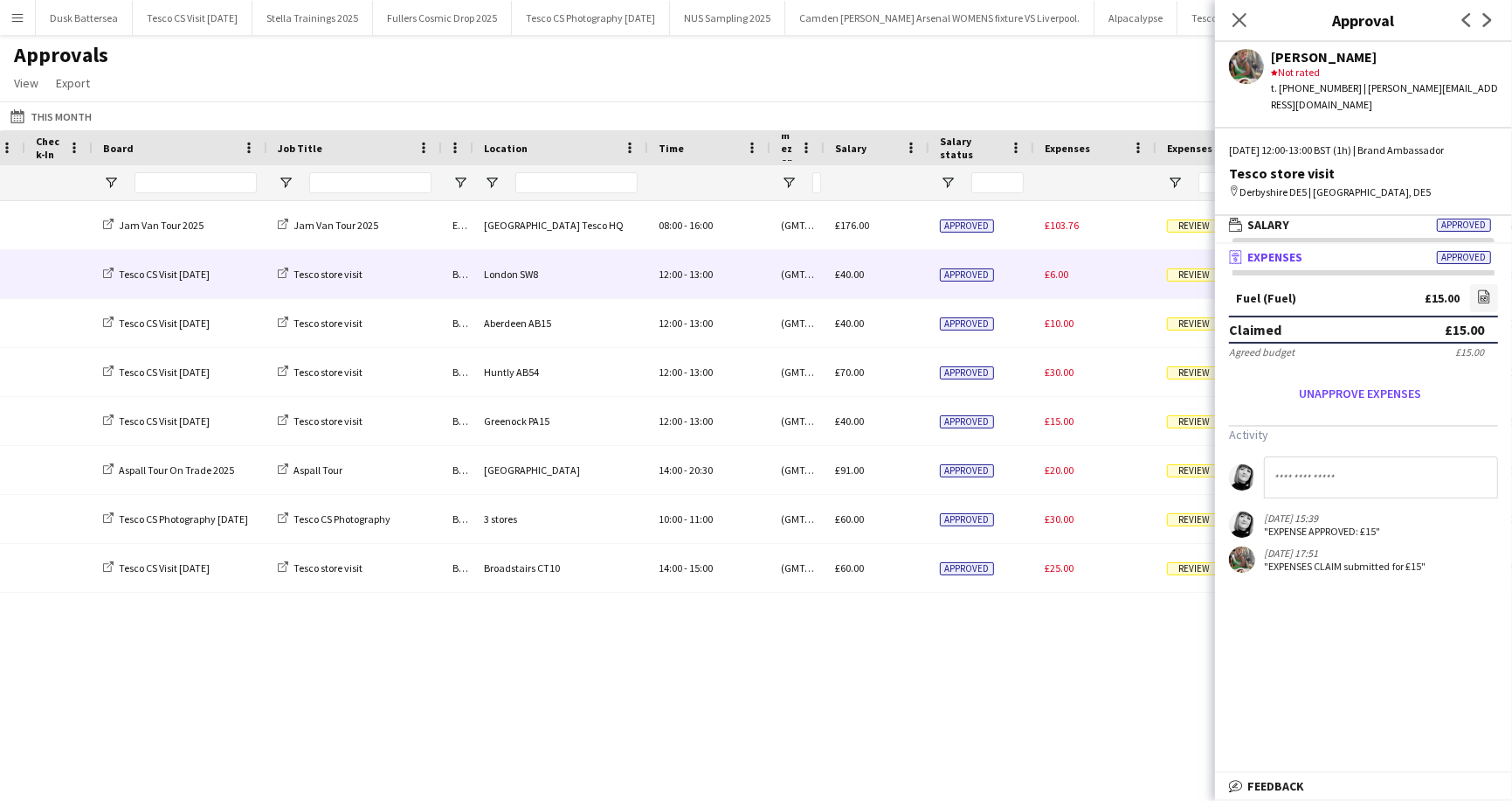
click at [1191, 270] on span "Review" at bounding box center [1194, 275] width 54 height 13
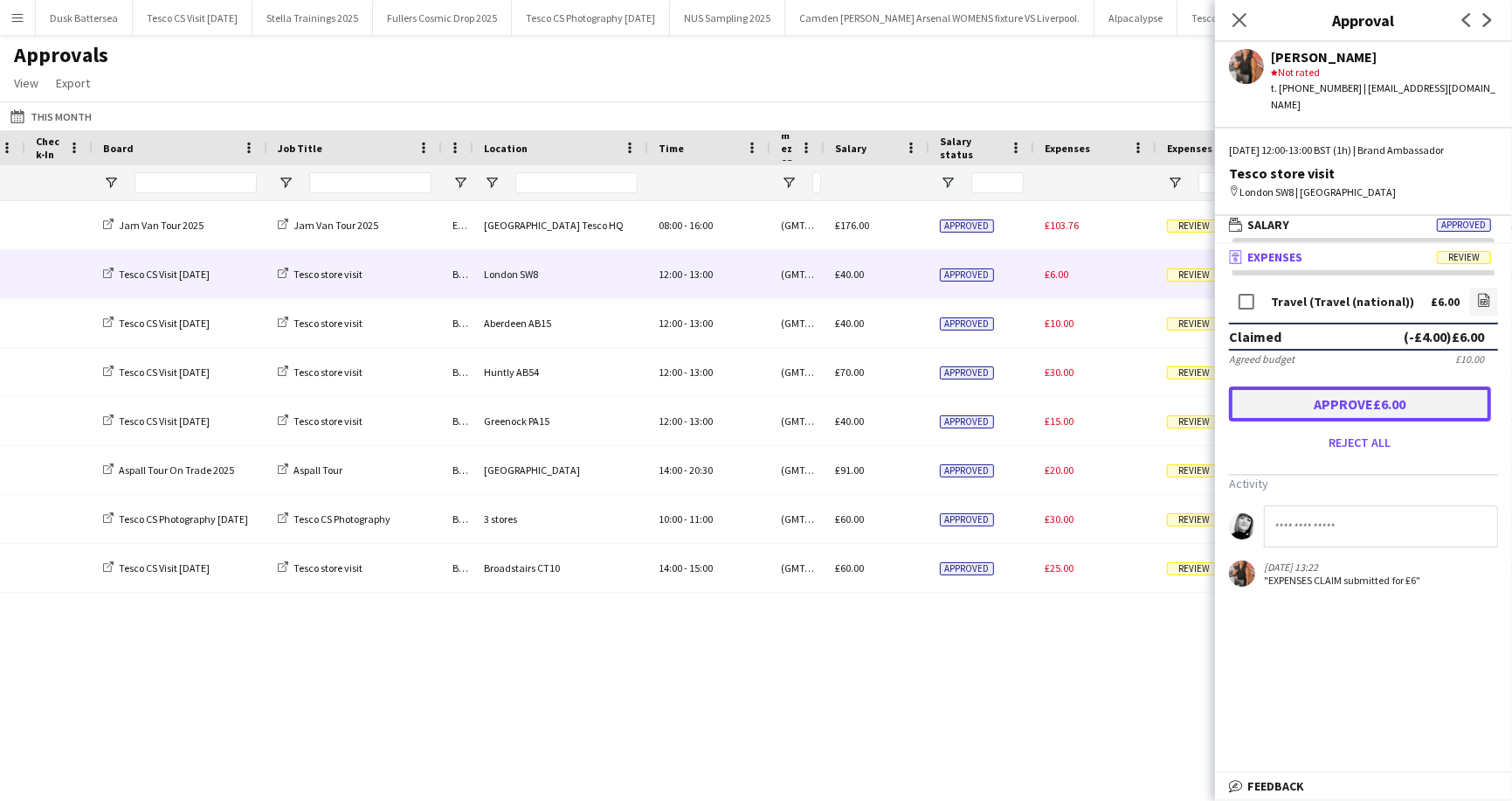
click at [1313, 389] on button "Approve £6.00" at bounding box center [1361, 404] width 262 height 35
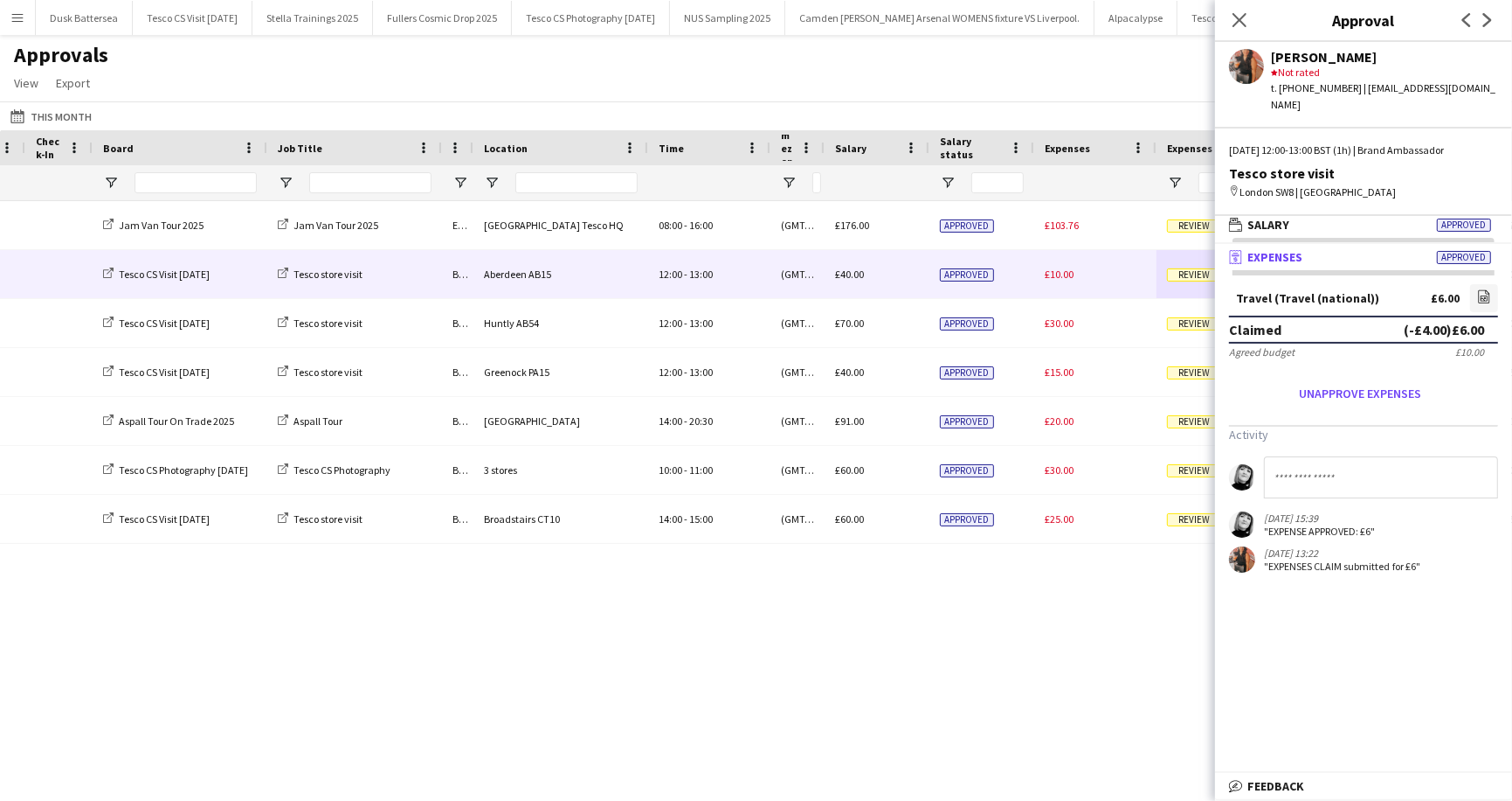
click at [1187, 278] on span "Review" at bounding box center [1194, 275] width 54 height 13
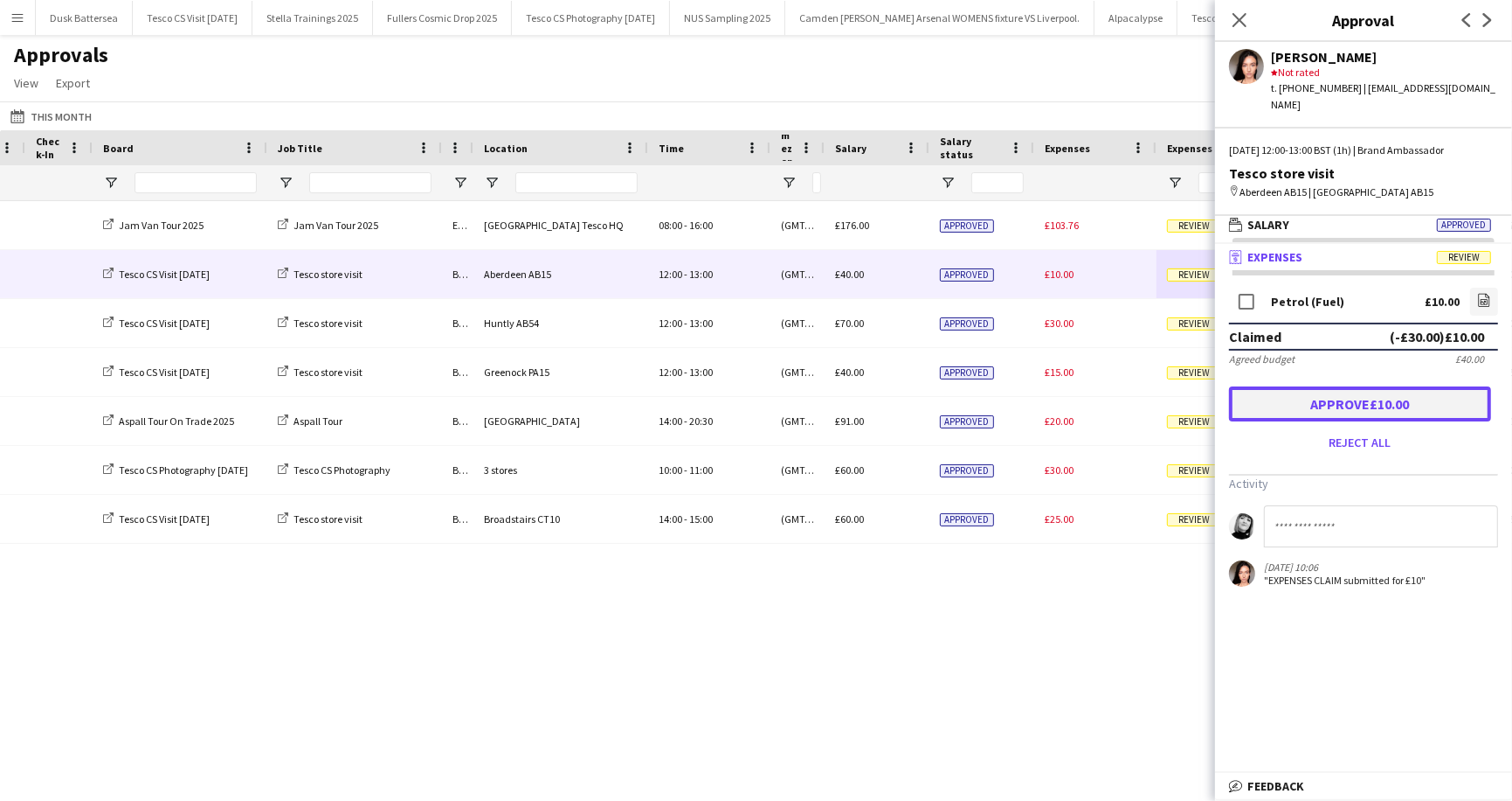
click at [1342, 387] on button "Approve £10.00" at bounding box center [1361, 404] width 262 height 35
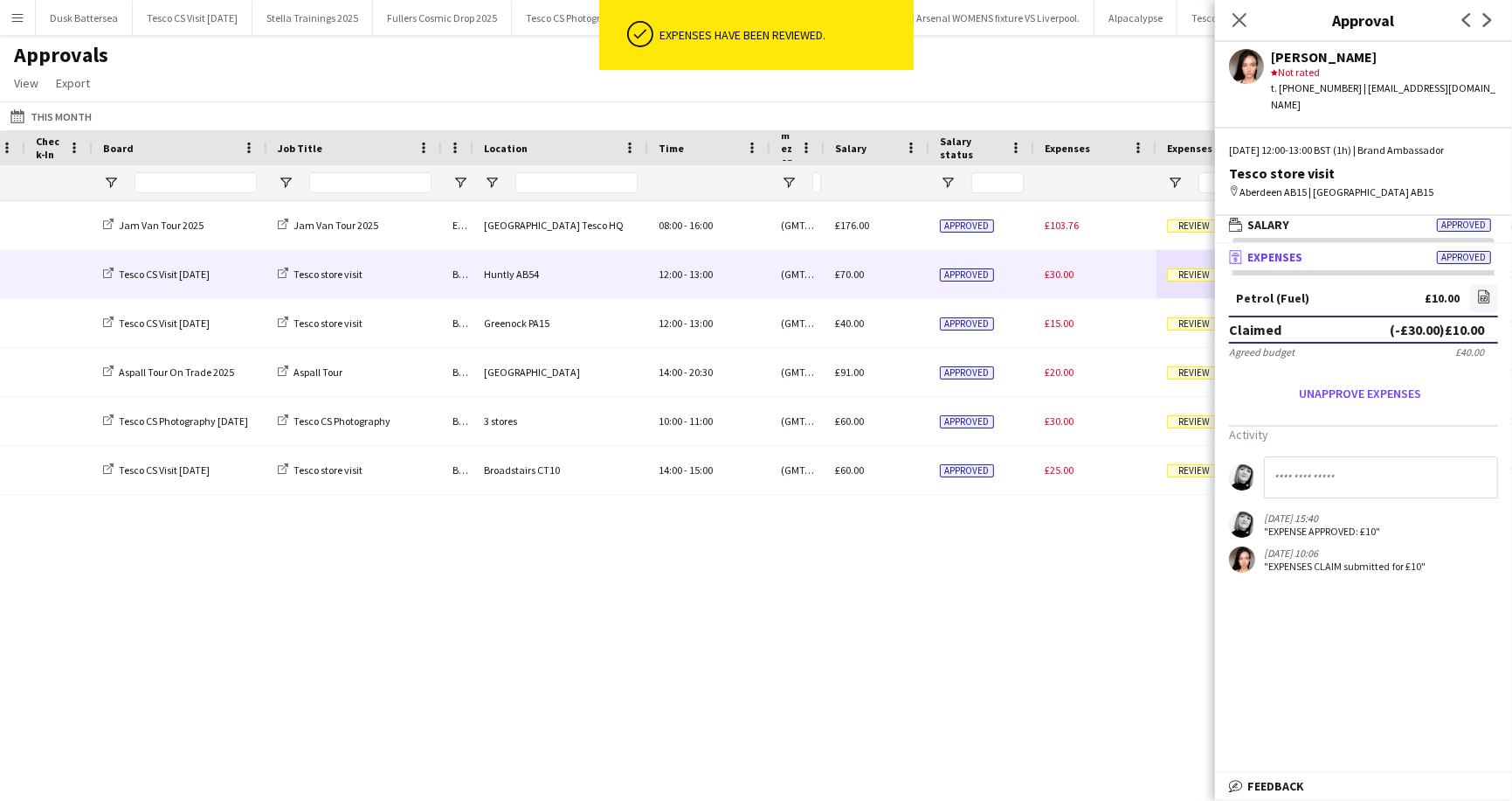
click at [1193, 274] on span "Review" at bounding box center [1194, 275] width 54 height 13
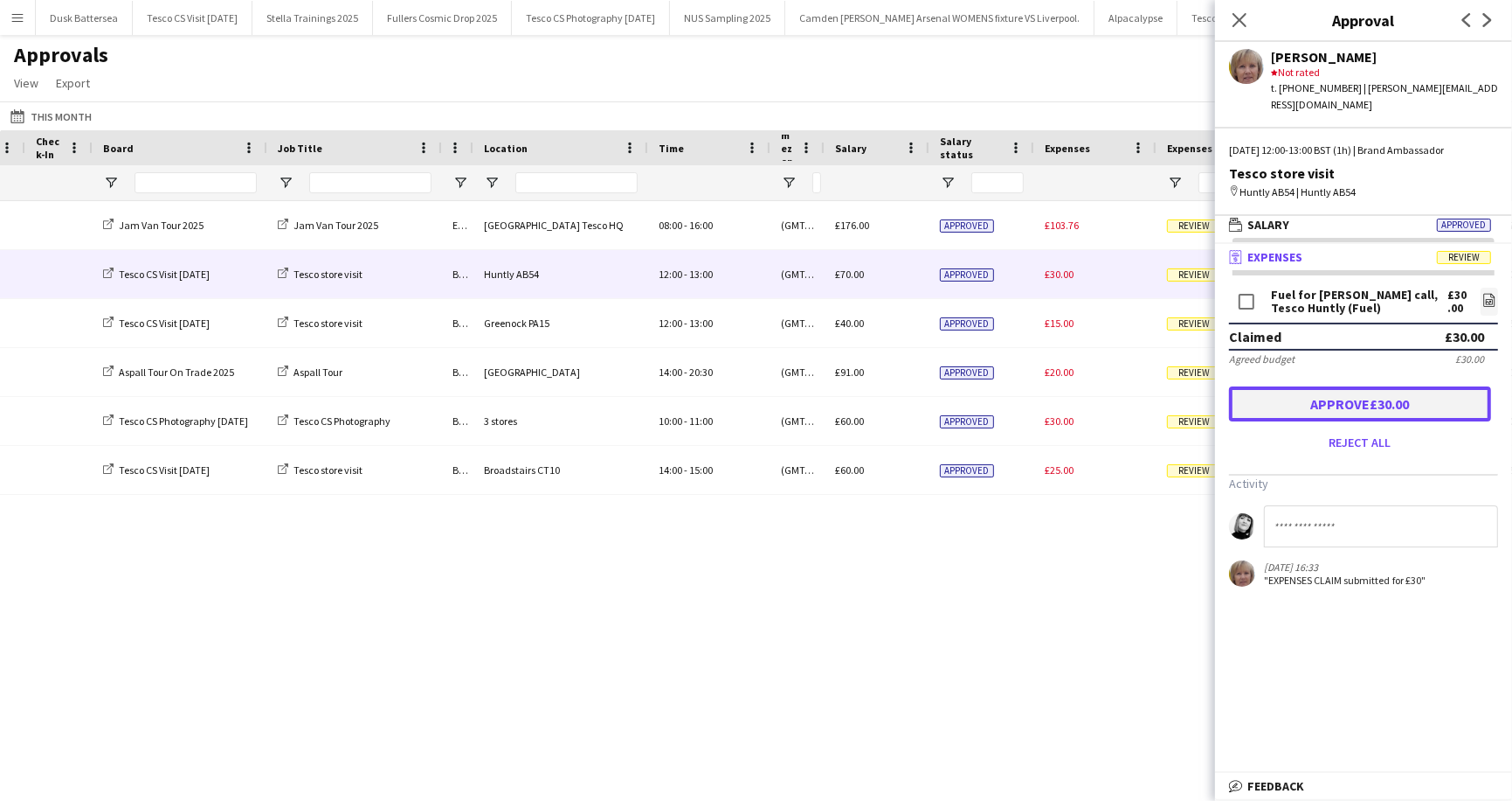
click at [1324, 387] on button "Approve £30.00" at bounding box center [1361, 404] width 262 height 35
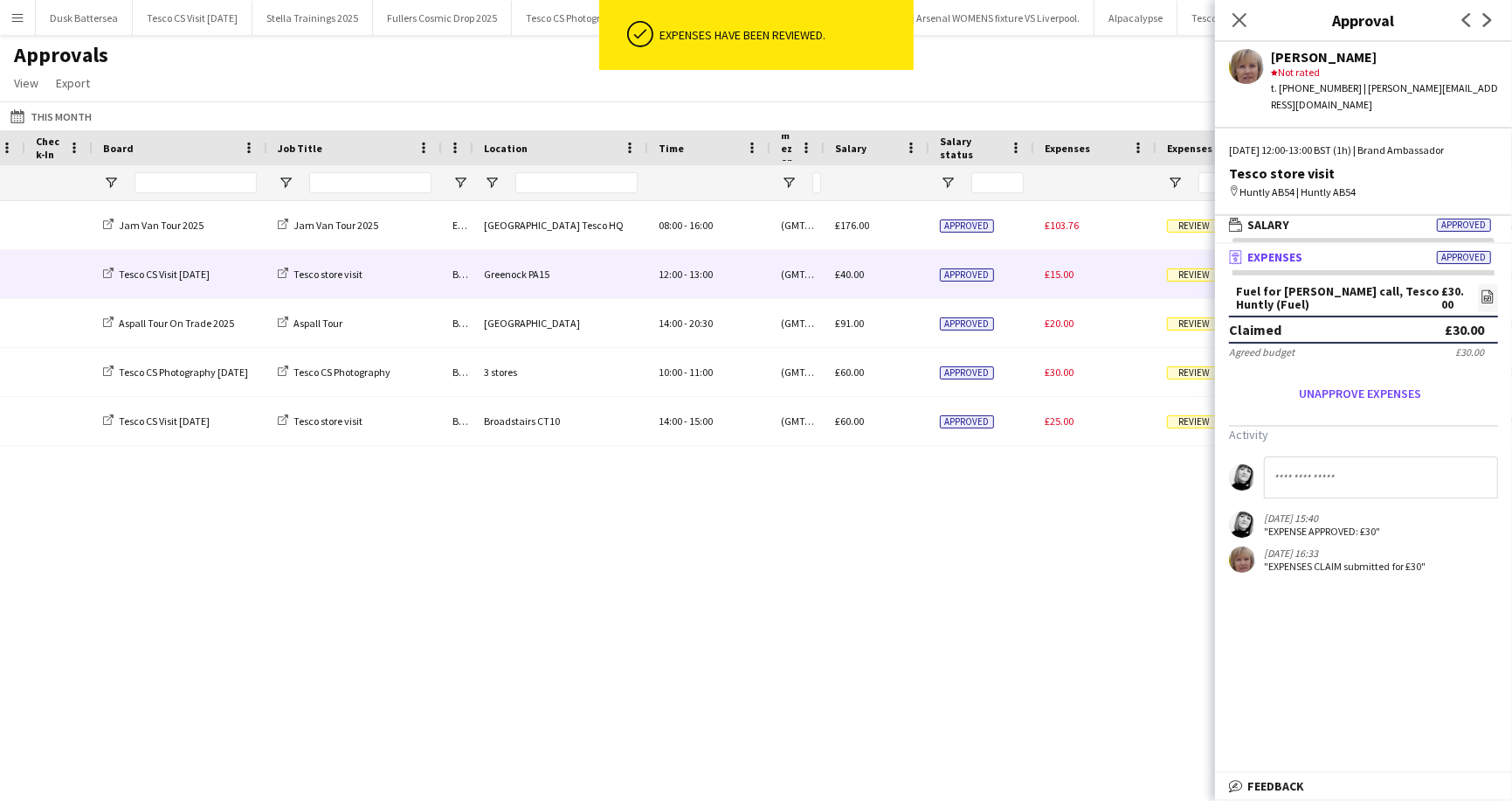
click at [1186, 272] on span "Review" at bounding box center [1194, 275] width 54 height 13
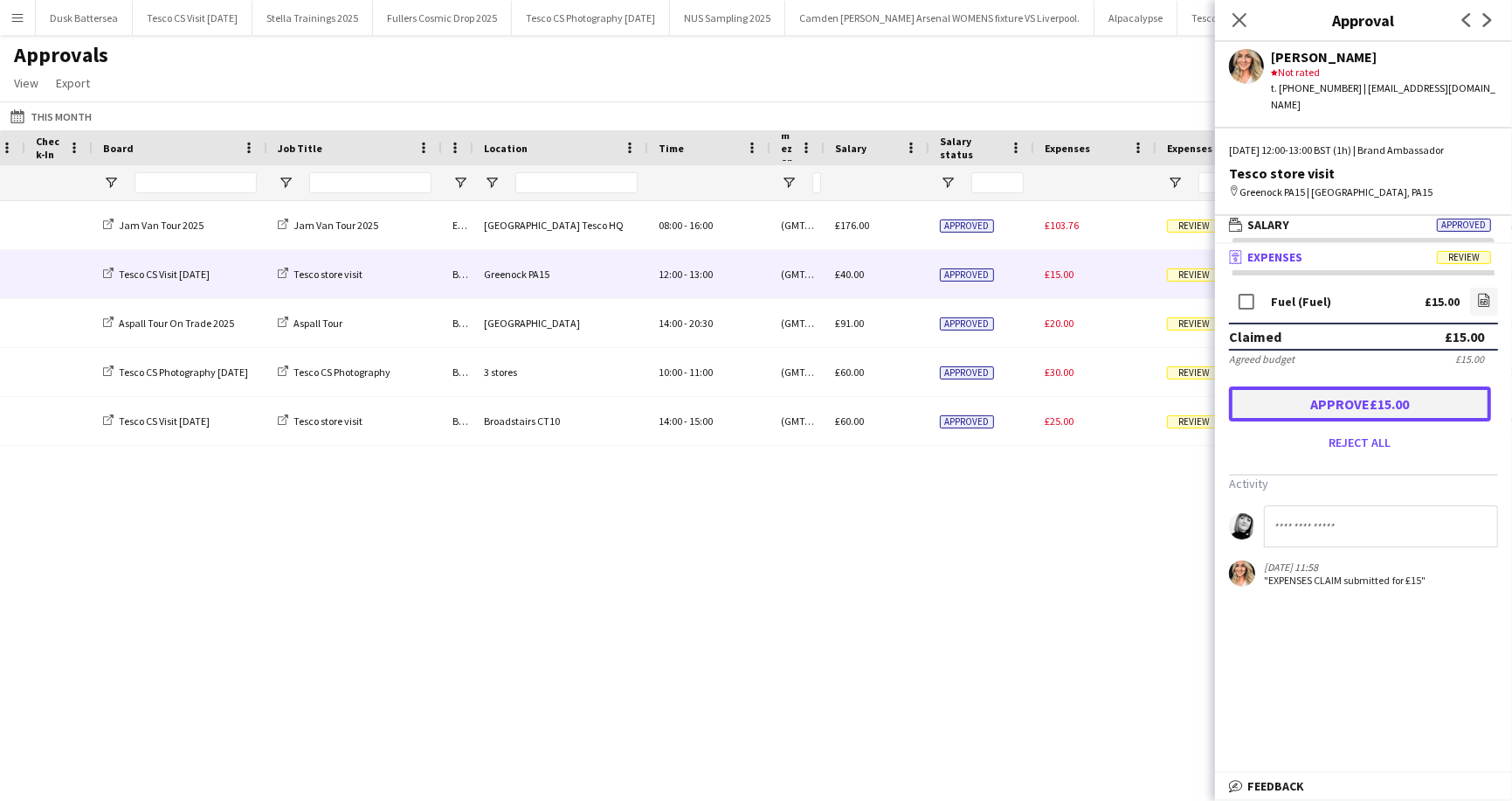
click at [1348, 388] on button "Approve £15.00" at bounding box center [1361, 404] width 262 height 35
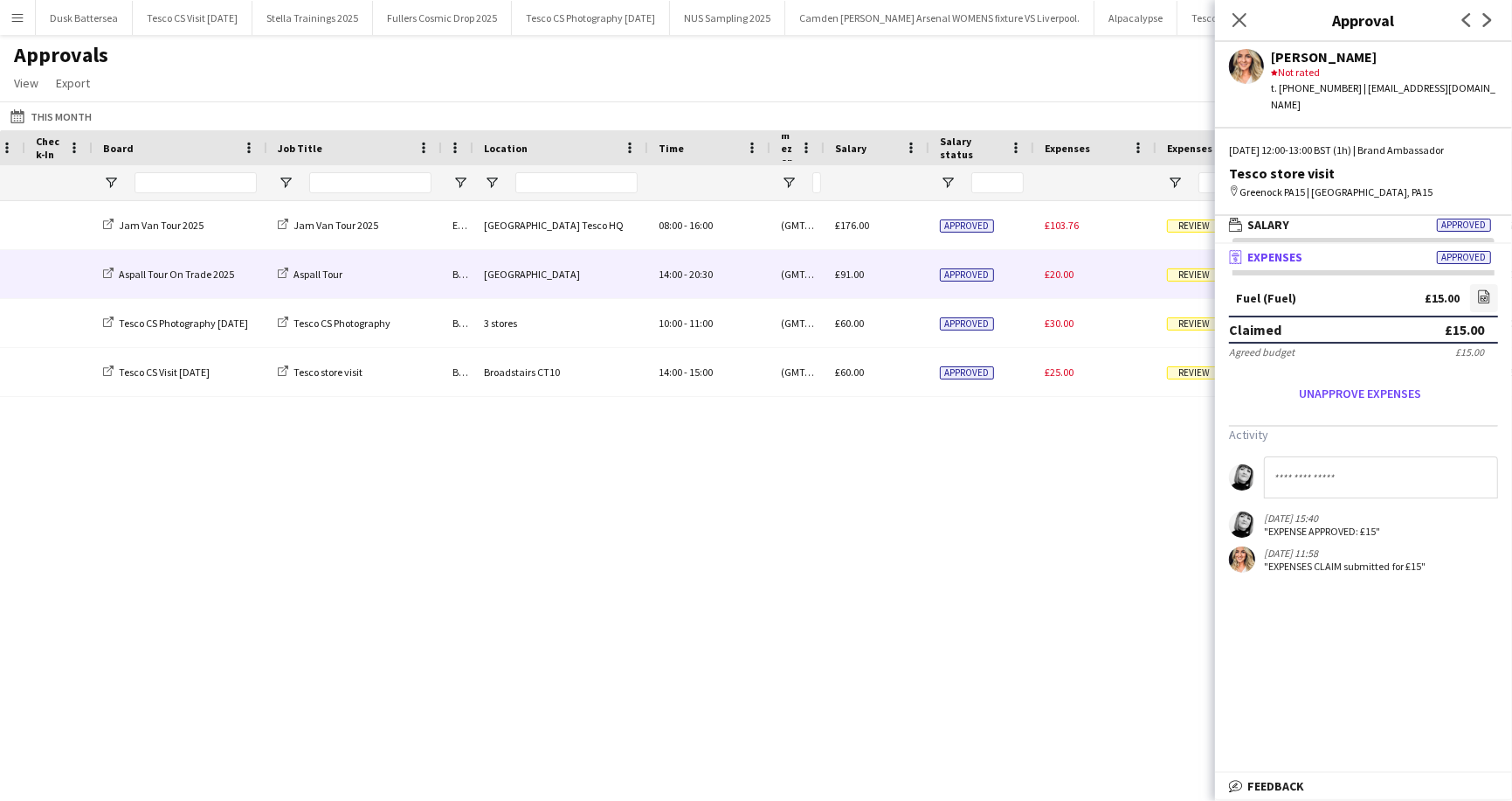
click at [1193, 277] on span "Review" at bounding box center [1194, 275] width 54 height 13
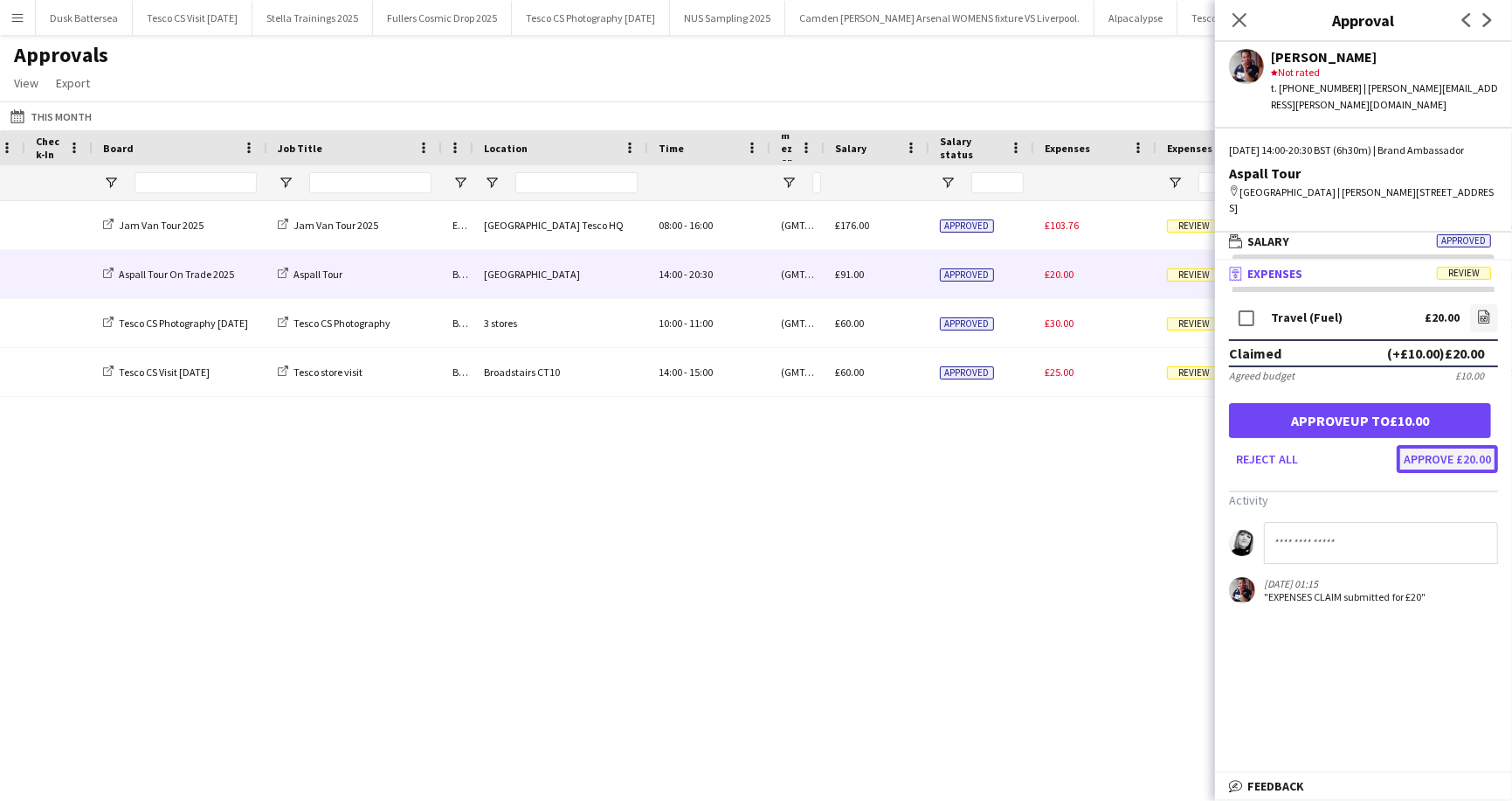
click at [1455, 445] on button "Approve £20.00" at bounding box center [1447, 459] width 101 height 28
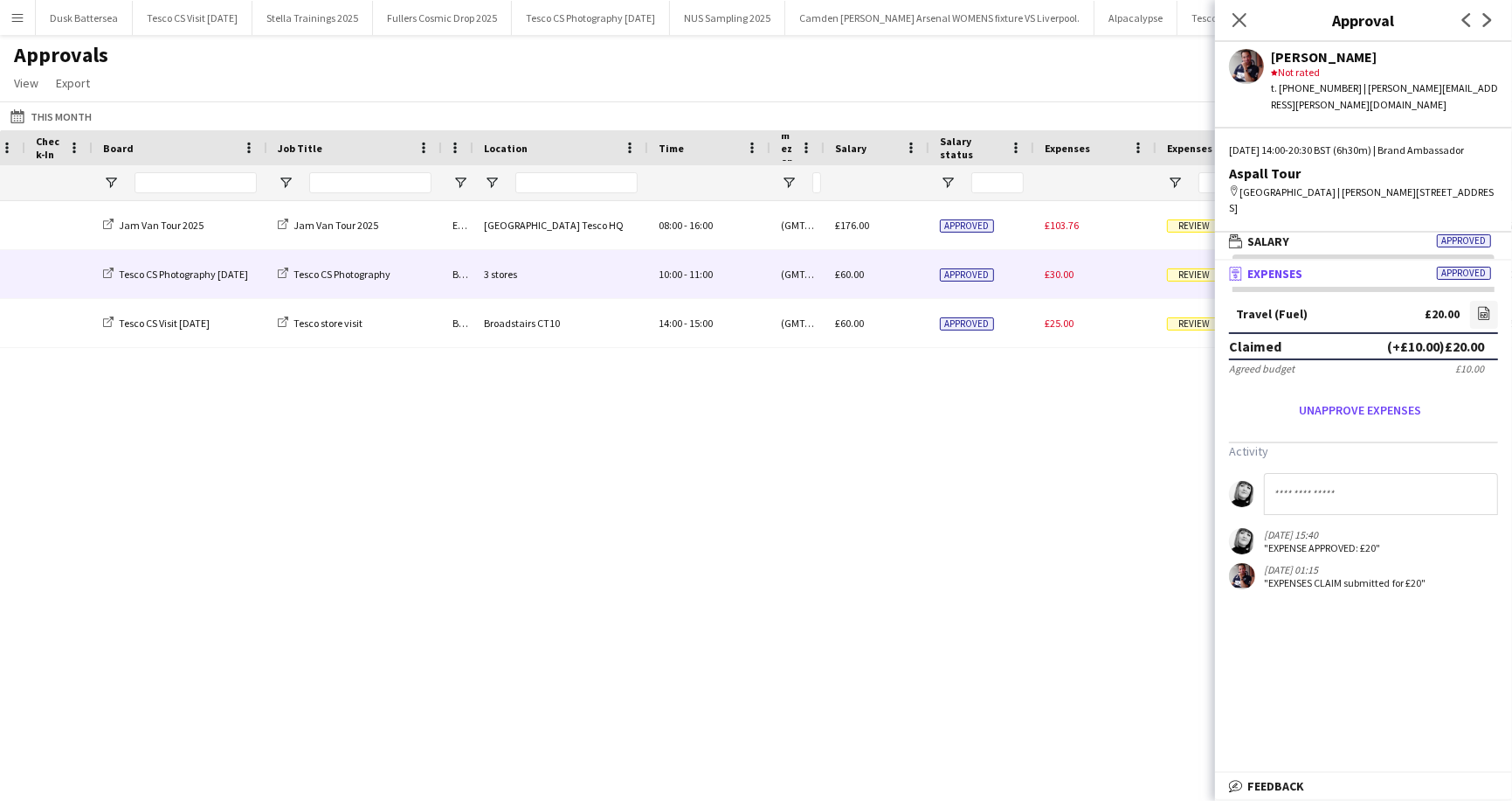
click at [1191, 275] on span "Review" at bounding box center [1194, 275] width 54 height 13
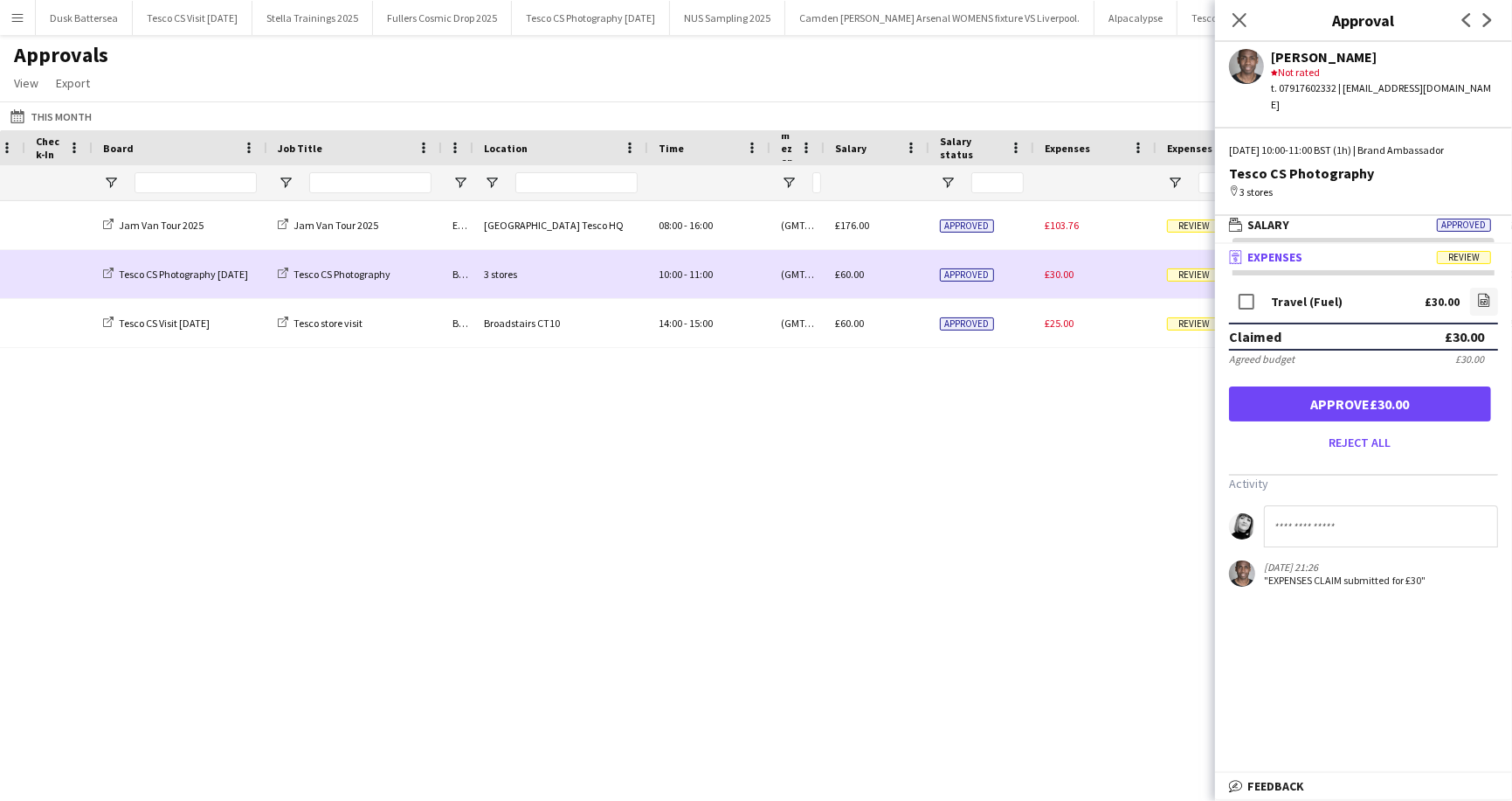
click at [1191, 275] on span "Review" at bounding box center [1194, 275] width 54 height 13
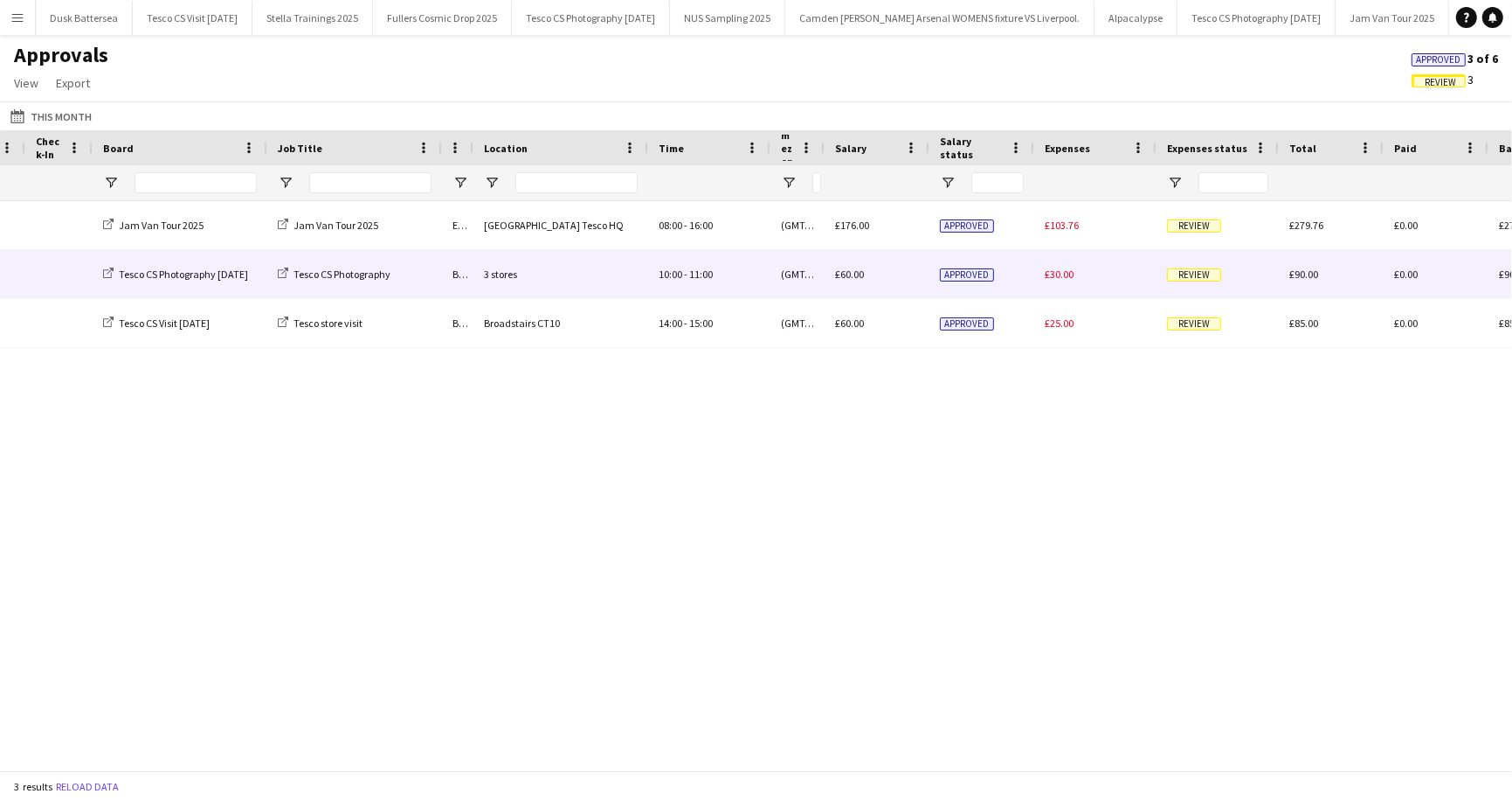
click at [1191, 275] on span "Review" at bounding box center [1194, 275] width 54 height 13
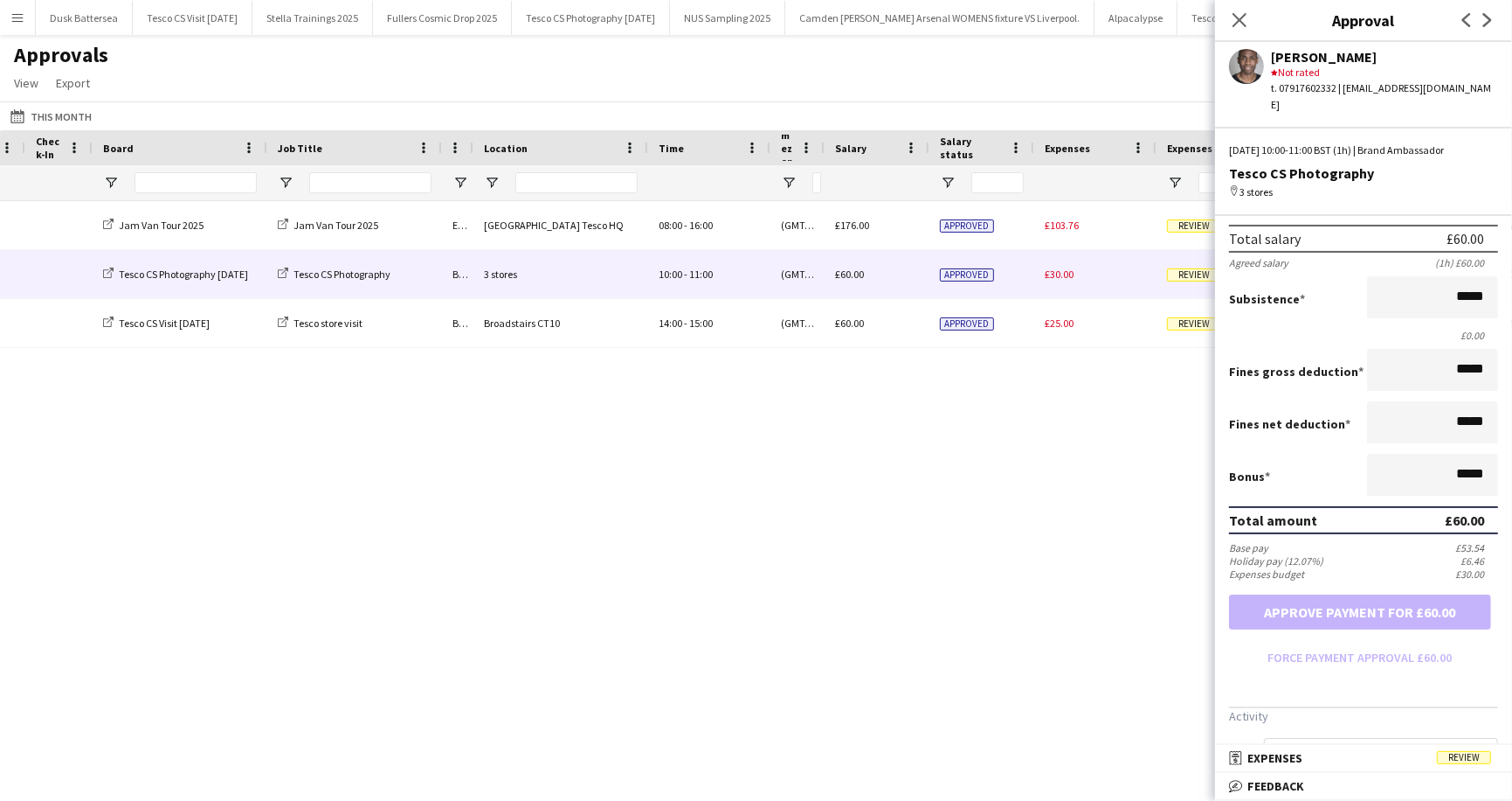
scroll to position [140, 0]
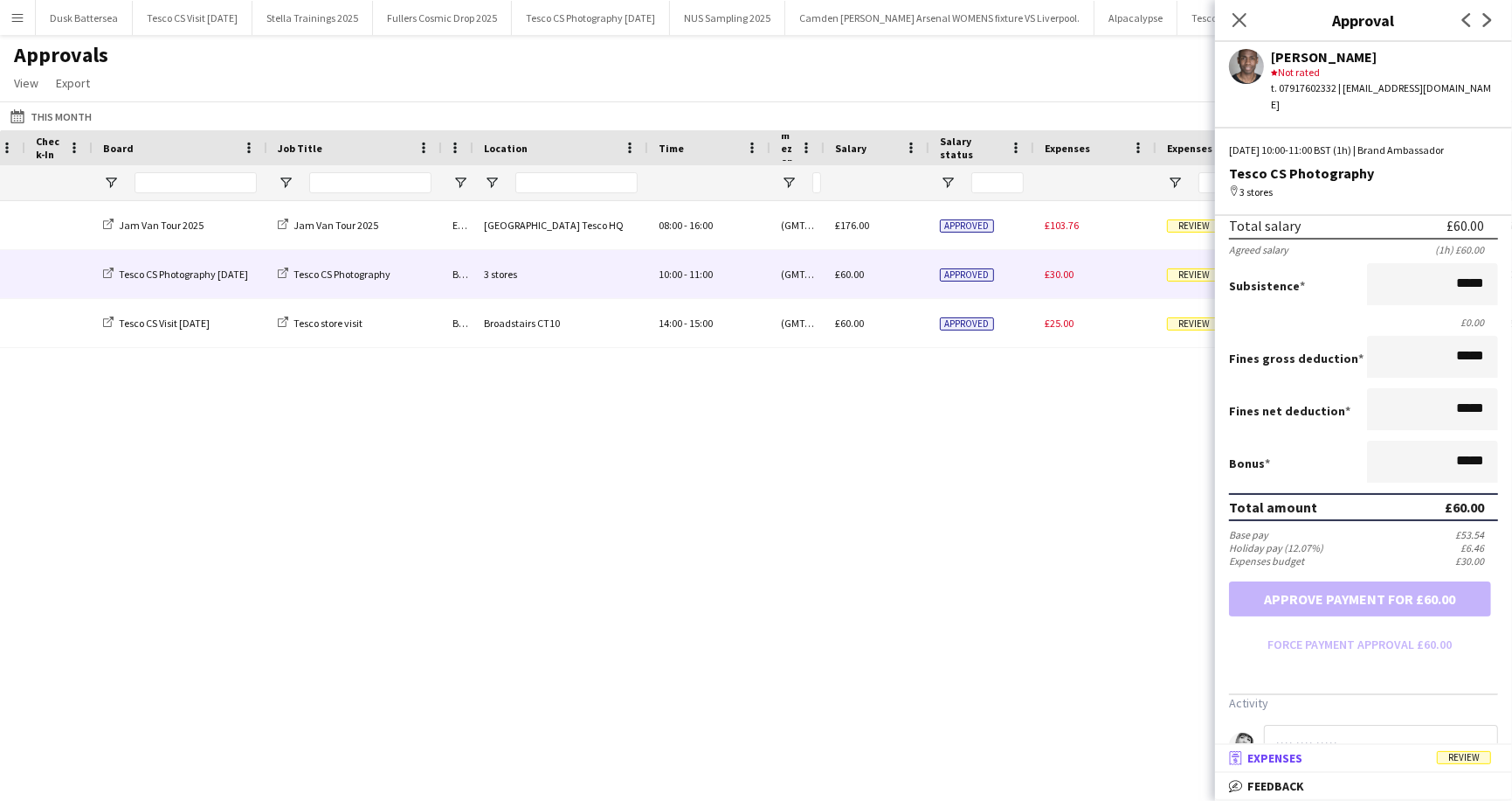
click at [1462, 753] on span "Review" at bounding box center [1464, 757] width 54 height 13
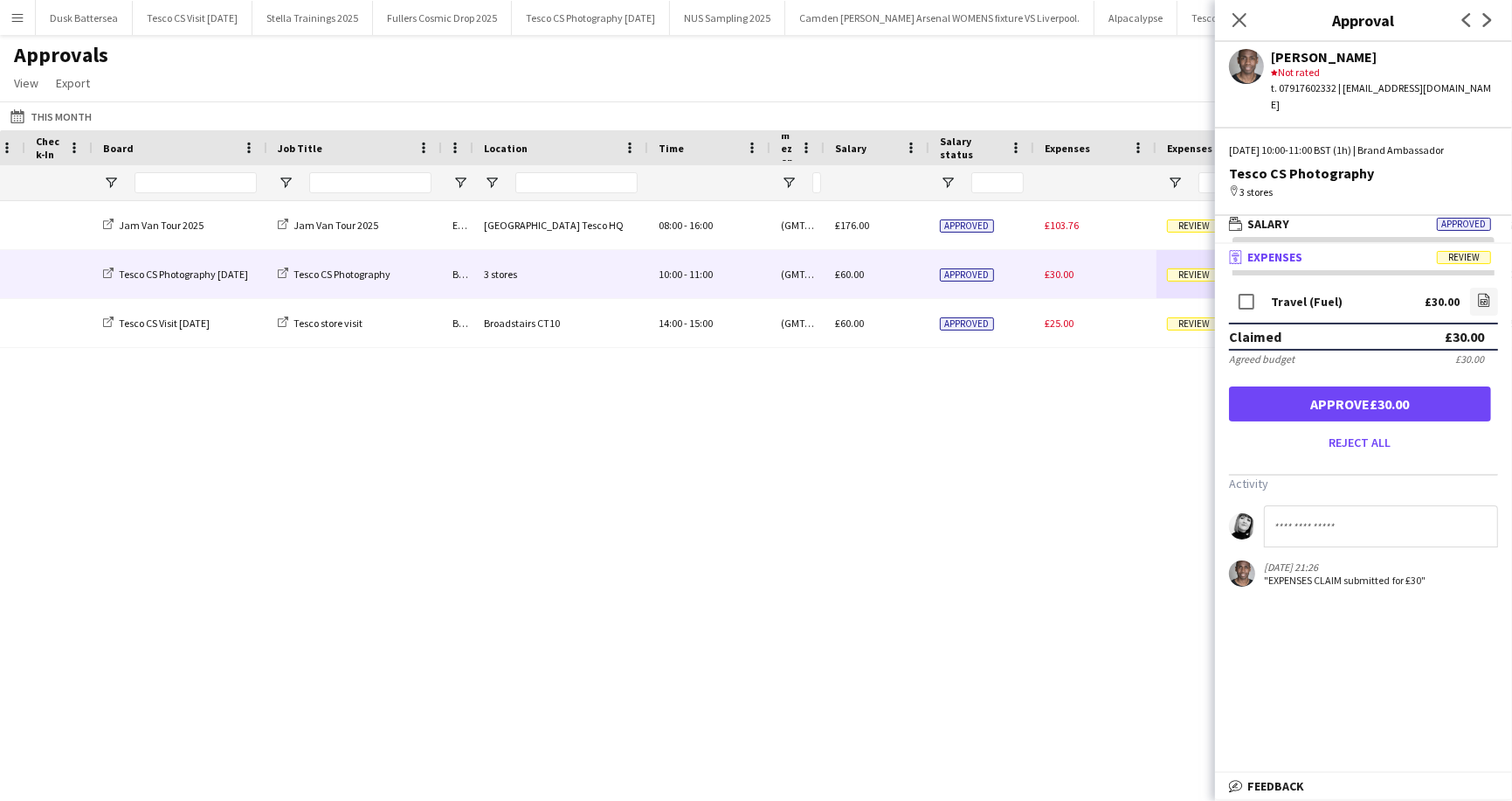
scroll to position [5, 0]
click at [1303, 387] on button "Approve £30.00" at bounding box center [1361, 404] width 262 height 35
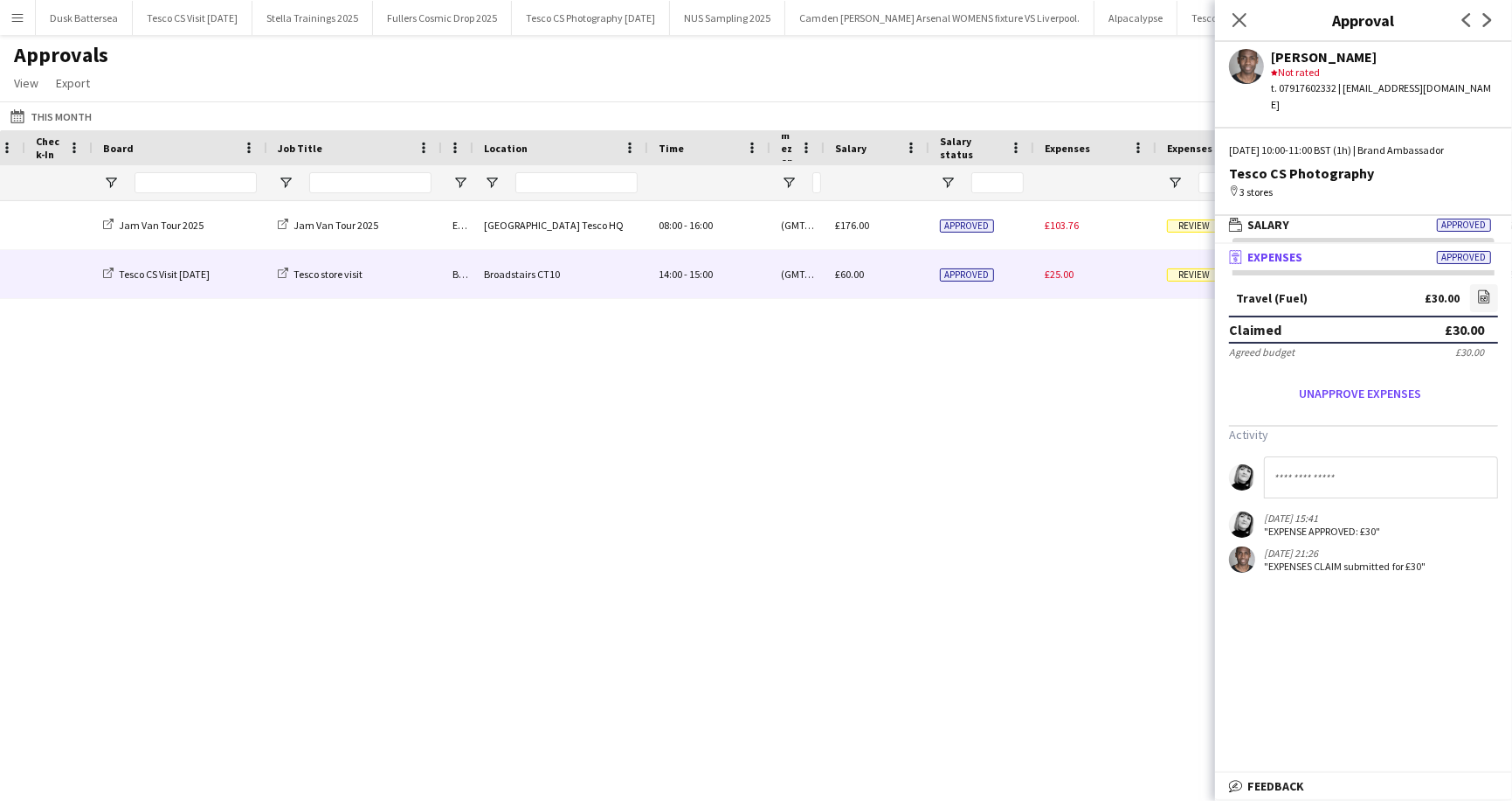
click at [1186, 267] on div "Review" at bounding box center [1218, 274] width 123 height 48
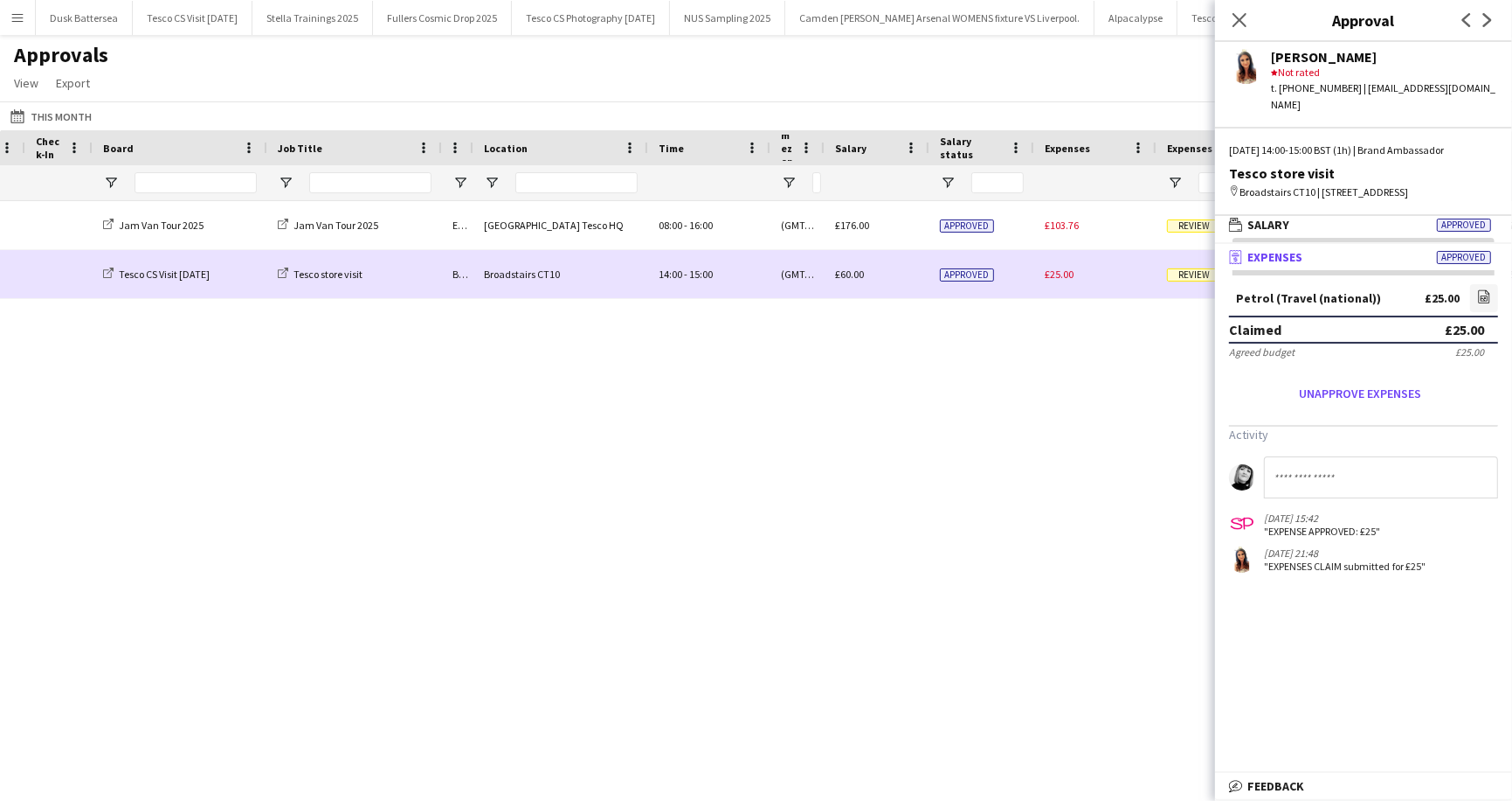
click at [1186, 269] on span "Review" at bounding box center [1194, 275] width 54 height 13
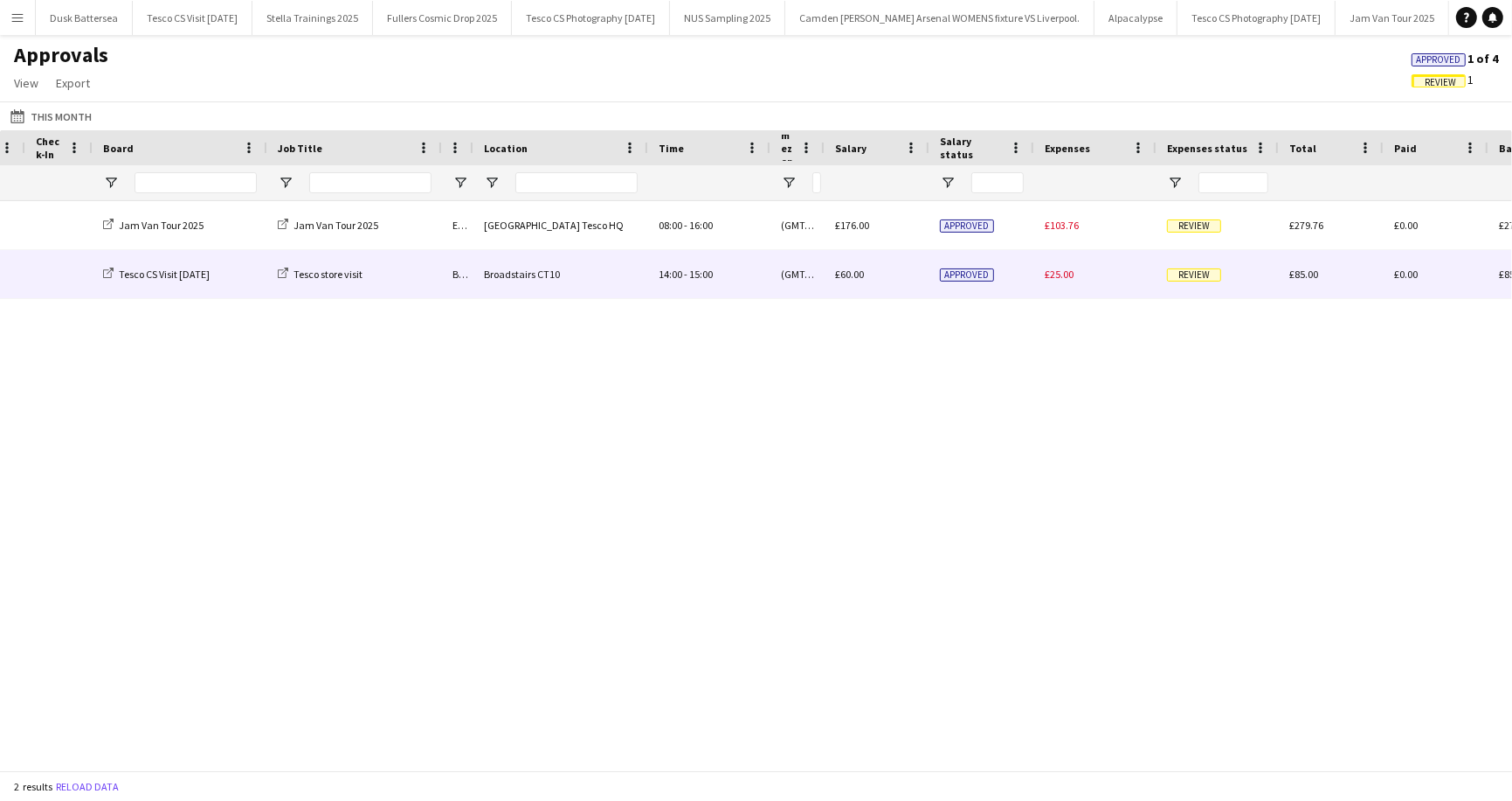
click at [1186, 271] on span "Review" at bounding box center [1194, 275] width 54 height 13
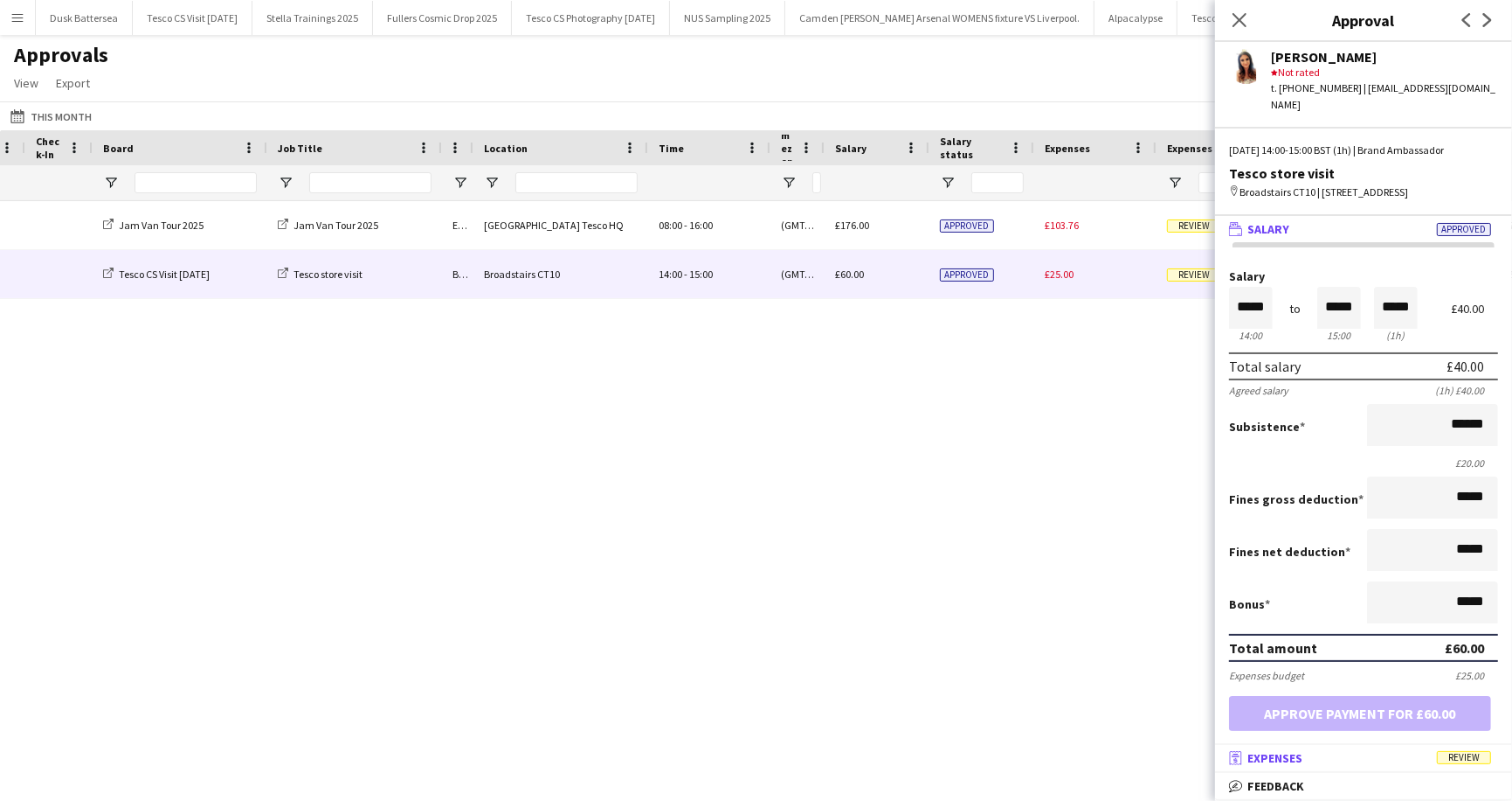
click at [1461, 759] on span "Review" at bounding box center [1464, 757] width 54 height 13
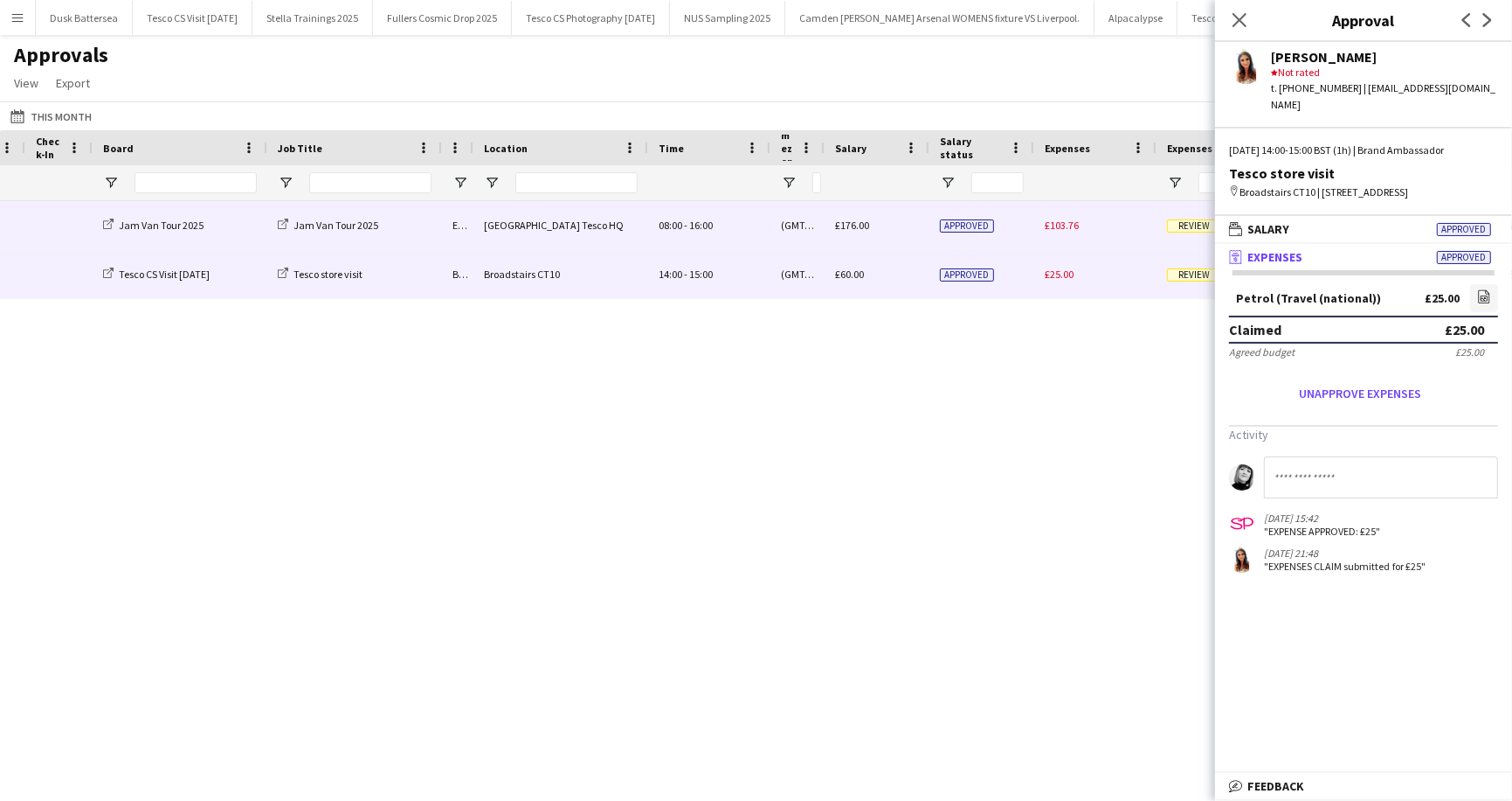
click at [1119, 241] on div "£103.76" at bounding box center [1096, 225] width 123 height 48
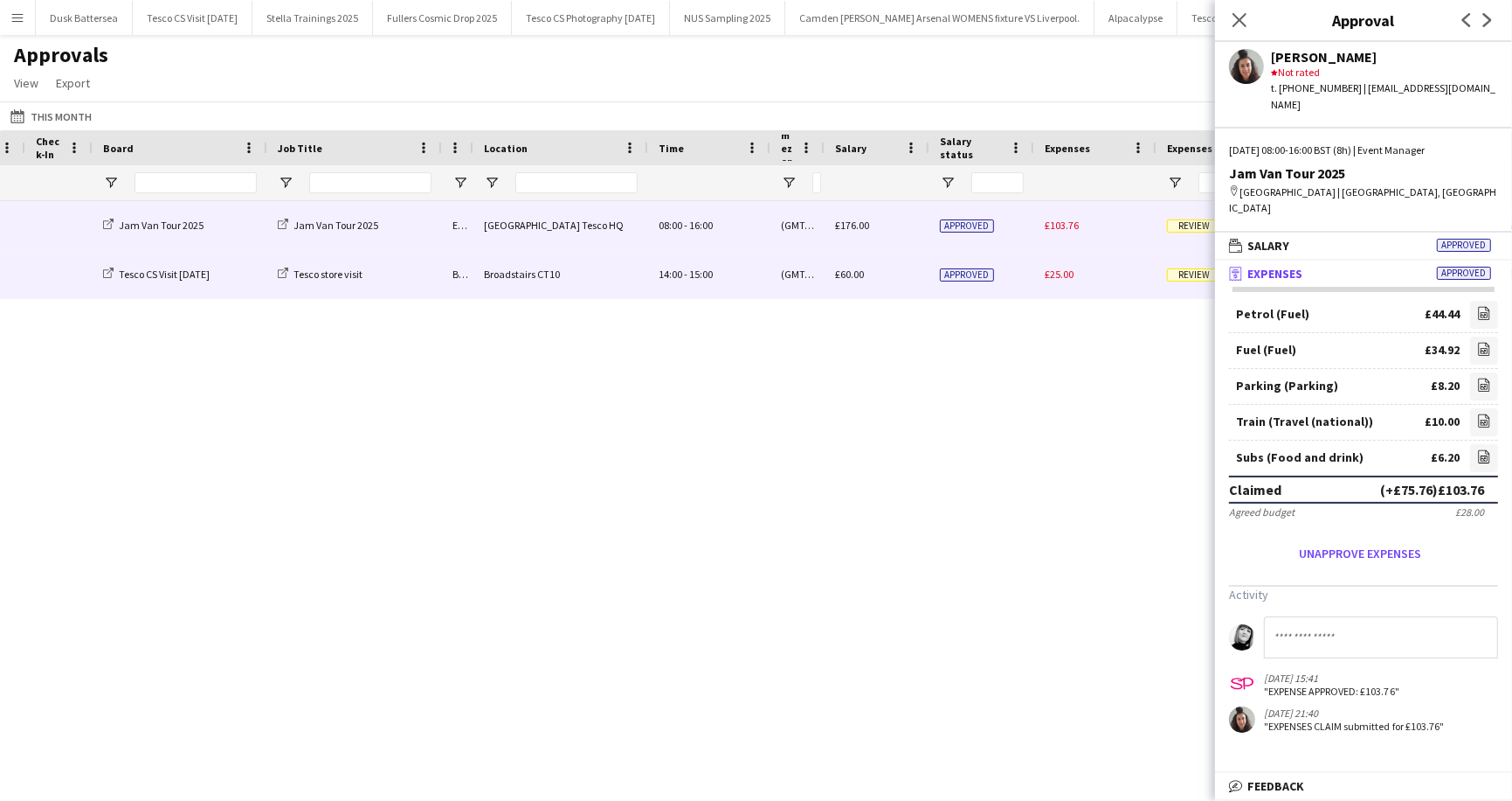
click at [1180, 275] on span "Review" at bounding box center [1194, 275] width 54 height 13
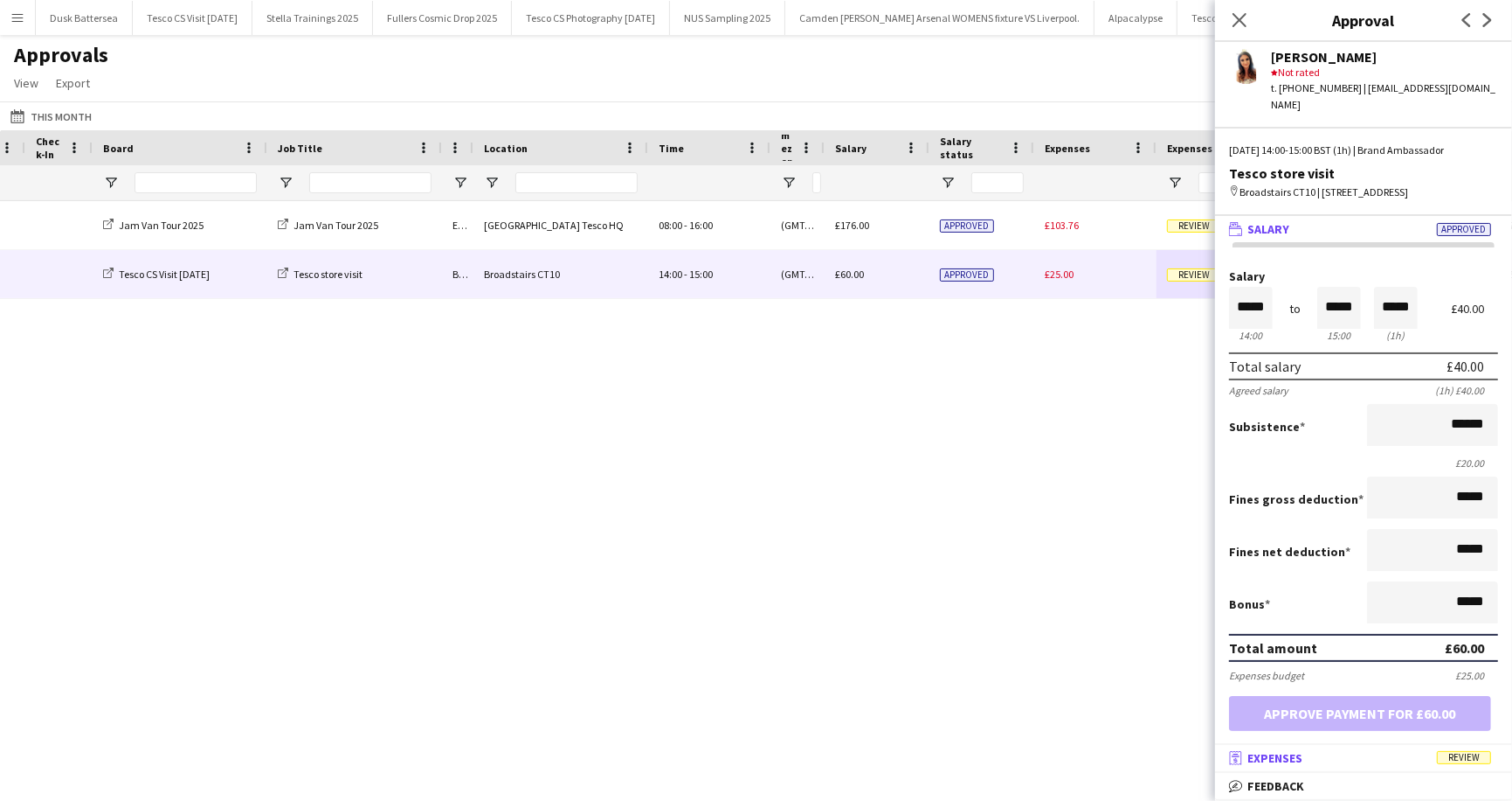
click at [1472, 755] on span "Review" at bounding box center [1464, 757] width 54 height 13
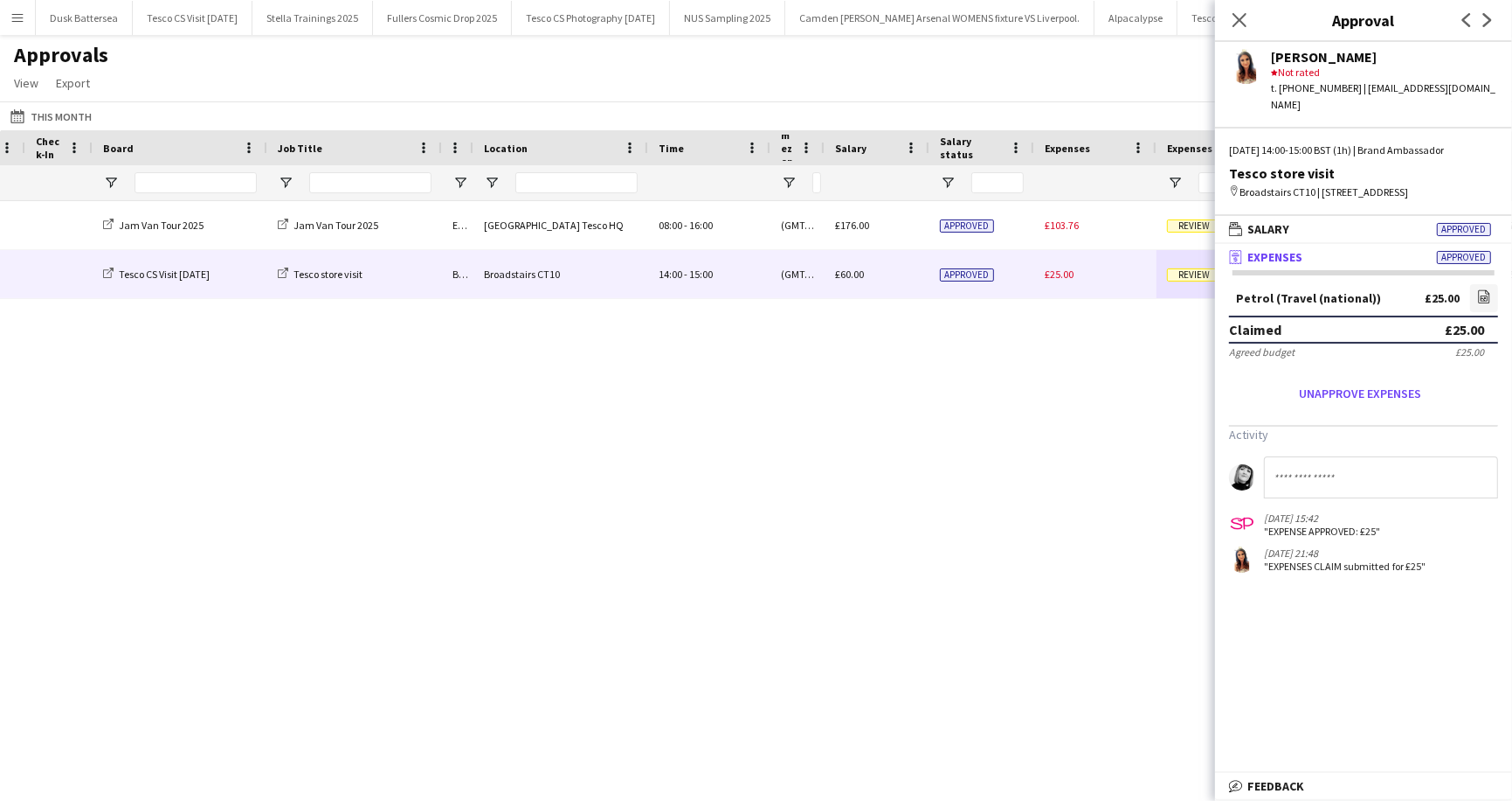
click at [1142, 72] on div "Approvals View Customise view Customise filters Reset Filters Reset View Reset …" at bounding box center [756, 72] width 1512 height 59
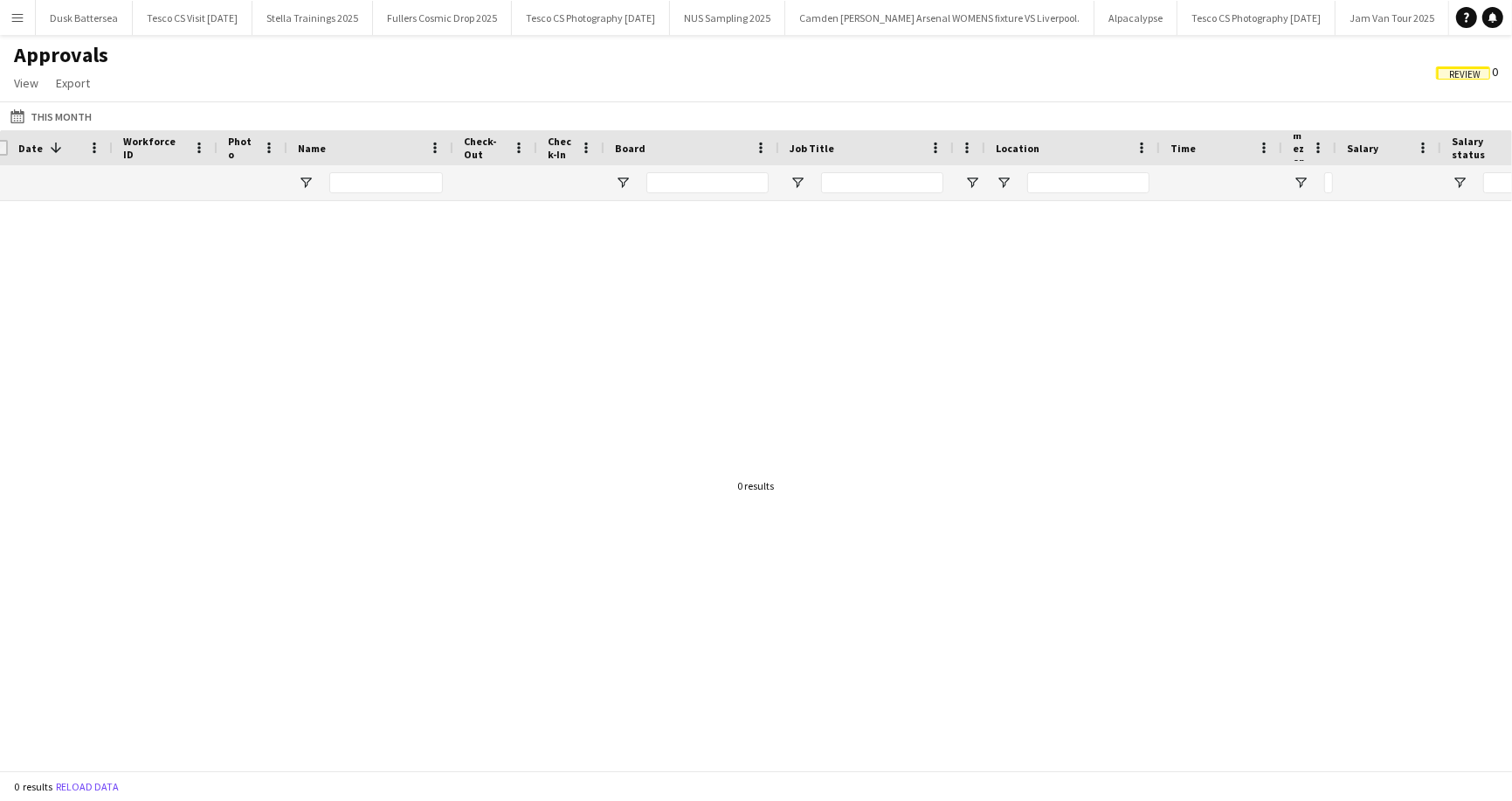
scroll to position [0, 111]
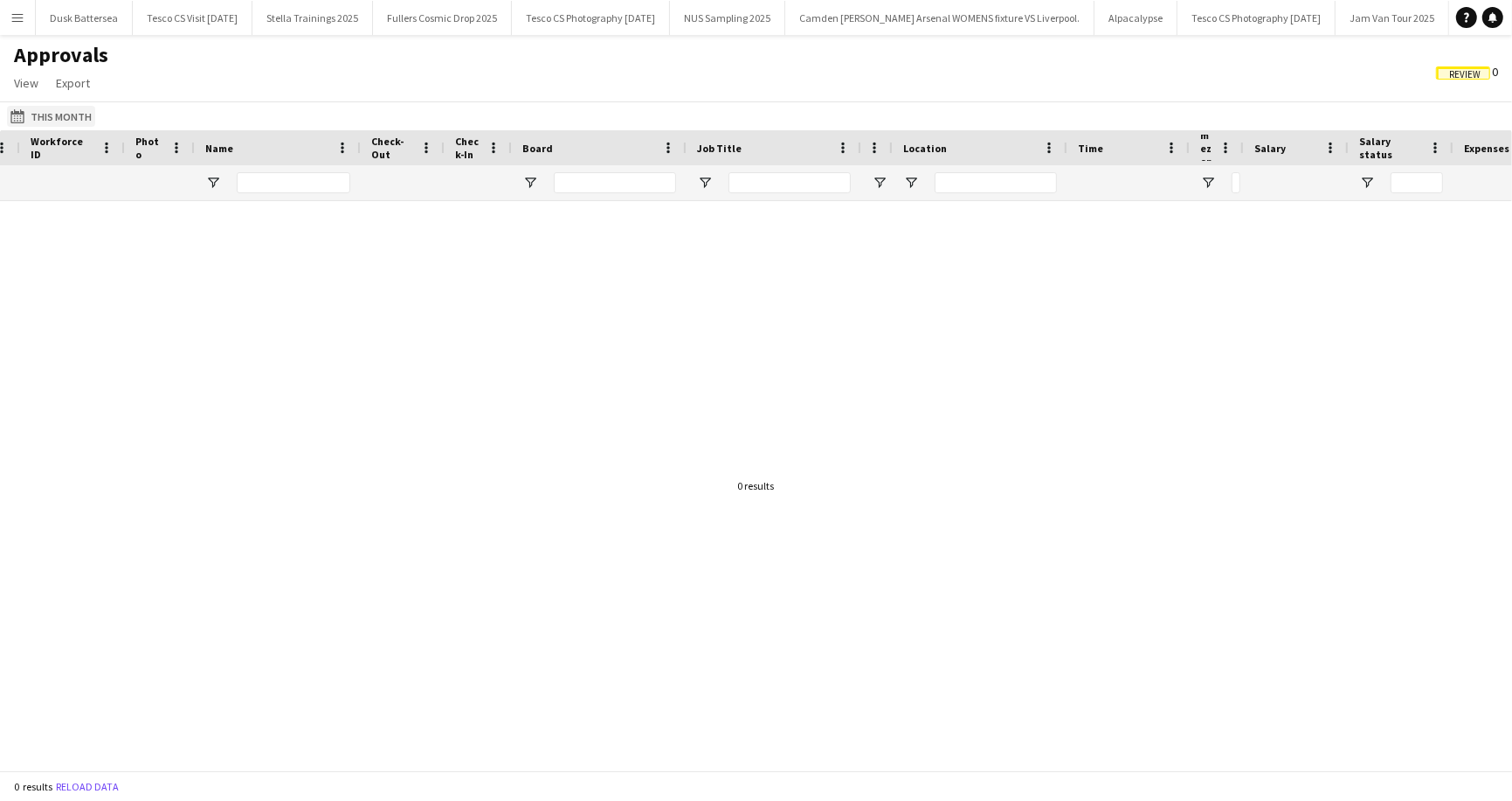
click at [48, 111] on button "This Month This Month" at bounding box center [51, 116] width 88 height 21
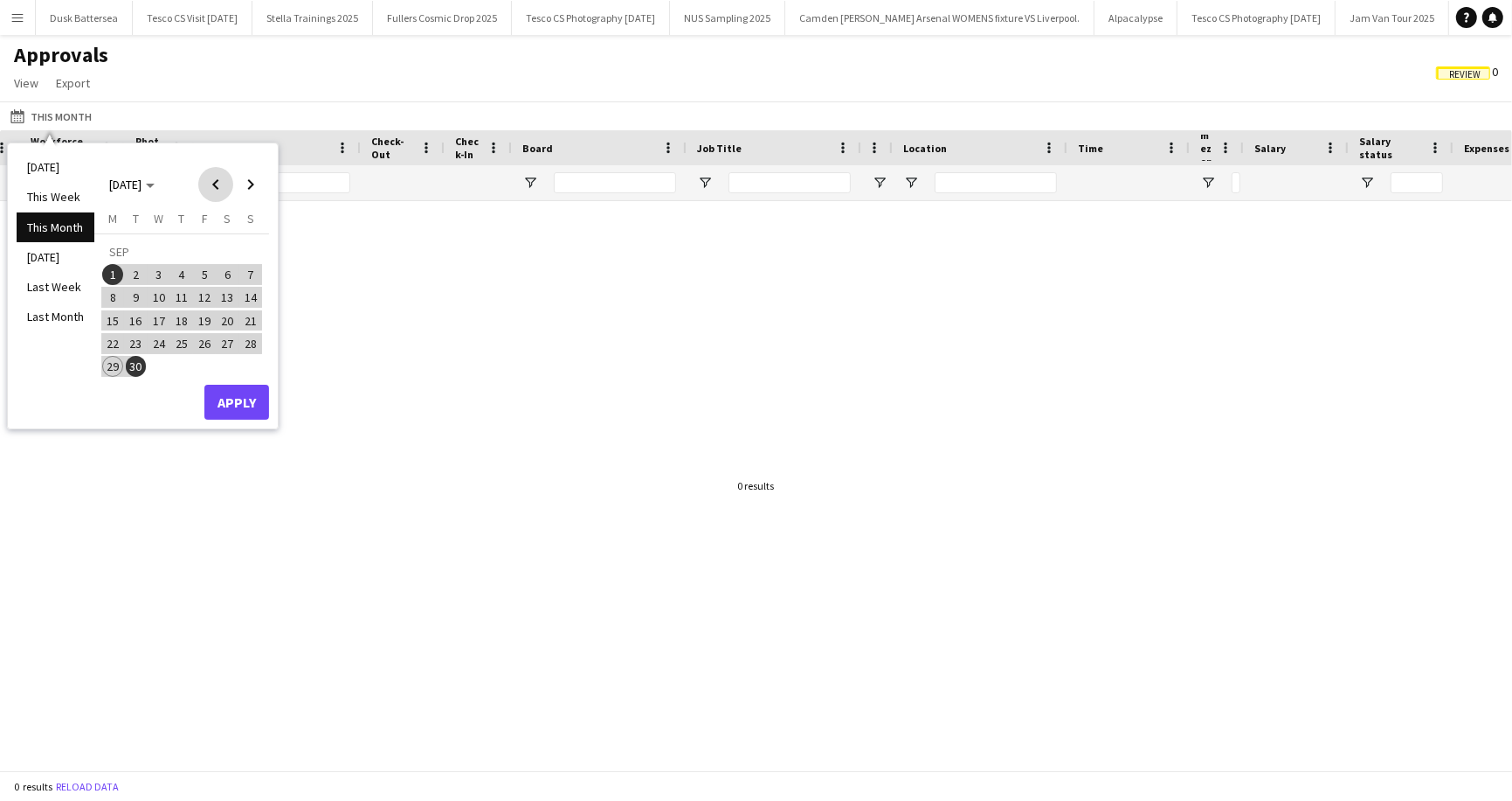
click at [214, 184] on span "Previous month" at bounding box center [216, 185] width 35 height 35
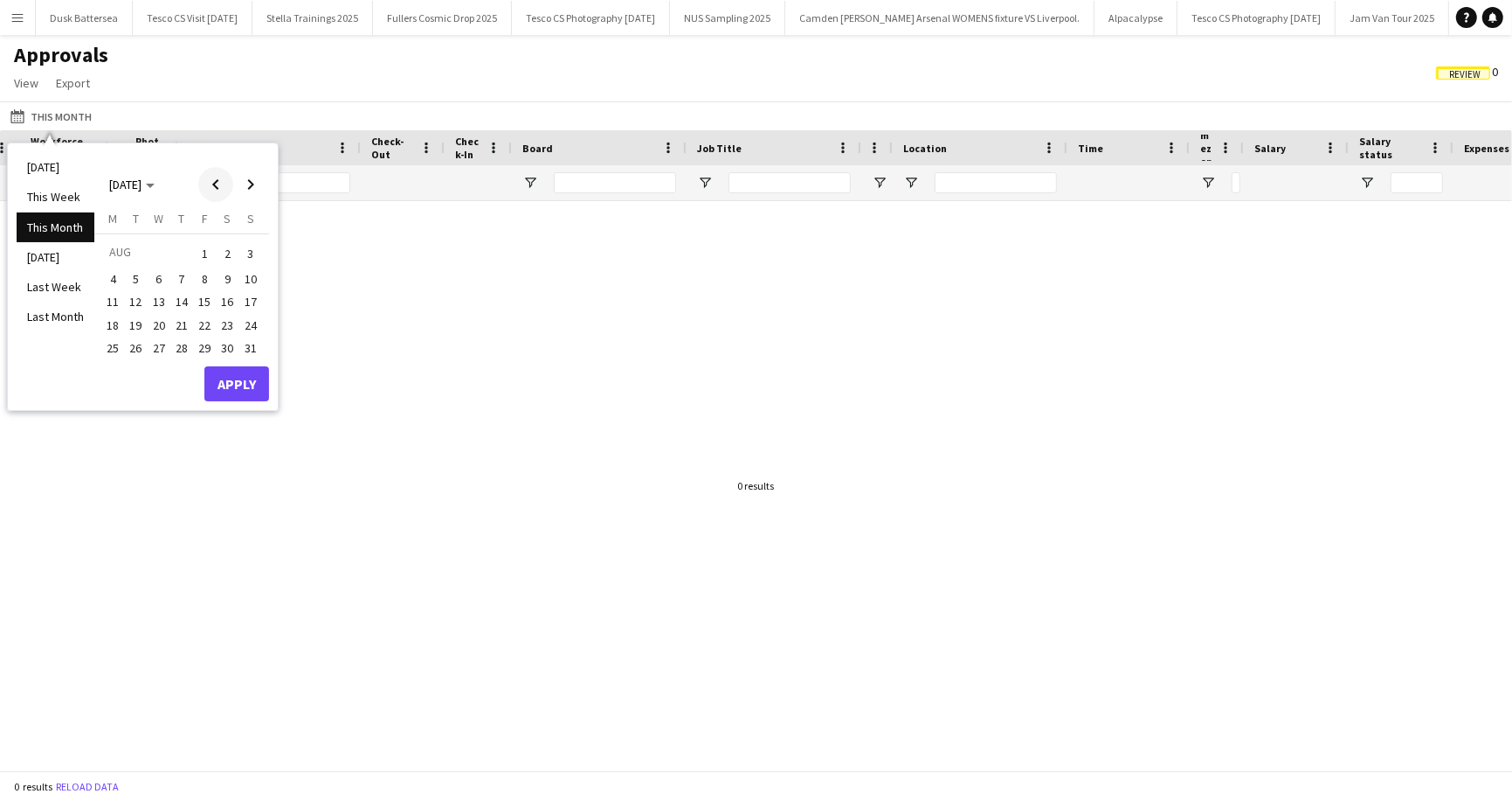
click at [214, 184] on span "Previous month" at bounding box center [216, 185] width 35 height 35
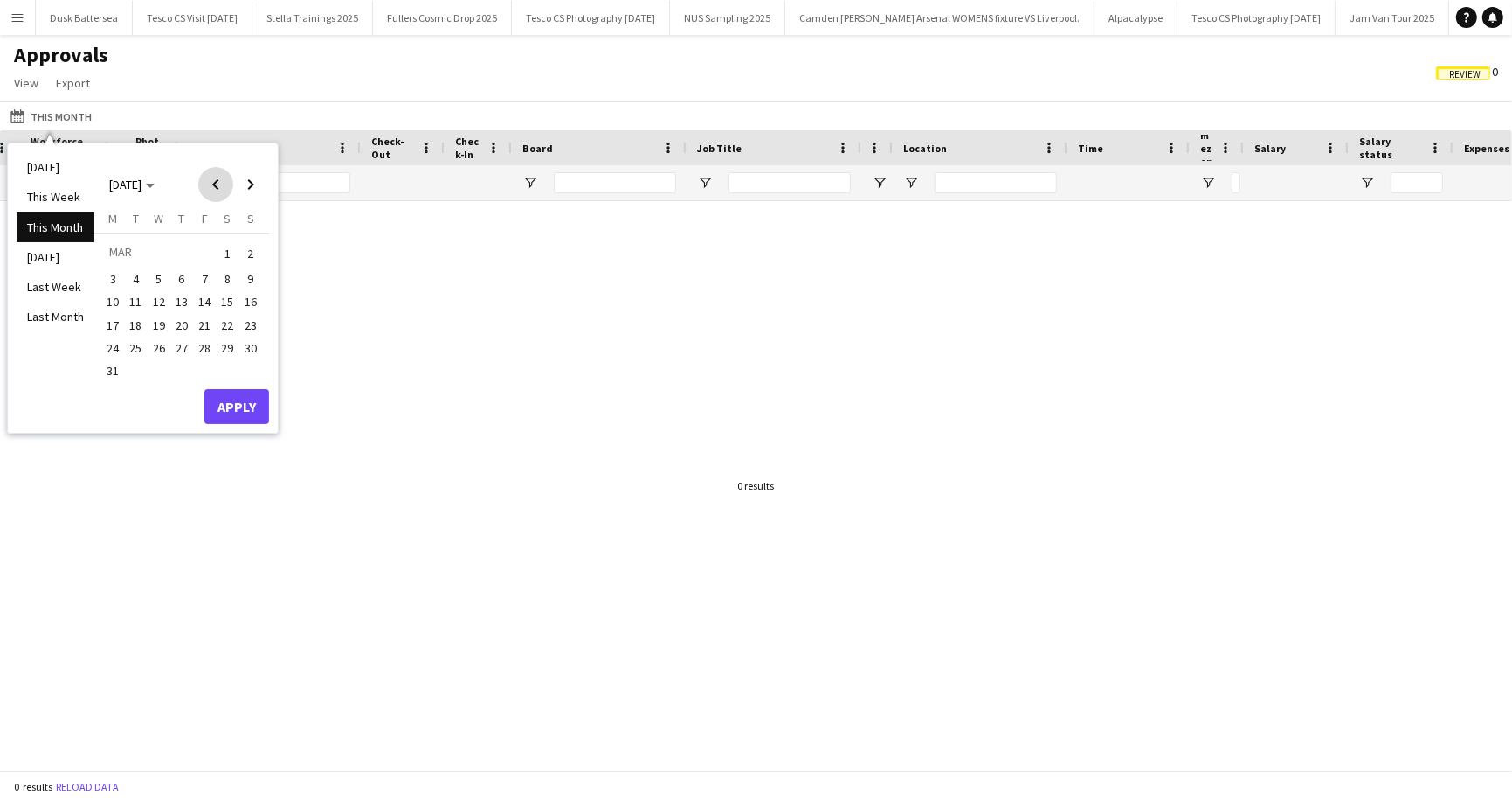
click at [214, 184] on span "Previous month" at bounding box center [216, 185] width 35 height 35
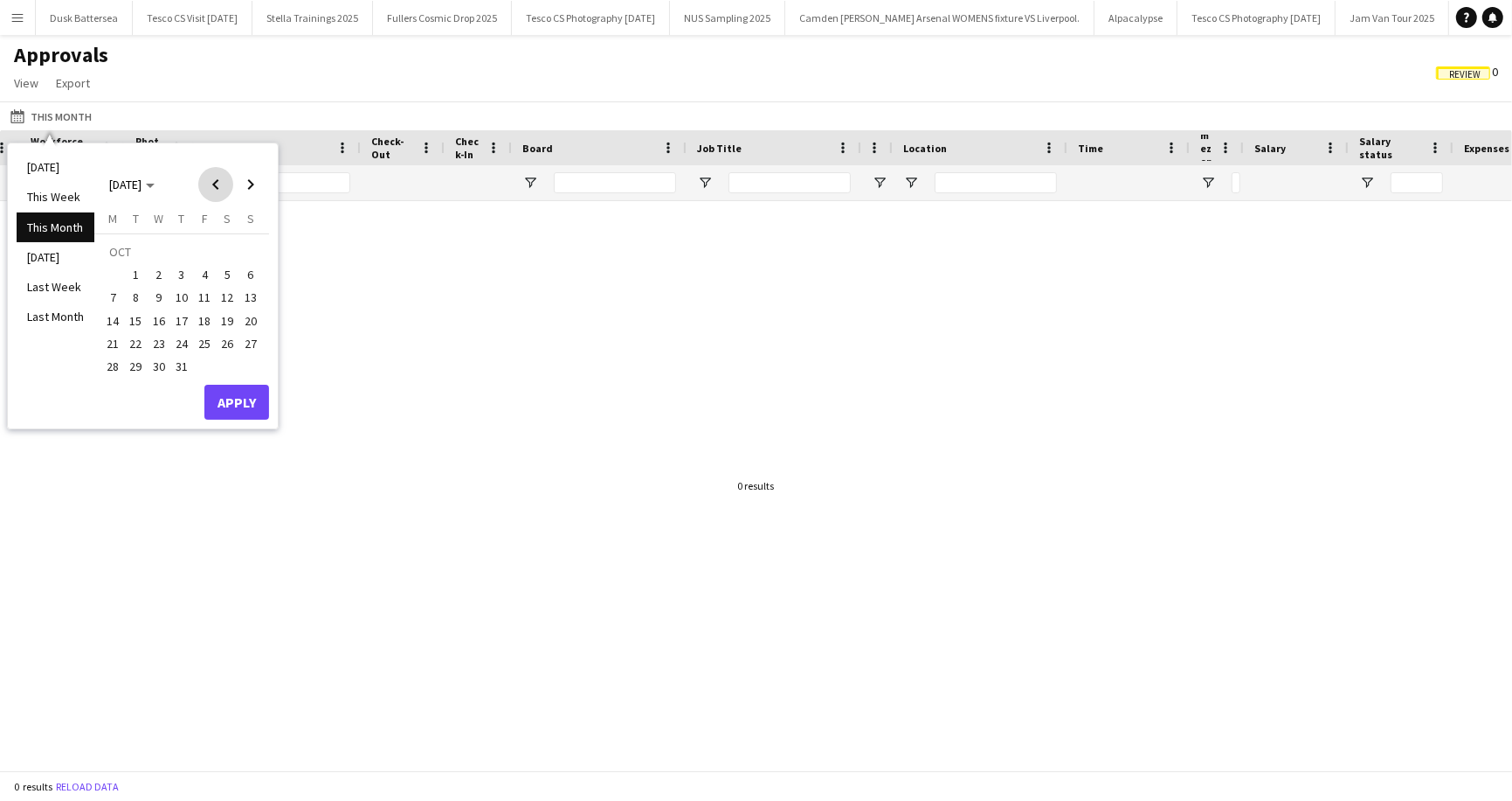
click at [214, 184] on span "Previous month" at bounding box center [216, 185] width 35 height 35
click at [214, 185] on span "Previous month" at bounding box center [216, 185] width 35 height 35
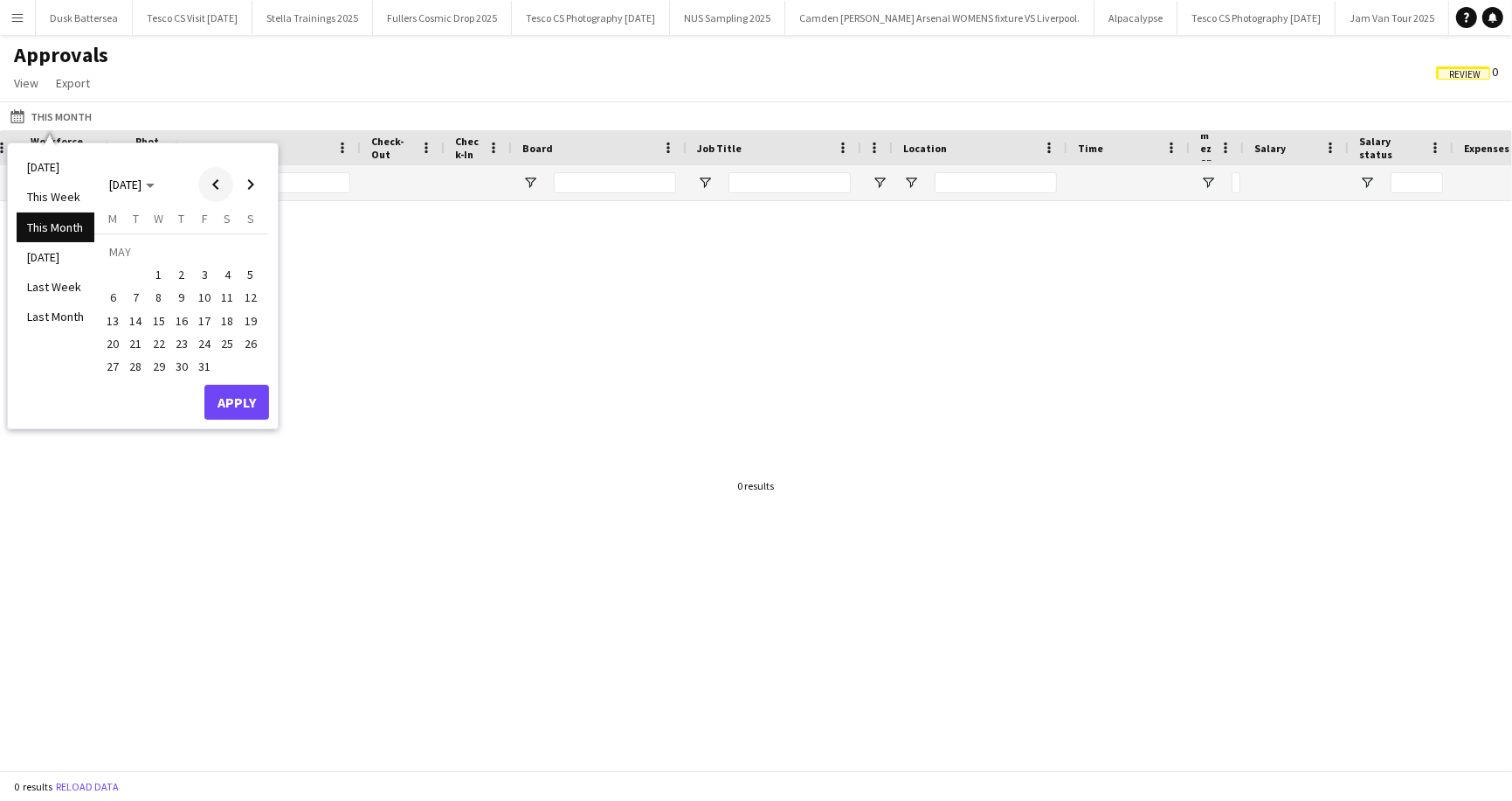
click at [214, 185] on span "Previous month" at bounding box center [216, 185] width 35 height 35
click at [112, 266] on span "1" at bounding box center [112, 274] width 21 height 21
click at [254, 186] on span "Next month" at bounding box center [251, 185] width 35 height 35
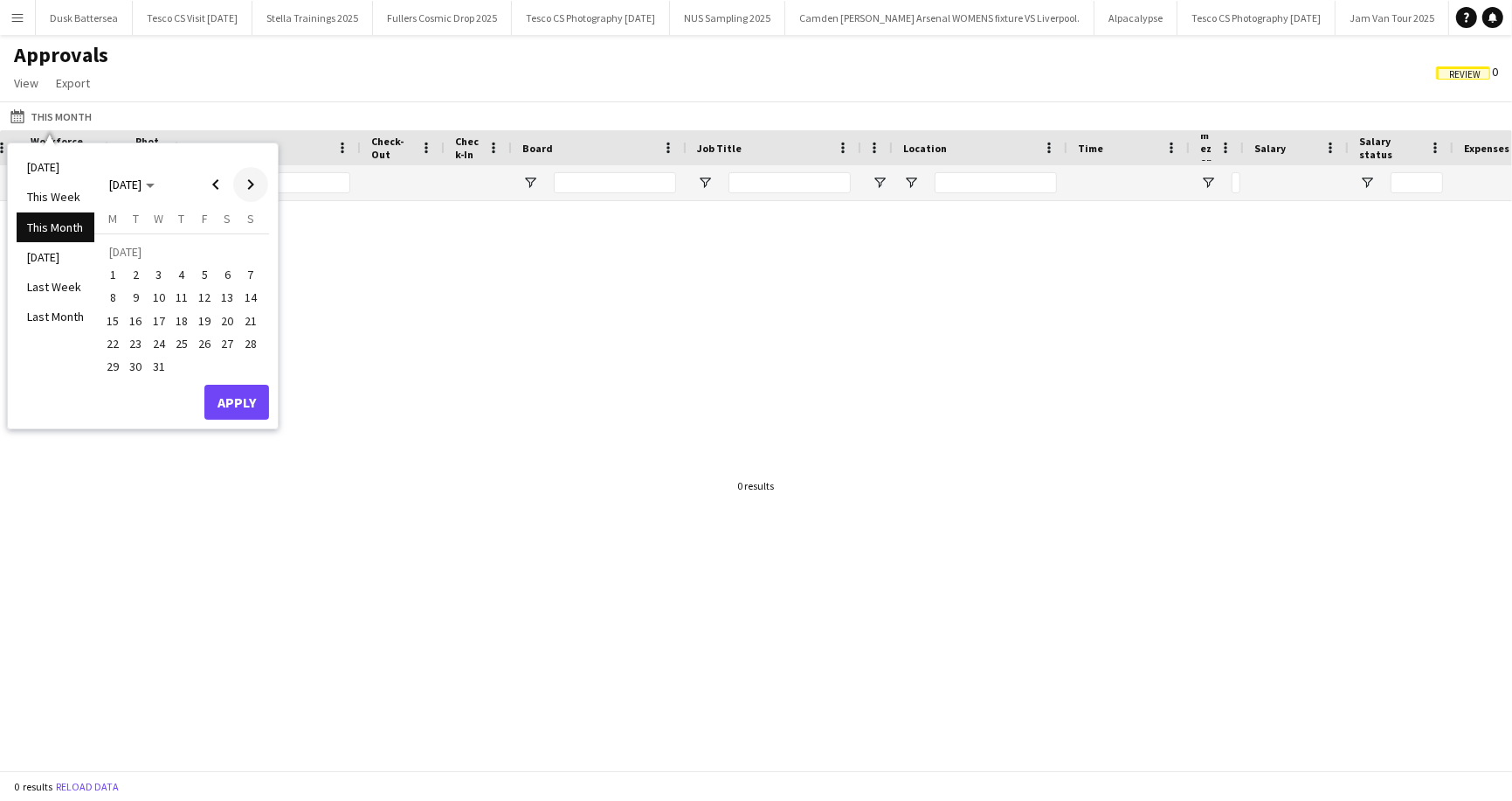
click at [254, 186] on span "Next month" at bounding box center [251, 185] width 35 height 35
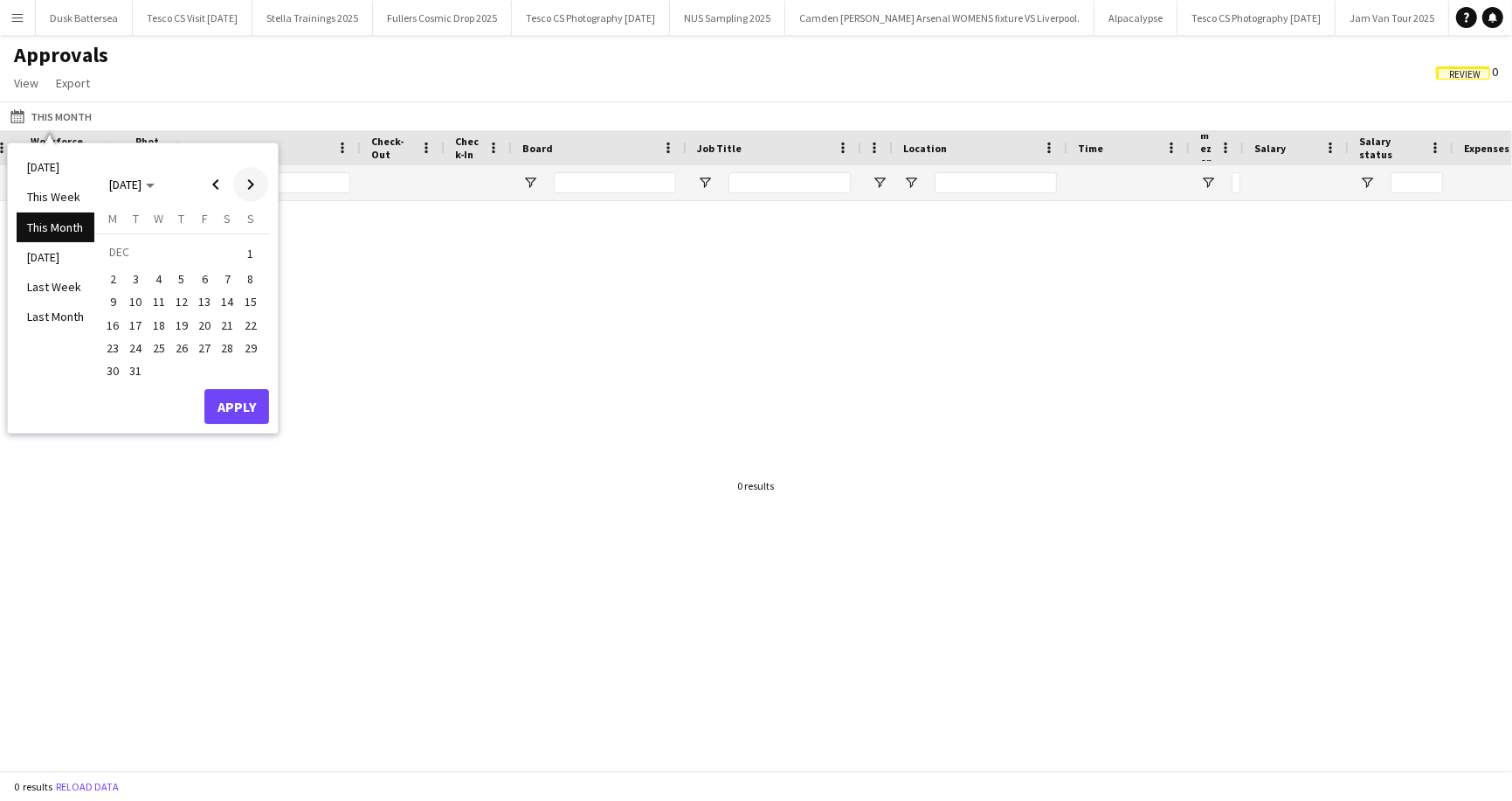
click at [254, 186] on span "Next month" at bounding box center [251, 185] width 35 height 35
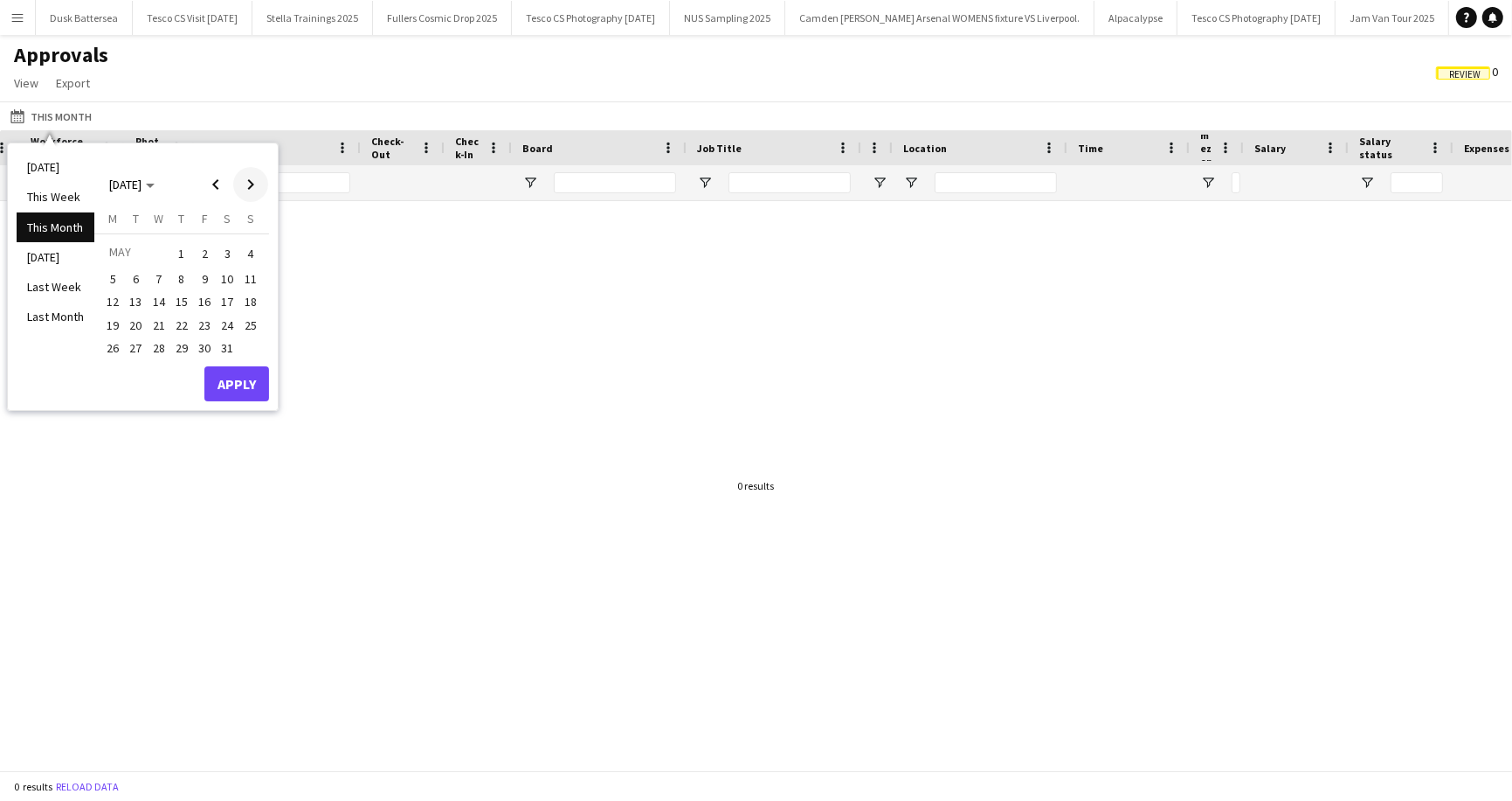
click at [254, 186] on span "Next month" at bounding box center [251, 185] width 35 height 35
click at [134, 361] on span "30" at bounding box center [136, 366] width 21 height 21
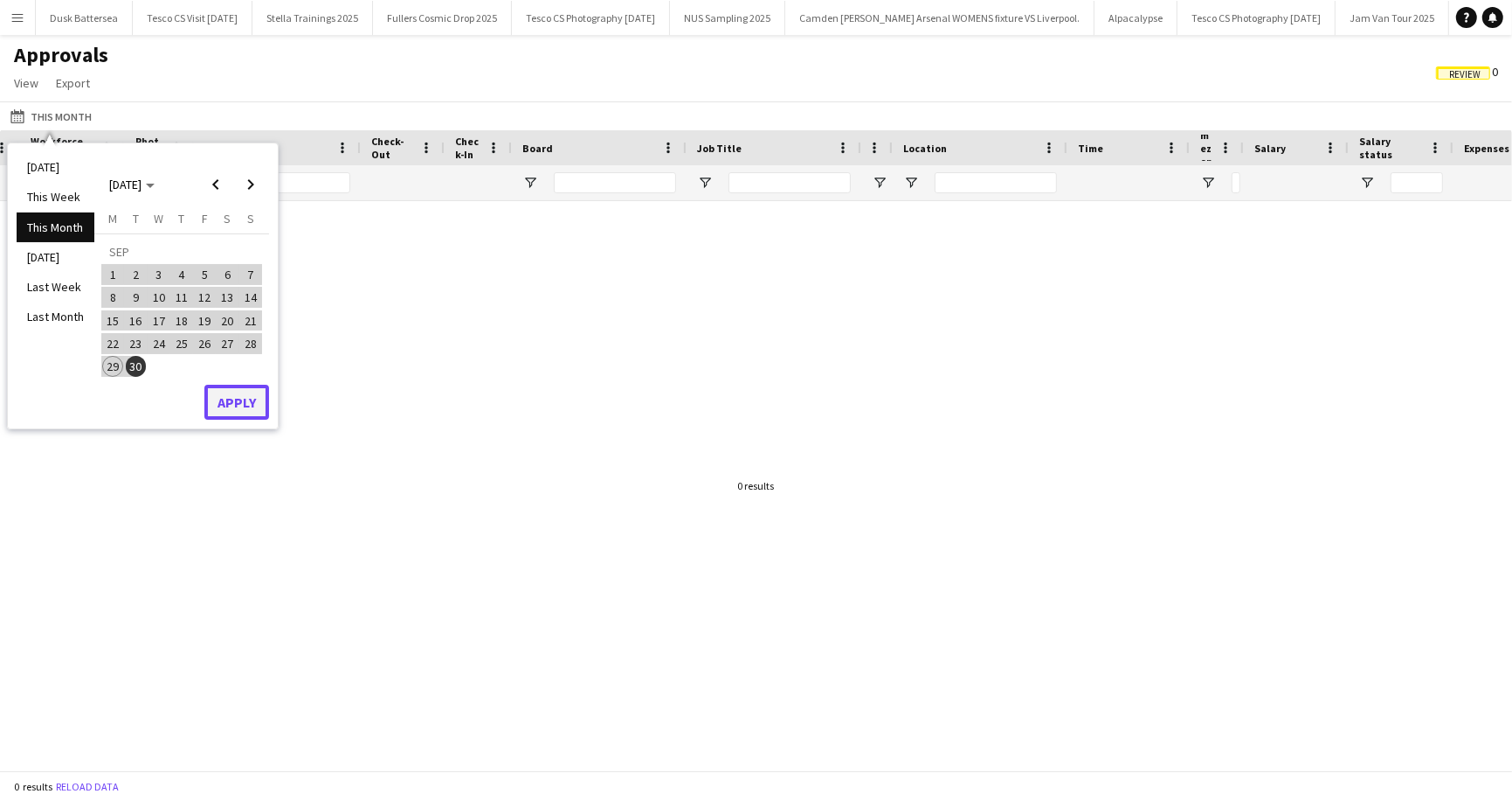
click at [245, 404] on button "Apply" at bounding box center [237, 402] width 65 height 35
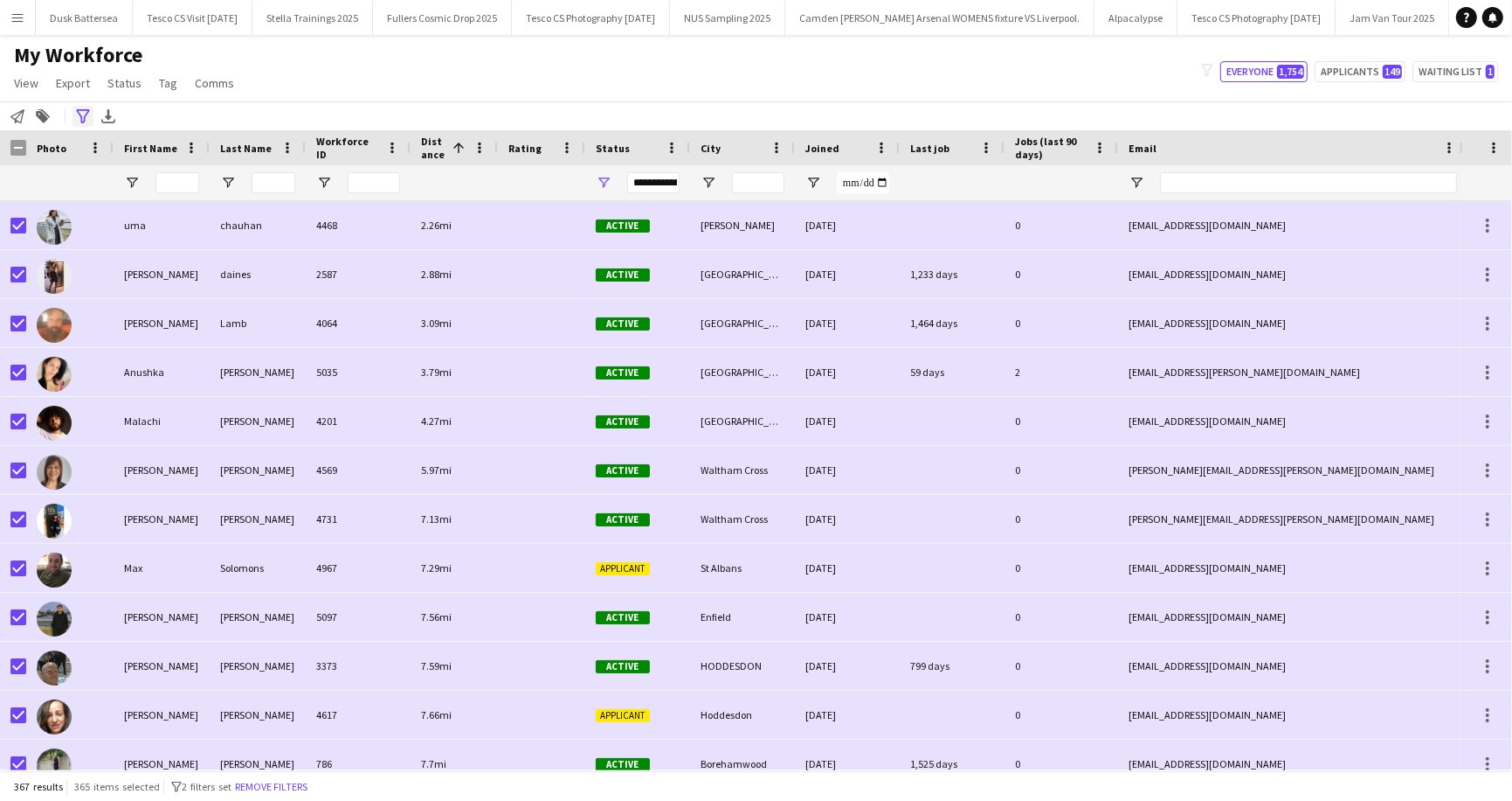
click at [84, 119] on icon at bounding box center [83, 116] width 13 height 14
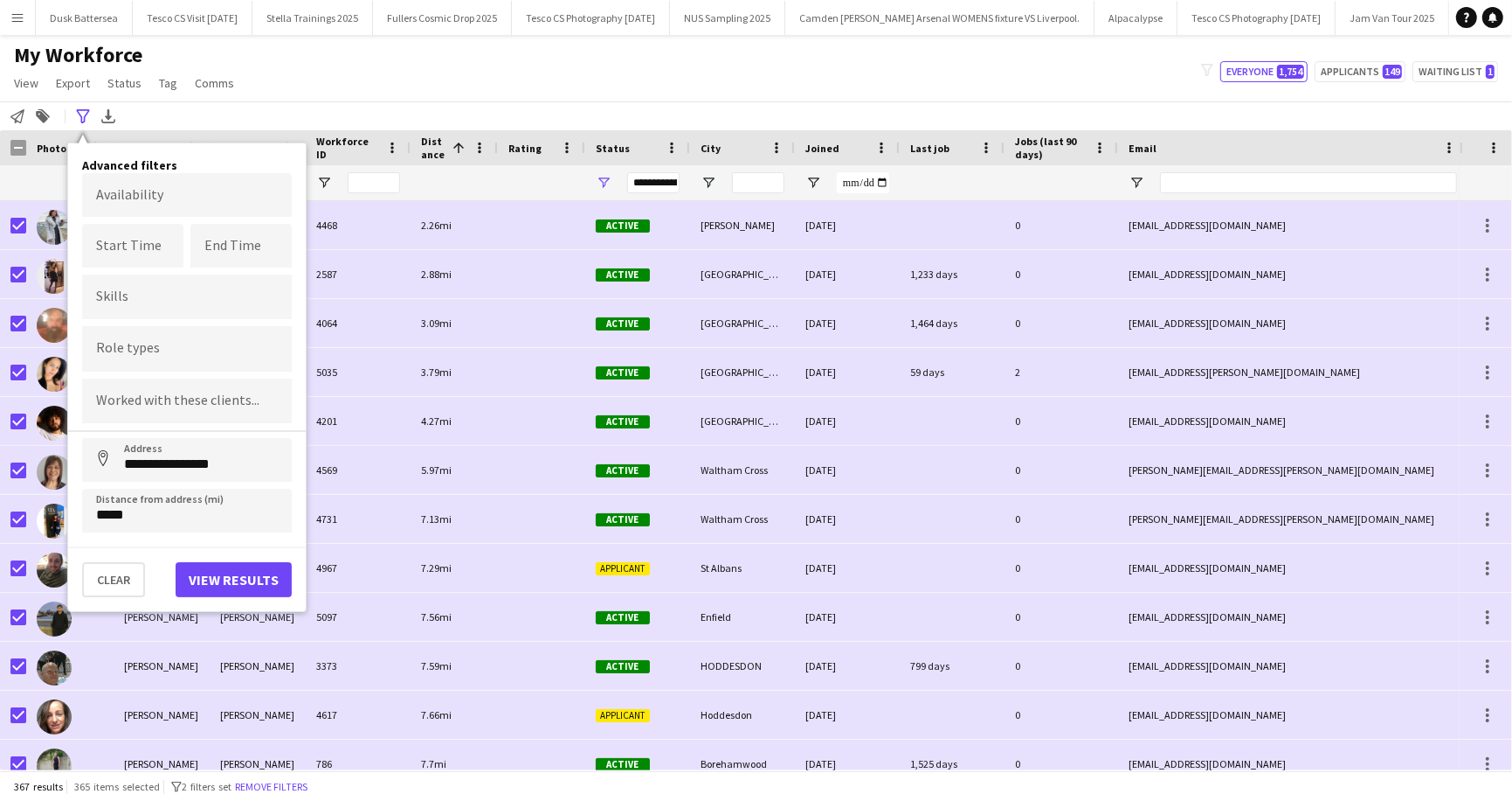
click at [642, 58] on div "My Workforce View Views Default view New view Update view Delete view Edit name…" at bounding box center [756, 72] width 1512 height 59
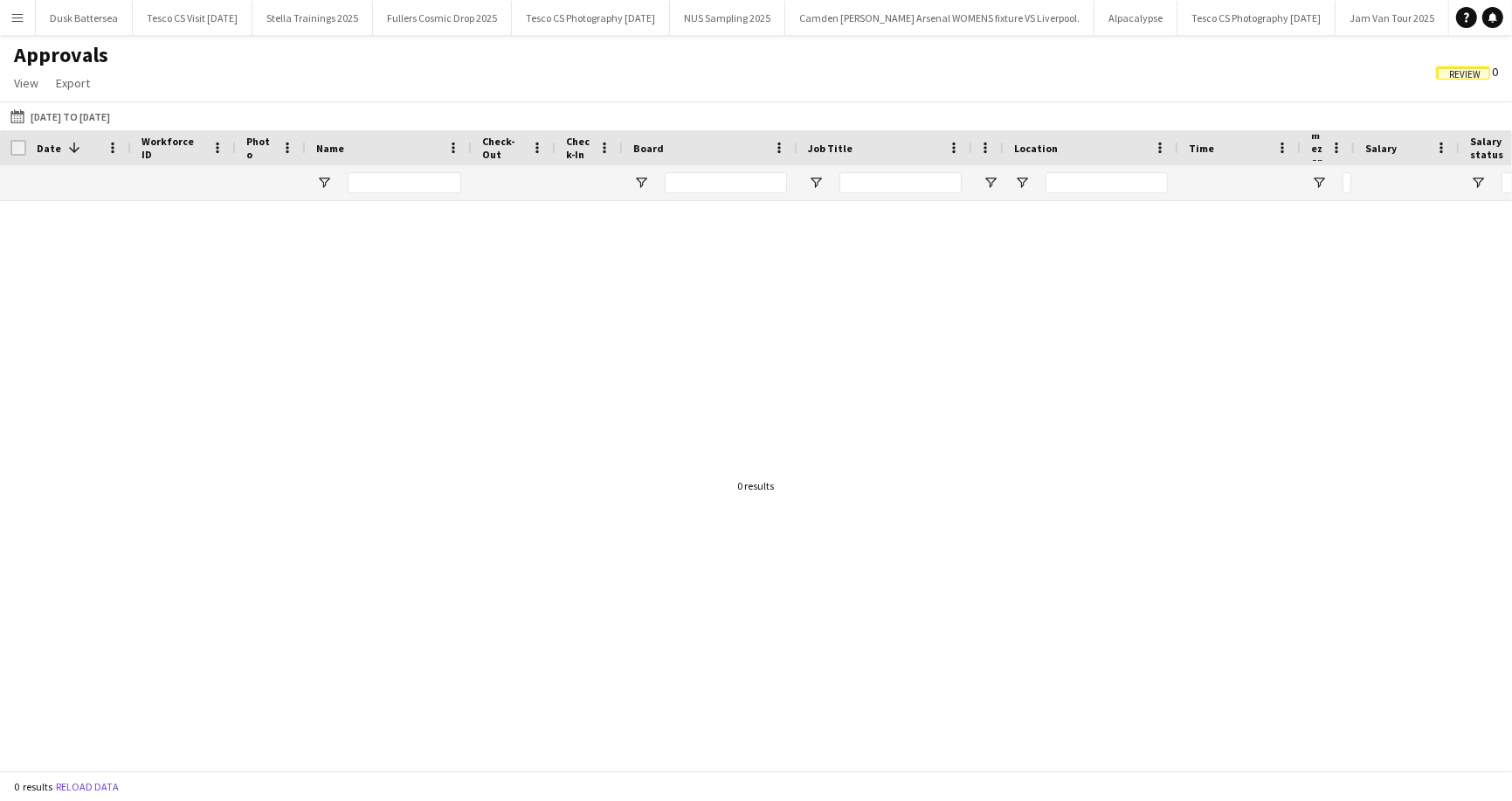
click at [1467, 69] on span "Review" at bounding box center [1466, 74] width 32 height 11
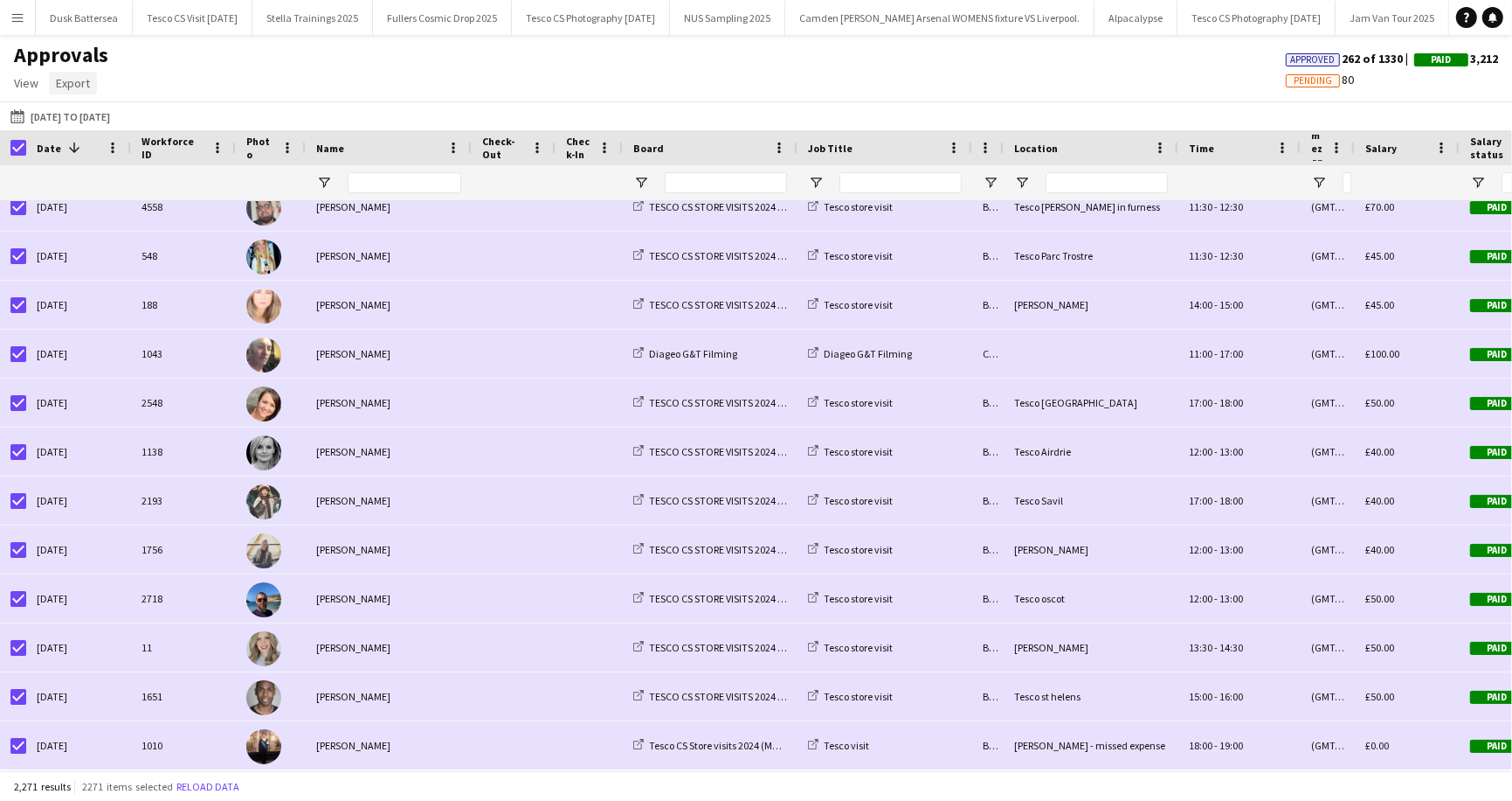
click at [80, 84] on span "Export" at bounding box center [72, 83] width 34 height 16
click at [96, 152] on span "Export as CSV" at bounding box center [99, 157] width 72 height 16
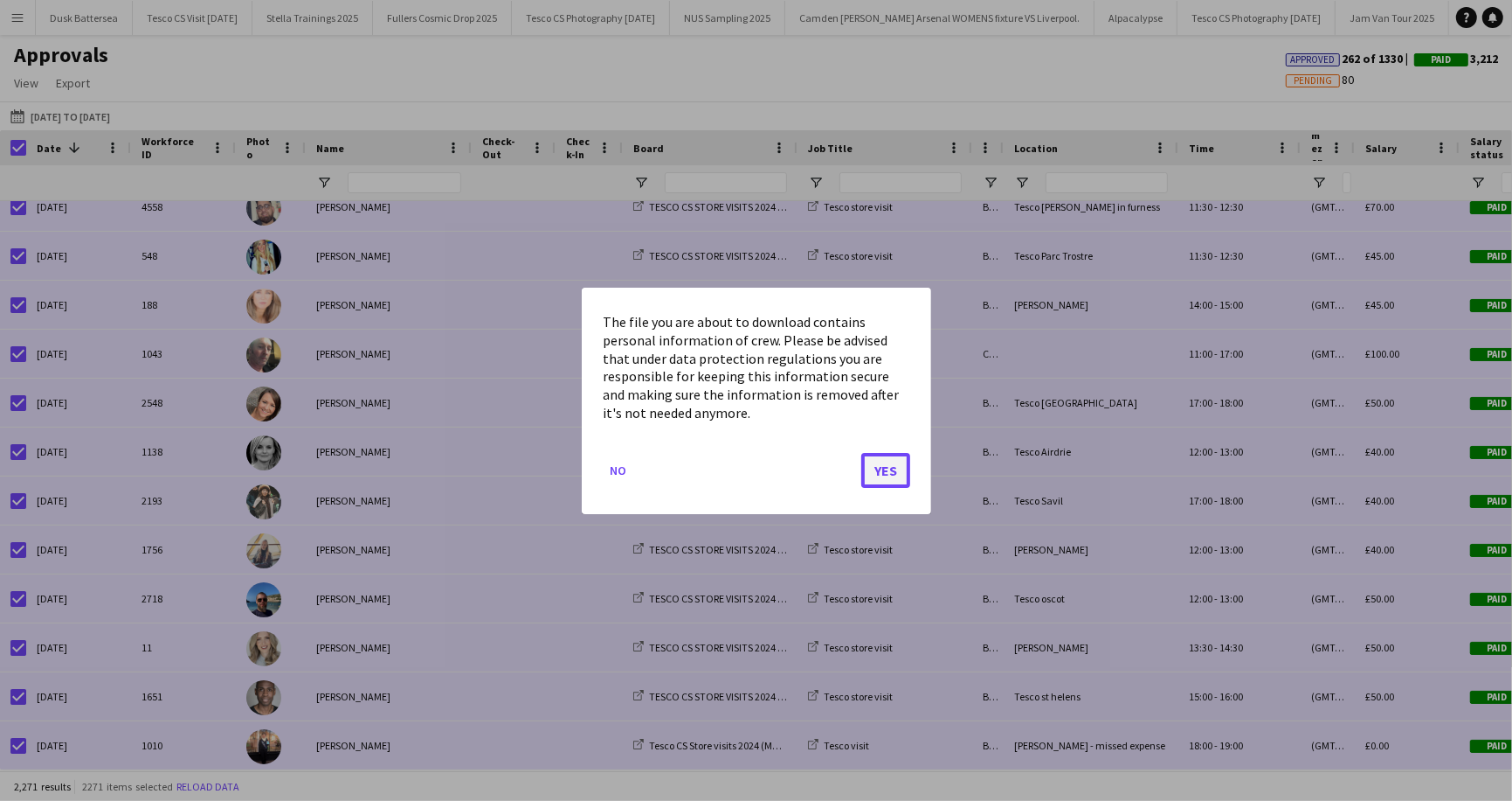
click at [890, 464] on button "Yes" at bounding box center [886, 469] width 49 height 35
